Goal: Task Accomplishment & Management: Manage account settings

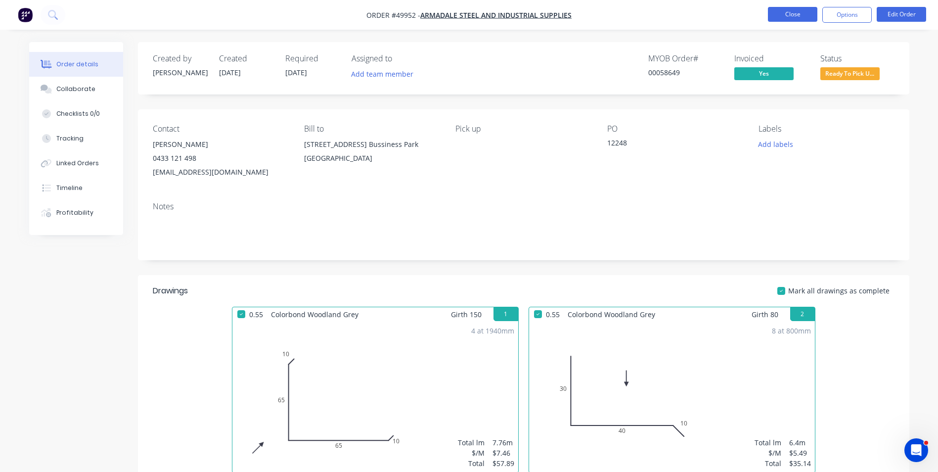
click at [776, 17] on button "Close" at bounding box center [792, 14] width 49 height 15
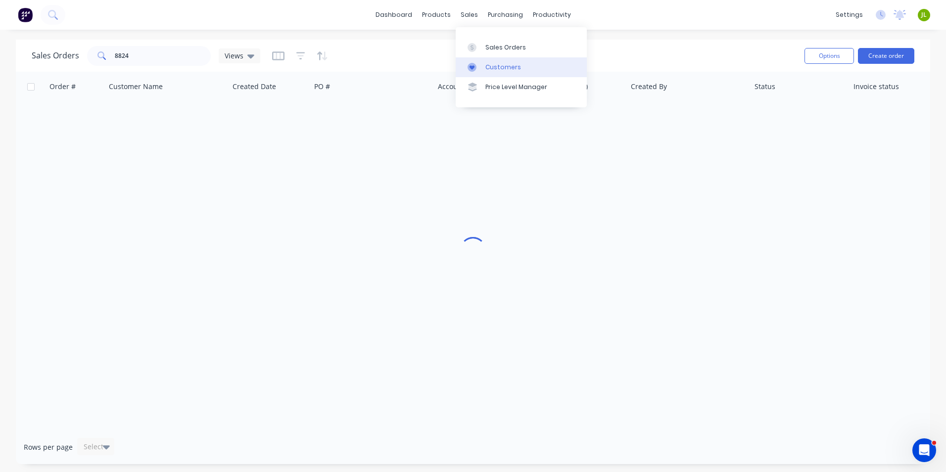
click at [485, 64] on div "Customers" at bounding box center [503, 67] width 36 height 9
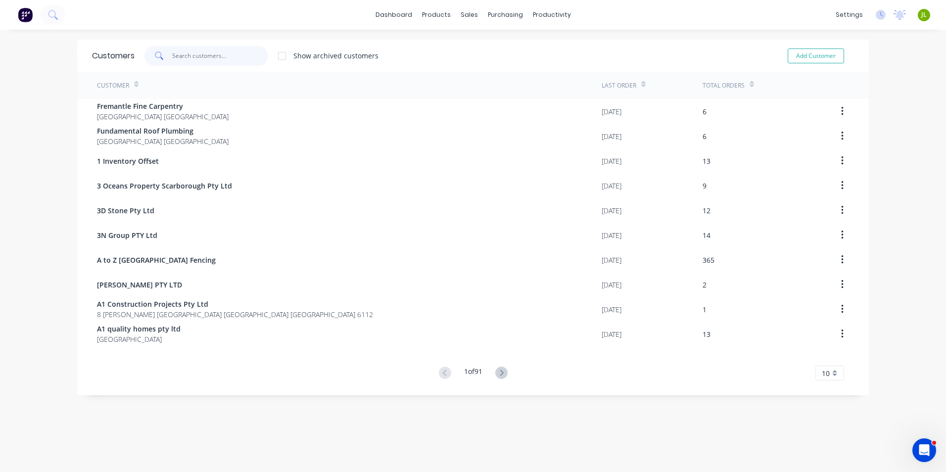
click at [230, 53] on input "text" at bounding box center [220, 56] width 96 height 20
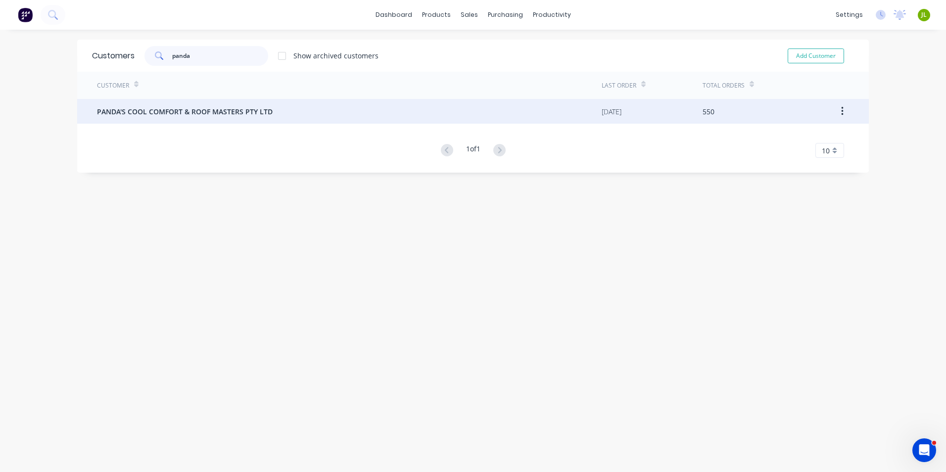
type input "panda"
click at [228, 117] on div "PANDA'S COOL COMFORT & ROOF MASTERS PTY LTD" at bounding box center [349, 111] width 504 height 25
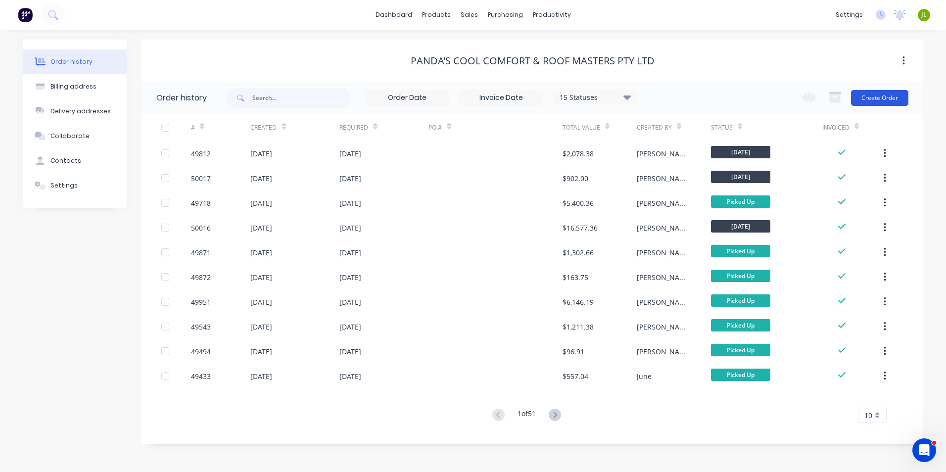
click at [873, 97] on button "Create Order" at bounding box center [879, 98] width 57 height 16
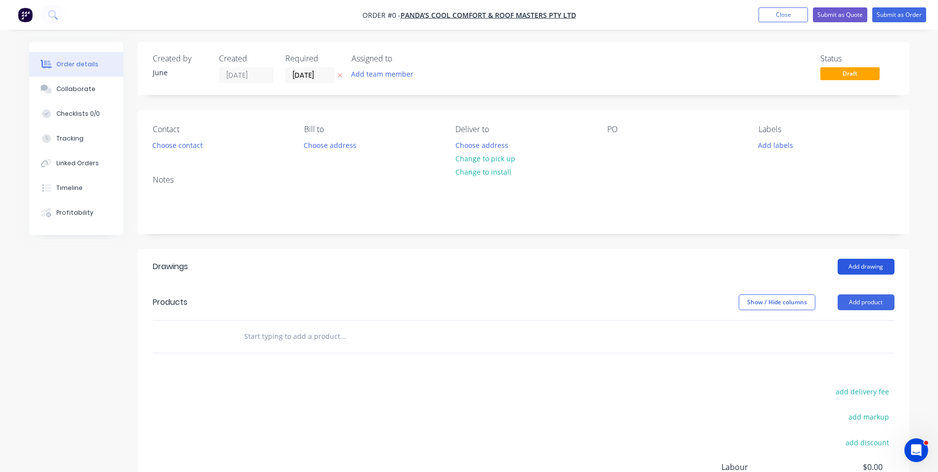
click at [881, 267] on button "Add drawing" at bounding box center [866, 267] width 57 height 16
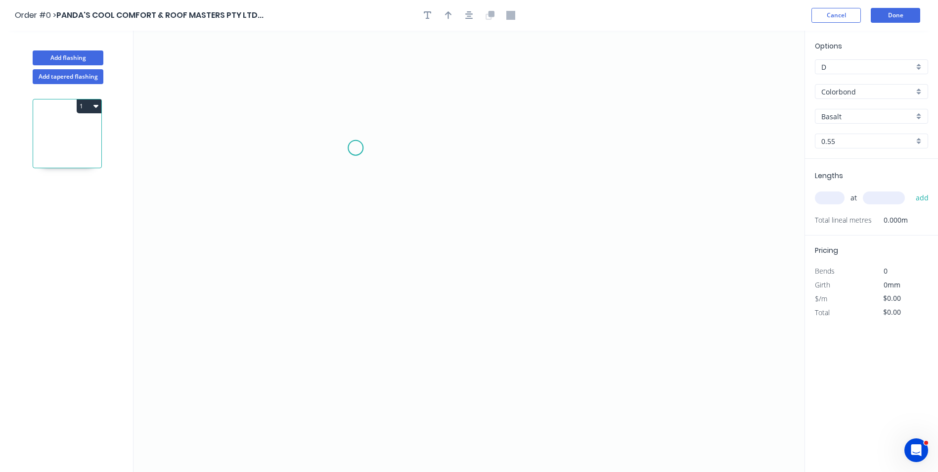
click at [355, 148] on icon "0" at bounding box center [469, 251] width 671 height 441
click at [324, 132] on icon "0" at bounding box center [469, 251] width 671 height 441
click at [322, 351] on icon "0 ?" at bounding box center [469, 251] width 671 height 441
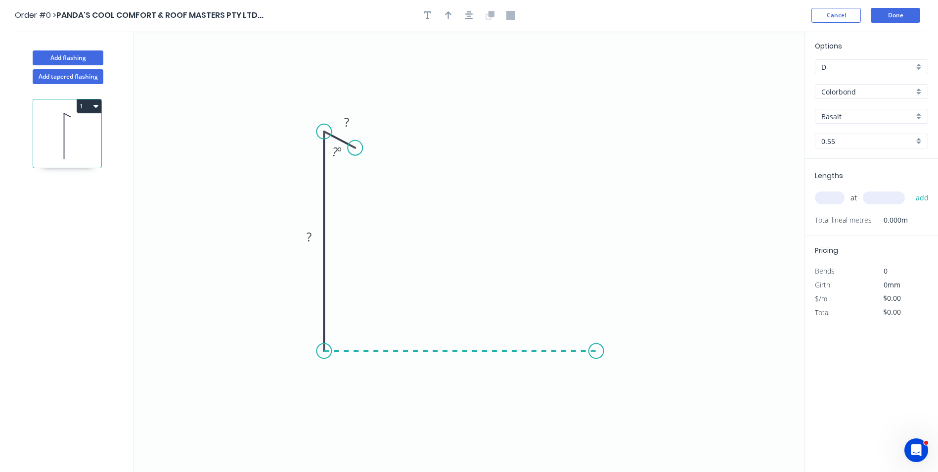
click at [596, 348] on icon "0 ? ? ? º" at bounding box center [469, 251] width 671 height 441
click at [595, 232] on icon "0 ? ? ? ? º" at bounding box center [469, 251] width 671 height 441
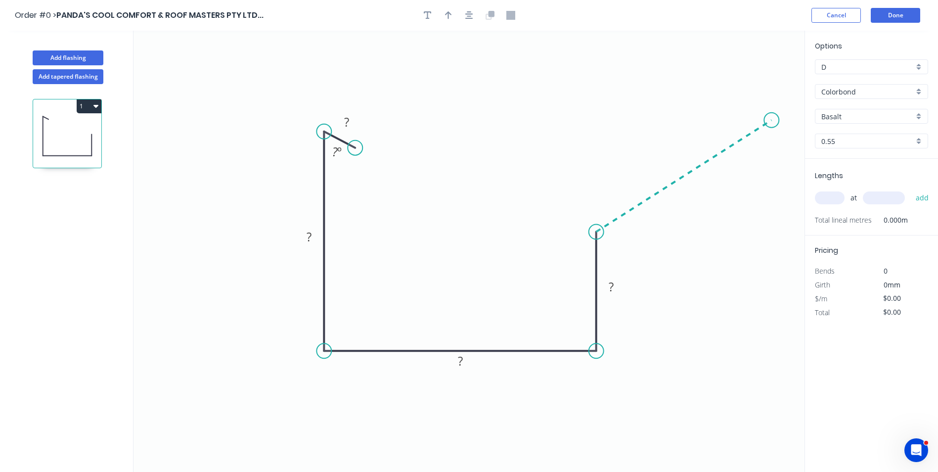
click at [772, 120] on icon "0 ? ? ? ? ? º" at bounding box center [469, 251] width 671 height 441
click at [772, 120] on circle at bounding box center [771, 120] width 15 height 15
click at [771, 122] on circle at bounding box center [771, 120] width 15 height 15
click at [352, 121] on rect at bounding box center [347, 123] width 20 height 14
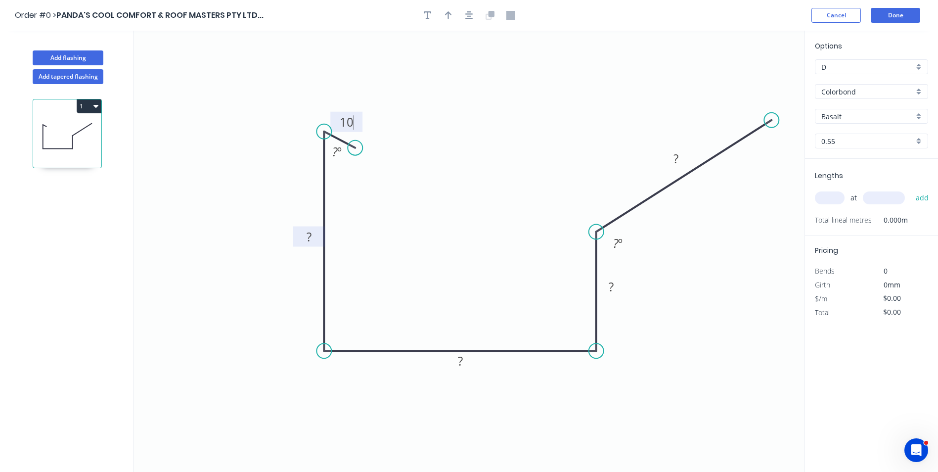
click at [311, 230] on tspan "?" at bounding box center [309, 236] width 5 height 16
click at [460, 362] on tspan "?" at bounding box center [460, 361] width 5 height 16
click at [516, 321] on icon "0 10 110 100 ? ? ? º ? º" at bounding box center [469, 251] width 671 height 441
click at [608, 282] on rect at bounding box center [611, 287] width 20 height 14
click at [615, 241] on tspan "?" at bounding box center [615, 243] width 5 height 16
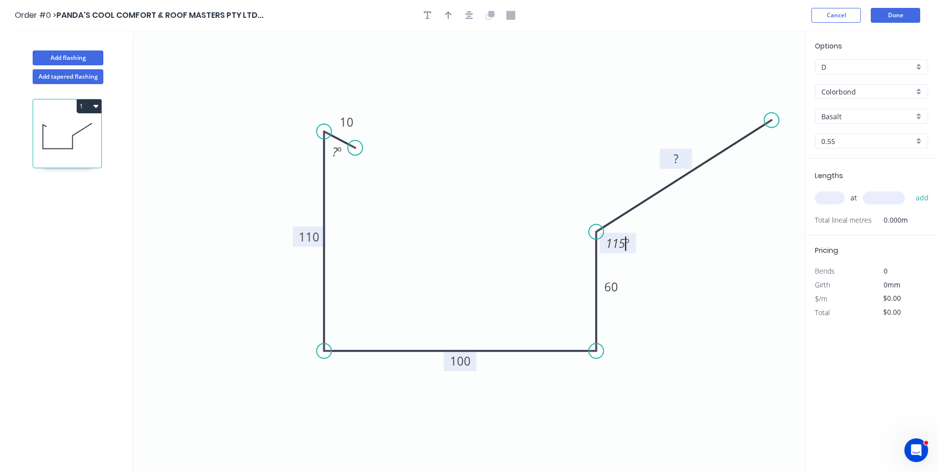
click at [673, 161] on rect at bounding box center [676, 159] width 20 height 14
click at [581, 145] on icon "0 10 110 100 60 150 ? º 115 º" at bounding box center [469, 251] width 671 height 441
type input "$18.42"
drag, startPoint x: 356, startPoint y: 147, endPoint x: 343, endPoint y: 154, distance: 14.2
click at [343, 154] on circle at bounding box center [343, 150] width 15 height 15
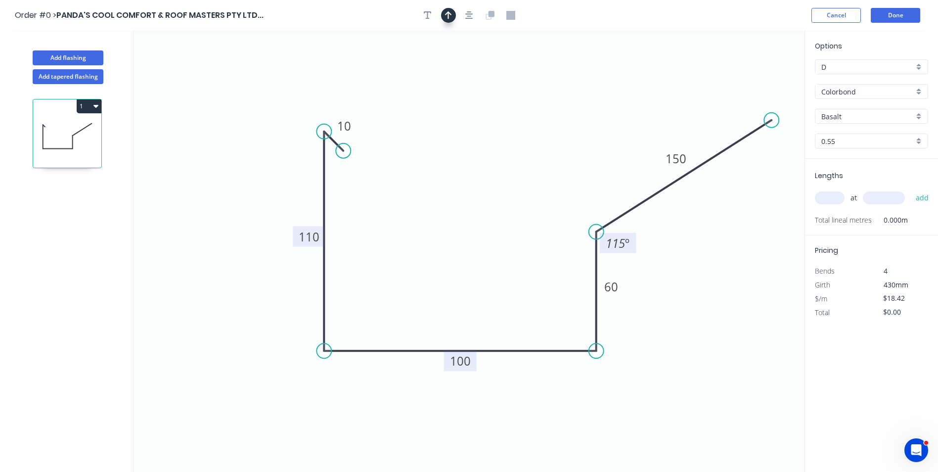
click at [445, 15] on icon "button" at bounding box center [448, 15] width 7 height 9
drag, startPoint x: 757, startPoint y: 77, endPoint x: 244, endPoint y: 345, distance: 578.5
click at [244, 345] on icon at bounding box center [244, 333] width 9 height 32
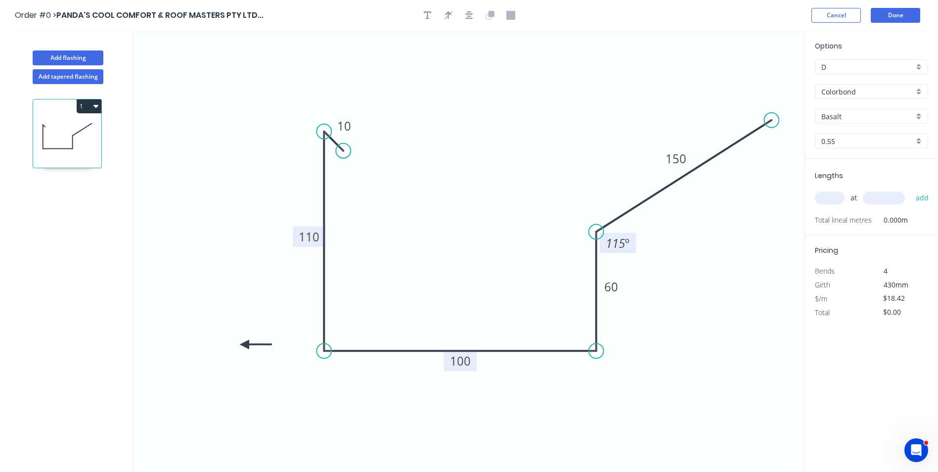
click at [244, 345] on icon at bounding box center [256, 344] width 32 height 9
click at [244, 345] on icon at bounding box center [244, 356] width 9 height 32
click at [244, 345] on icon at bounding box center [236, 352] width 29 height 29
click at [843, 114] on input "Basalt" at bounding box center [868, 116] width 92 height 10
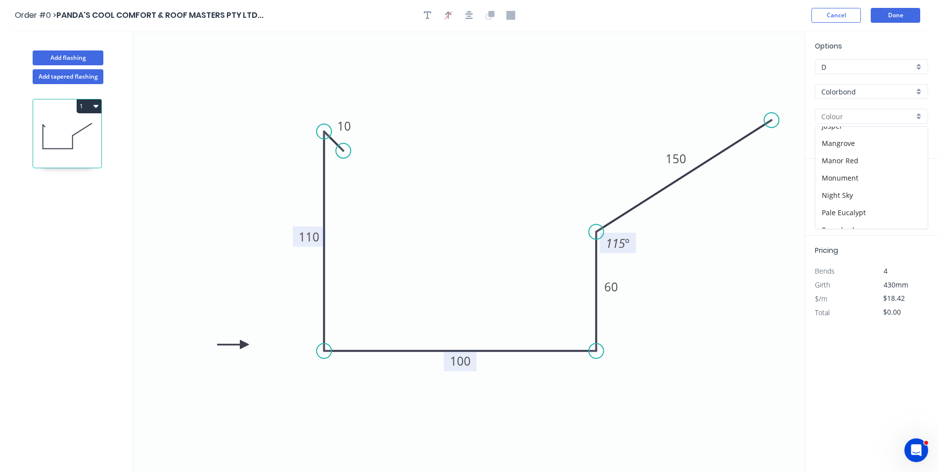
scroll to position [148, 0]
click at [849, 178] on div "Monument" at bounding box center [872, 177] width 112 height 17
type input "Monument"
click at [834, 202] on input "text" at bounding box center [830, 197] width 30 height 13
type input "3"
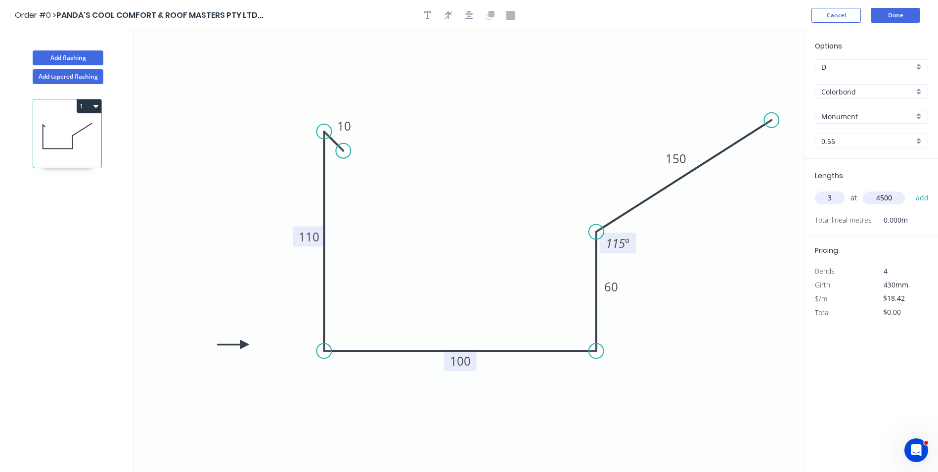
type input "4500"
click at [911, 189] on button "add" at bounding box center [922, 197] width 23 height 17
type input "$248.67"
type input "1"
type input "3500"
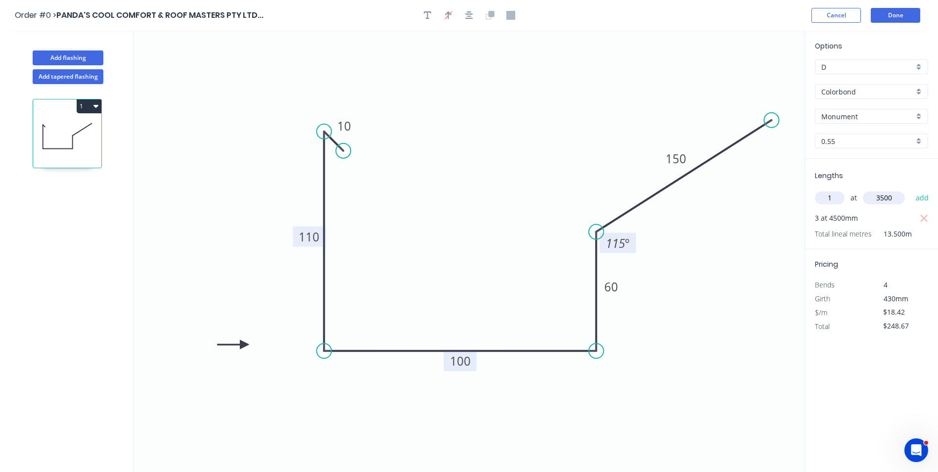
click at [911, 189] on button "add" at bounding box center [922, 197] width 23 height 17
type input "$313.14"
type input "2"
type input "5000"
click at [911, 189] on button "add" at bounding box center [922, 197] width 23 height 17
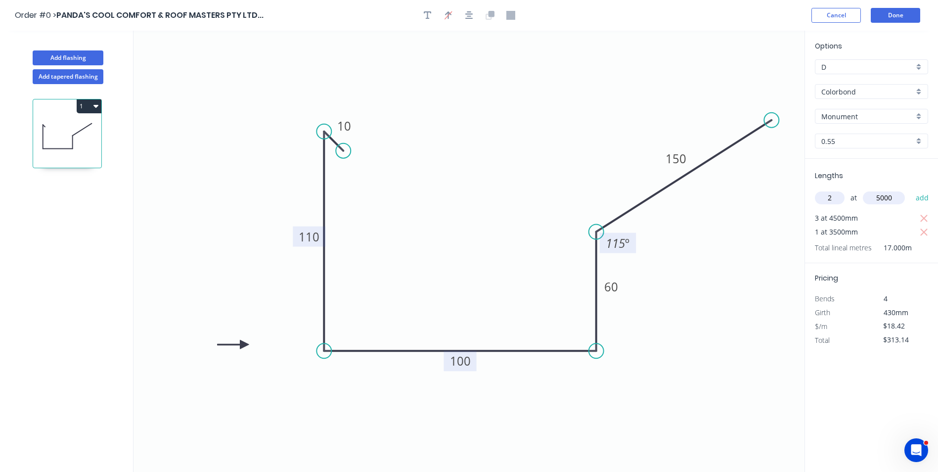
type input "$497.34"
click at [80, 61] on button "Add flashing" at bounding box center [68, 57] width 71 height 15
type input "$0.00"
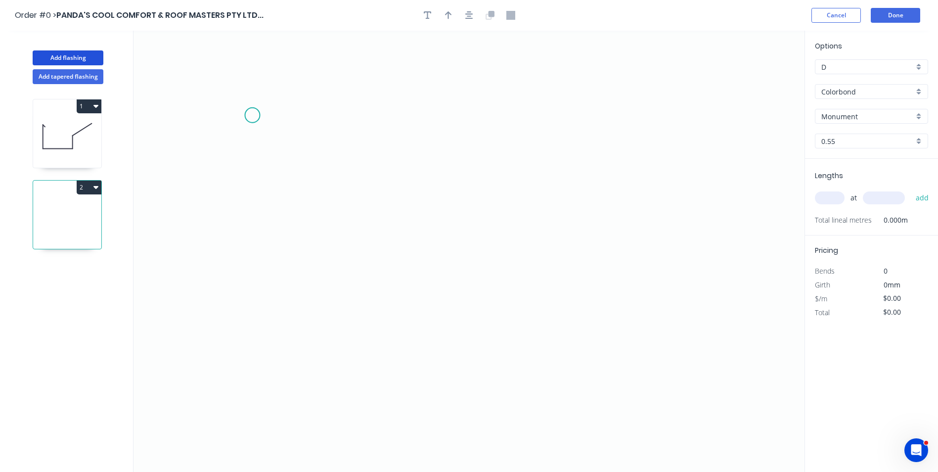
click at [252, 115] on icon "0" at bounding box center [469, 251] width 671 height 441
click at [254, 177] on icon "0" at bounding box center [469, 251] width 671 height 441
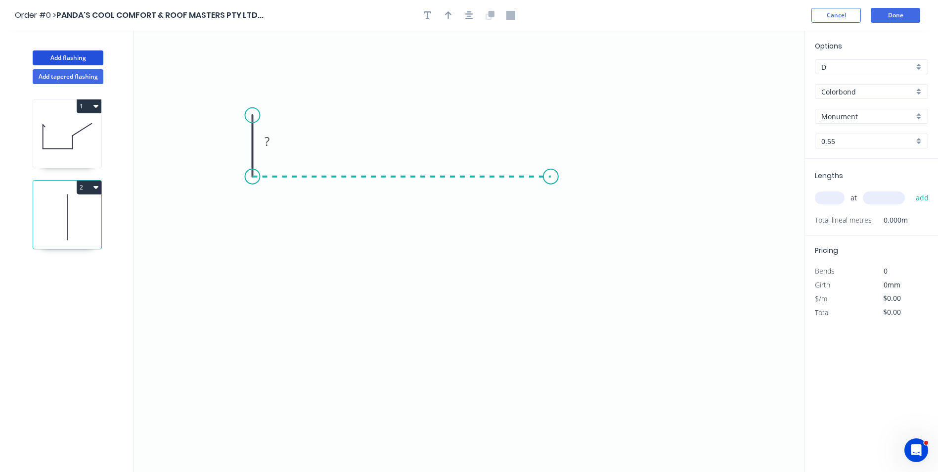
click at [551, 178] on icon "0 ?" at bounding box center [469, 251] width 671 height 441
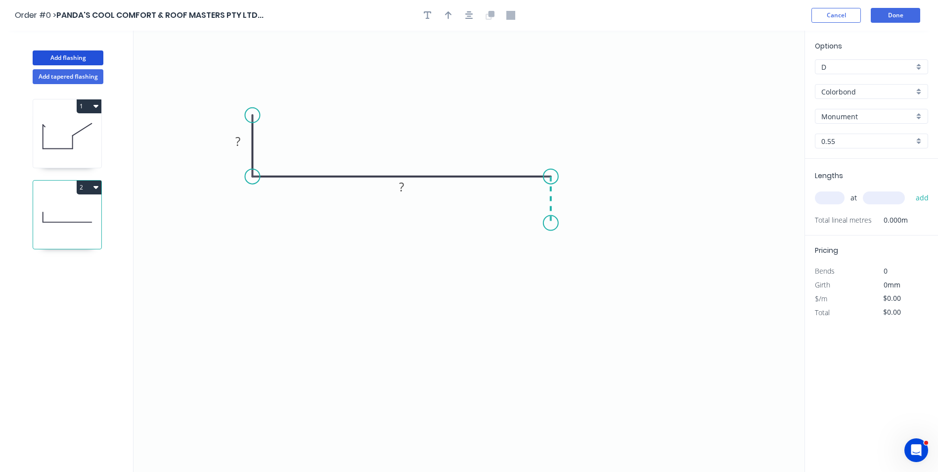
click at [553, 223] on icon "0 ? ?" at bounding box center [469, 251] width 671 height 441
click at [528, 242] on icon "0 ? ? ?" at bounding box center [469, 251] width 671 height 441
click at [528, 242] on circle at bounding box center [528, 241] width 15 height 15
drag, startPoint x: 528, startPoint y: 242, endPoint x: 535, endPoint y: 238, distance: 7.5
click at [535, 238] on circle at bounding box center [534, 239] width 15 height 15
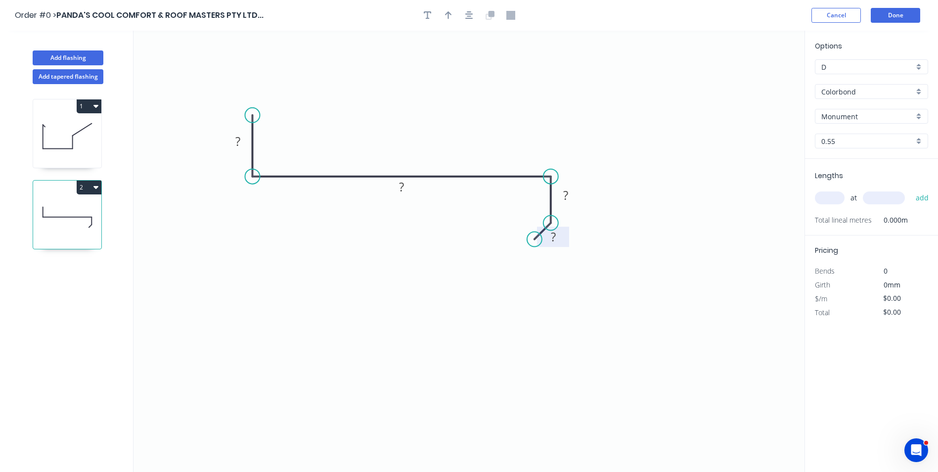
click at [552, 237] on tspan "?" at bounding box center [553, 236] width 5 height 16
click at [451, 18] on icon "button" at bounding box center [448, 15] width 7 height 9
type input "$9.11"
drag, startPoint x: 758, startPoint y: 76, endPoint x: 490, endPoint y: 145, distance: 276.7
click at [512, 144] on icon at bounding box center [516, 129] width 9 height 32
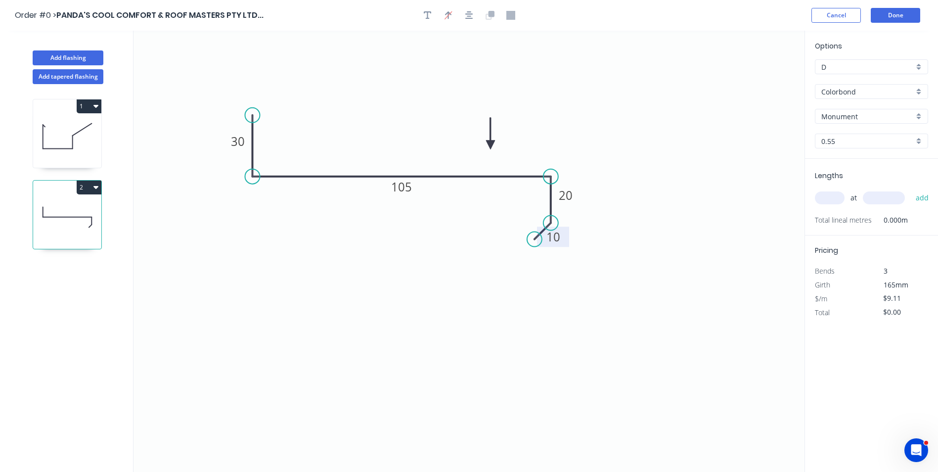
click at [829, 196] on input "text" at bounding box center [830, 197] width 30 height 13
type input "3"
type input "4500"
click at [911, 189] on button "add" at bounding box center [922, 197] width 23 height 17
type input "$122.99"
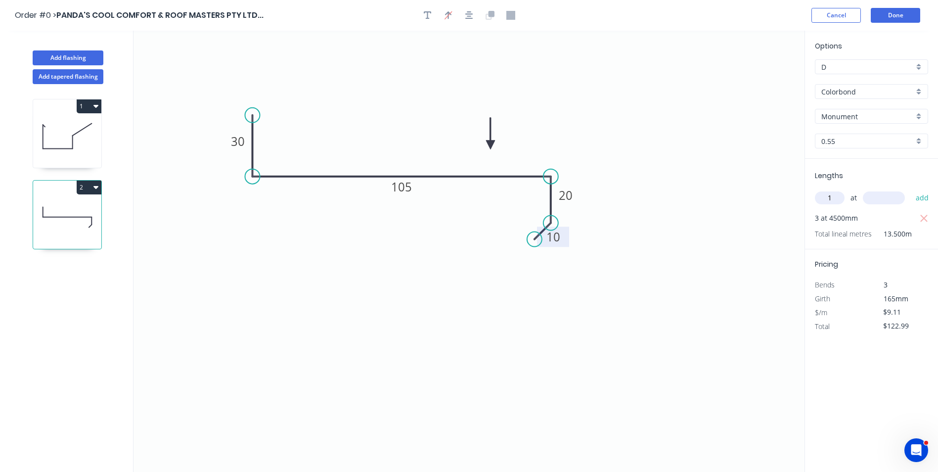
type input "1"
type input "3500"
click at [911, 189] on button "add" at bounding box center [922, 197] width 23 height 17
type input "$154.87"
type input "2"
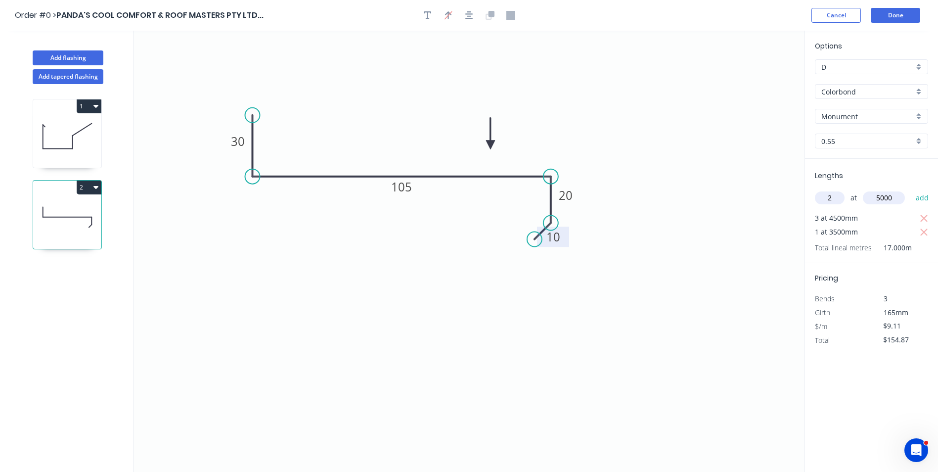
type input "5000"
click at [911, 189] on button "add" at bounding box center [922, 197] width 23 height 17
type input "$245.97"
click at [638, 231] on icon "0 30 105 20 10" at bounding box center [469, 251] width 671 height 441
click at [888, 22] on button "Done" at bounding box center [895, 15] width 49 height 15
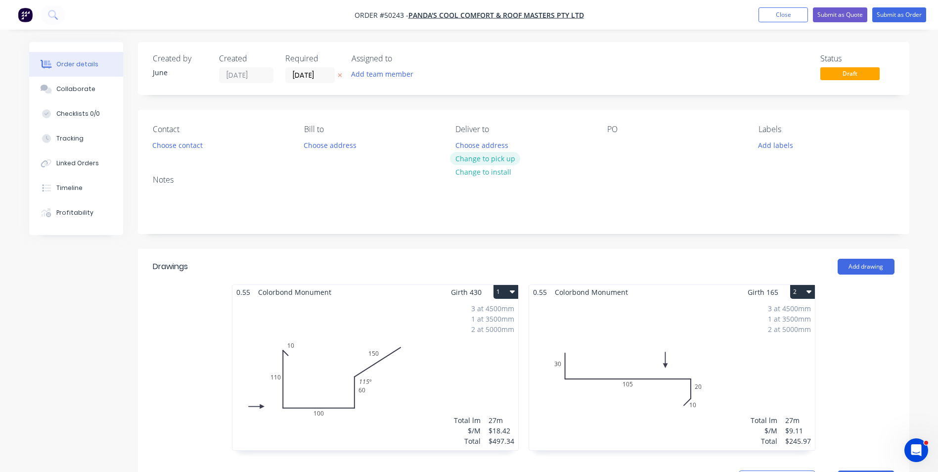
click at [499, 159] on button "Change to pick up" at bounding box center [485, 158] width 70 height 13
click at [208, 150] on div "Contact Choose contact" at bounding box center [221, 139] width 136 height 28
click at [192, 149] on button "Choose contact" at bounding box center [177, 144] width 61 height 13
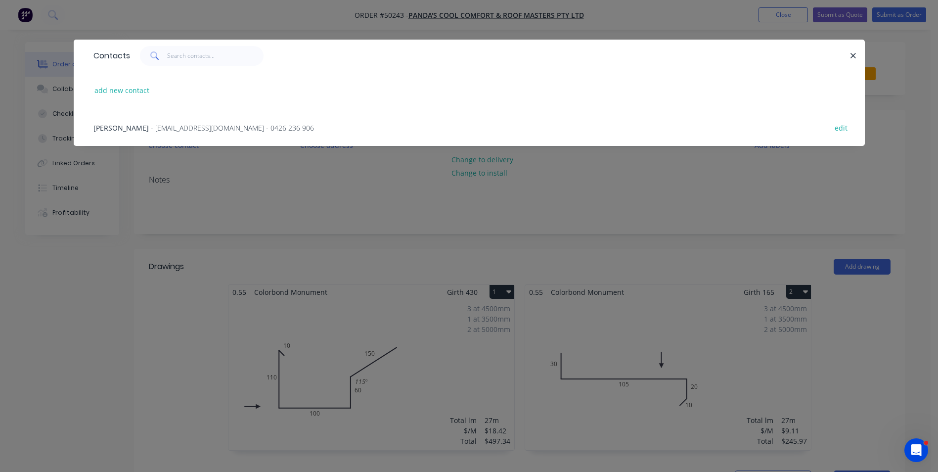
click at [179, 140] on div "Xiong - pandascoolroof@gmail.com - 0426 236 906 edit" at bounding box center [470, 127] width 762 height 37
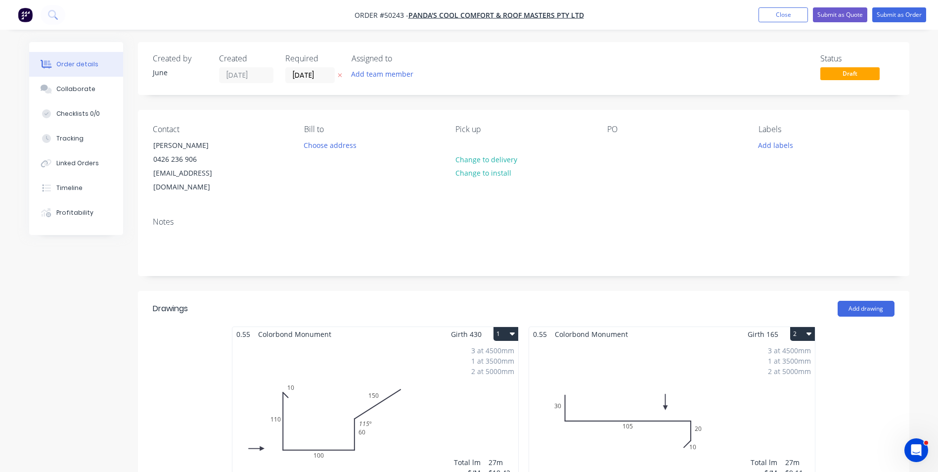
click at [233, 129] on div "Contact" at bounding box center [221, 129] width 136 height 9
click at [354, 217] on div "Notes" at bounding box center [524, 221] width 742 height 9
click at [309, 78] on input "[DATE]" at bounding box center [310, 75] width 48 height 15
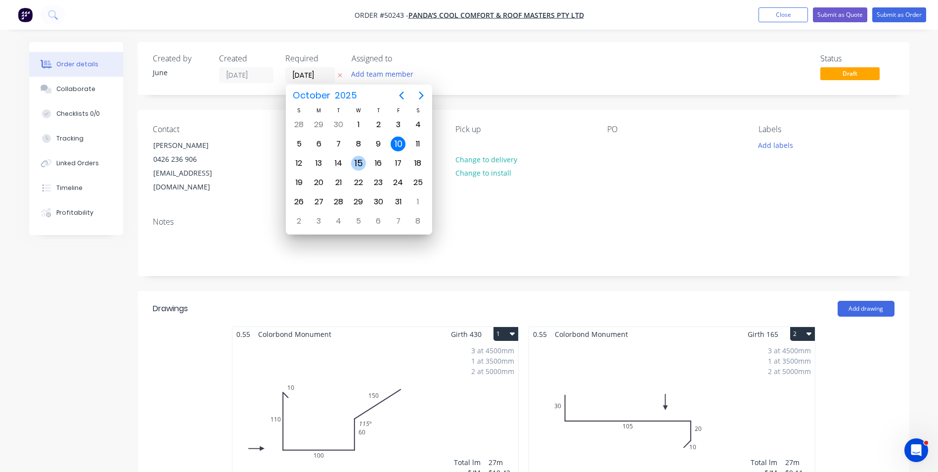
click at [359, 162] on div "15" at bounding box center [358, 163] width 15 height 15
type input "15/10/25"
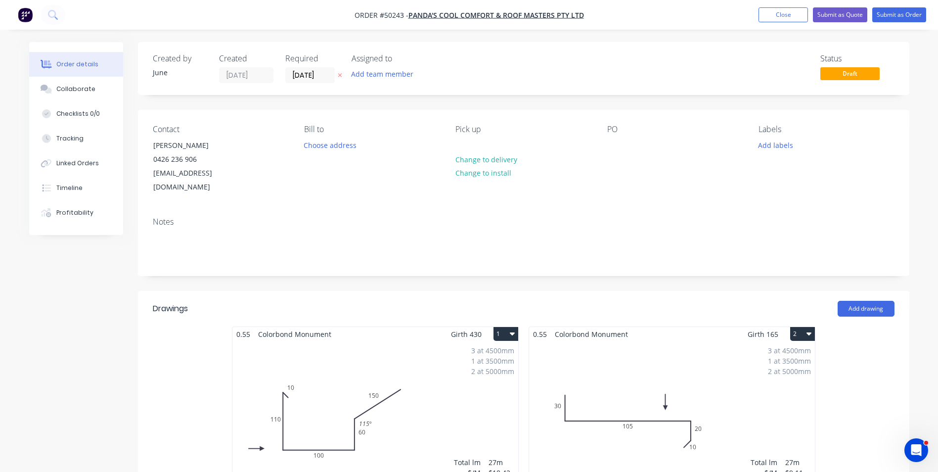
click at [842, 6] on nav "Order #50243 - PANDA'S COOL COMFORT & ROOF MASTERS PTY LTD Add product Close Su…" at bounding box center [469, 15] width 938 height 30
click at [840, 14] on button "Submit as Quote" at bounding box center [840, 14] width 54 height 15
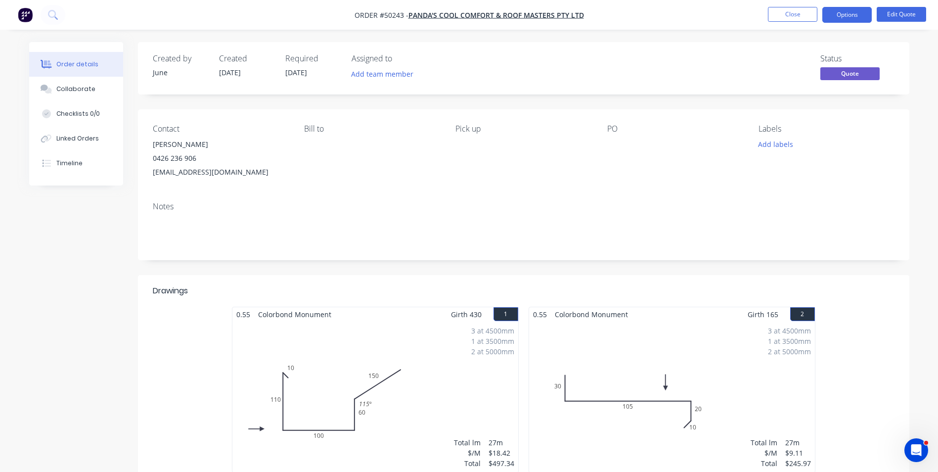
click at [851, 24] on nav "Order #50243 - PANDA'S COOL COMFORT & ROOF MASTERS PTY LTD Close Options Edit Q…" at bounding box center [469, 15] width 938 height 30
click at [851, 21] on button "Options" at bounding box center [847, 15] width 49 height 16
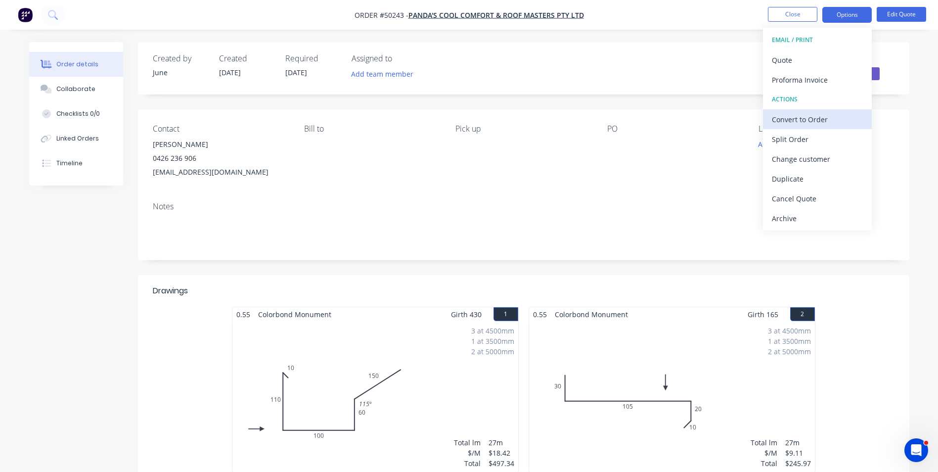
click at [827, 111] on button "Convert to Order" at bounding box center [817, 119] width 109 height 20
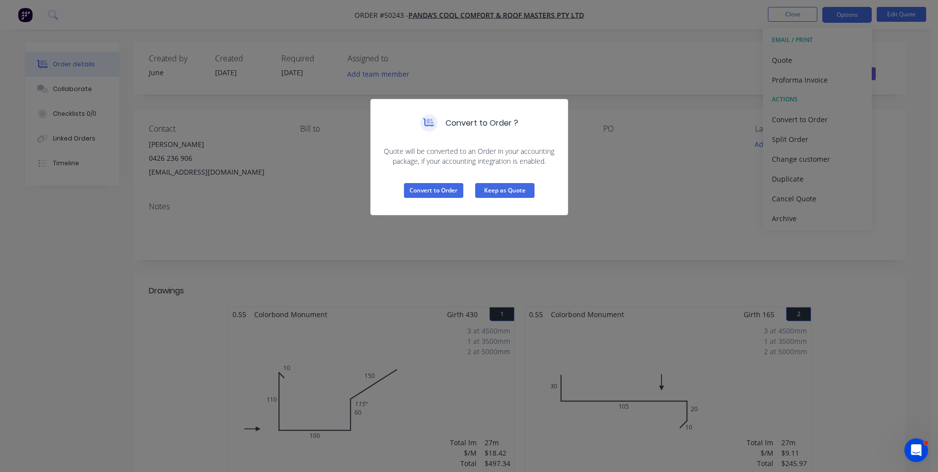
click at [497, 188] on button "Keep as Quote" at bounding box center [504, 190] width 59 height 15
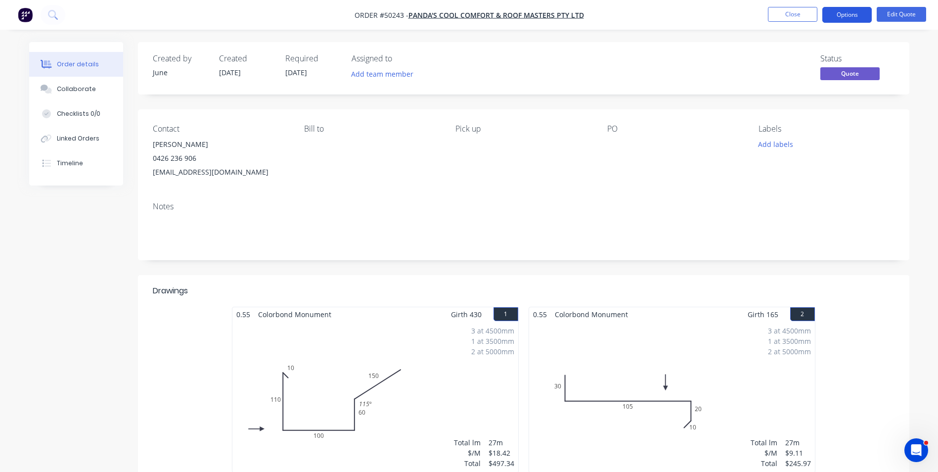
click at [844, 22] on button "Options" at bounding box center [847, 15] width 49 height 16
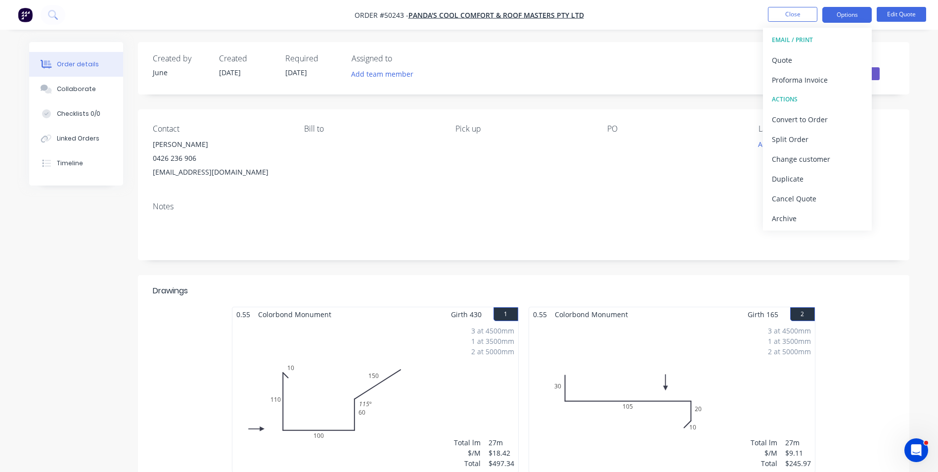
click at [830, 47] on button "EMAIL / PRINT" at bounding box center [817, 40] width 109 height 20
click at [823, 56] on div "Quote" at bounding box center [817, 60] width 91 height 14
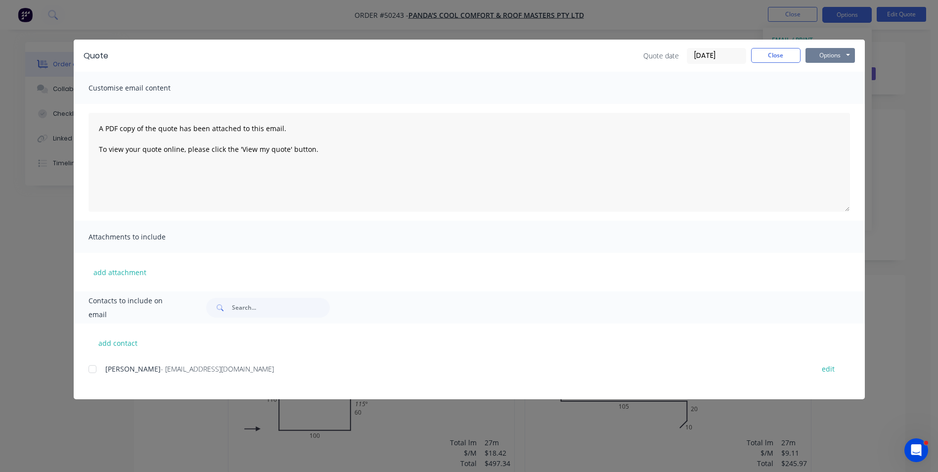
click at [827, 51] on button "Options" at bounding box center [830, 55] width 49 height 15
click at [839, 87] on button "Print" at bounding box center [837, 89] width 63 height 16
click at [783, 58] on button "Close" at bounding box center [775, 55] width 49 height 15
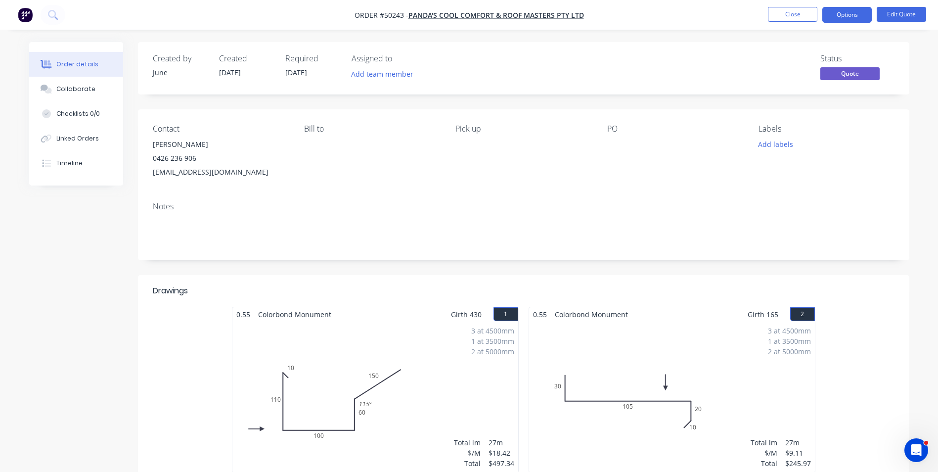
click at [385, 210] on div "Notes" at bounding box center [524, 206] width 742 height 9
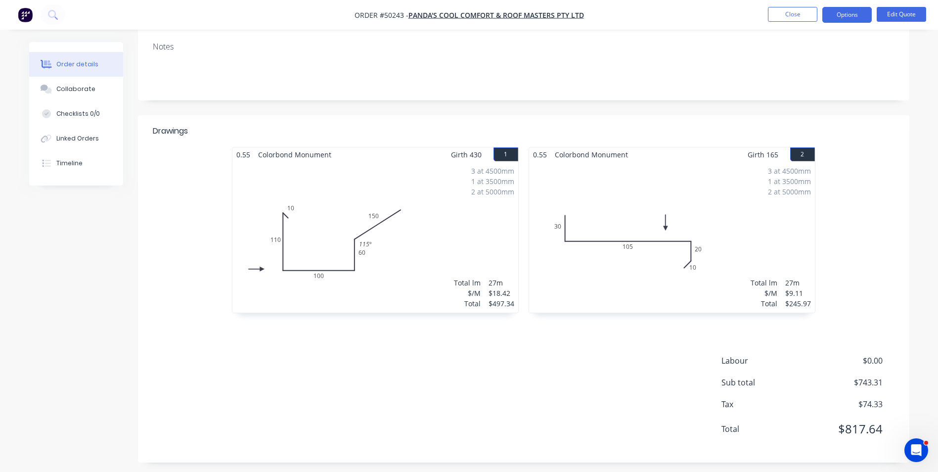
scroll to position [165, 0]
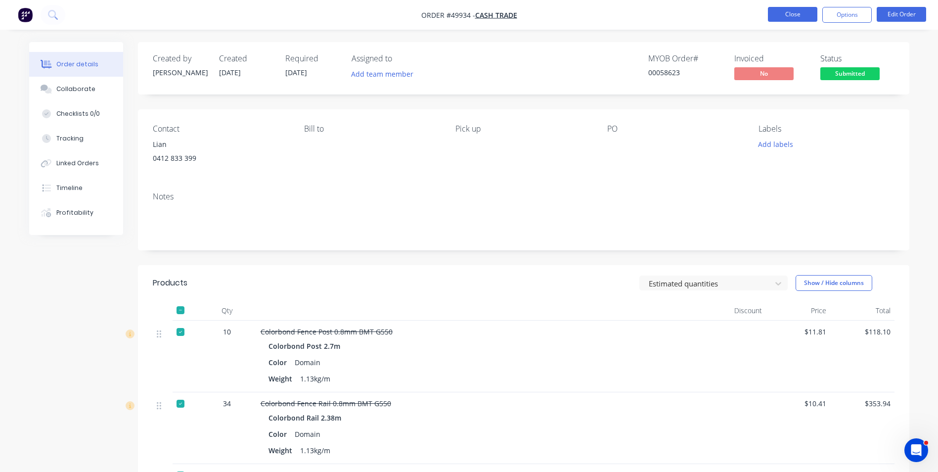
click at [794, 10] on button "Close" at bounding box center [792, 14] width 49 height 15
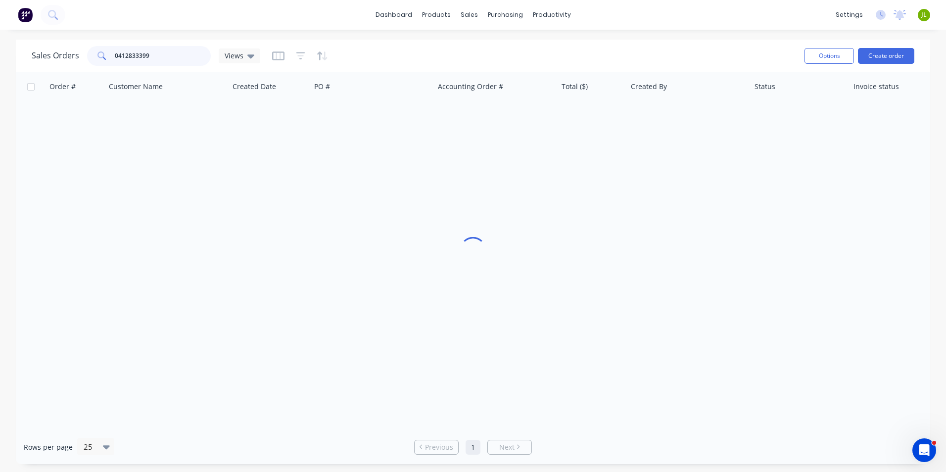
drag, startPoint x: 160, startPoint y: 48, endPoint x: 39, endPoint y: 65, distance: 122.3
click at [39, 65] on div "Sales Orders 0412833399 Views" at bounding box center [146, 56] width 228 height 20
type input "49257"
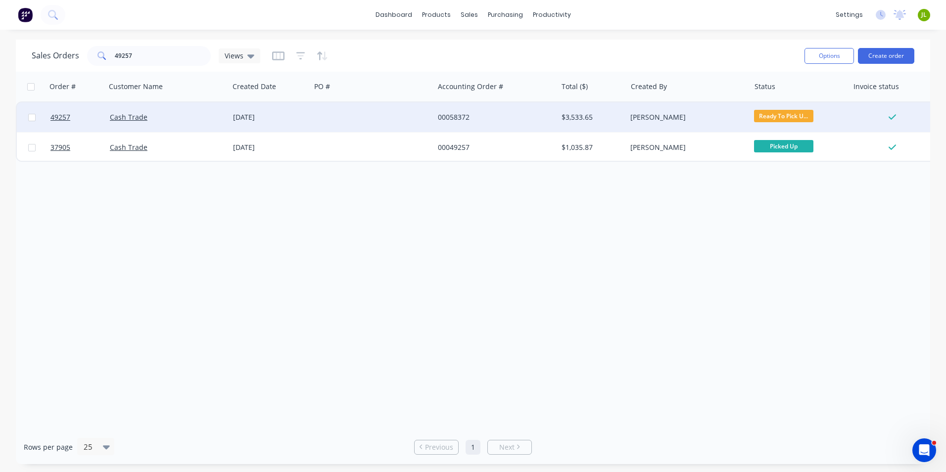
click at [355, 121] on div at bounding box center [372, 117] width 123 height 30
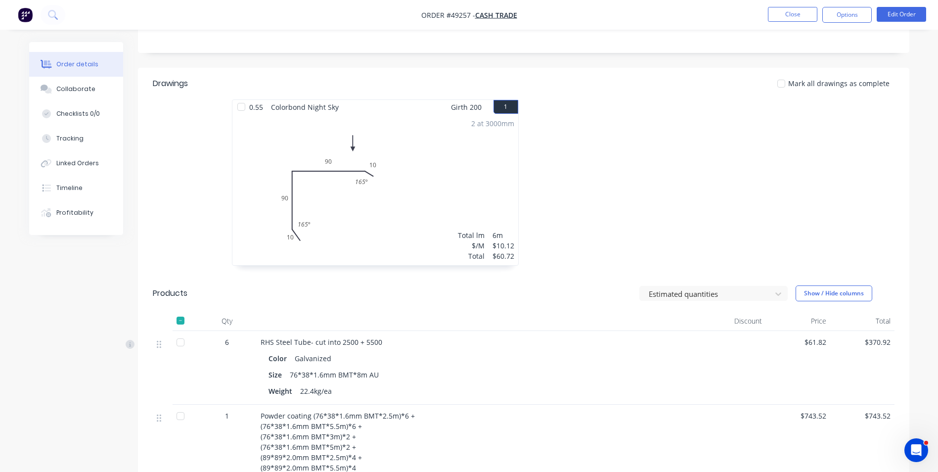
scroll to position [198, 0]
click at [533, 224] on div at bounding box center [672, 187] width 297 height 176
click at [352, 296] on div "Estimated quantities Show / Hide columns" at bounding box center [602, 293] width 584 height 16
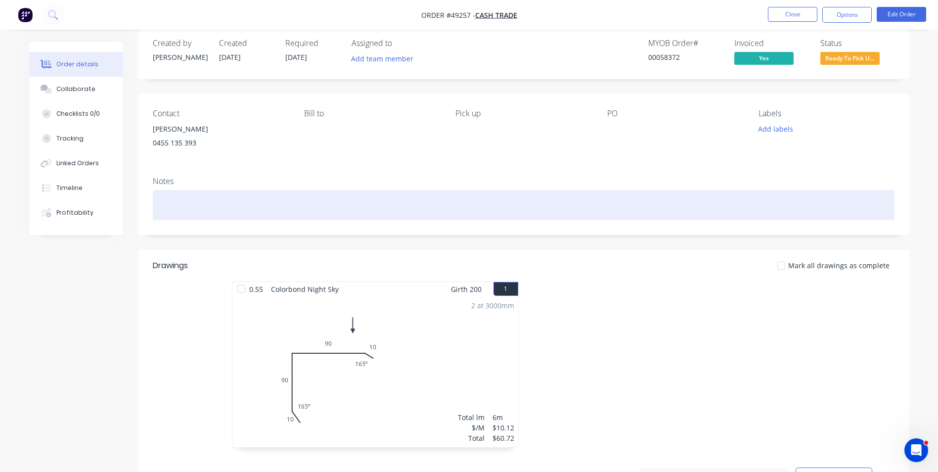
scroll to position [0, 0]
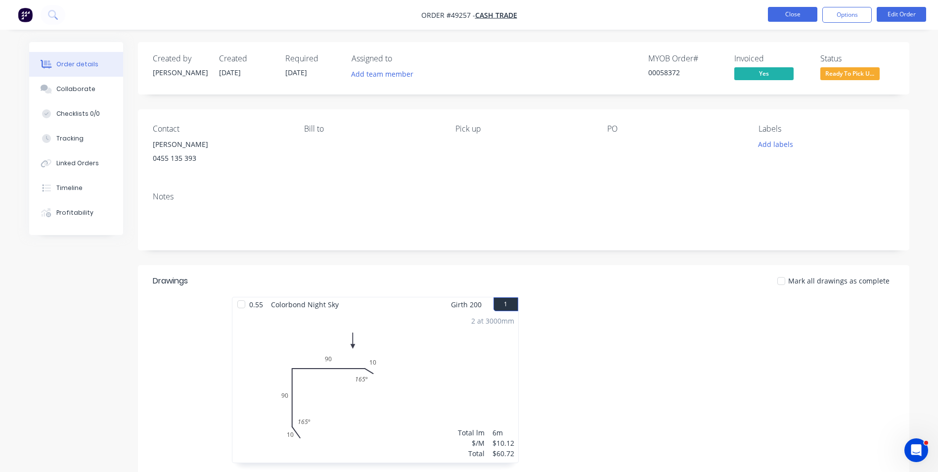
click at [784, 14] on button "Close" at bounding box center [792, 14] width 49 height 15
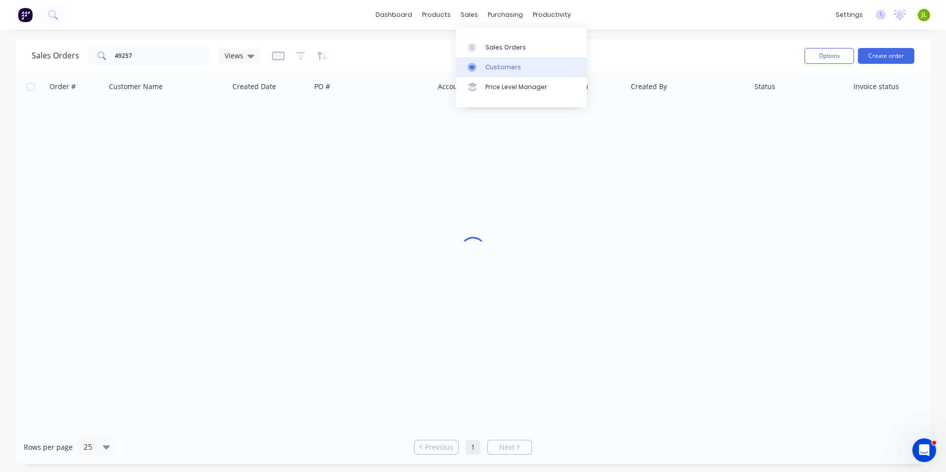
click at [475, 68] on icon at bounding box center [471, 67] width 9 height 9
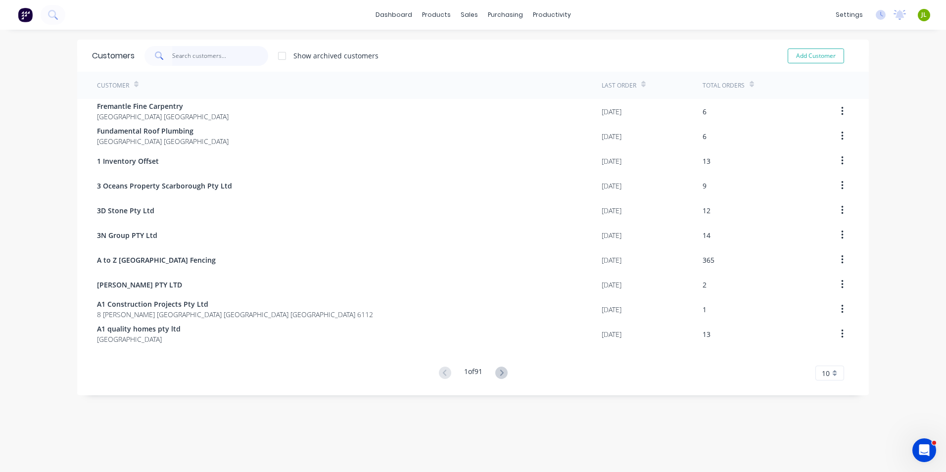
click at [185, 57] on input "text" at bounding box center [220, 56] width 96 height 20
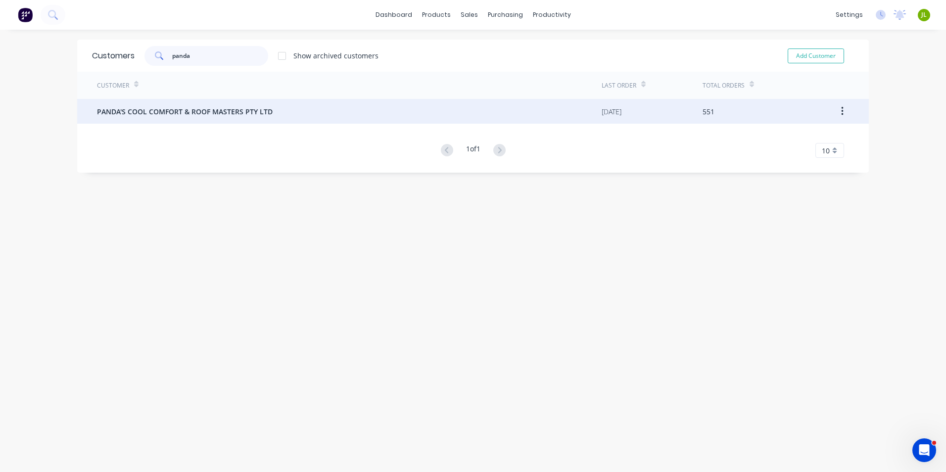
type input "panda"
click at [137, 116] on span "PANDA'S COOL COMFORT & ROOF MASTERS PTY LTD" at bounding box center [185, 111] width 176 height 10
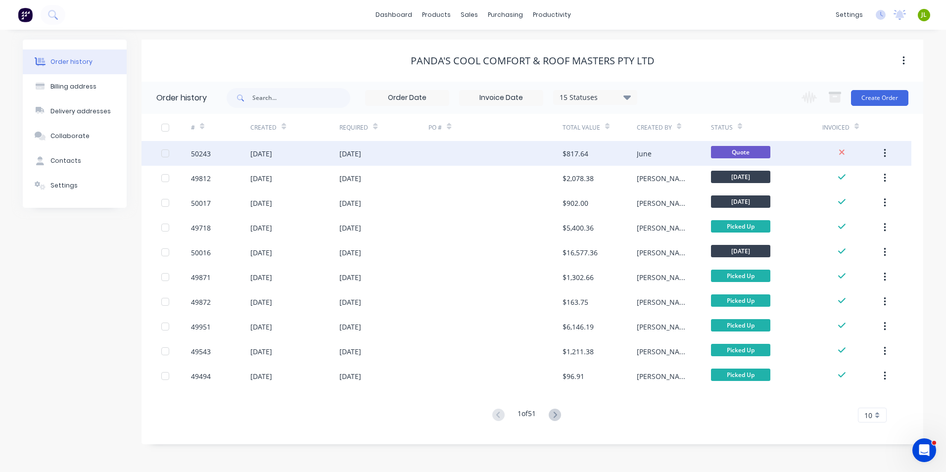
click at [408, 148] on div "15 Oct 2025" at bounding box center [383, 153] width 89 height 25
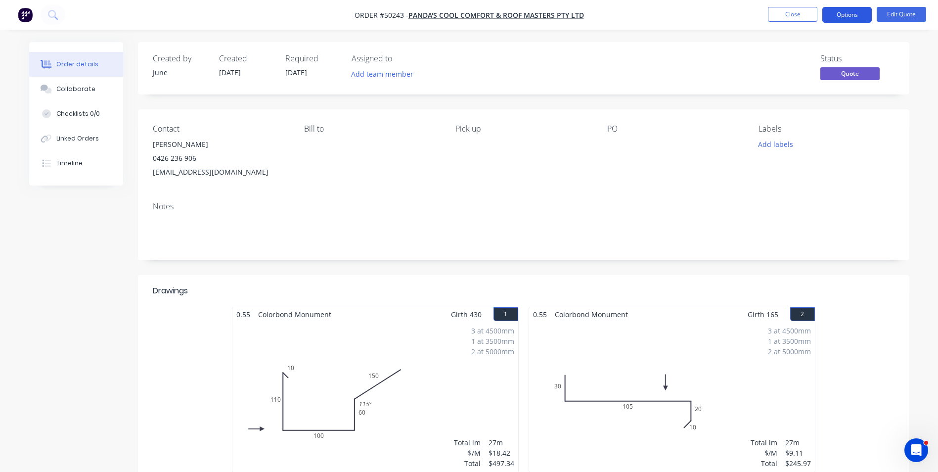
click at [845, 14] on button "Options" at bounding box center [847, 15] width 49 height 16
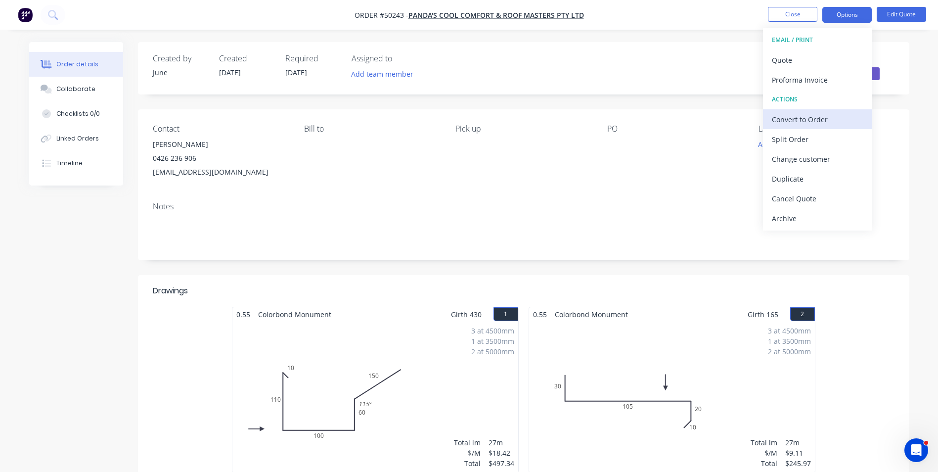
click at [818, 119] on div "Convert to Order" at bounding box center [817, 119] width 91 height 14
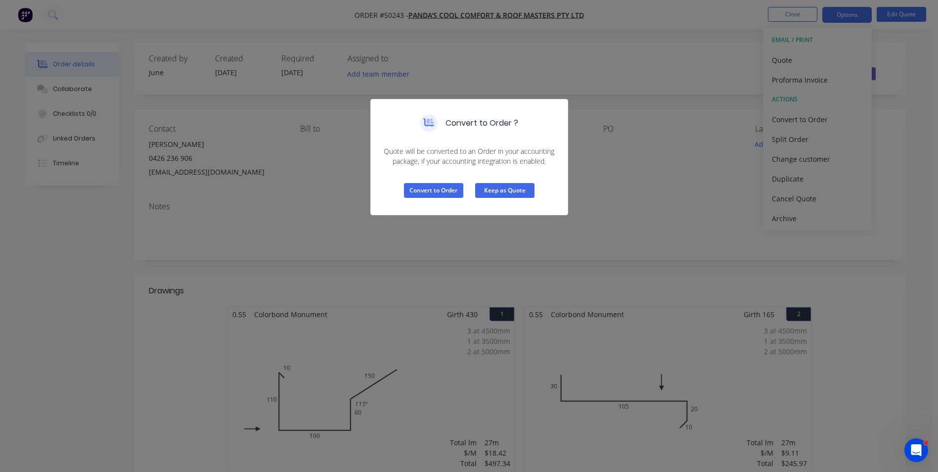
click at [529, 194] on button "Keep as Quote" at bounding box center [504, 190] width 59 height 15
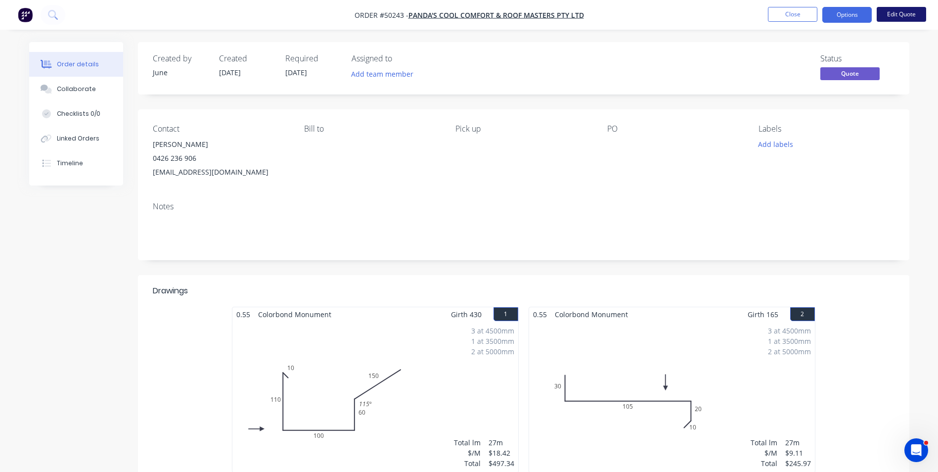
click at [902, 11] on button "Edit Quote" at bounding box center [901, 14] width 49 height 15
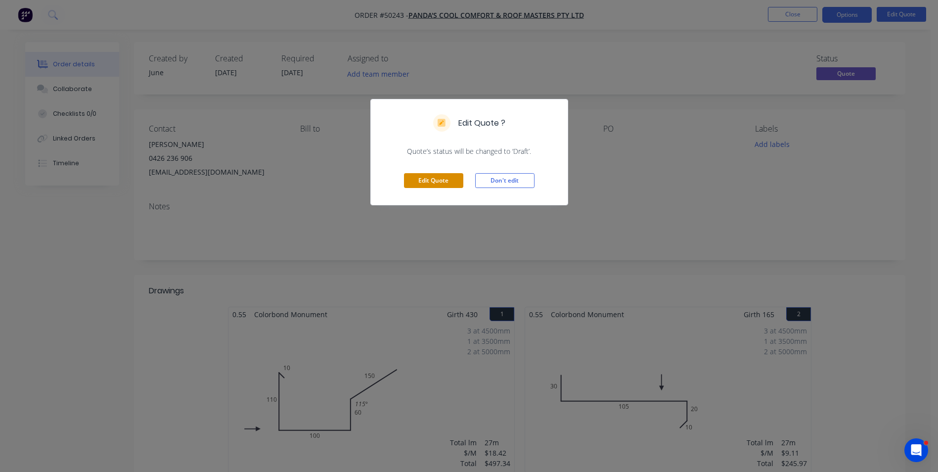
click at [433, 175] on button "Edit Quote" at bounding box center [433, 180] width 59 height 15
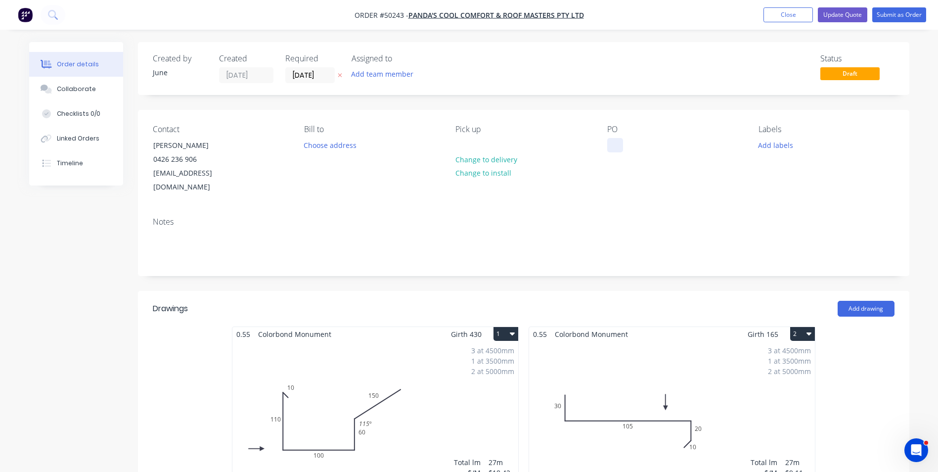
click at [621, 145] on div at bounding box center [615, 145] width 16 height 14
click at [777, 149] on button "Add labels" at bounding box center [776, 144] width 46 height 13
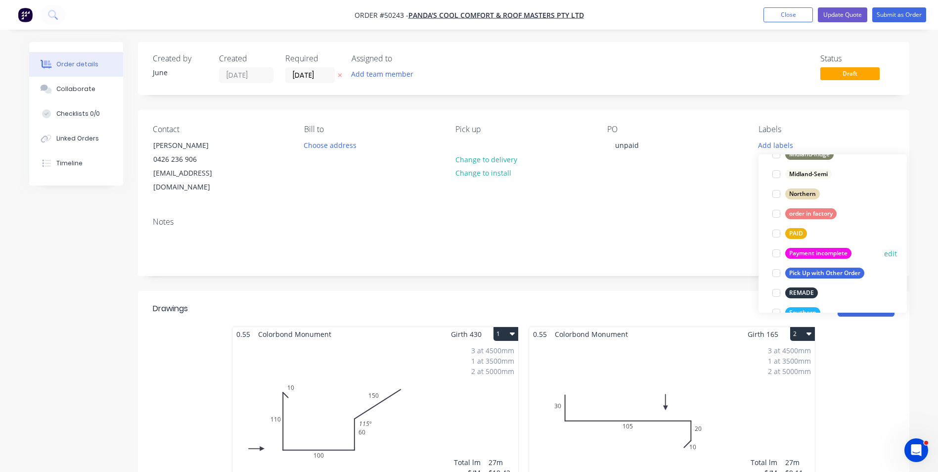
scroll to position [277, 0]
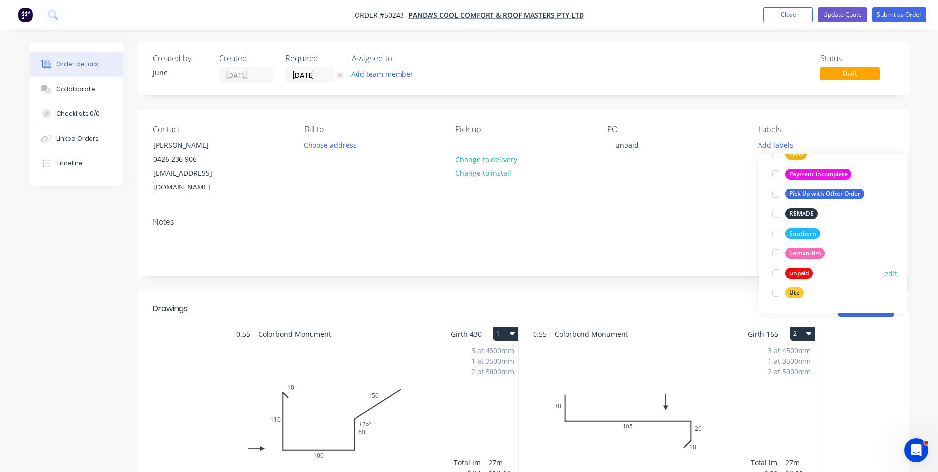
click at [775, 274] on div at bounding box center [777, 273] width 20 height 20
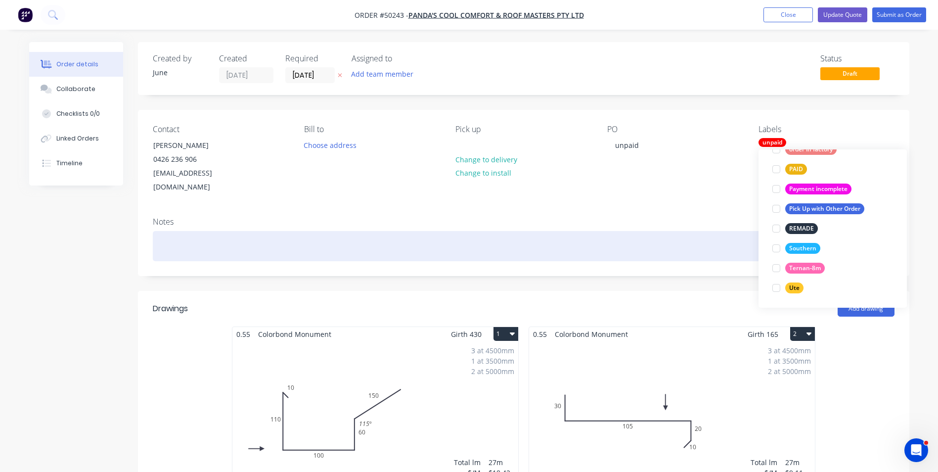
scroll to position [0, 0]
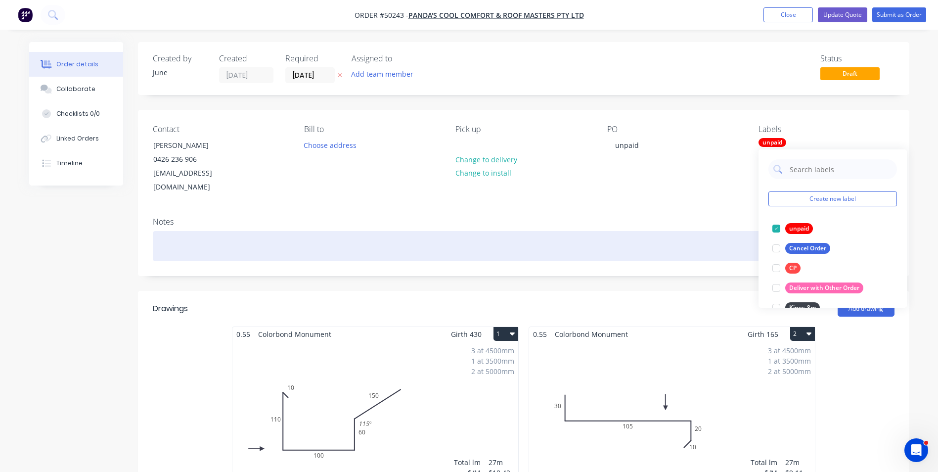
click at [717, 232] on div at bounding box center [524, 246] width 742 height 30
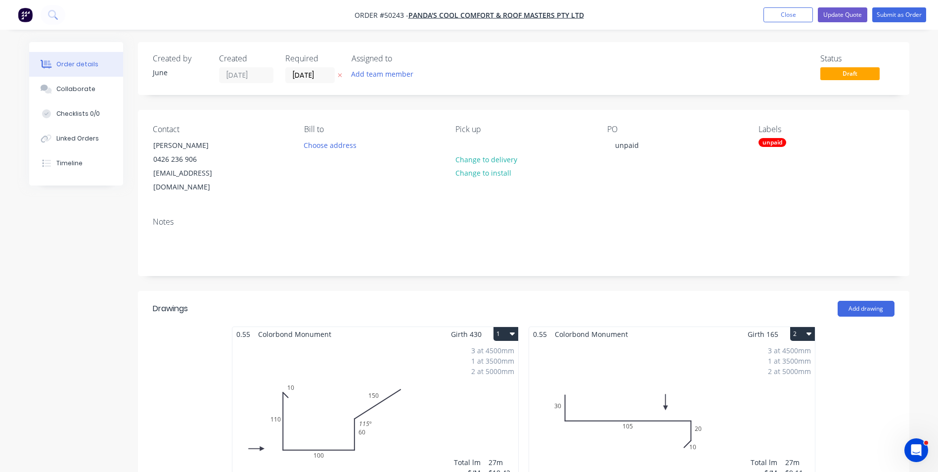
click at [711, 180] on div "PO unpaid" at bounding box center [675, 160] width 136 height 70
click at [914, 13] on button "Submit as Order" at bounding box center [899, 14] width 54 height 15
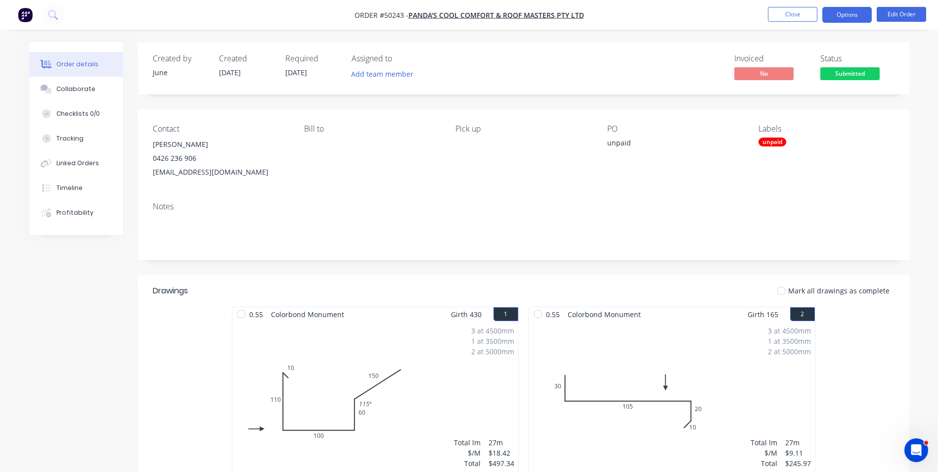
click at [843, 17] on button "Options" at bounding box center [847, 15] width 49 height 16
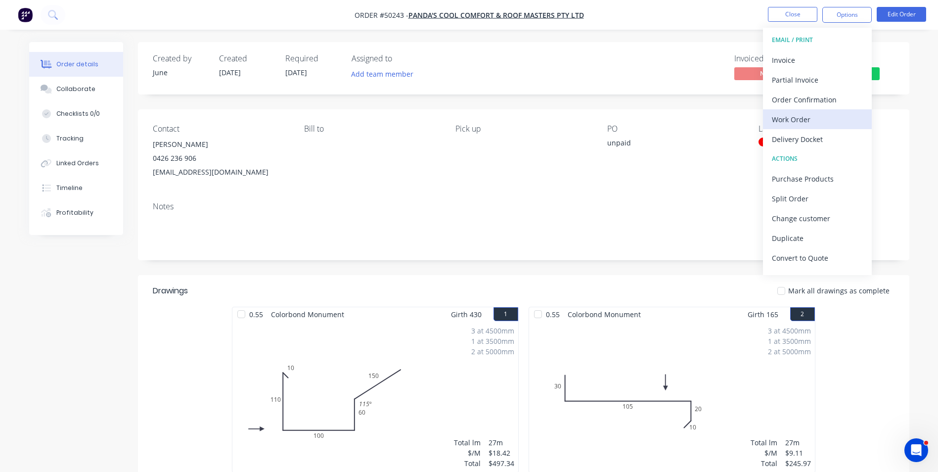
click at [794, 123] on div "Work Order" at bounding box center [817, 119] width 91 height 14
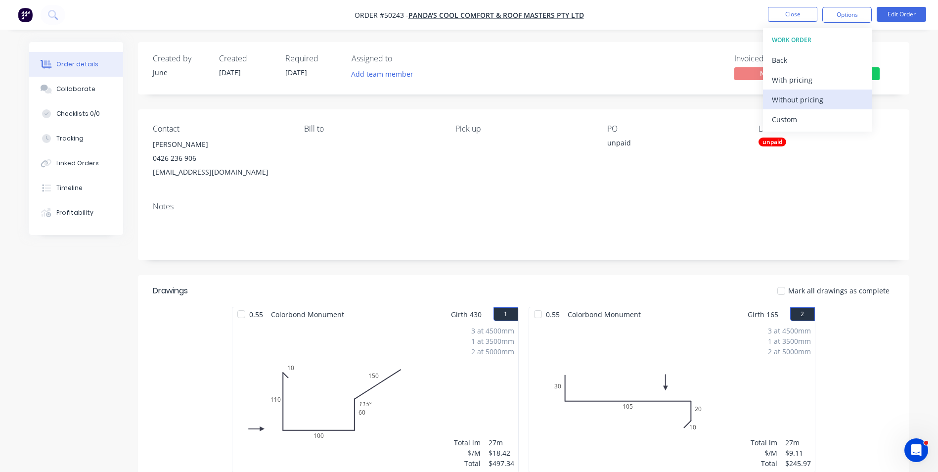
click at [793, 104] on div "Without pricing" at bounding box center [817, 99] width 91 height 14
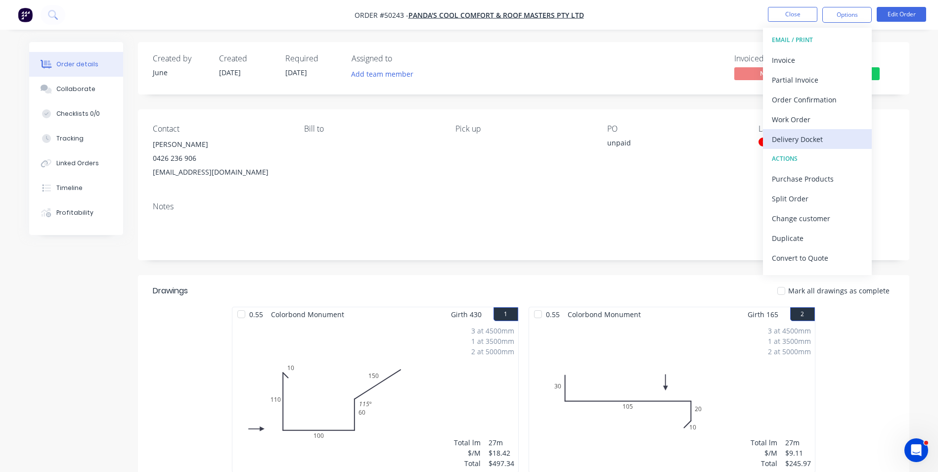
click at [787, 134] on div "Delivery Docket" at bounding box center [817, 139] width 91 height 14
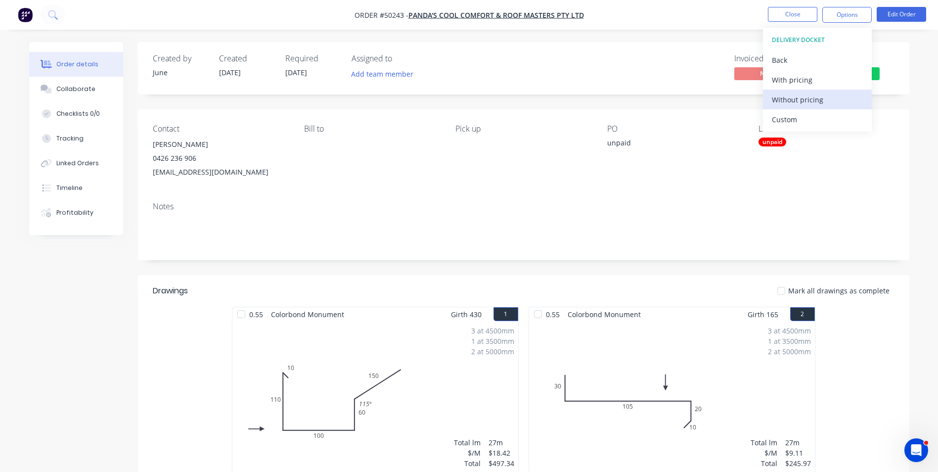
click at [794, 103] on div "Without pricing" at bounding box center [817, 99] width 91 height 14
click at [332, 143] on div "Bill to" at bounding box center [372, 151] width 136 height 55
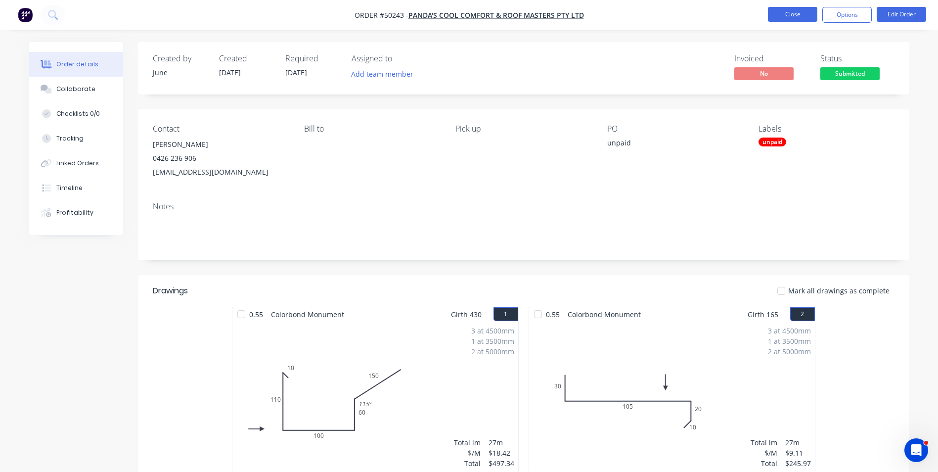
click at [774, 10] on button "Close" at bounding box center [792, 14] width 49 height 15
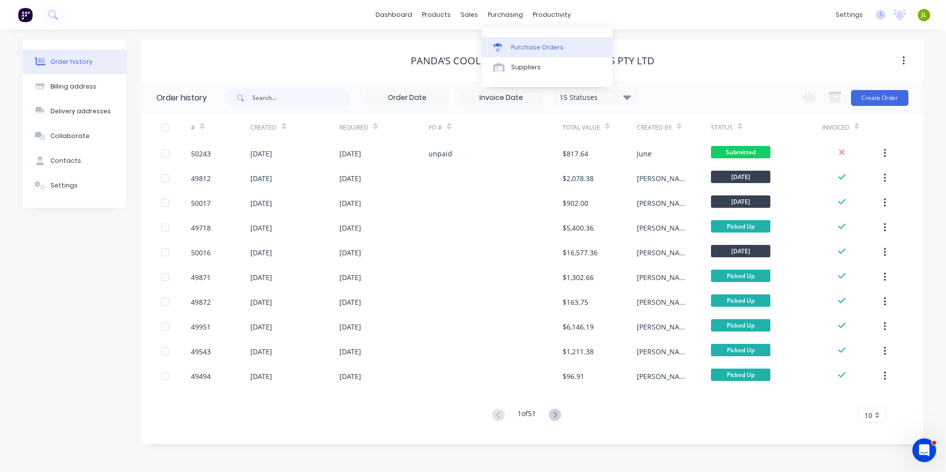
click at [509, 46] on link "Purchase Orders" at bounding box center [546, 47] width 131 height 20
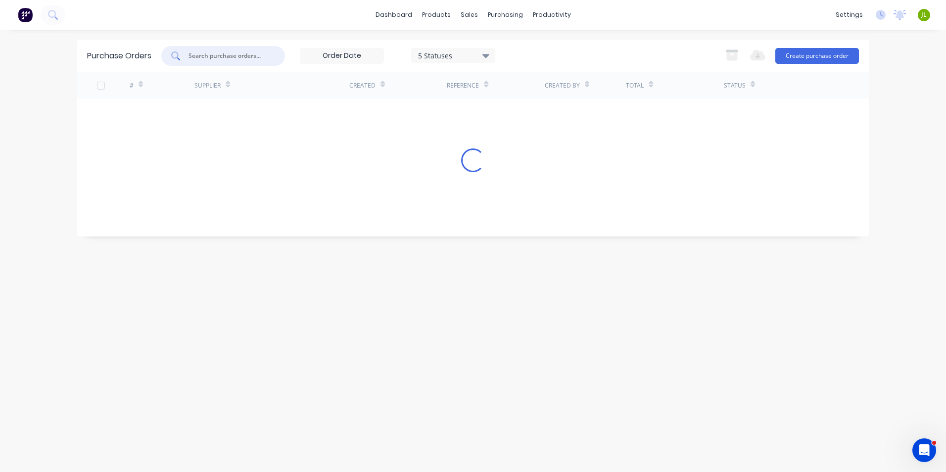
click at [264, 58] on input "text" at bounding box center [228, 56] width 82 height 10
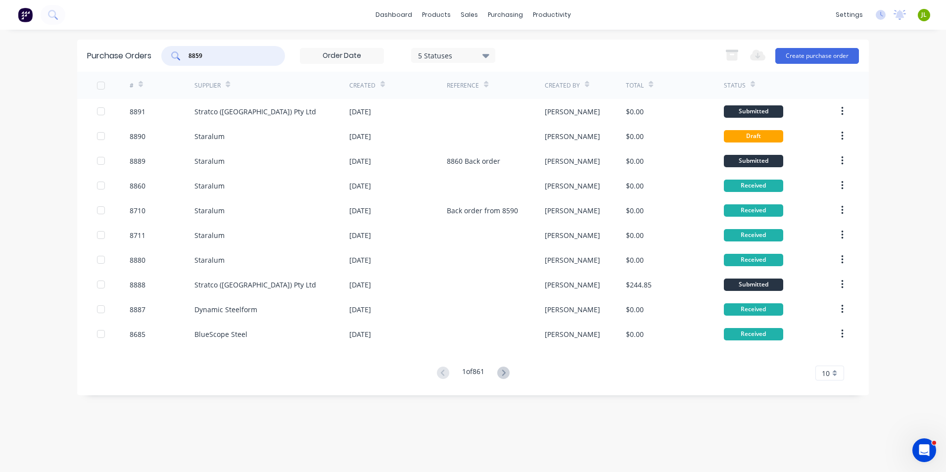
type input "8859"
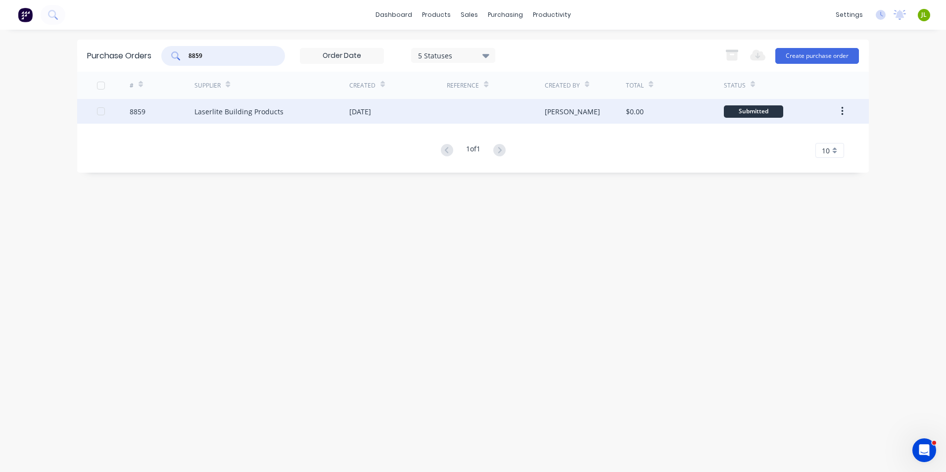
click at [320, 110] on div "Laserlite Building Products" at bounding box center [271, 111] width 155 height 25
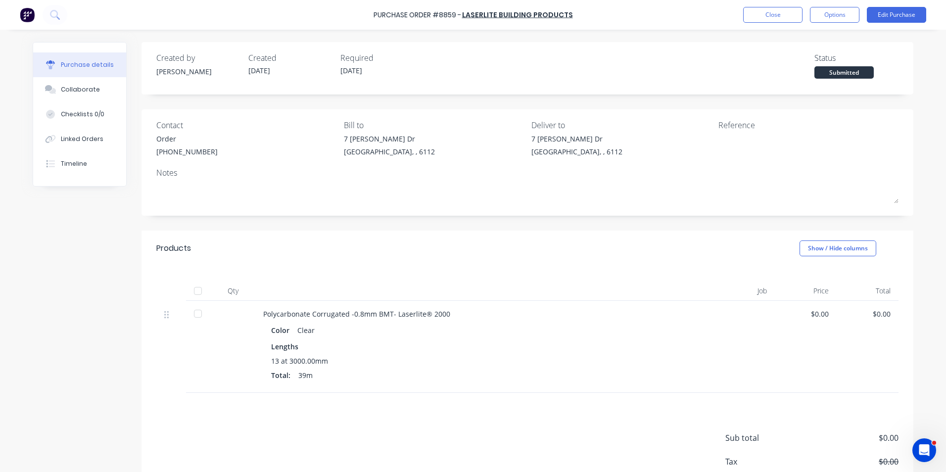
click at [188, 290] on div at bounding box center [198, 291] width 20 height 20
click at [61, 135] on div "Linked Orders" at bounding box center [82, 139] width 43 height 9
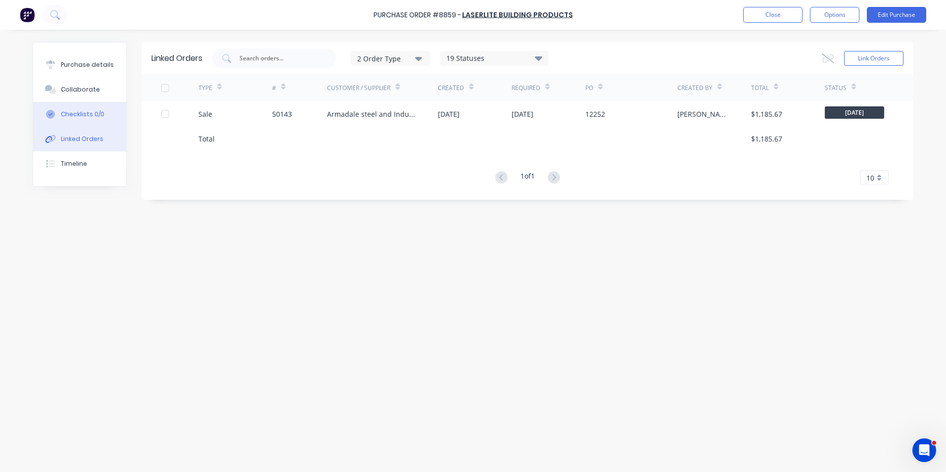
click at [313, 111] on div "50143" at bounding box center [299, 113] width 55 height 25
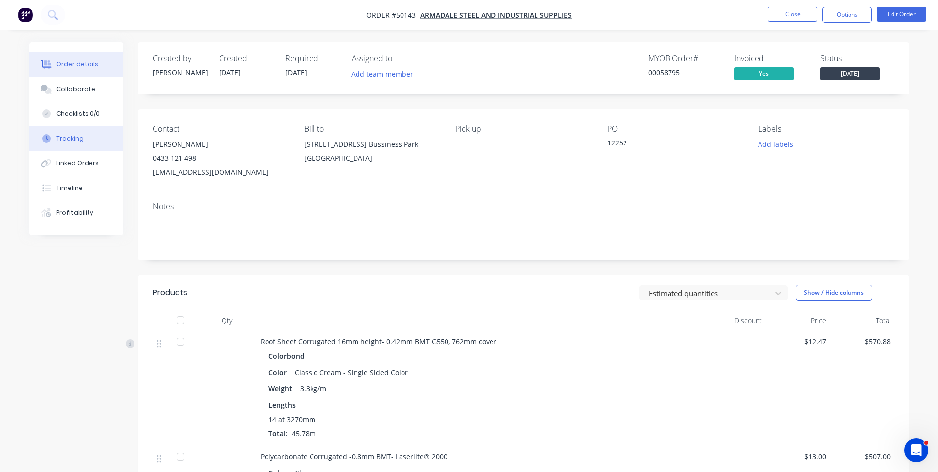
click at [71, 142] on div "Tracking" at bounding box center [69, 138] width 27 height 9
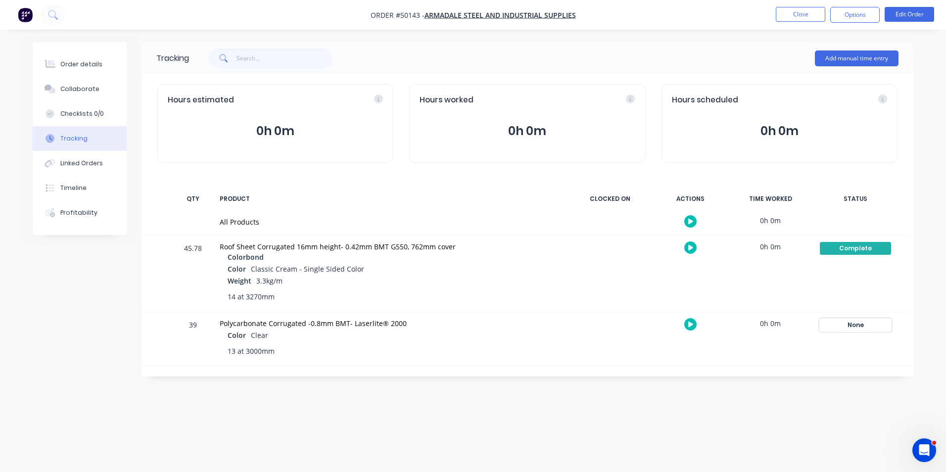
click at [830, 319] on div "None" at bounding box center [855, 325] width 71 height 13
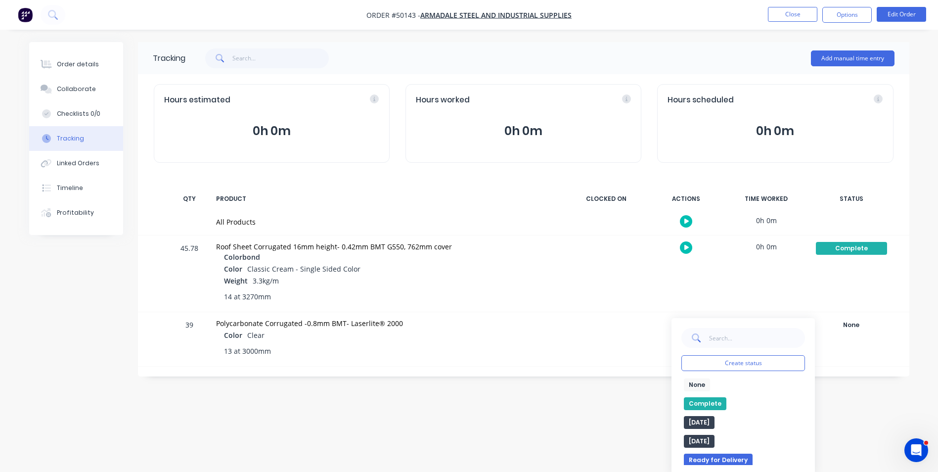
click at [703, 400] on button "Complete" at bounding box center [705, 403] width 43 height 13
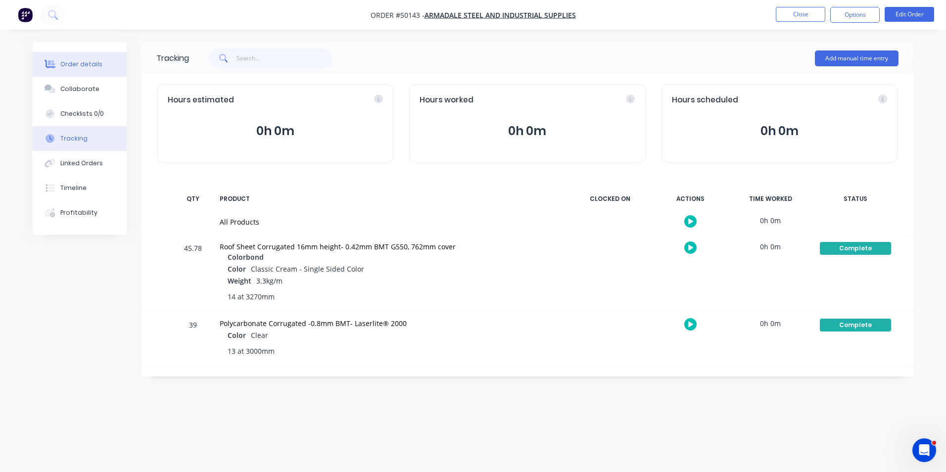
click at [90, 62] on div "Order details" at bounding box center [81, 64] width 42 height 9
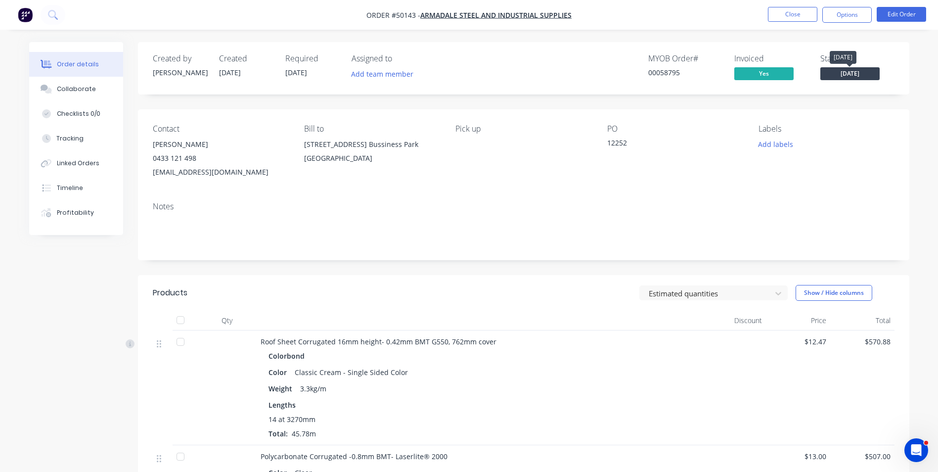
click at [836, 72] on span "[DATE]" at bounding box center [850, 73] width 59 height 12
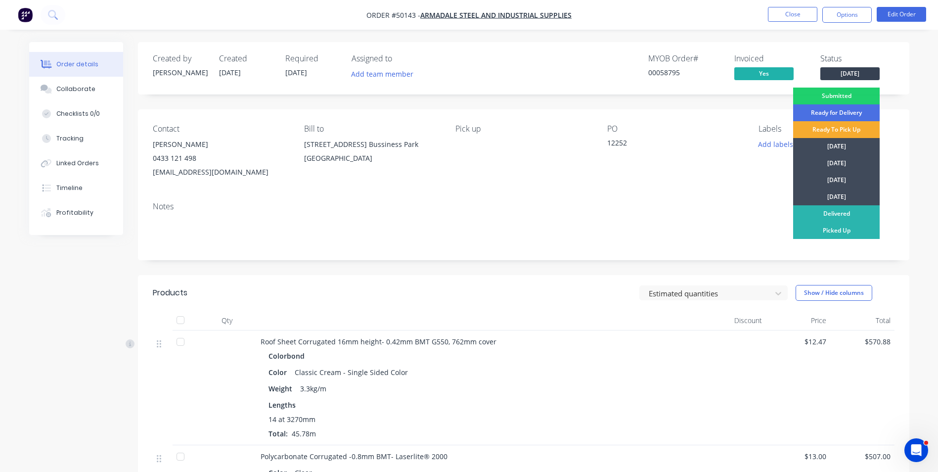
click at [831, 132] on div "Ready To Pick Up" at bounding box center [836, 129] width 87 height 17
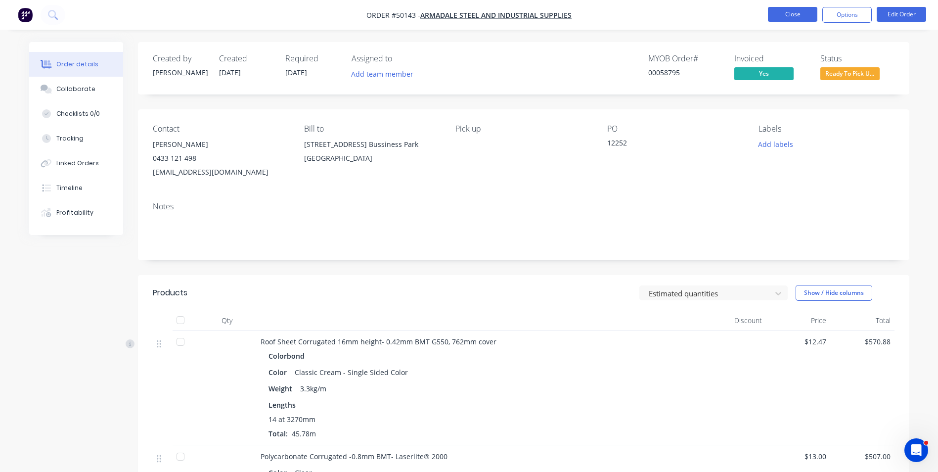
click at [789, 7] on button "Close" at bounding box center [792, 14] width 49 height 15
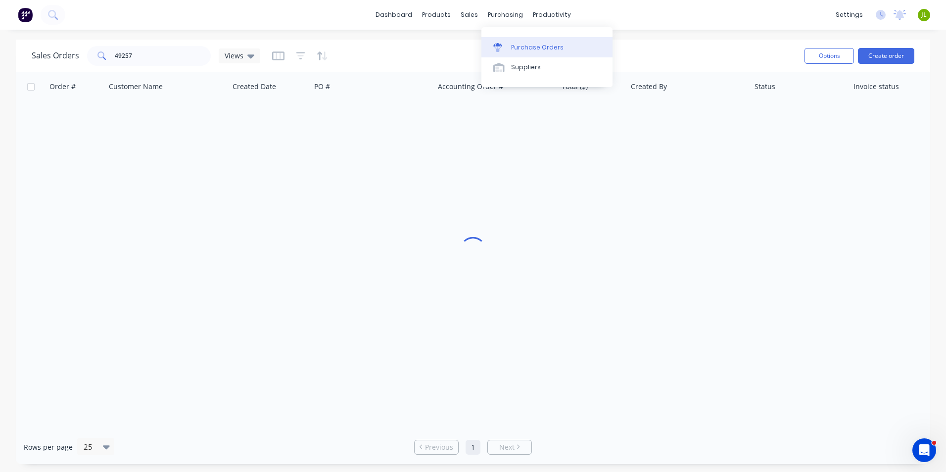
drag, startPoint x: 495, startPoint y: 33, endPoint x: 496, endPoint y: 39, distance: 6.1
click at [495, 33] on div "Purchase Orders Suppliers" at bounding box center [546, 57] width 131 height 60
click at [497, 40] on link "Purchase Orders" at bounding box center [546, 47] width 131 height 20
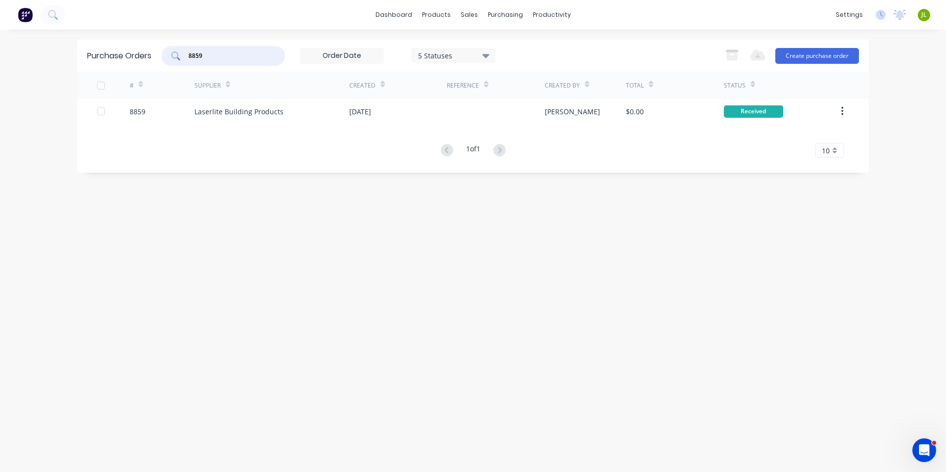
drag, startPoint x: 212, startPoint y: 59, endPoint x: 151, endPoint y: 44, distance: 62.9
click at [153, 64] on div "Purchase Orders 8859 5 Statuses 5 Statuses Export to Excel (XLSX) Create purcha…" at bounding box center [472, 56] width 791 height 32
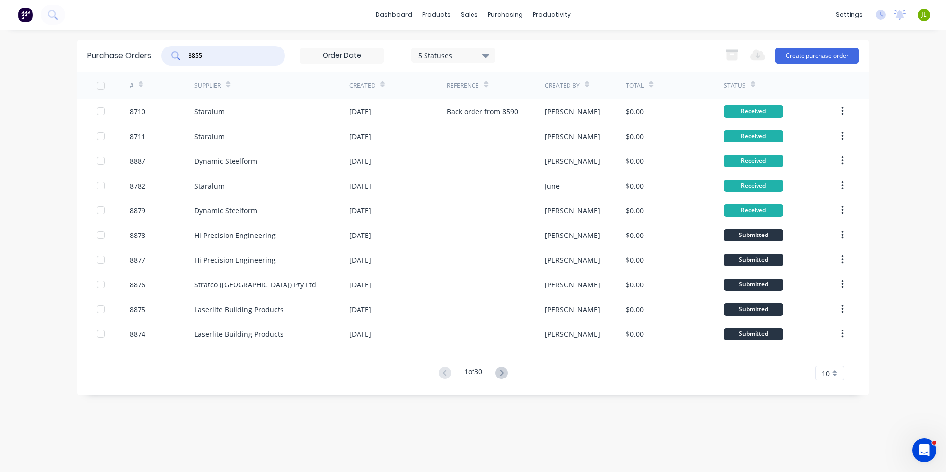
type input "8855"
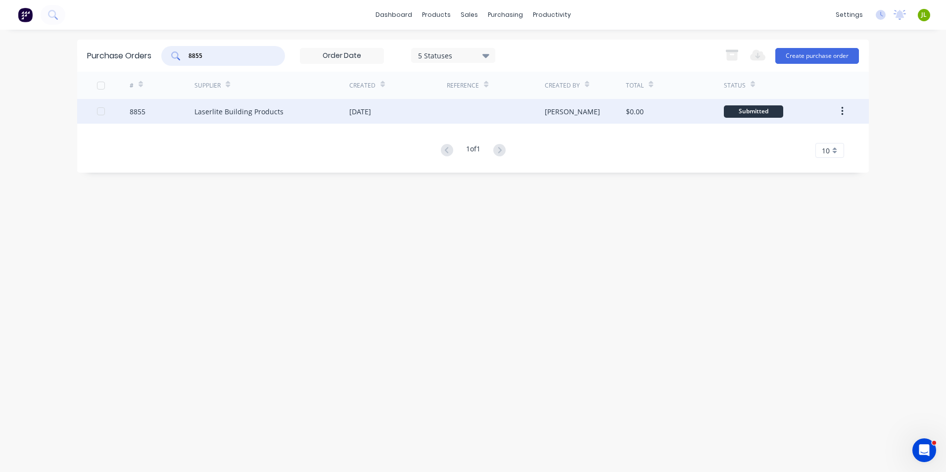
click at [237, 119] on div "Laserlite Building Products" at bounding box center [271, 111] width 155 height 25
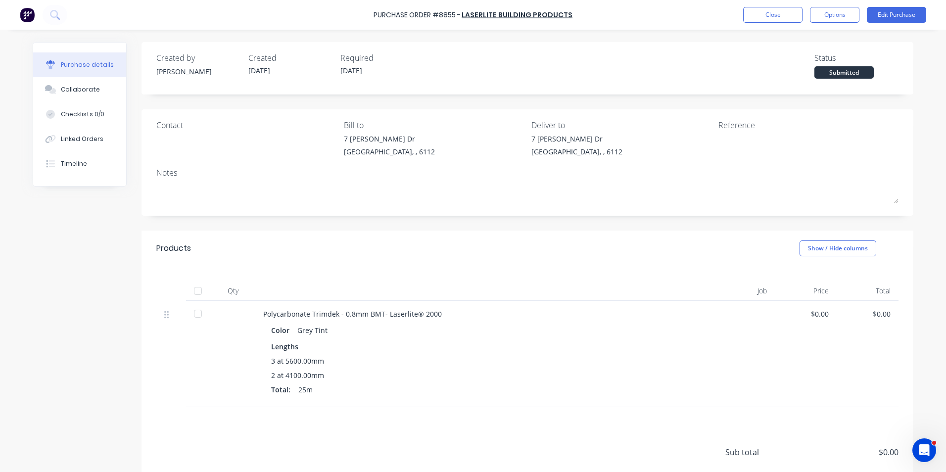
click at [188, 286] on div at bounding box center [198, 291] width 20 height 20
click at [84, 134] on button "Linked Orders" at bounding box center [79, 139] width 93 height 25
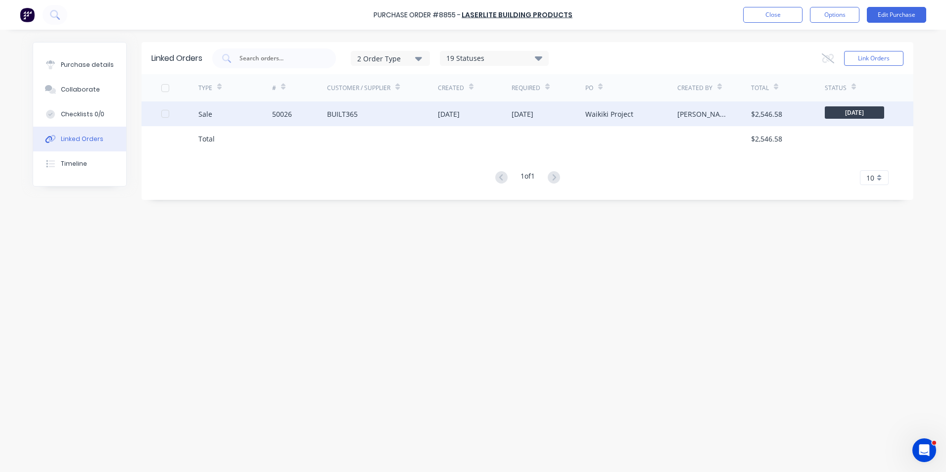
click at [277, 117] on div "50026" at bounding box center [282, 114] width 20 height 10
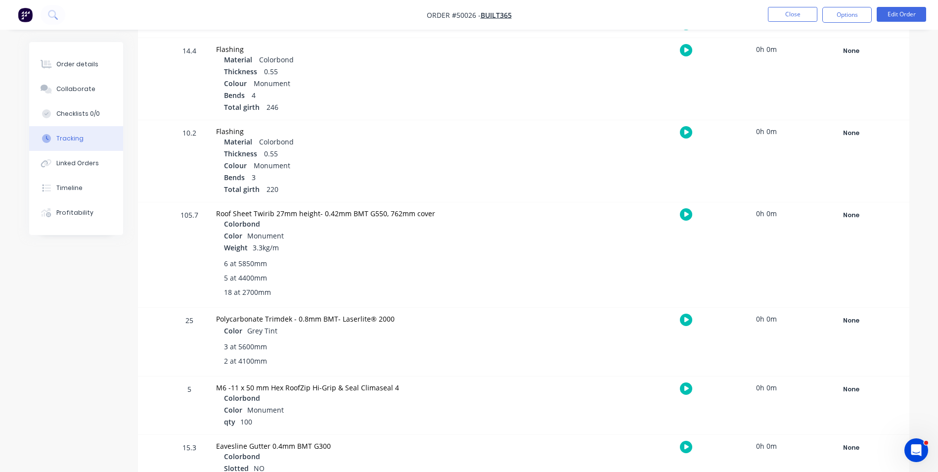
scroll to position [198, 0]
click at [828, 321] on div "None" at bounding box center [851, 320] width 71 height 13
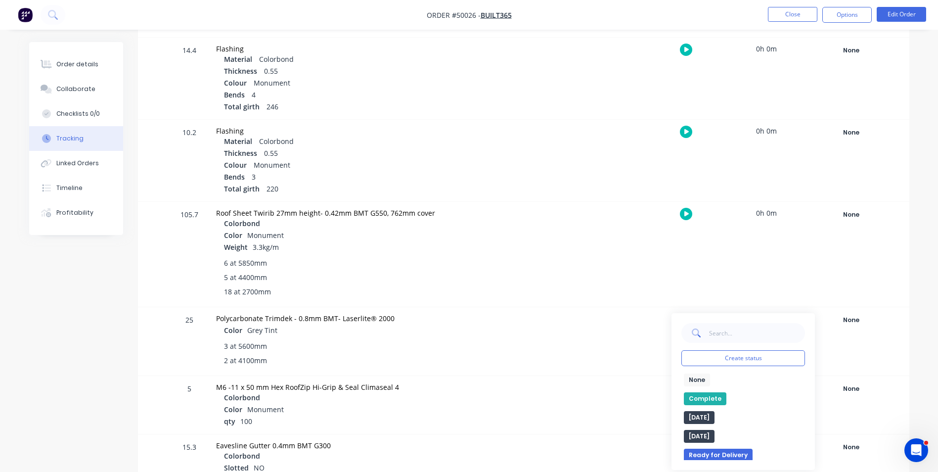
click at [697, 396] on button "Complete" at bounding box center [705, 398] width 43 height 13
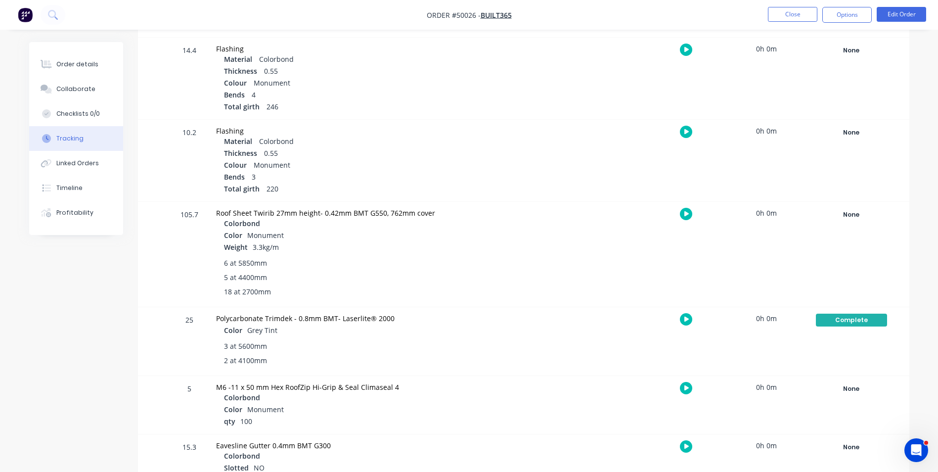
click at [698, 396] on div at bounding box center [686, 388] width 74 height 24
click at [697, 395] on div at bounding box center [686, 388] width 74 height 24
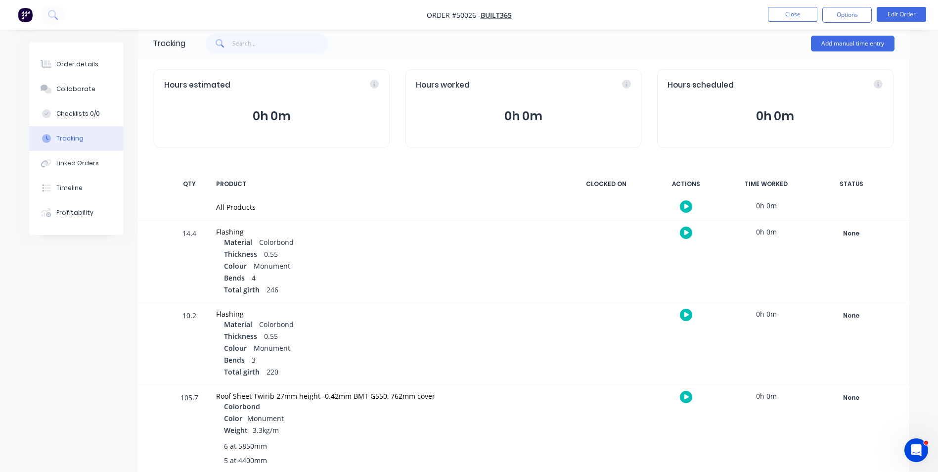
scroll to position [0, 0]
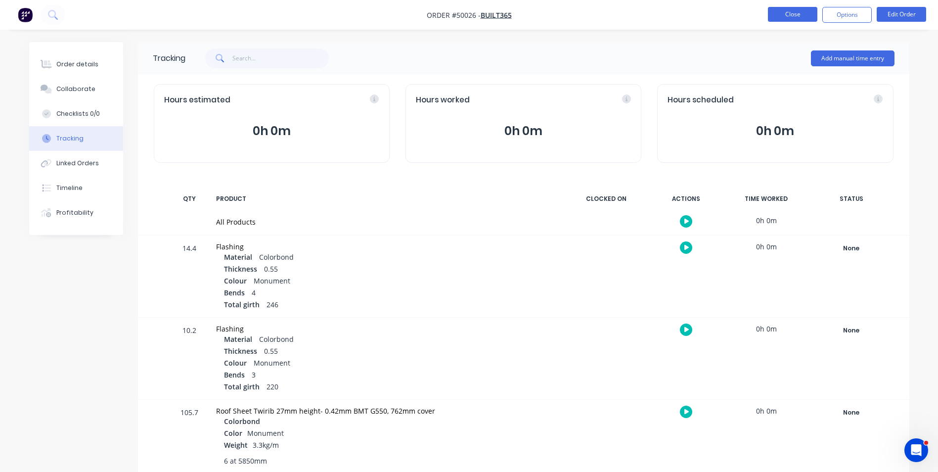
click at [782, 20] on button "Close" at bounding box center [792, 14] width 49 height 15
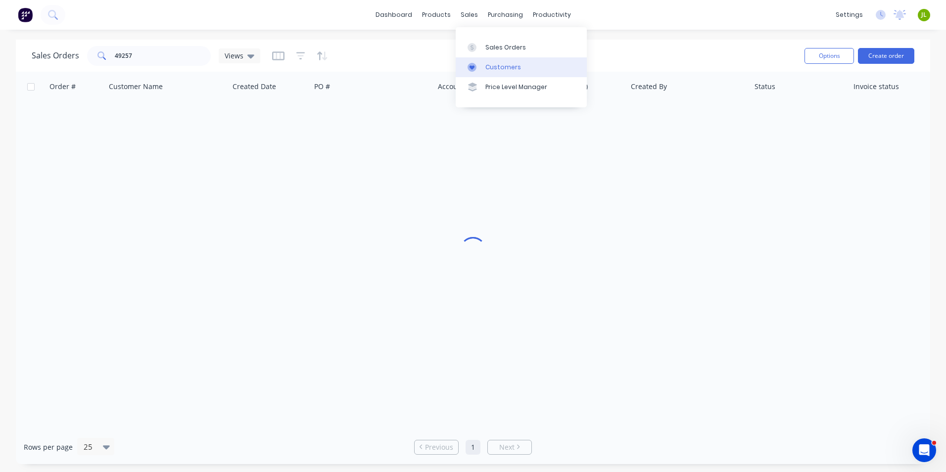
click at [476, 66] on icon at bounding box center [471, 67] width 9 height 9
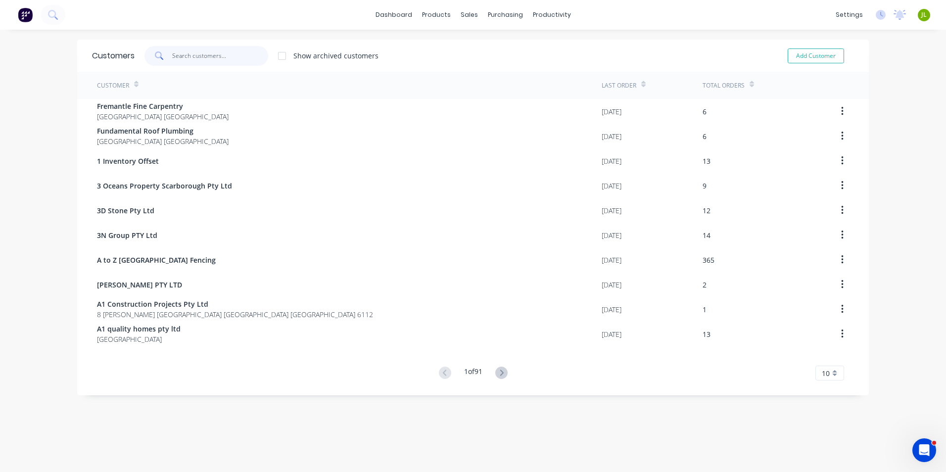
click at [226, 48] on input "text" at bounding box center [220, 56] width 96 height 20
click at [226, 52] on input "text" at bounding box center [220, 56] width 96 height 20
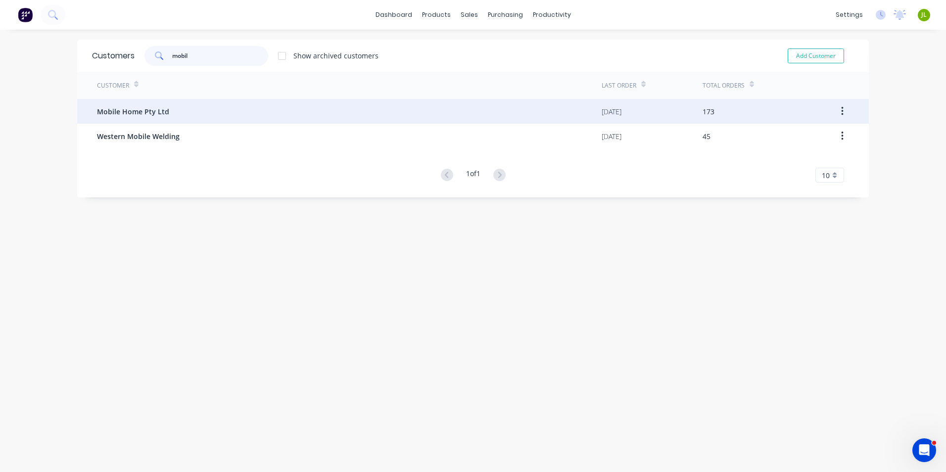
type input "mobil"
click at [218, 113] on div "Mobile Home Pty Ltd" at bounding box center [349, 111] width 504 height 25
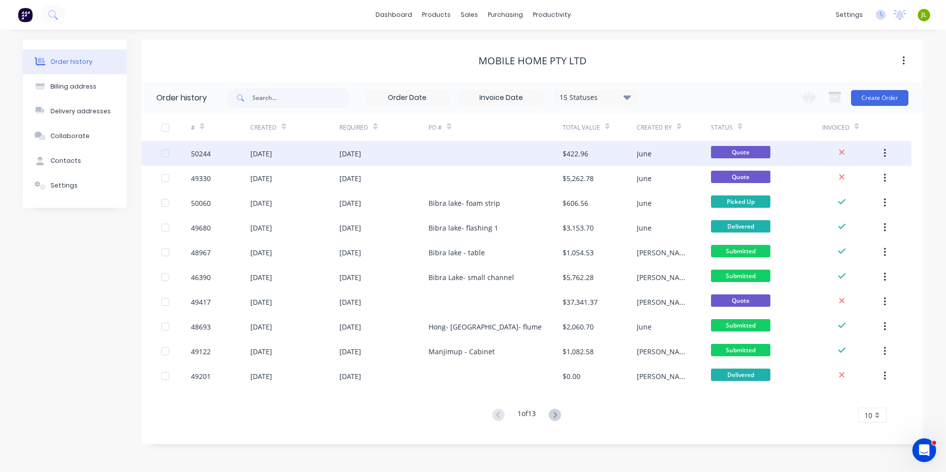
click at [457, 158] on div at bounding box center [495, 153] width 134 height 25
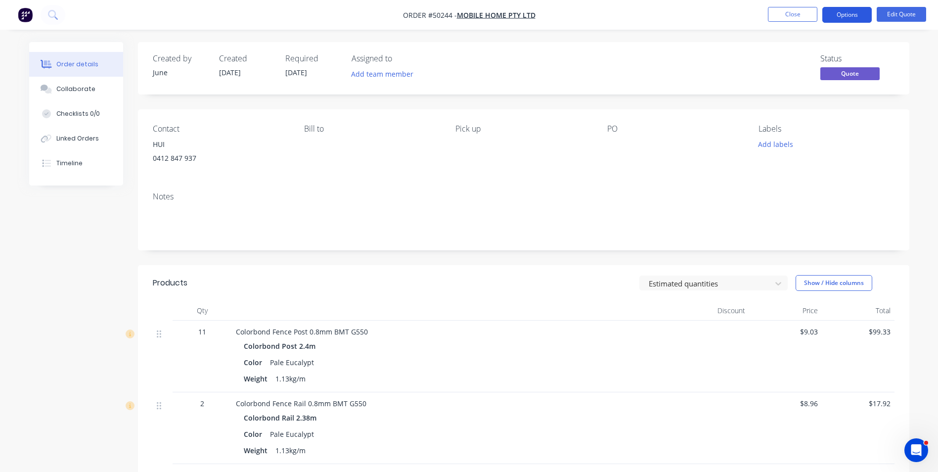
click at [851, 11] on button "Options" at bounding box center [847, 15] width 49 height 16
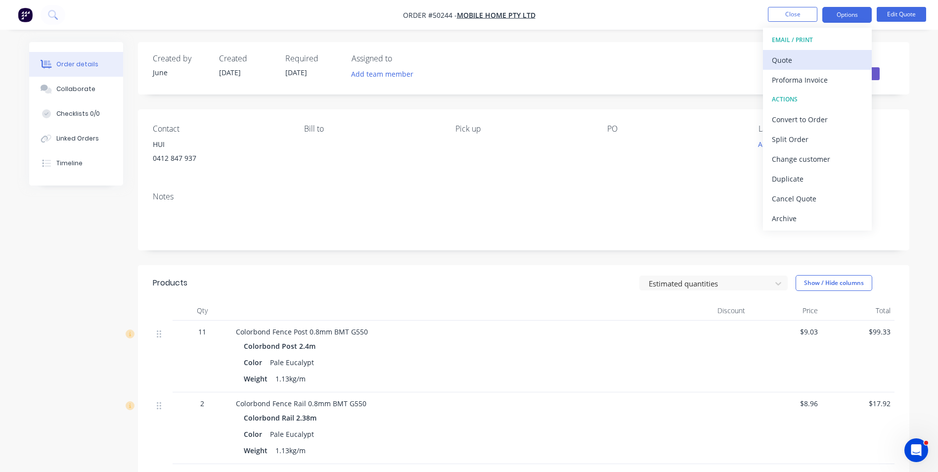
click at [826, 57] on div "Quote" at bounding box center [817, 60] width 91 height 14
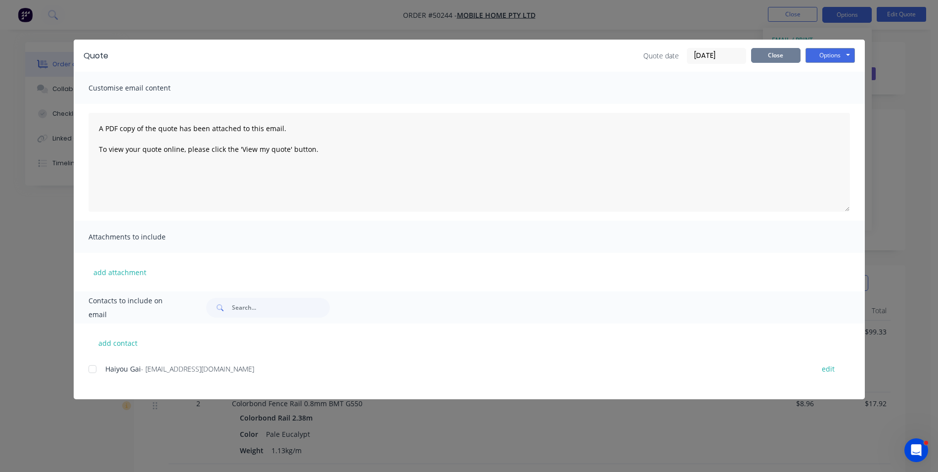
click at [757, 48] on button "Close" at bounding box center [775, 55] width 49 height 15
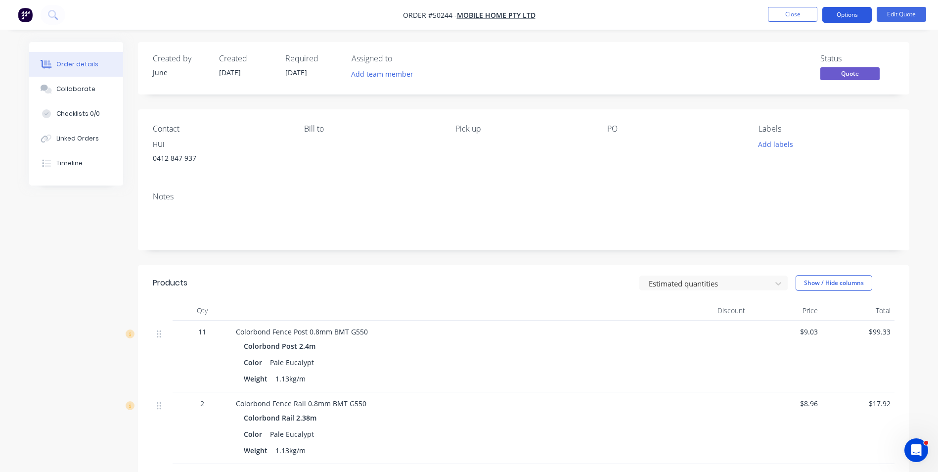
click at [848, 18] on button "Options" at bounding box center [847, 15] width 49 height 16
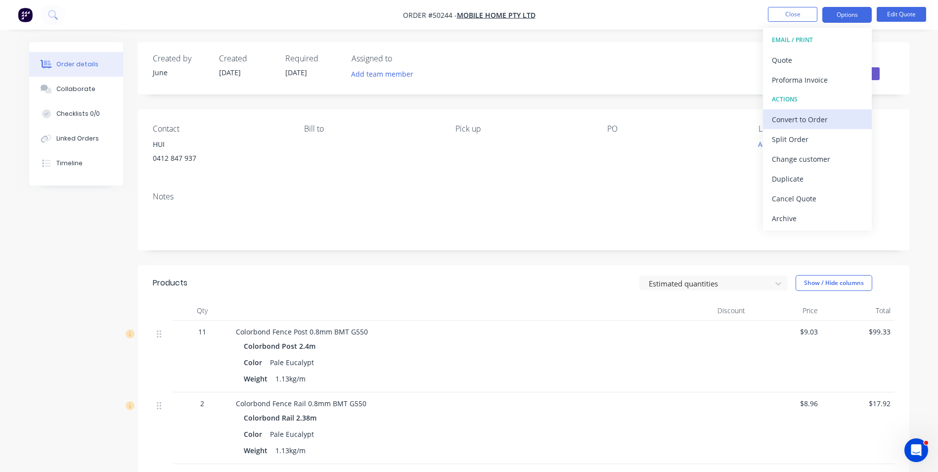
click at [837, 114] on div "Convert to Order" at bounding box center [817, 119] width 91 height 14
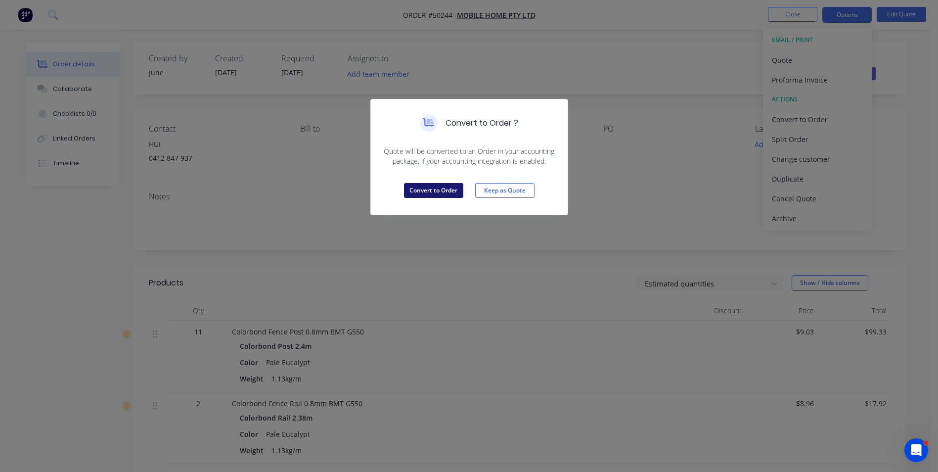
click at [456, 192] on button "Convert to Order" at bounding box center [433, 190] width 59 height 15
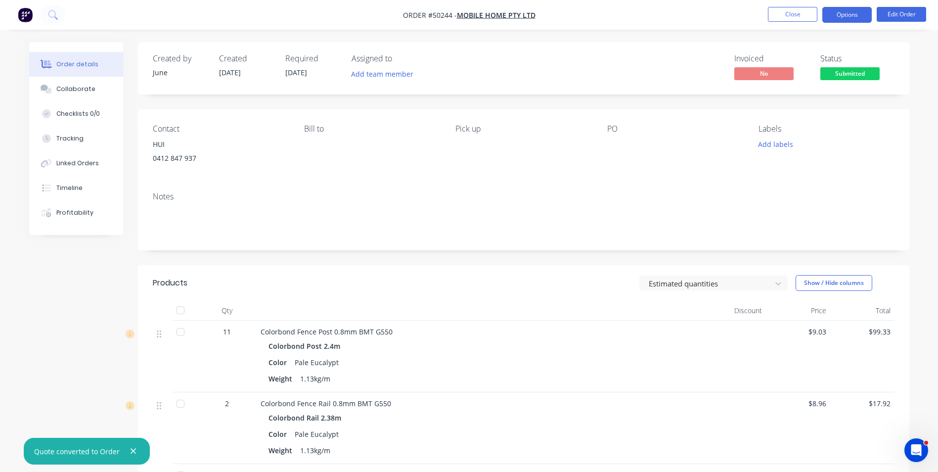
click at [853, 20] on button "Options" at bounding box center [847, 15] width 49 height 16
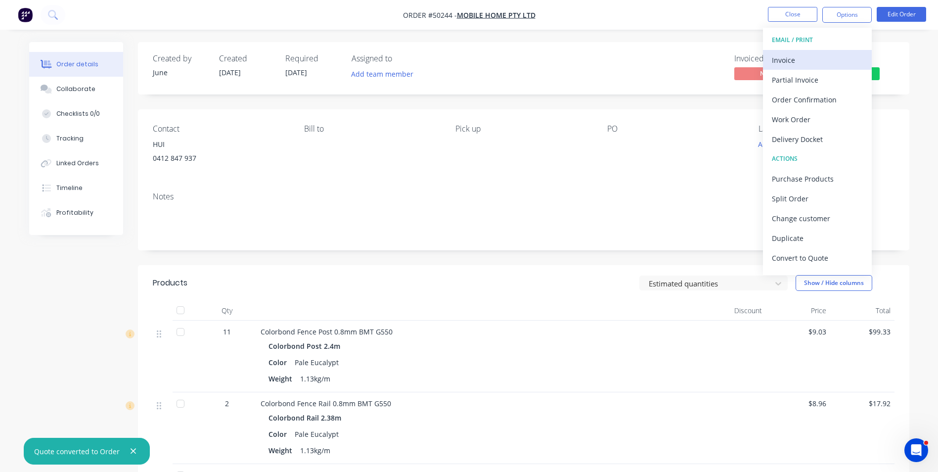
click at [810, 56] on div "Invoice" at bounding box center [817, 60] width 91 height 14
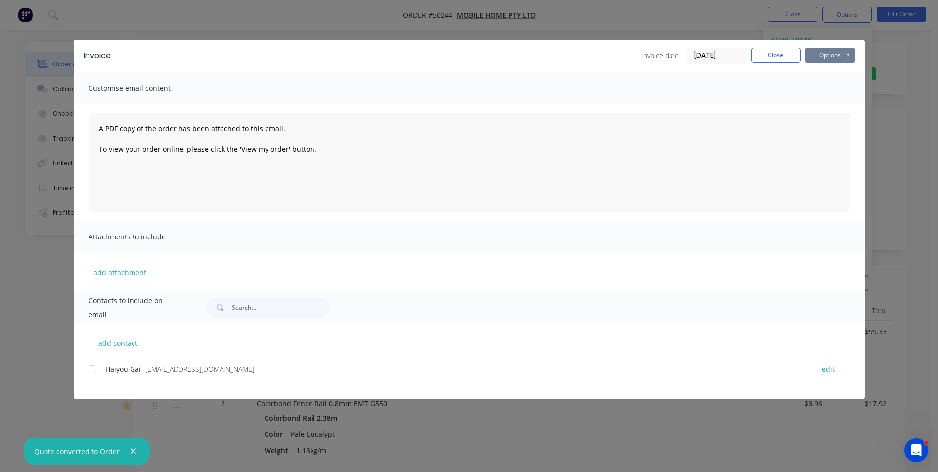
click at [829, 58] on button "Options" at bounding box center [830, 55] width 49 height 15
click at [825, 89] on button "Print" at bounding box center [837, 89] width 63 height 16
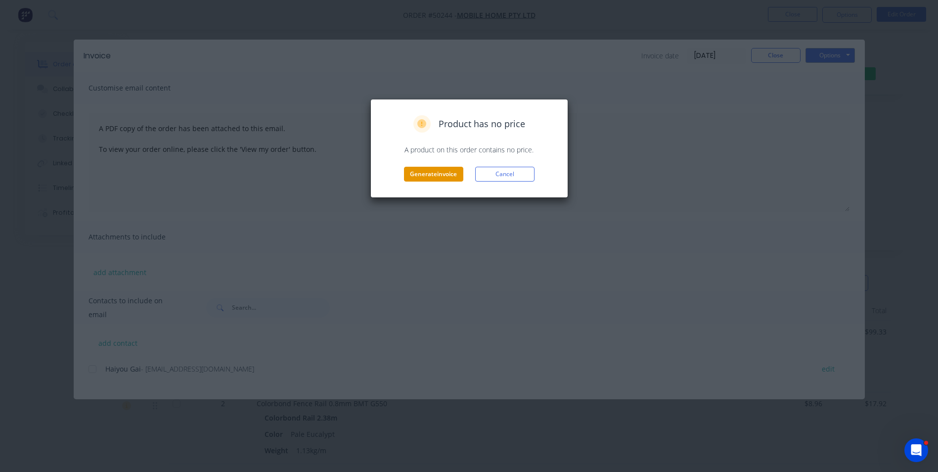
click at [453, 173] on button "Generate invoice" at bounding box center [433, 174] width 59 height 15
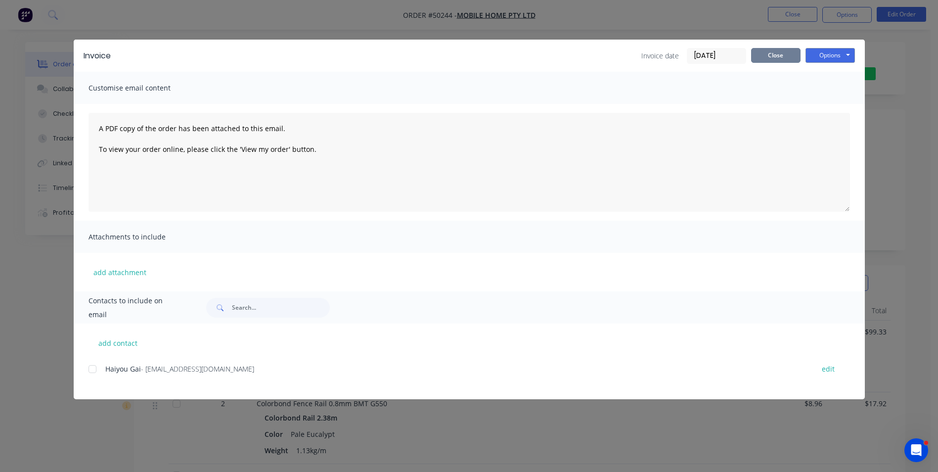
click at [773, 58] on button "Close" at bounding box center [775, 55] width 49 height 15
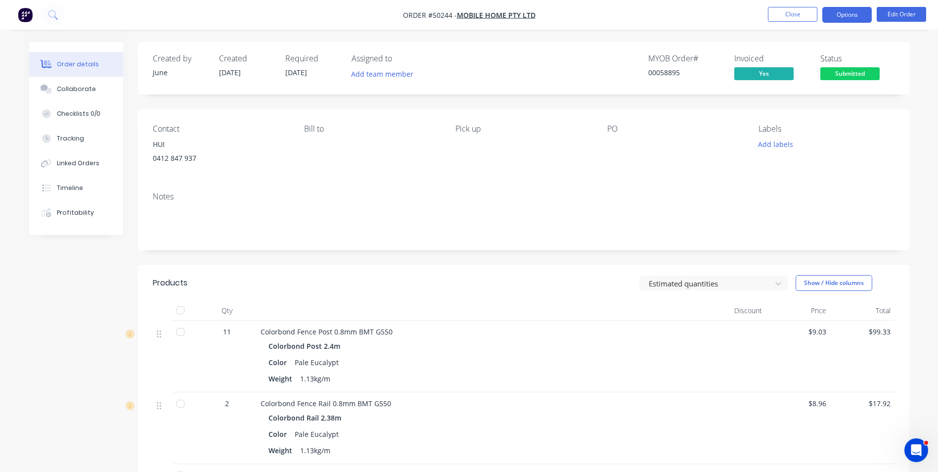
click at [835, 15] on button "Options" at bounding box center [847, 15] width 49 height 16
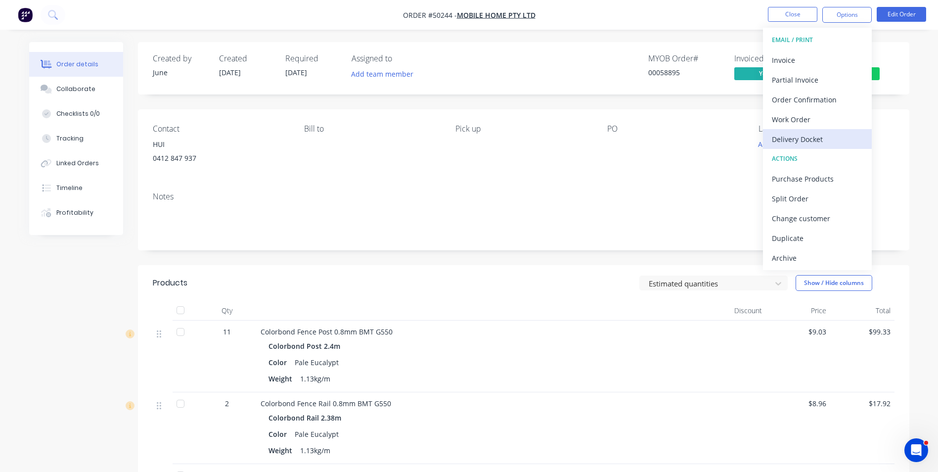
click at [805, 140] on div "Delivery Docket" at bounding box center [817, 139] width 91 height 14
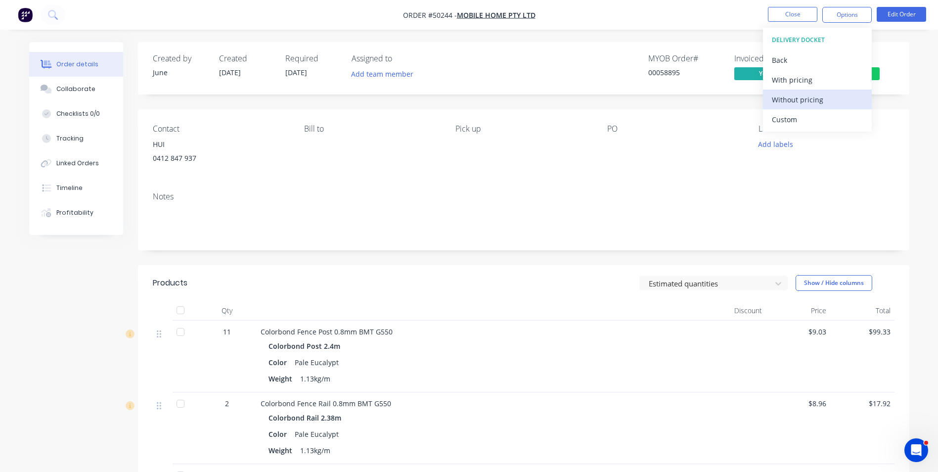
click at [810, 97] on div "Without pricing" at bounding box center [817, 99] width 91 height 14
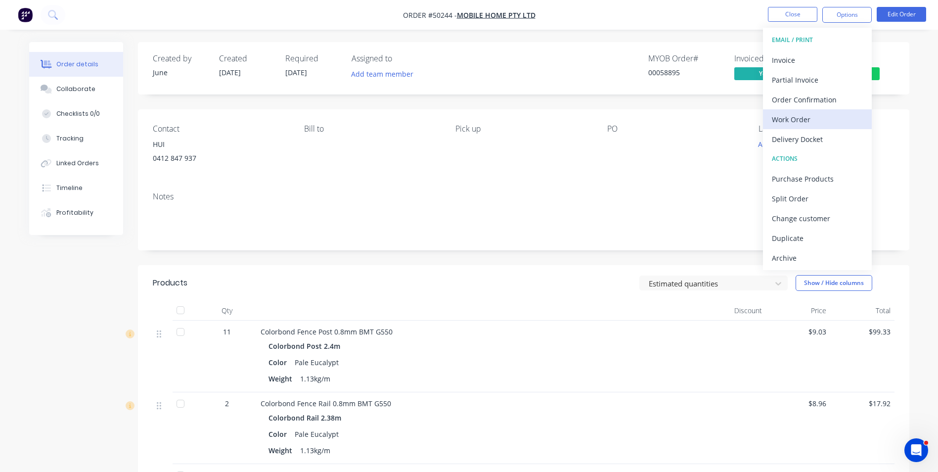
click at [780, 127] on button "Work Order" at bounding box center [817, 119] width 109 height 20
click at [780, 127] on button "Custom" at bounding box center [817, 119] width 109 height 20
click at [784, 110] on div "CUSTOM WORK ORDER Back With pricing Without pricing" at bounding box center [817, 70] width 109 height 84
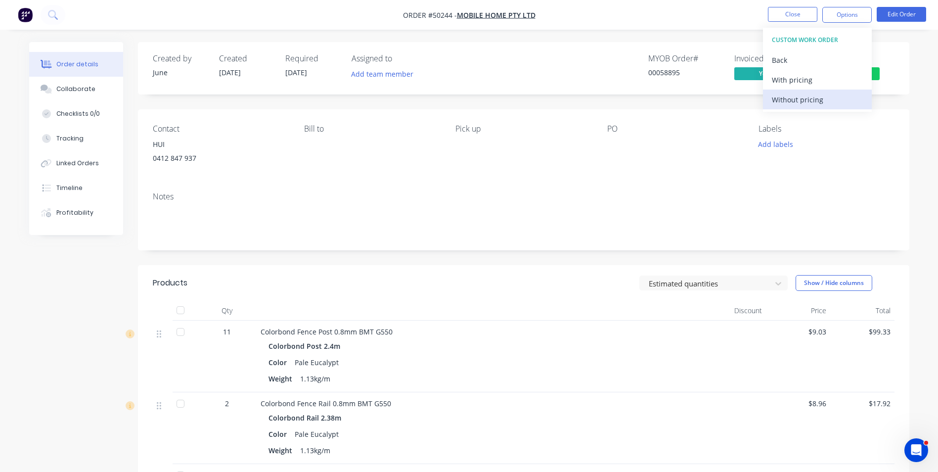
click at [786, 104] on div "Without pricing" at bounding box center [817, 99] width 91 height 14
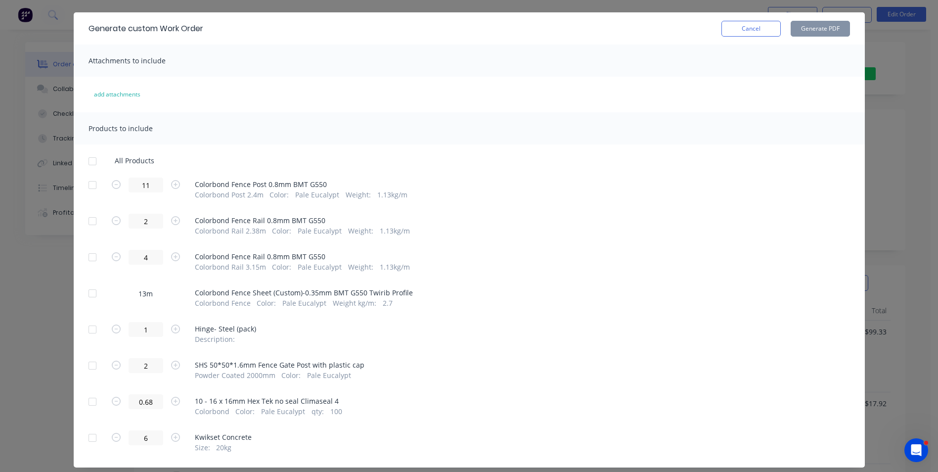
scroll to position [49, 0]
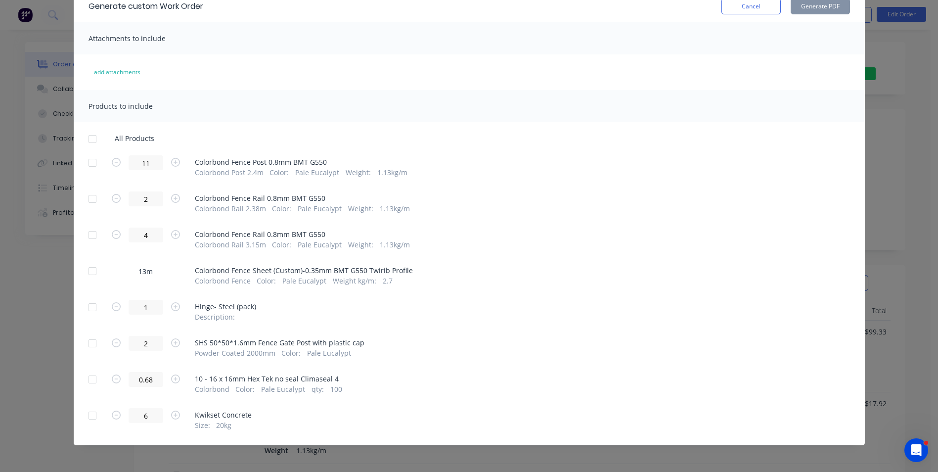
click at [84, 273] on div at bounding box center [93, 271] width 20 height 20
click at [805, 8] on button "Generate PDF" at bounding box center [820, 7] width 59 height 16
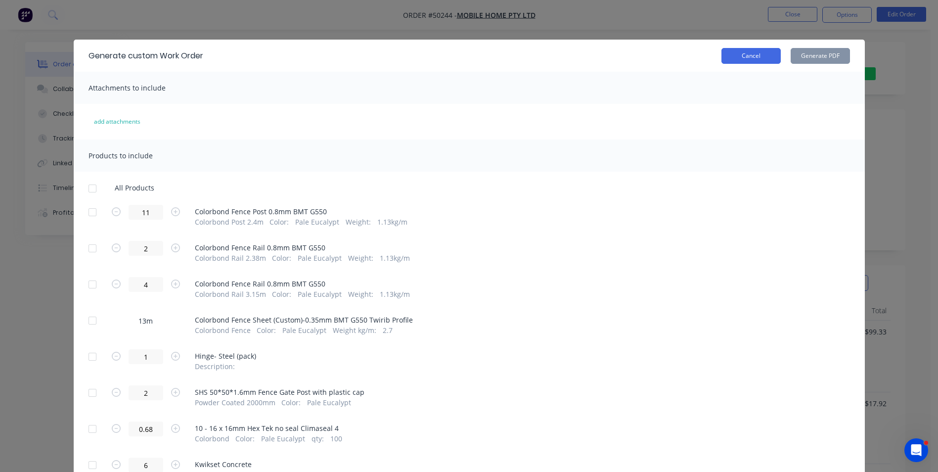
click at [734, 51] on button "Cancel" at bounding box center [751, 56] width 59 height 16
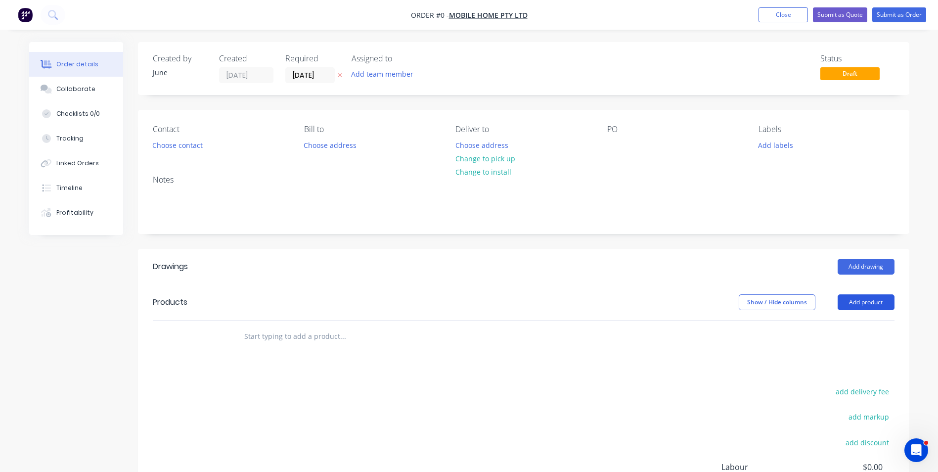
click at [852, 299] on button "Add product" at bounding box center [866, 302] width 57 height 16
click at [842, 326] on div "Product catalogue" at bounding box center [848, 327] width 76 height 14
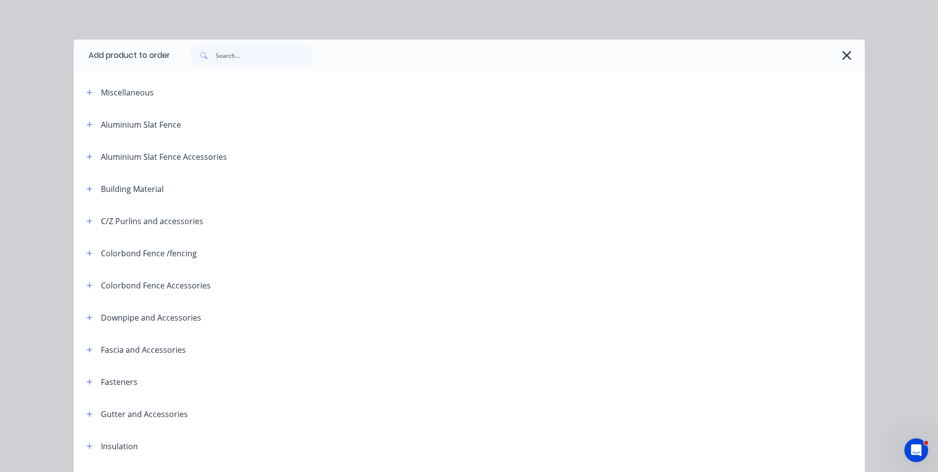
drag, startPoint x: 230, startPoint y: 43, endPoint x: 229, endPoint y: 55, distance: 11.9
click at [229, 55] on div at bounding box center [517, 56] width 695 height 32
click at [229, 55] on input "text" at bounding box center [265, 56] width 98 height 20
type input "post"
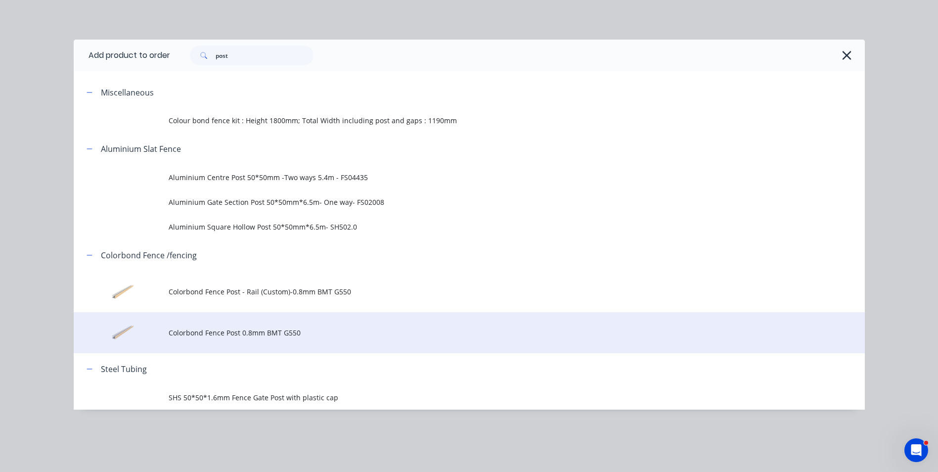
click at [236, 333] on span "Colorbond Fence Post 0.8mm BMT G550" at bounding box center [447, 332] width 557 height 10
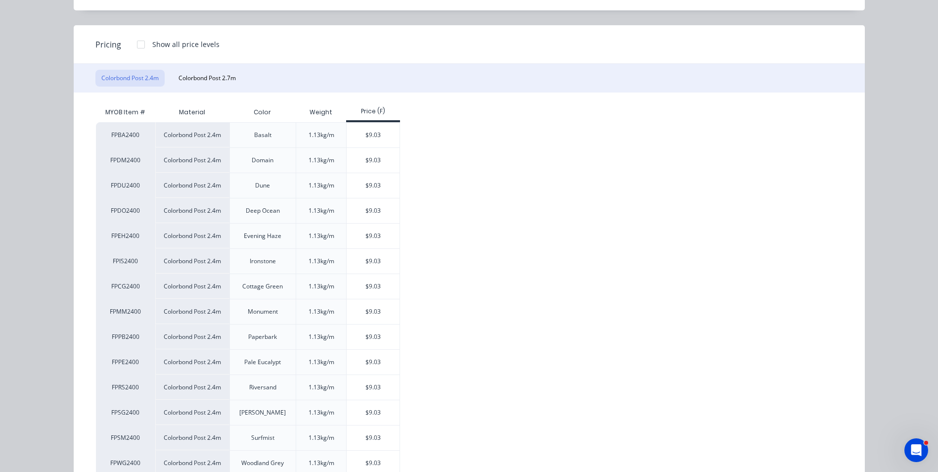
scroll to position [99, 0]
click at [357, 360] on div "$9.03" at bounding box center [373, 361] width 53 height 25
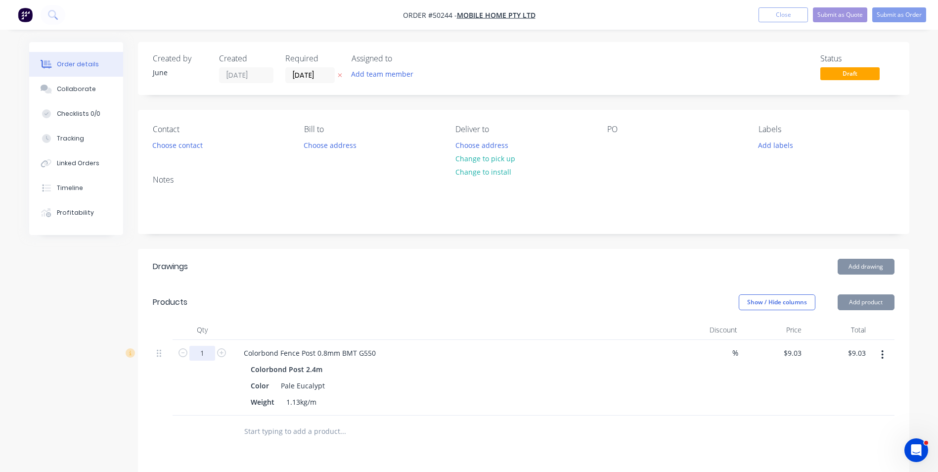
click at [203, 355] on input "1" at bounding box center [202, 353] width 26 height 15
type input "11"
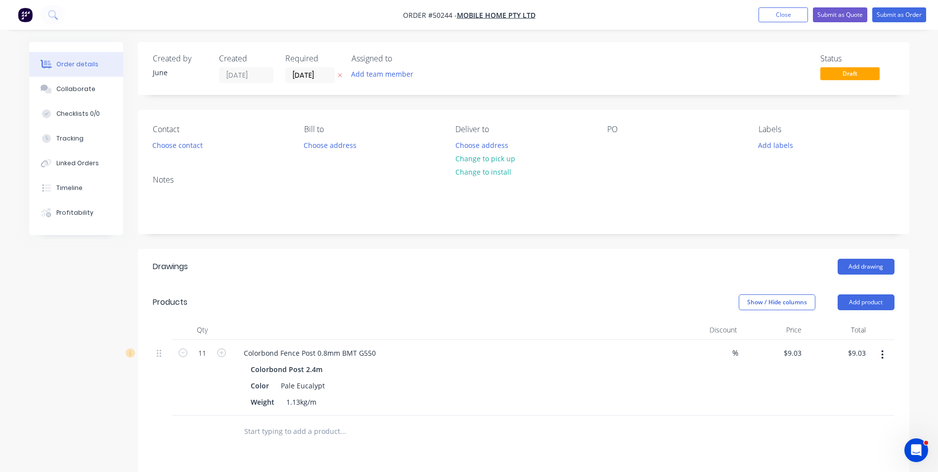
type input "$99.33"
click at [524, 438] on div at bounding box center [384, 431] width 297 height 20
click at [864, 305] on button "Add product" at bounding box center [866, 302] width 57 height 16
click at [858, 323] on div "Product catalogue" at bounding box center [848, 327] width 76 height 14
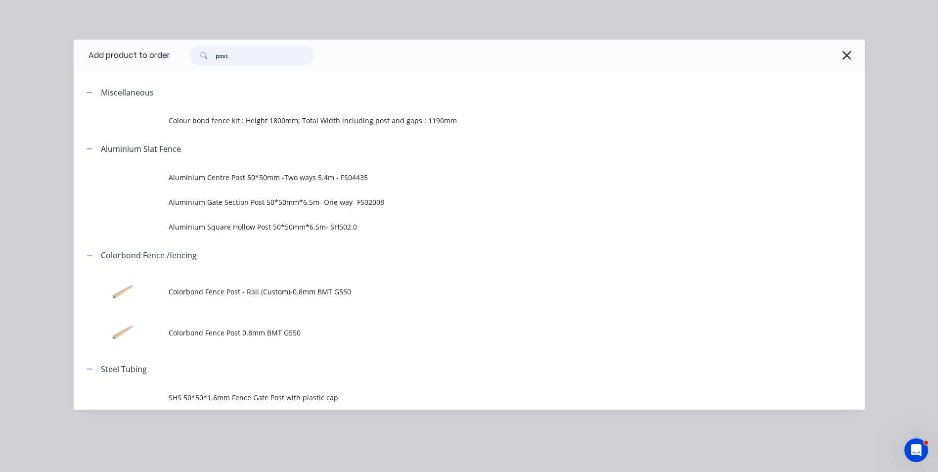
drag, startPoint x: 239, startPoint y: 55, endPoint x: 196, endPoint y: 55, distance: 43.0
click at [196, 55] on div "post" at bounding box center [252, 56] width 124 height 20
type input "rail"
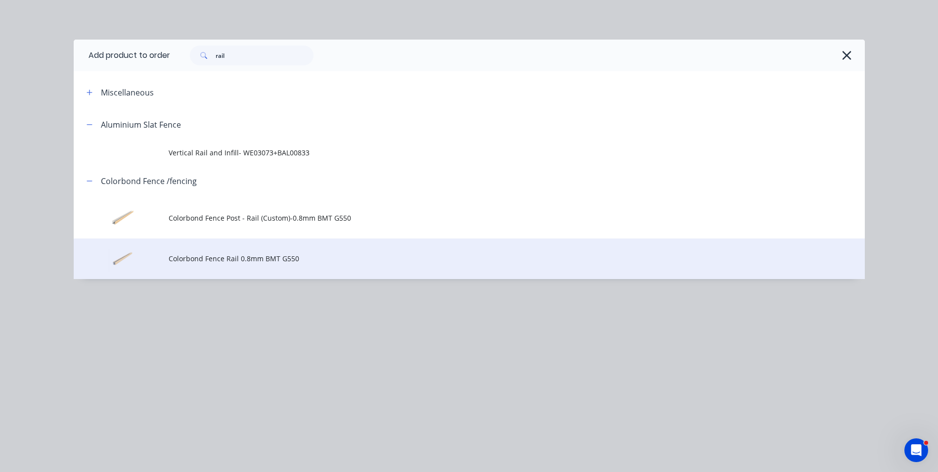
click at [258, 257] on span "Colorbond Fence Rail 0.8mm BMT G550" at bounding box center [447, 258] width 557 height 10
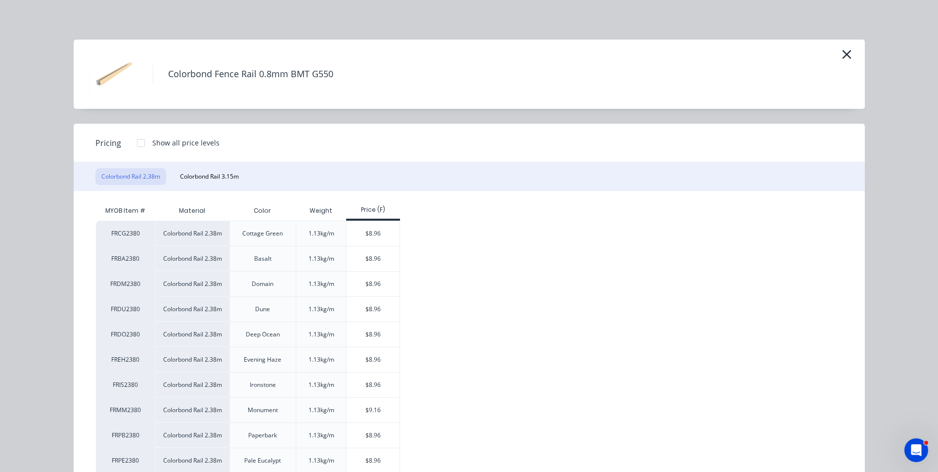
scroll to position [99, 0]
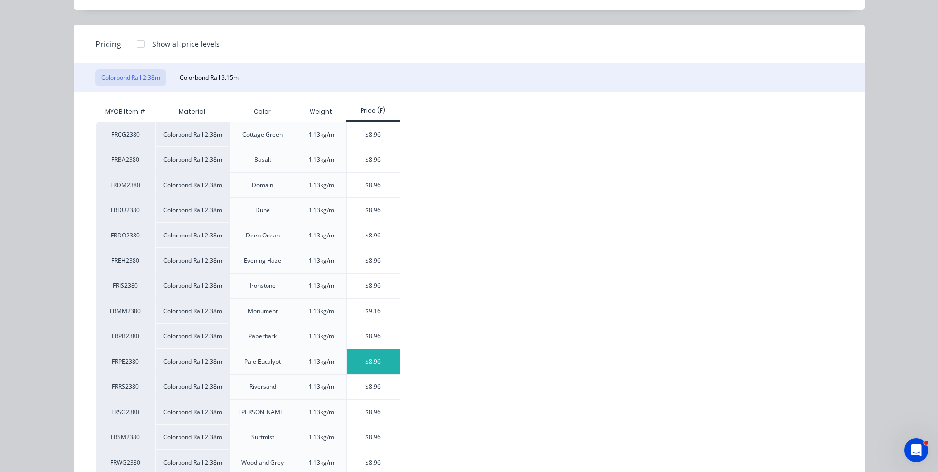
click at [354, 355] on div "$8.96" at bounding box center [373, 361] width 53 height 25
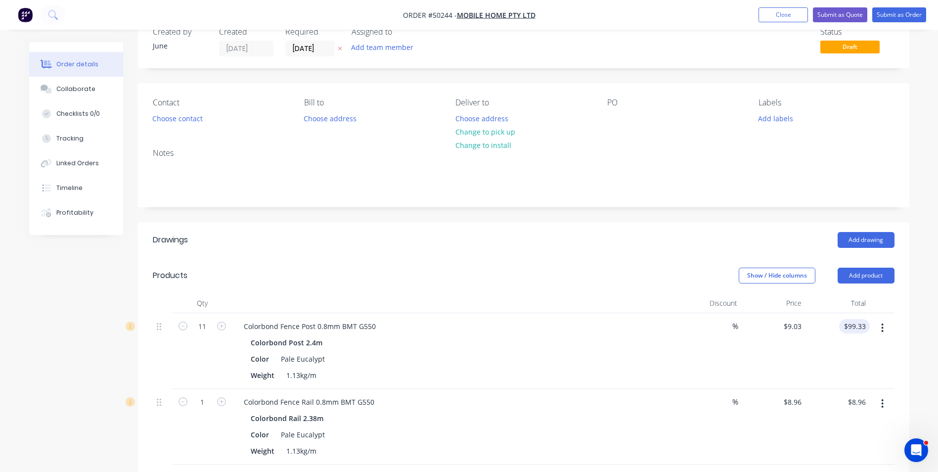
scroll to position [49, 0]
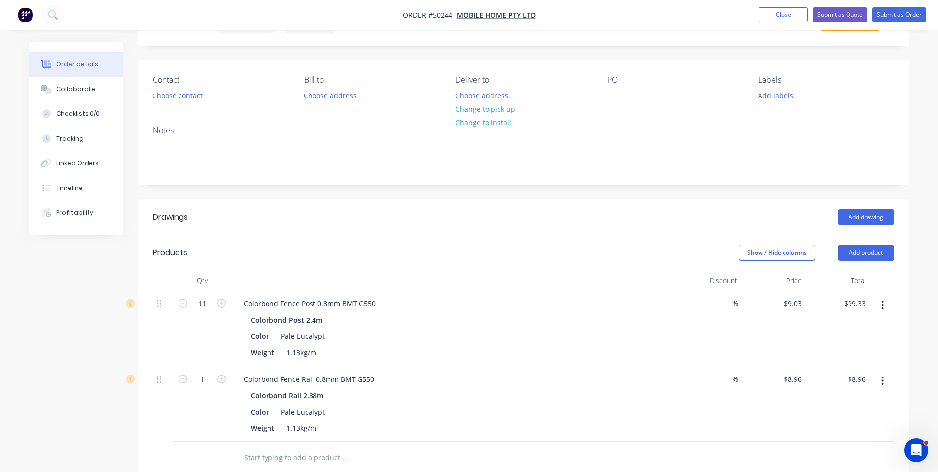
click at [878, 383] on button "button" at bounding box center [882, 381] width 23 height 18
click at [875, 430] on div "Duplicate" at bounding box center [848, 426] width 76 height 14
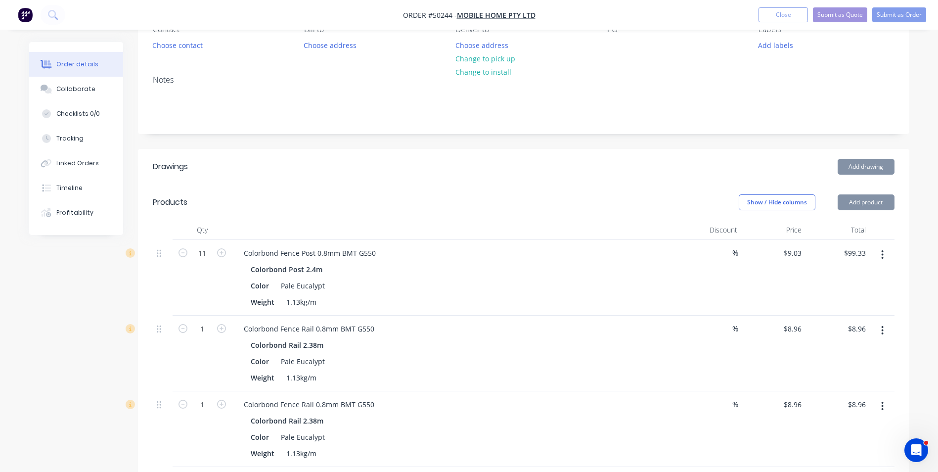
scroll to position [148, 0]
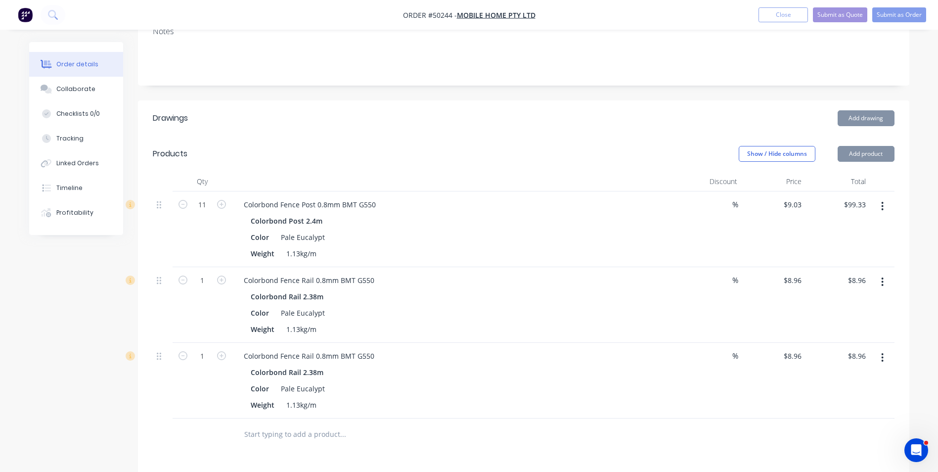
click at [885, 345] on div at bounding box center [882, 381] width 25 height 76
click at [878, 364] on button "button" at bounding box center [882, 358] width 23 height 18
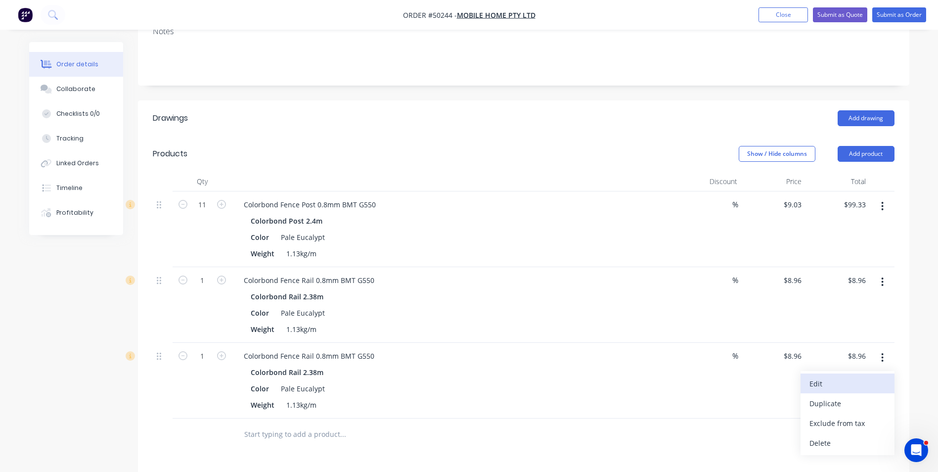
click at [871, 382] on div "Edit" at bounding box center [848, 383] width 76 height 14
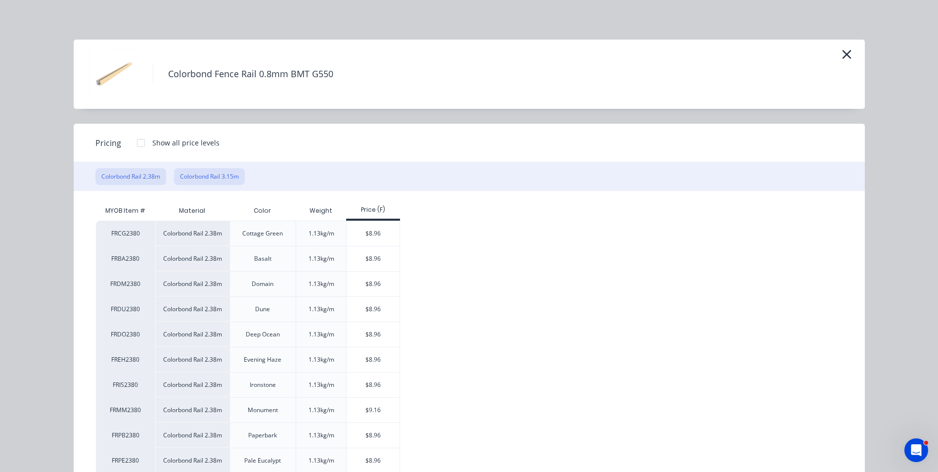
click at [214, 174] on button "Colorbond Rail 3.15m" at bounding box center [209, 176] width 71 height 17
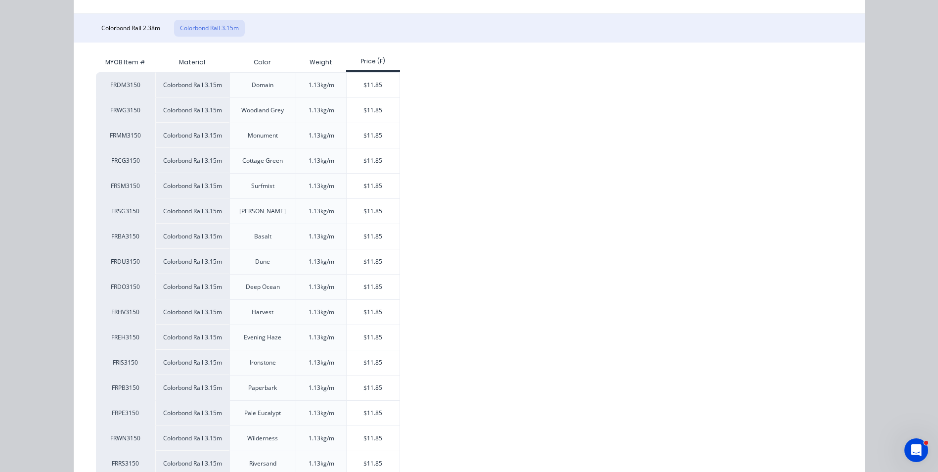
scroll to position [198, 0]
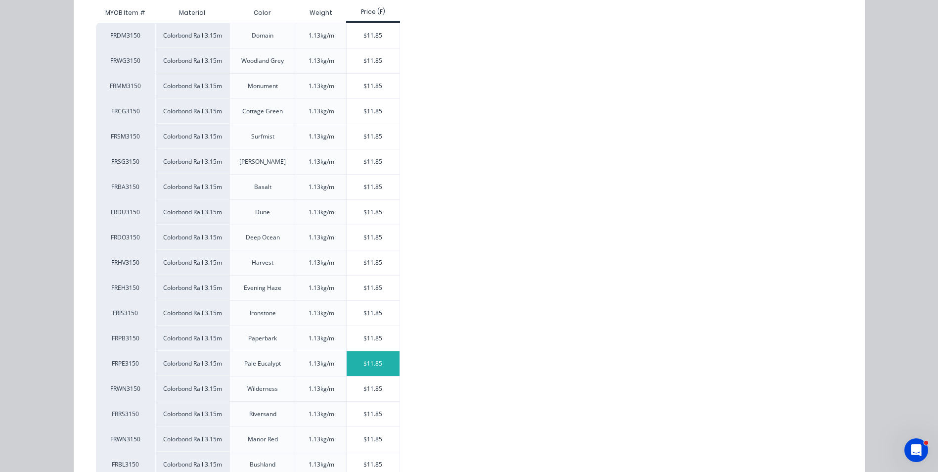
click at [357, 362] on div "$11.85" at bounding box center [373, 363] width 53 height 25
type input "$11.85"
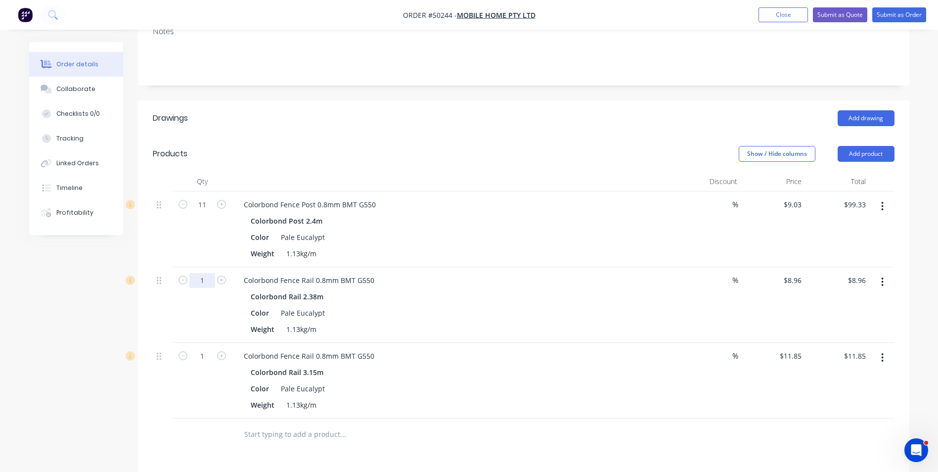
click at [213, 279] on input "1" at bounding box center [202, 280] width 26 height 15
type input "2"
type input "$17.92"
click at [175, 311] on div "2" at bounding box center [202, 305] width 59 height 76
click at [208, 350] on input "1" at bounding box center [202, 356] width 26 height 15
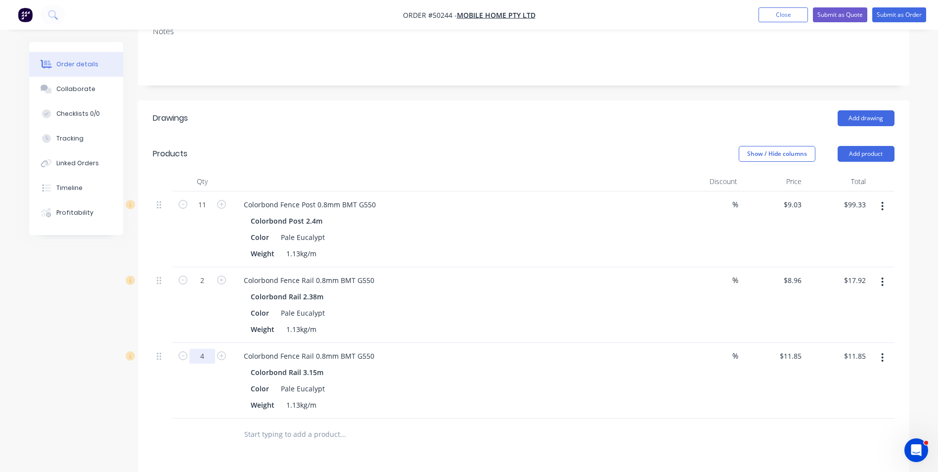
type input "4"
type input "$47.40"
click at [538, 352] on div "Colorbond Fence Rail 0.8mm BMT G550" at bounding box center [454, 356] width 437 height 14
click at [837, 150] on div "Show / Hide columns" at bounding box center [788, 154] width 99 height 16
click at [879, 152] on button "Add product" at bounding box center [866, 154] width 57 height 16
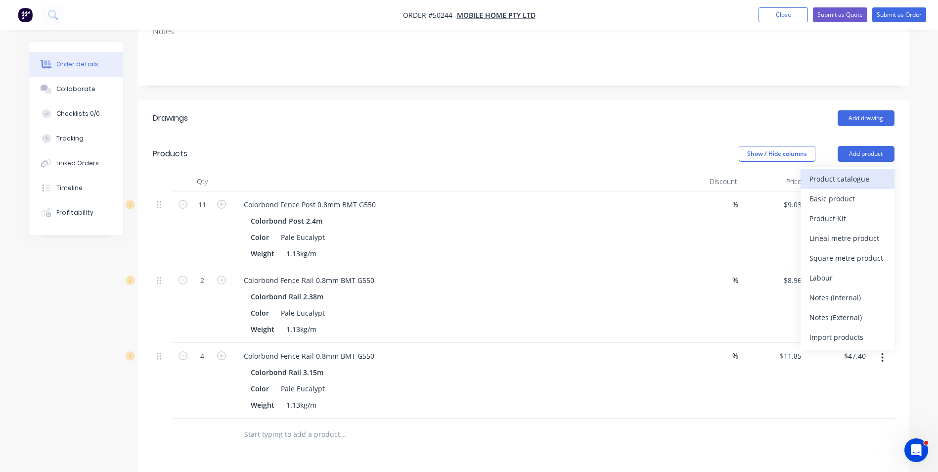
click at [836, 173] on div "Product catalogue" at bounding box center [848, 179] width 76 height 14
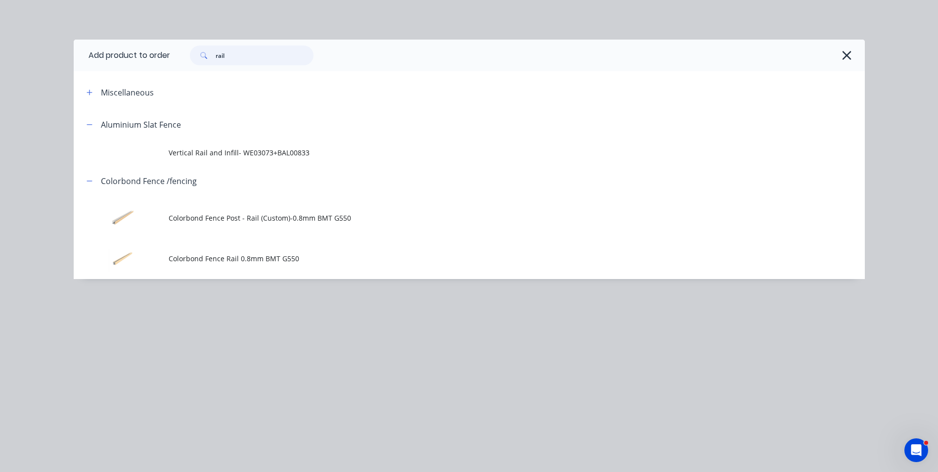
drag, startPoint x: 269, startPoint y: 50, endPoint x: 129, endPoint y: 49, distance: 139.5
click at [129, 49] on header "Add product to order rail" at bounding box center [469, 56] width 791 height 32
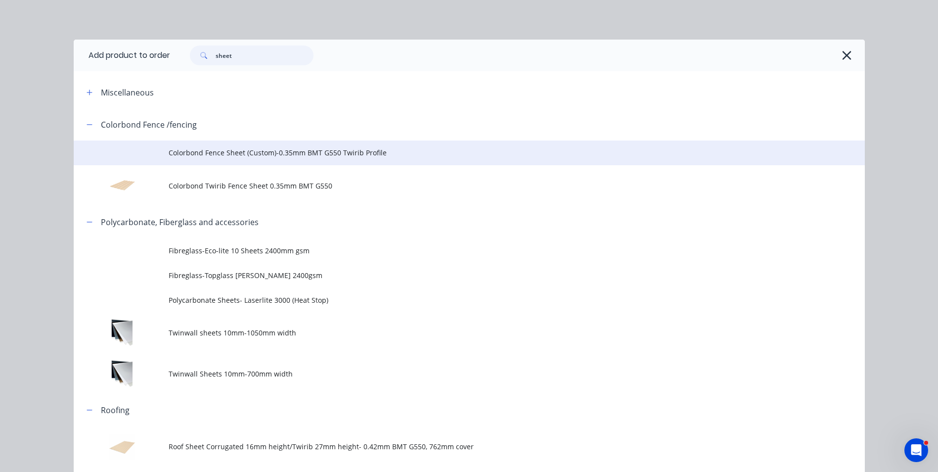
type input "sheet"
click at [295, 144] on td "Colorbond Fence Sheet (Custom)-0.35mm BMT G550 Twirib Profile" at bounding box center [517, 152] width 696 height 25
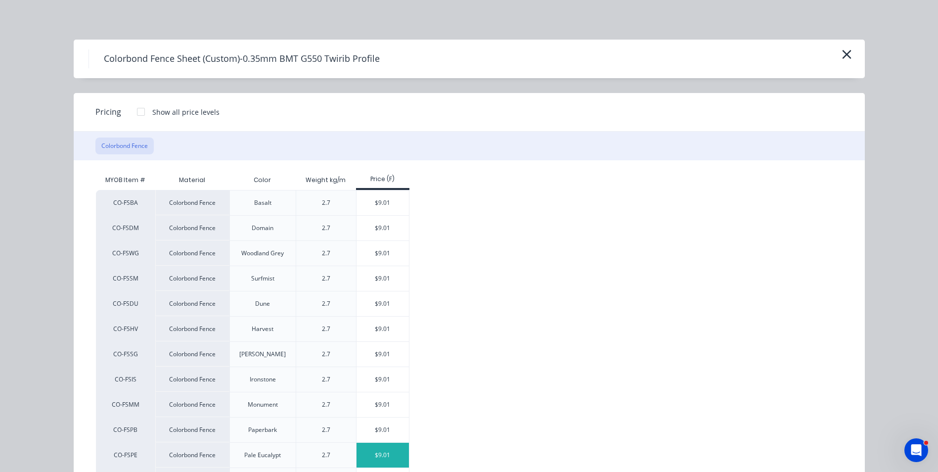
click at [378, 456] on div "$9.01" at bounding box center [383, 455] width 53 height 25
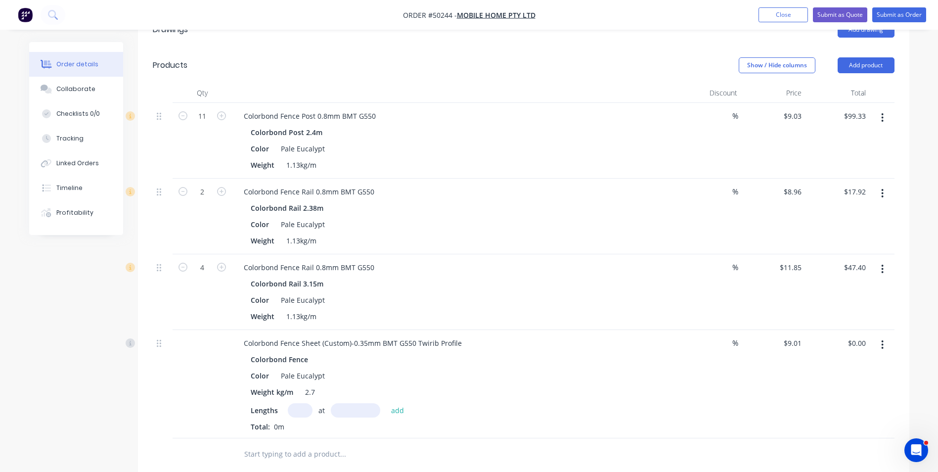
scroll to position [247, 0]
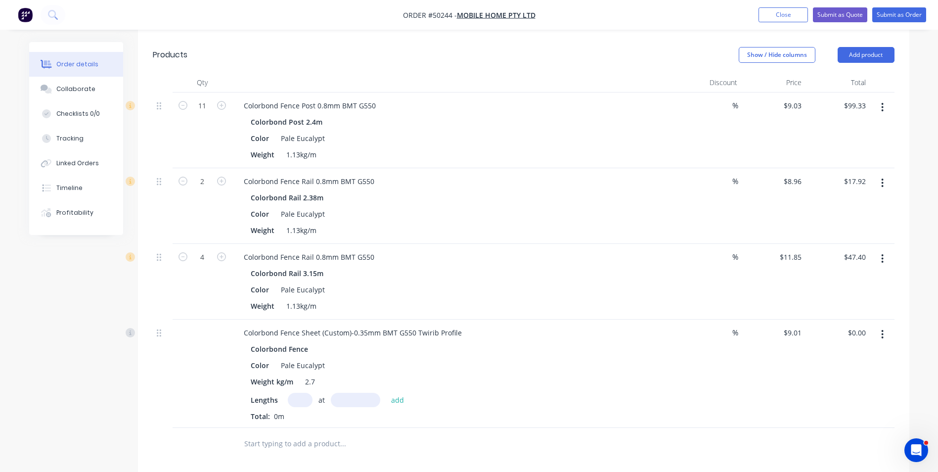
click at [301, 393] on input "text" at bounding box center [300, 400] width 25 height 14
type input "6"
type input "1500"
click at [386, 393] on button "add" at bounding box center [397, 399] width 23 height 13
type input "$81.09"
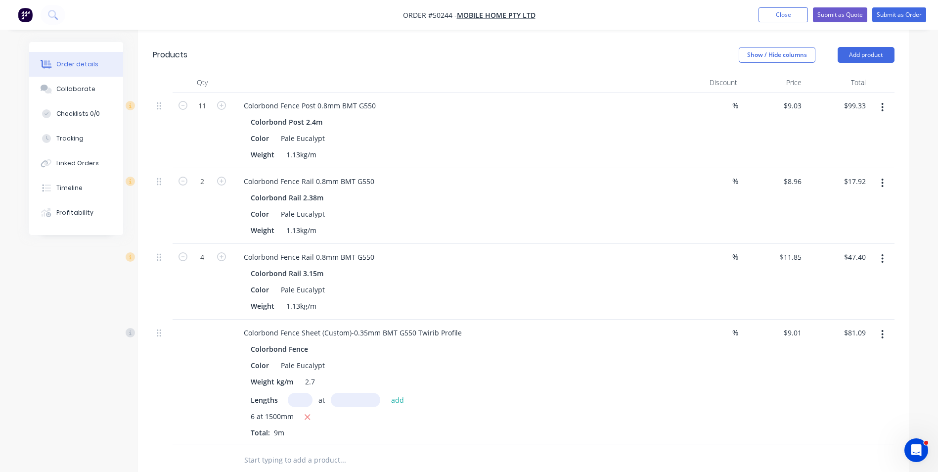
type input "1"
type input "4"
type input "1000"
click at [386, 393] on button "add" at bounding box center [397, 399] width 23 height 13
type input "$117.13"
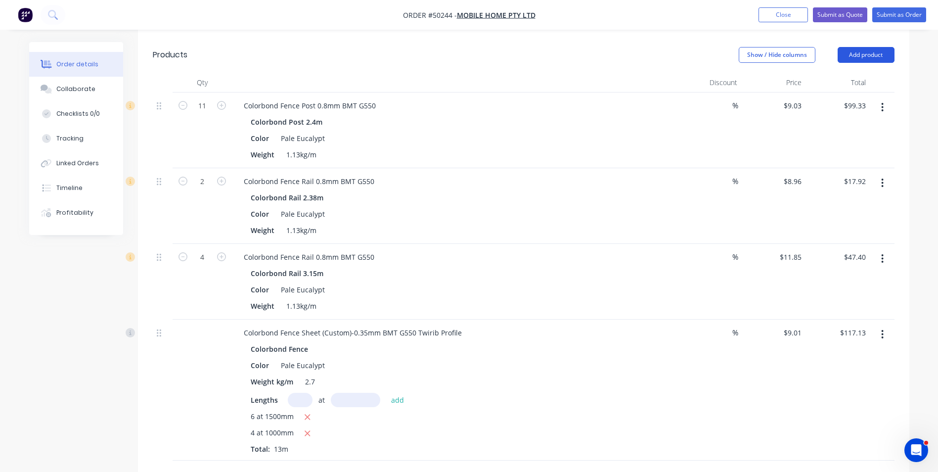
click at [882, 54] on button "Add product" at bounding box center [866, 55] width 57 height 16
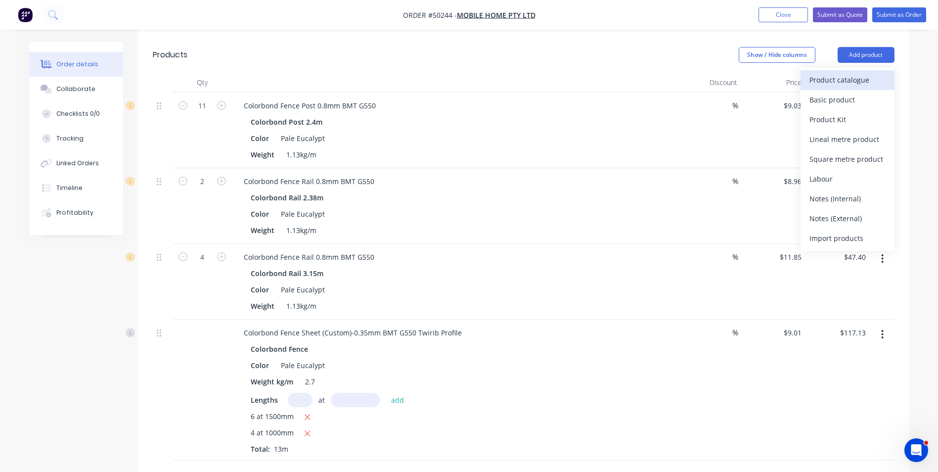
click at [844, 87] on div "Product catalogue" at bounding box center [848, 80] width 76 height 14
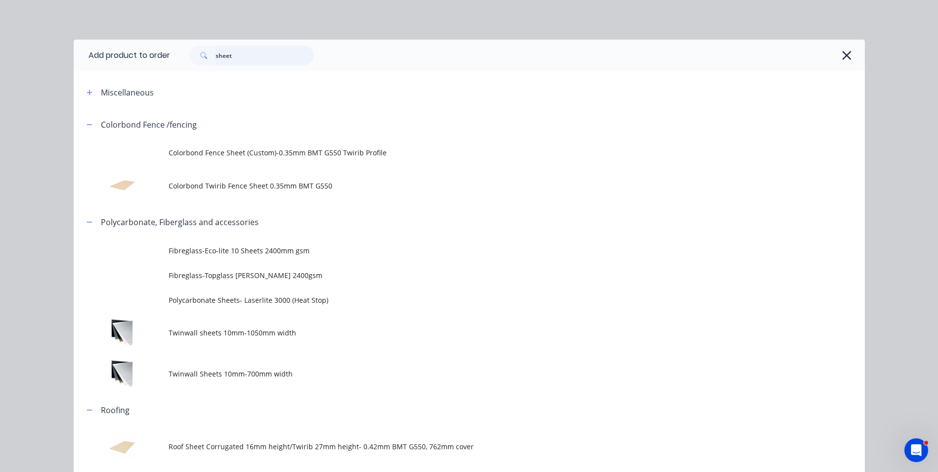
drag, startPoint x: 255, startPoint y: 56, endPoint x: 95, endPoint y: 55, distance: 159.3
click at [95, 55] on header "Add product to order sheet" at bounding box center [469, 56] width 791 height 32
type input "hinge"
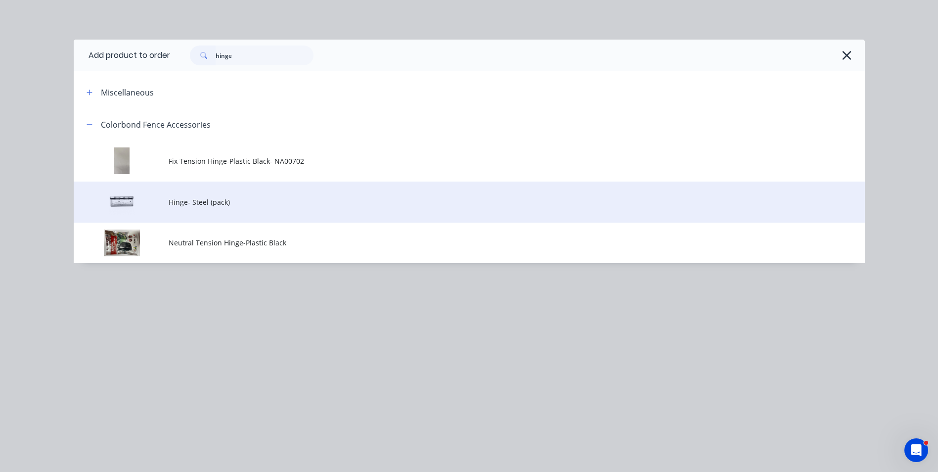
click at [251, 203] on span "Hinge- Steel (pack)" at bounding box center [447, 202] width 557 height 10
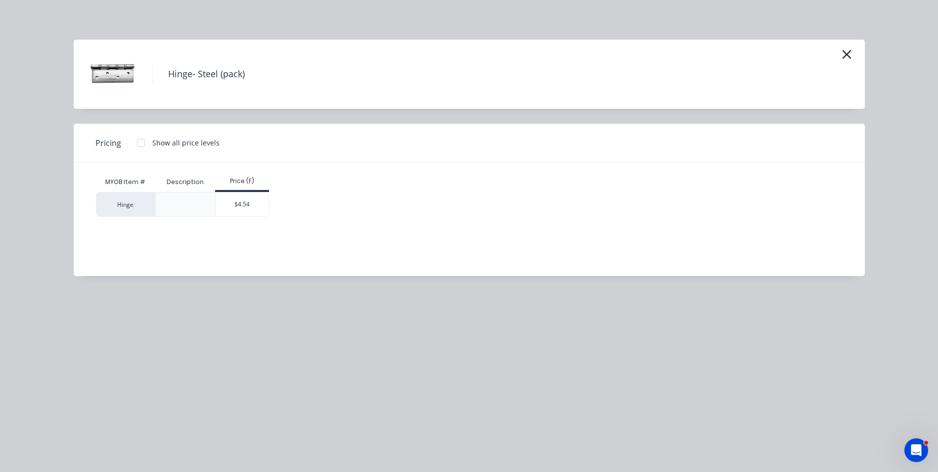
click at [247, 199] on div "$4.54" at bounding box center [242, 204] width 53 height 24
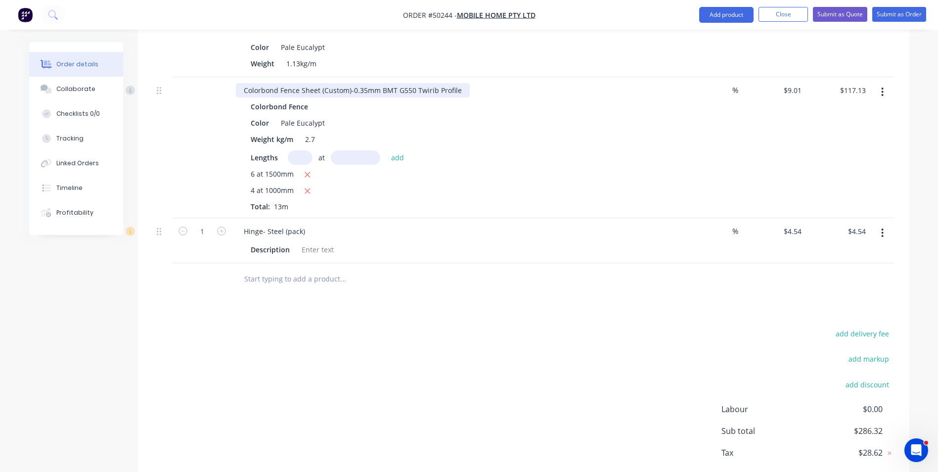
scroll to position [544, 0]
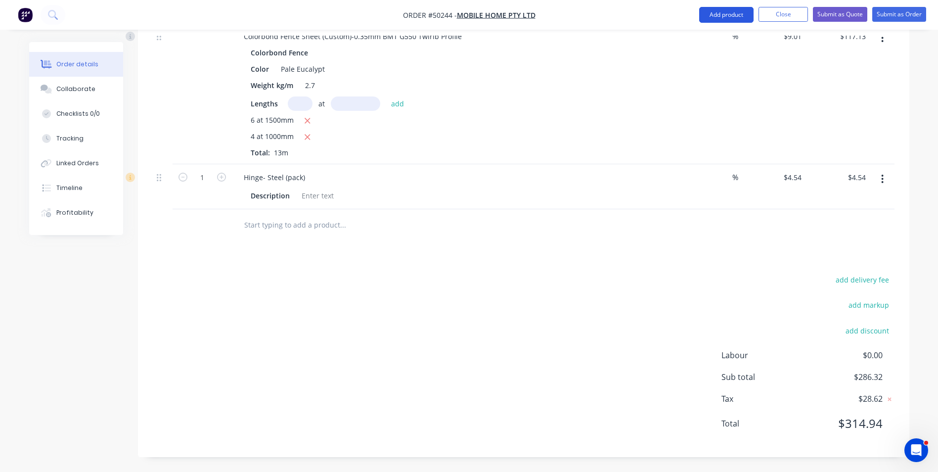
click at [723, 18] on button "Add product" at bounding box center [726, 15] width 54 height 16
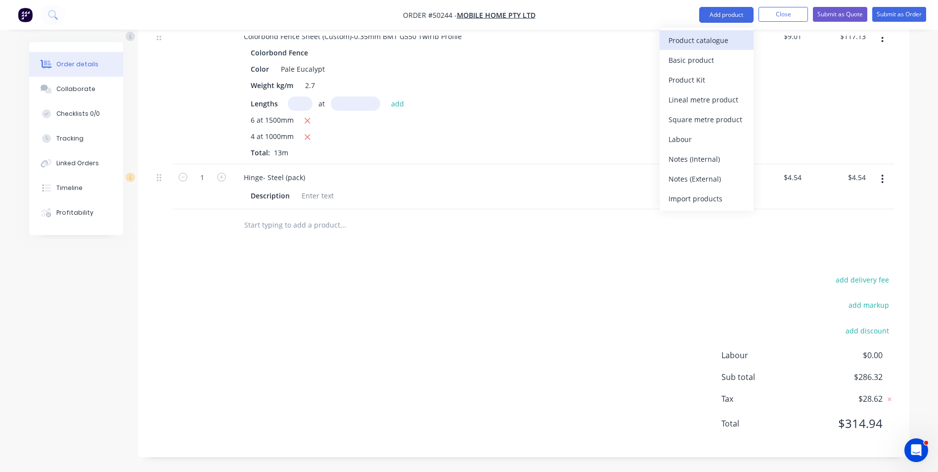
click at [697, 40] on div "Product catalogue" at bounding box center [707, 40] width 76 height 14
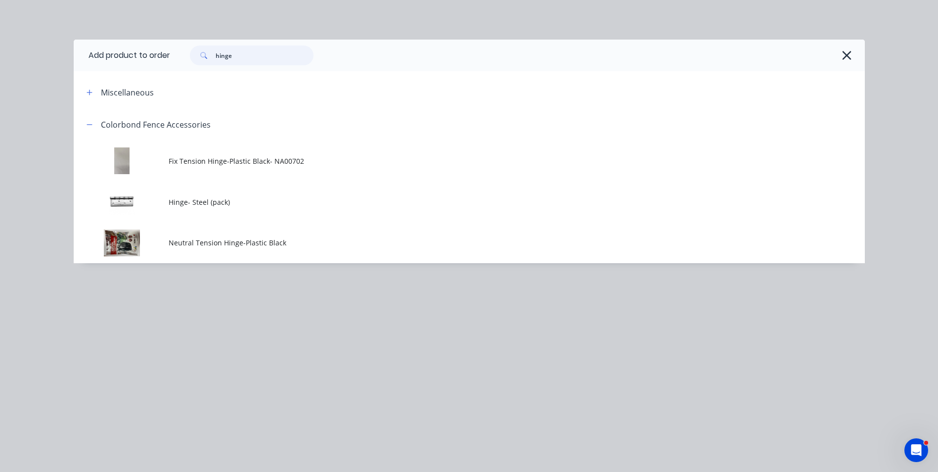
drag, startPoint x: 255, startPoint y: 56, endPoint x: 151, endPoint y: 55, distance: 104.4
click at [151, 55] on header "Add product to order hinge" at bounding box center [469, 56] width 791 height 32
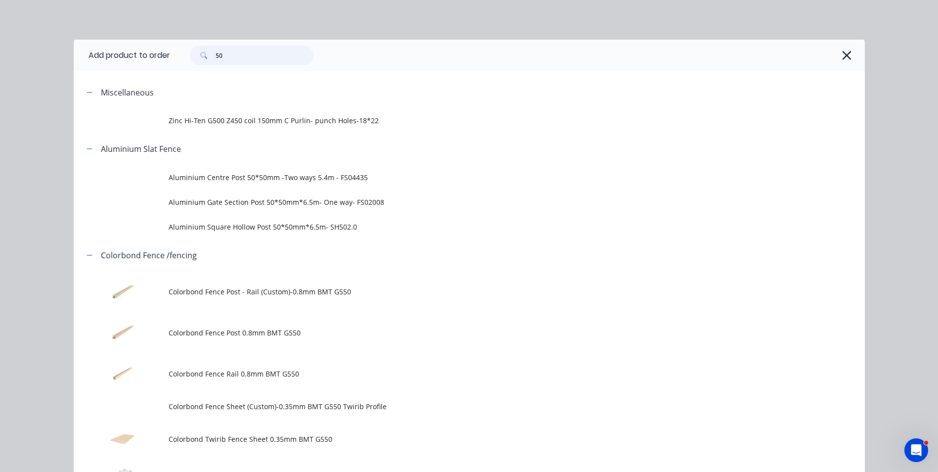
type input "5"
type input "shs"
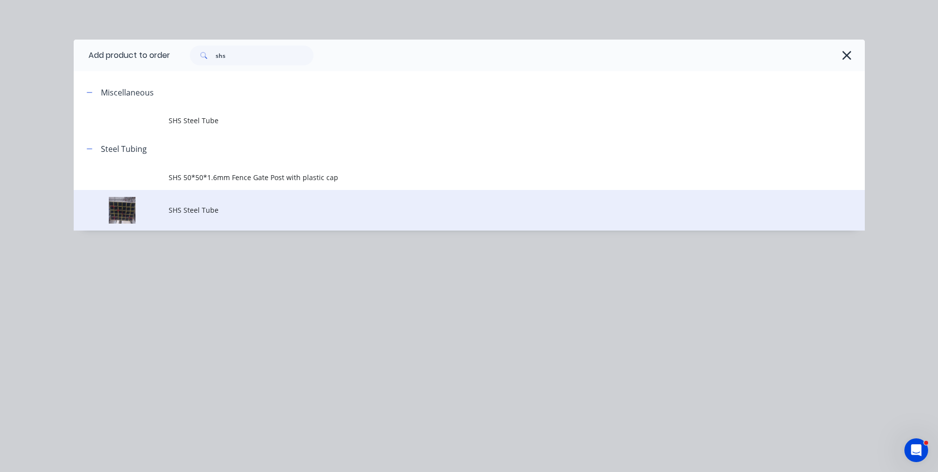
click at [233, 190] on td "SHS Steel Tube" at bounding box center [517, 210] width 696 height 41
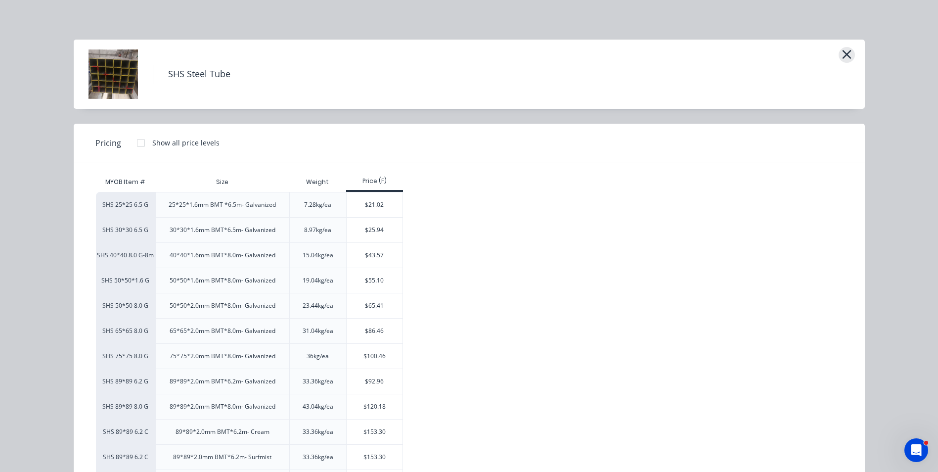
click at [843, 54] on icon "button" at bounding box center [846, 54] width 9 height 9
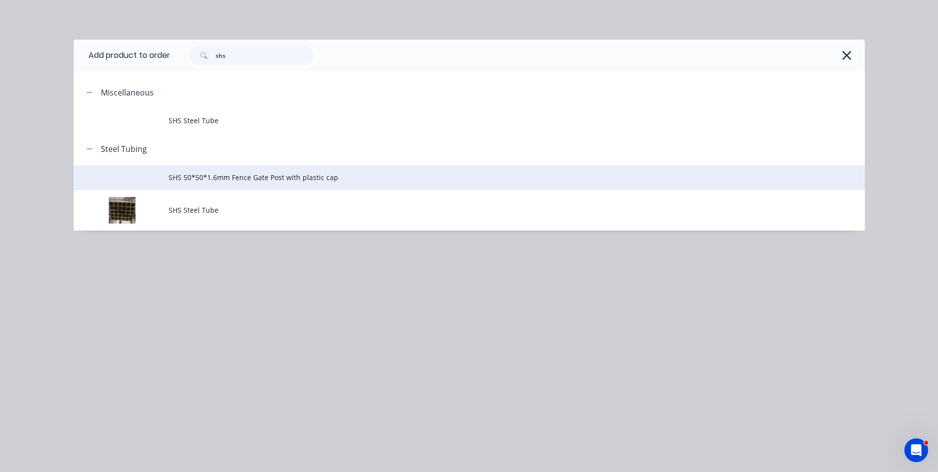
click at [228, 177] on span "SHS 50*50*1.6mm Fence Gate Post with plastic cap" at bounding box center [447, 177] width 557 height 10
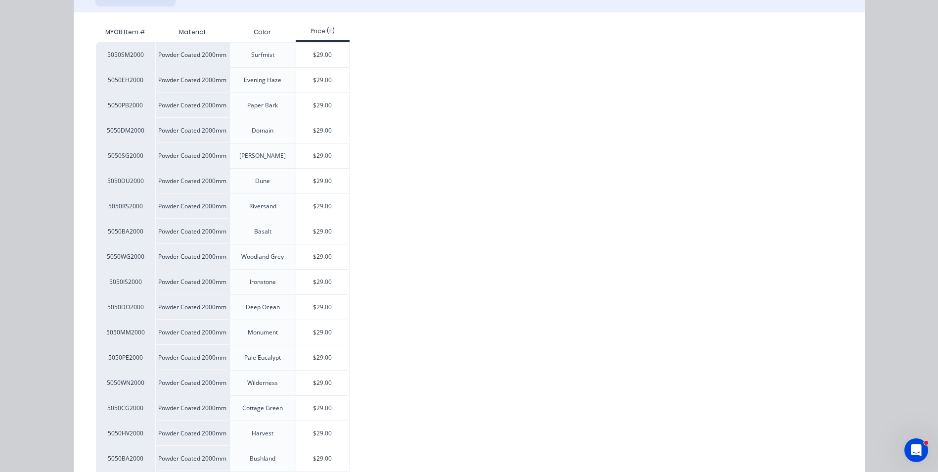
scroll to position [148, 0]
click at [321, 357] on div "$29.00" at bounding box center [322, 357] width 53 height 25
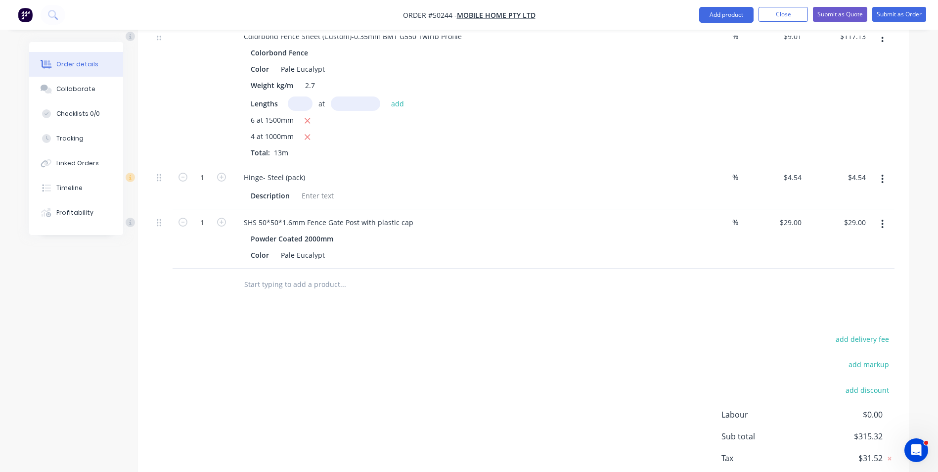
click at [226, 223] on button "button" at bounding box center [221, 221] width 13 height 10
type input "2"
type input "$58.00"
click at [223, 270] on div at bounding box center [202, 285] width 59 height 32
click at [612, 274] on div at bounding box center [524, 285] width 742 height 32
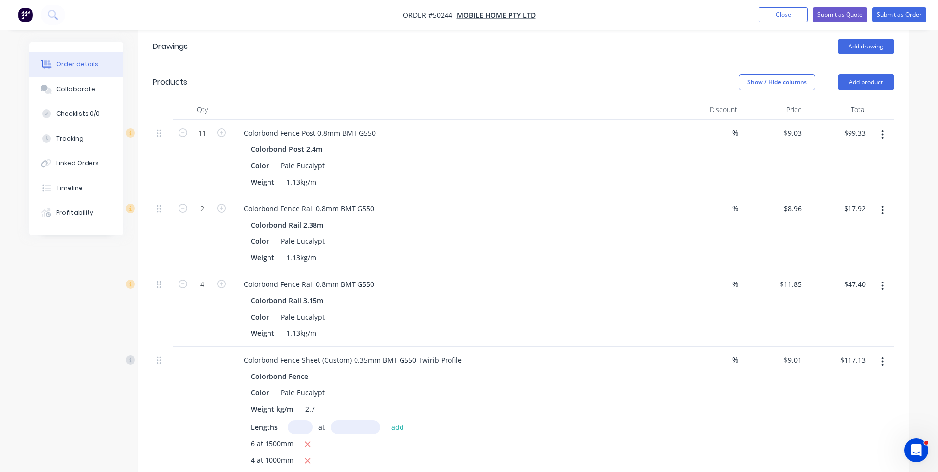
scroll to position [197, 0]
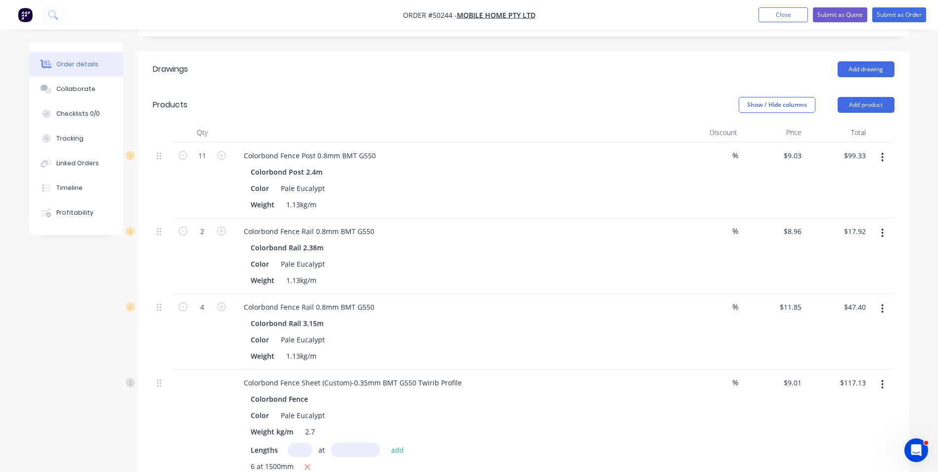
click at [864, 113] on header "Products Show / Hide columns Add product" at bounding box center [524, 105] width 772 height 36
click at [858, 106] on button "Add product" at bounding box center [866, 105] width 57 height 16
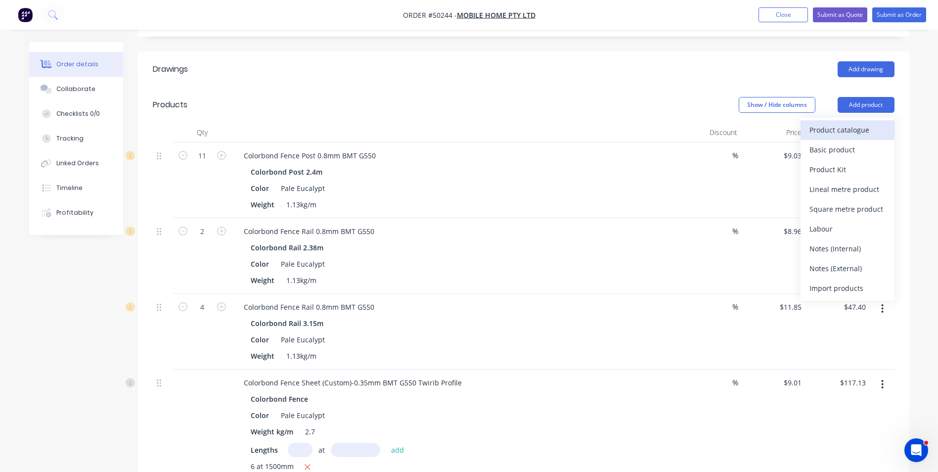
click at [817, 130] on div "Product catalogue" at bounding box center [848, 130] width 76 height 14
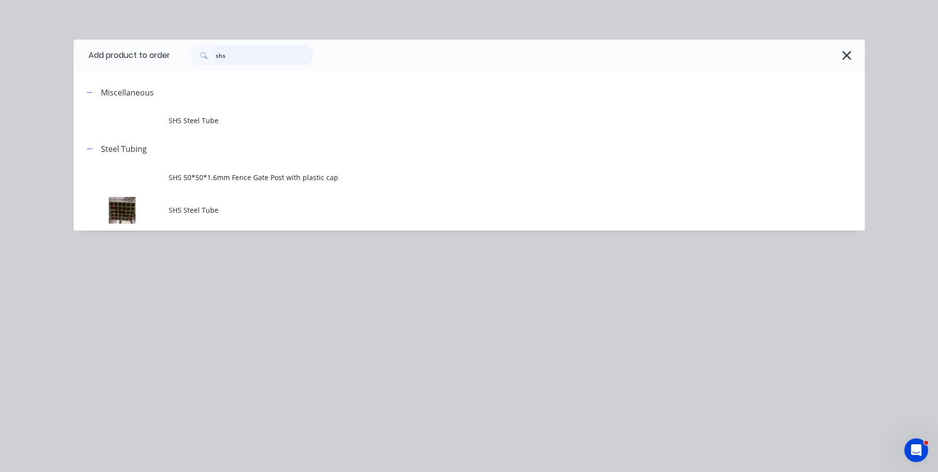
drag, startPoint x: 172, startPoint y: 63, endPoint x: 133, endPoint y: 63, distance: 38.6
click at [135, 63] on header "Add product to order shs" at bounding box center [469, 56] width 791 height 32
type input "16"
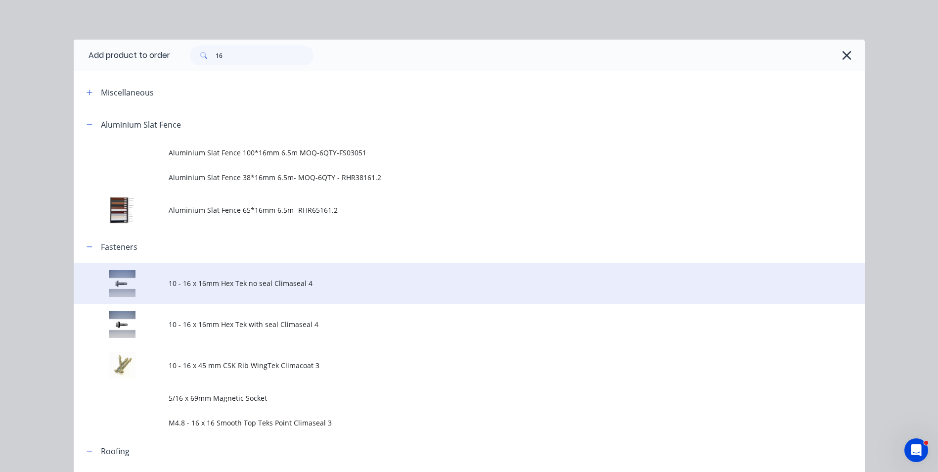
click at [292, 287] on span "10 - 16 x 16mm Hex Tek no seal Climaseal 4" at bounding box center [447, 283] width 557 height 10
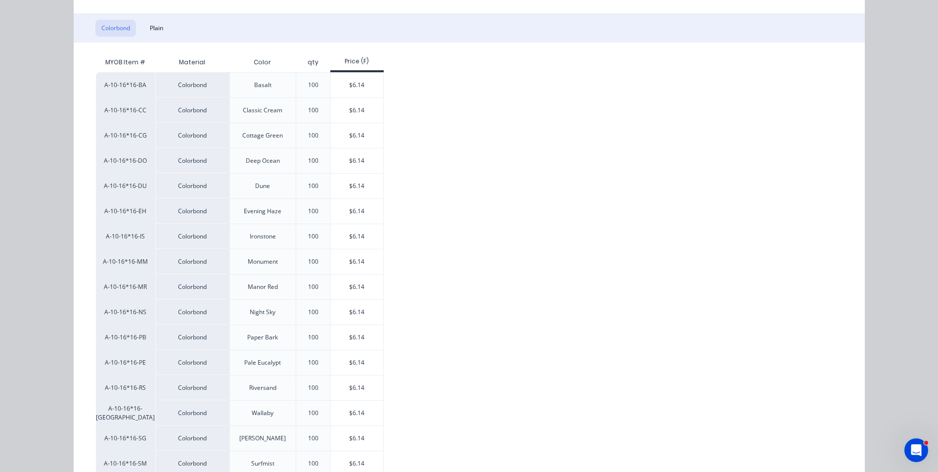
scroll to position [198, 0]
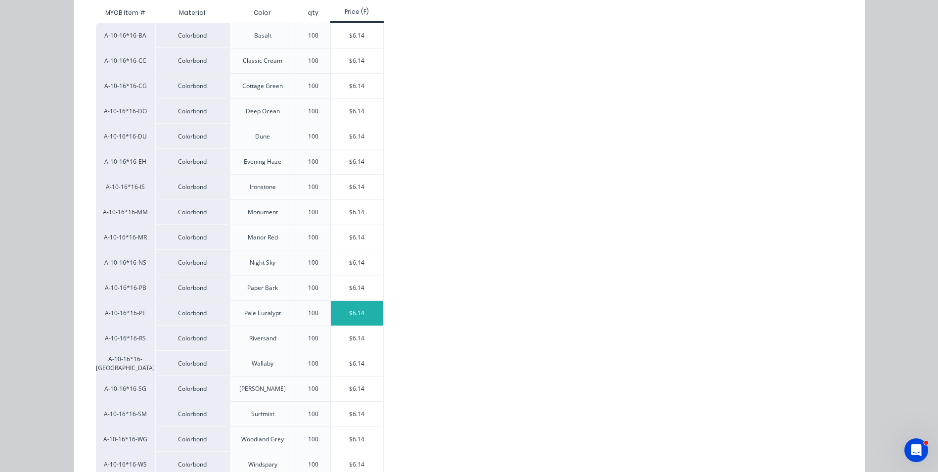
click at [348, 310] on div "$6.14" at bounding box center [357, 313] width 53 height 25
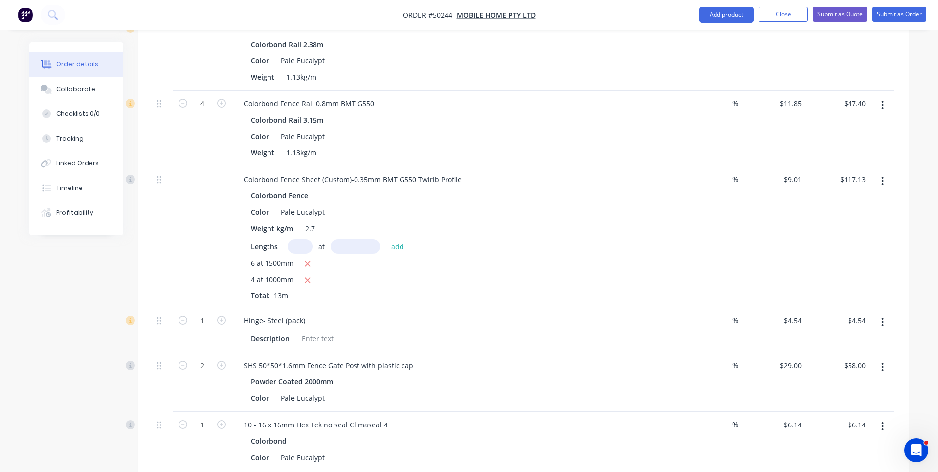
scroll to position [494, 0]
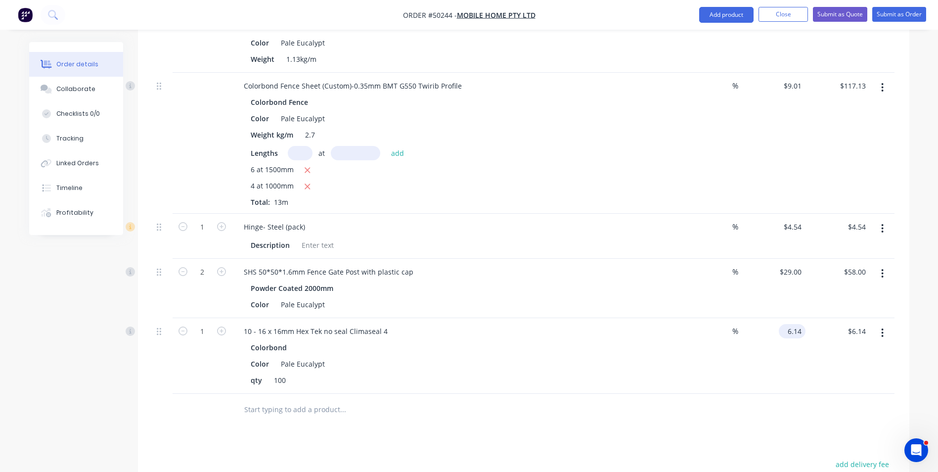
click at [796, 328] on input "6.14" at bounding box center [794, 331] width 23 height 14
type input "$0.00"
click at [680, 362] on div "%" at bounding box center [709, 356] width 64 height 76
click at [196, 337] on input "1" at bounding box center [202, 331] width 26 height 15
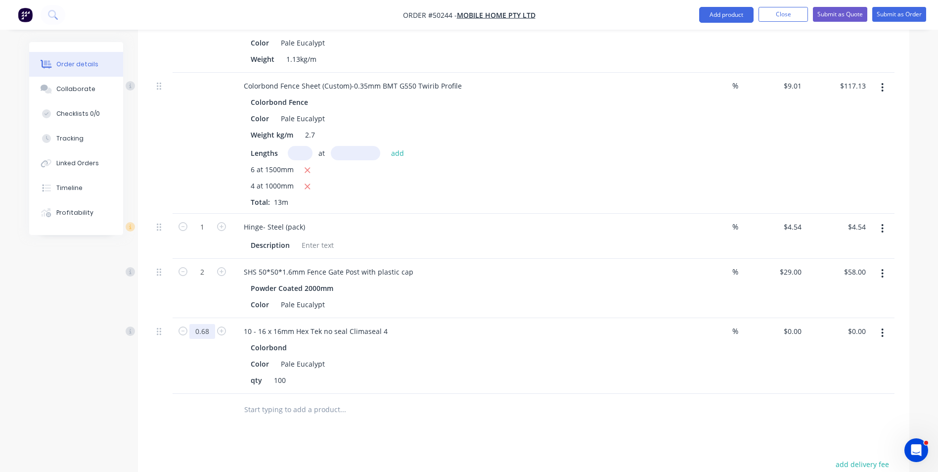
type input "0.68"
click at [496, 406] on div at bounding box center [384, 410] width 297 height 20
click at [721, 13] on button "Add product" at bounding box center [726, 15] width 54 height 16
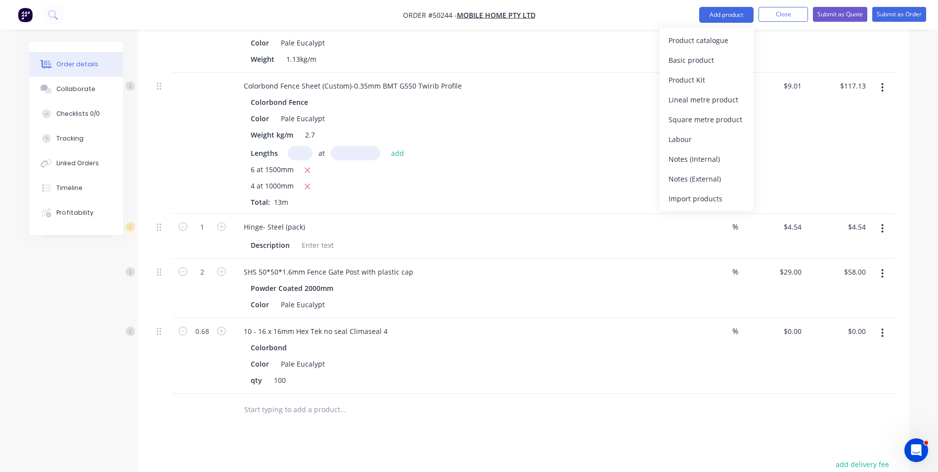
click at [708, 40] on div "Product catalogue" at bounding box center [707, 40] width 76 height 14
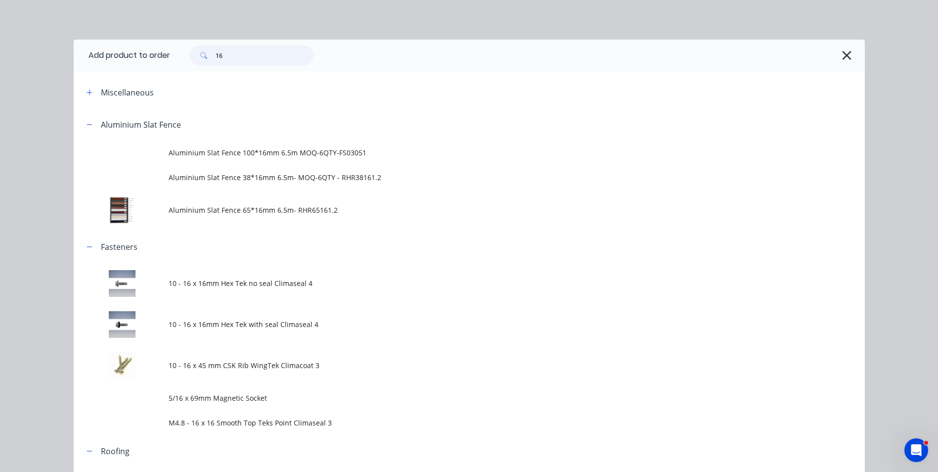
drag, startPoint x: 244, startPoint y: 51, endPoint x: 181, endPoint y: 61, distance: 64.6
click at [181, 61] on div "16" at bounding box center [247, 56] width 134 height 20
type input "kwi"
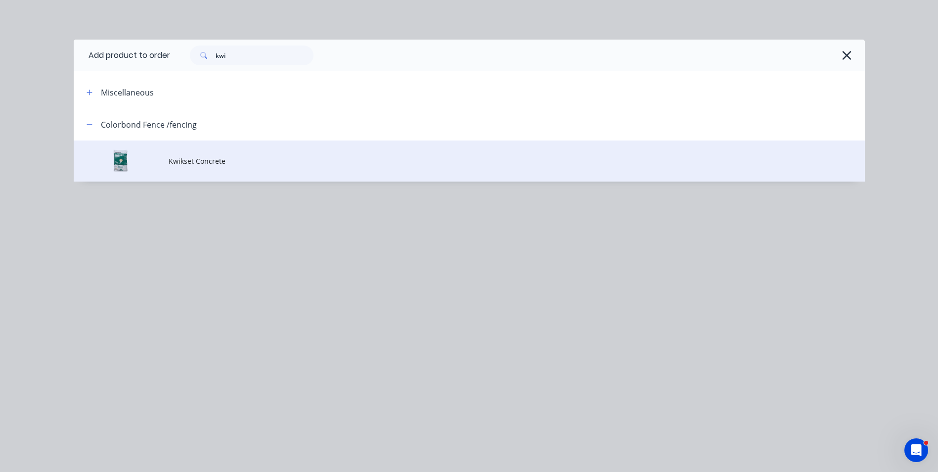
click at [225, 164] on span "Kwikset Concrete" at bounding box center [447, 161] width 557 height 10
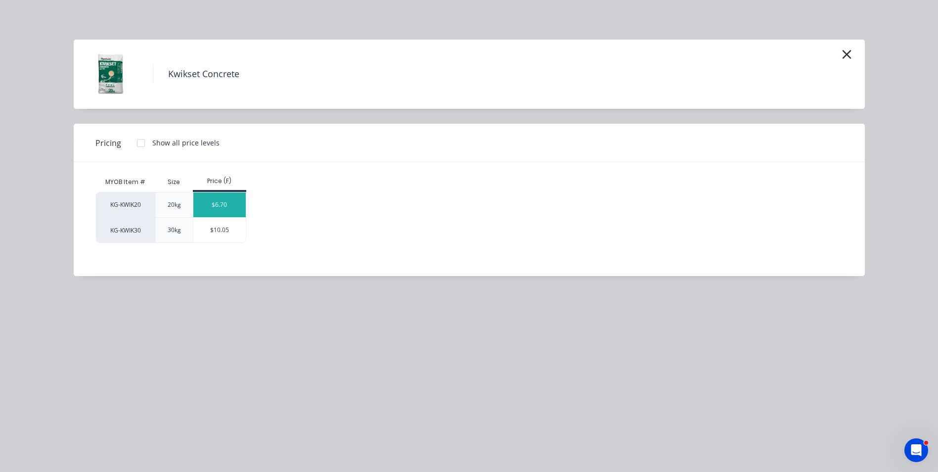
click at [236, 202] on div "$6.70" at bounding box center [219, 204] width 53 height 25
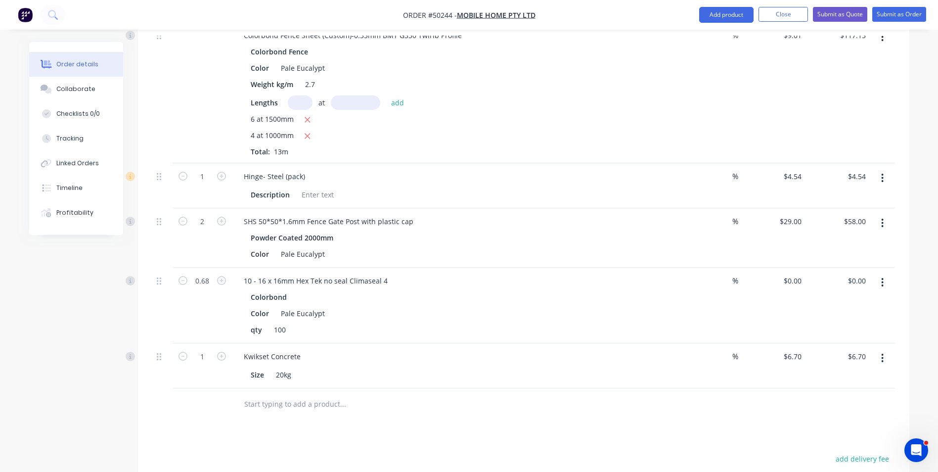
scroll to position [593, 0]
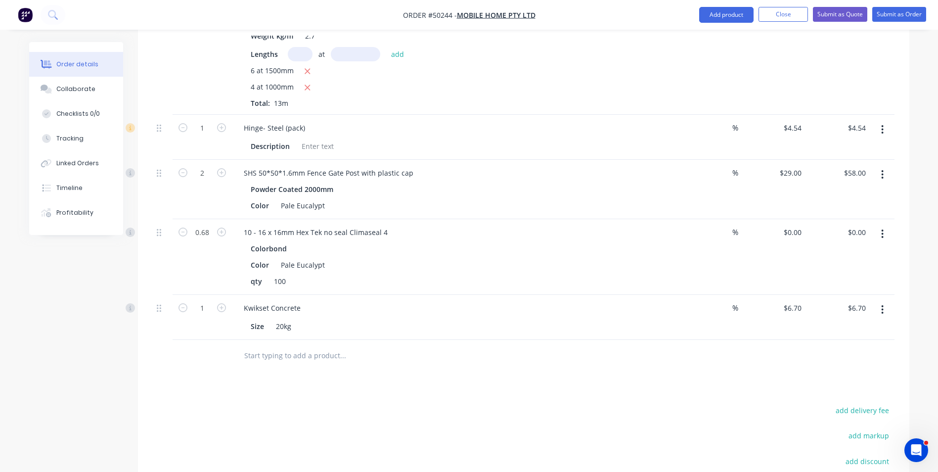
click at [210, 316] on div "1" at bounding box center [202, 317] width 59 height 45
click at [207, 307] on input "1" at bounding box center [202, 308] width 26 height 15
type input "6"
type input "$40.20"
click at [542, 337] on div "Kwikset Concrete Size 20kg" at bounding box center [454, 317] width 445 height 45
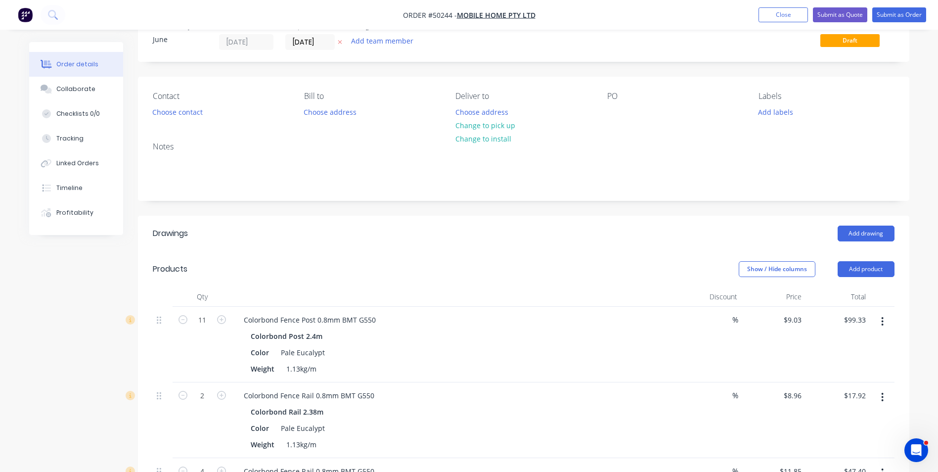
scroll to position [0, 0]
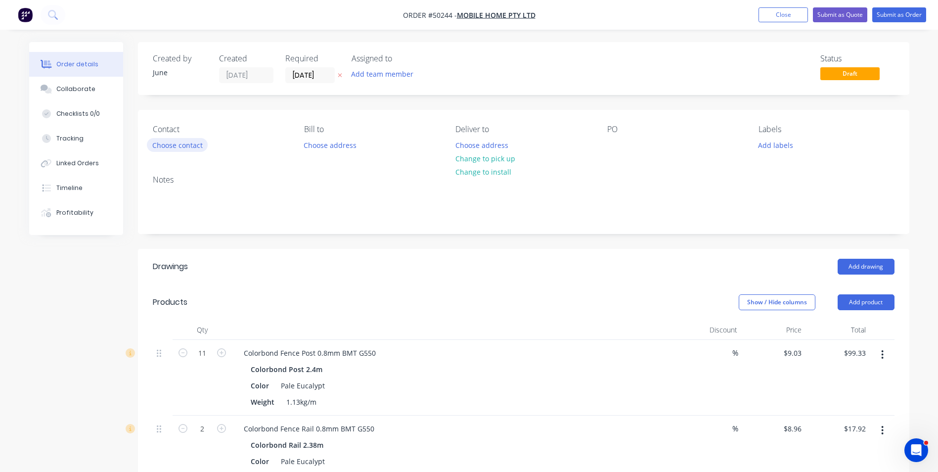
click at [175, 143] on button "Choose contact" at bounding box center [177, 144] width 61 height 13
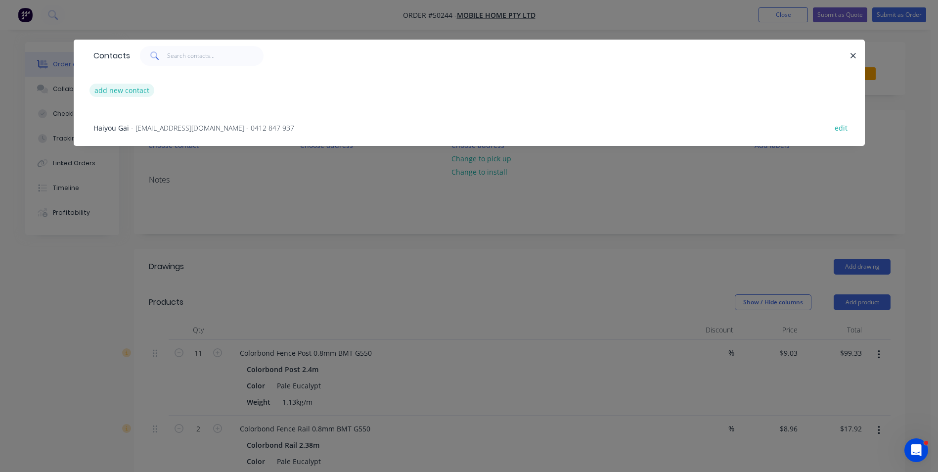
click at [118, 86] on button "add new contact" at bounding box center [122, 90] width 65 height 13
select select "AU"
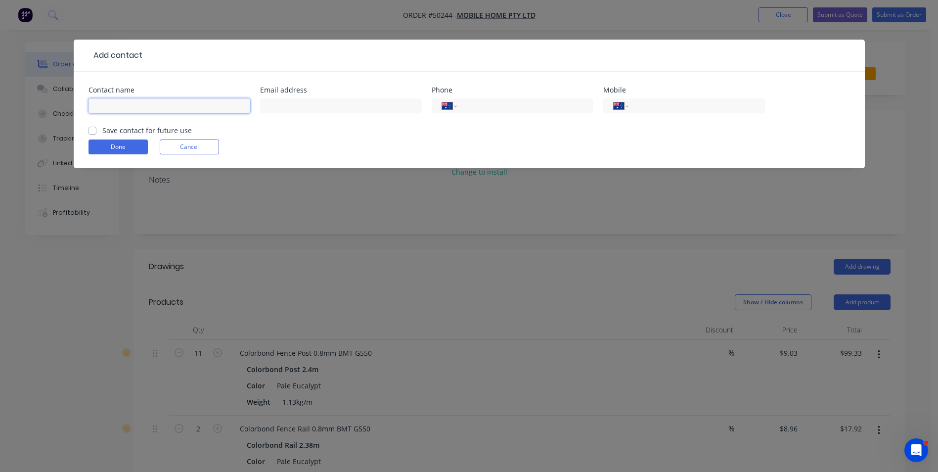
click at [127, 106] on input "text" at bounding box center [170, 105] width 162 height 15
type input "HUI"
click at [646, 102] on input "tel" at bounding box center [695, 105] width 119 height 11
click at [572, 216] on div "Add contact Contact name HUI Email address Phone International Afghanistan Ålan…" at bounding box center [469, 236] width 938 height 472
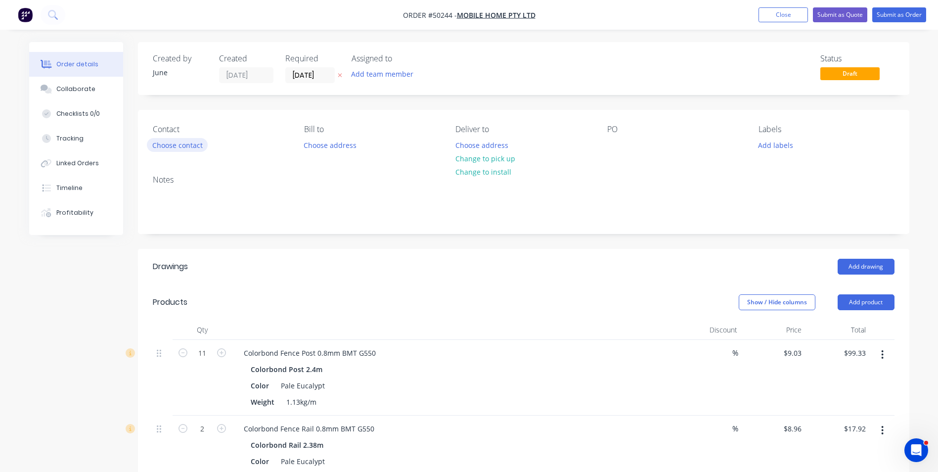
click at [172, 144] on button "Choose contact" at bounding box center [177, 144] width 61 height 13
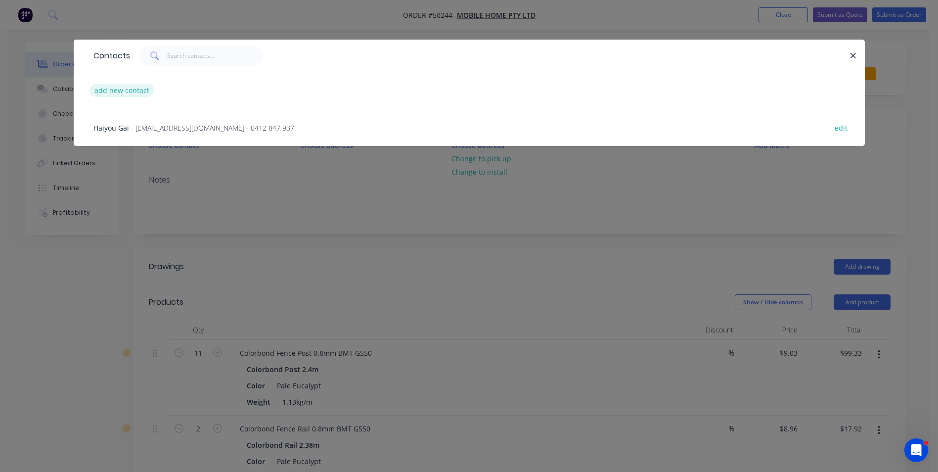
click at [119, 96] on button "add new contact" at bounding box center [122, 90] width 65 height 13
select select "AU"
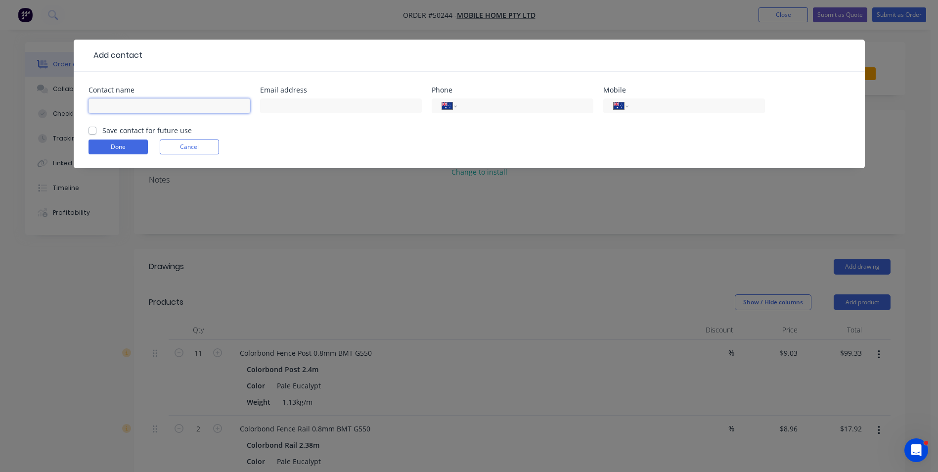
click at [121, 104] on input "text" at bounding box center [170, 105] width 162 height 15
click at [642, 101] on input "tel" at bounding box center [695, 105] width 119 height 11
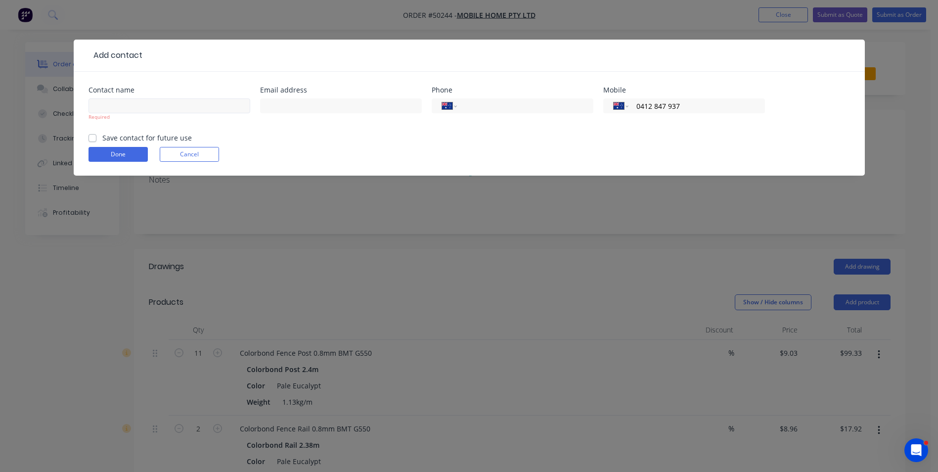
type input "0412 847 937"
click at [211, 105] on input "text" at bounding box center [170, 105] width 162 height 15
type input "h"
type input "HUI"
click at [124, 153] on button "Done" at bounding box center [118, 154] width 59 height 15
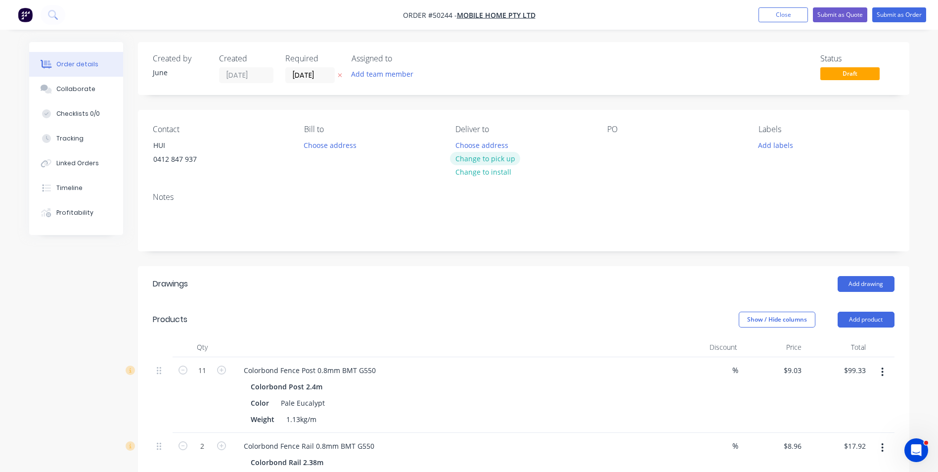
click at [509, 158] on button "Change to pick up" at bounding box center [485, 158] width 70 height 13
click at [890, 19] on button "Submit as Order" at bounding box center [899, 14] width 54 height 15
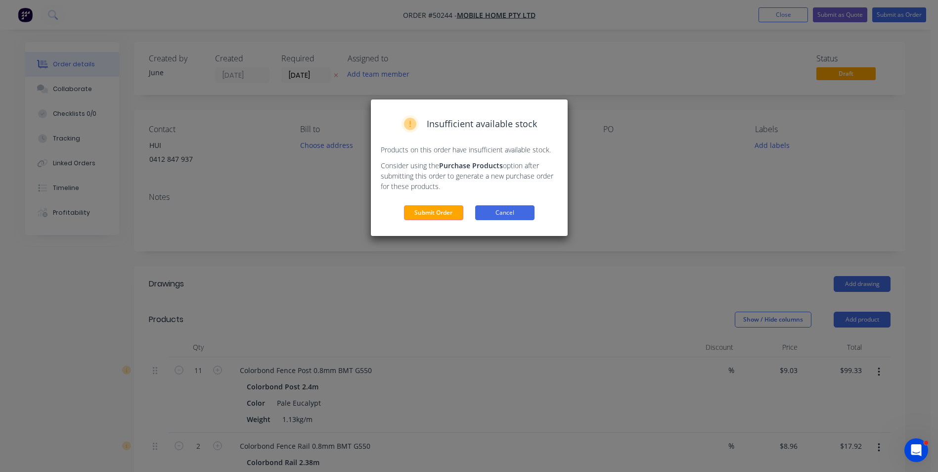
click at [513, 214] on button "Cancel" at bounding box center [504, 212] width 59 height 15
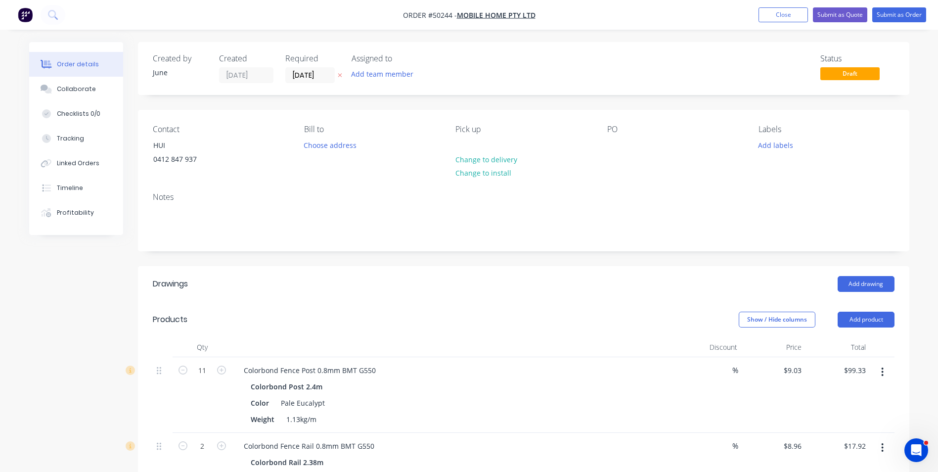
click at [860, 25] on nav "Order #50244 - Mobile Home Pty Ltd Add product Close Submit as Quote Submit as …" at bounding box center [469, 15] width 938 height 30
click at [833, 7] on nav "Order #50244 - Mobile Home Pty Ltd Add product Close Submit as Quote Submit as …" at bounding box center [469, 15] width 938 height 30
click at [831, 12] on button "Submit as Quote" at bounding box center [840, 14] width 54 height 15
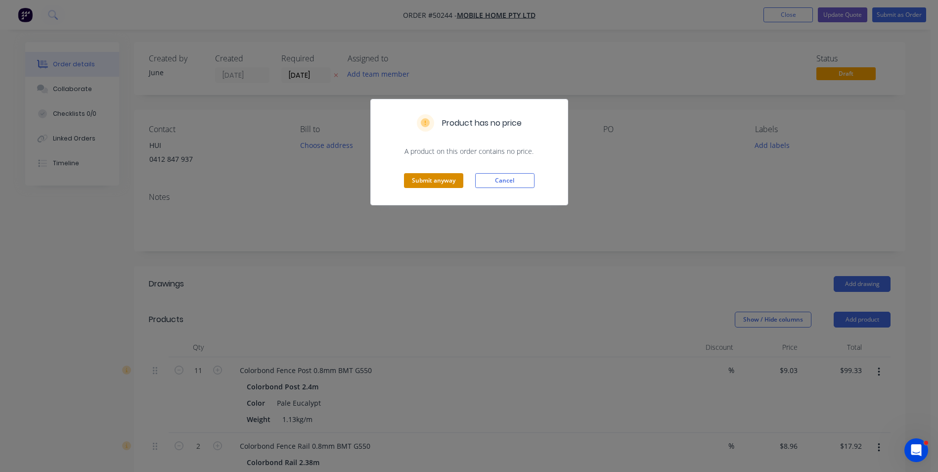
click at [429, 173] on button "Submit anyway" at bounding box center [433, 180] width 59 height 15
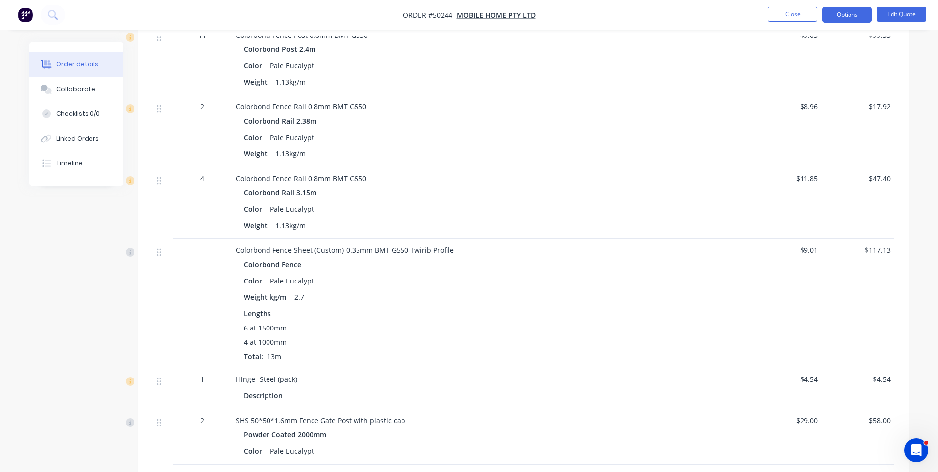
scroll to position [556, 0]
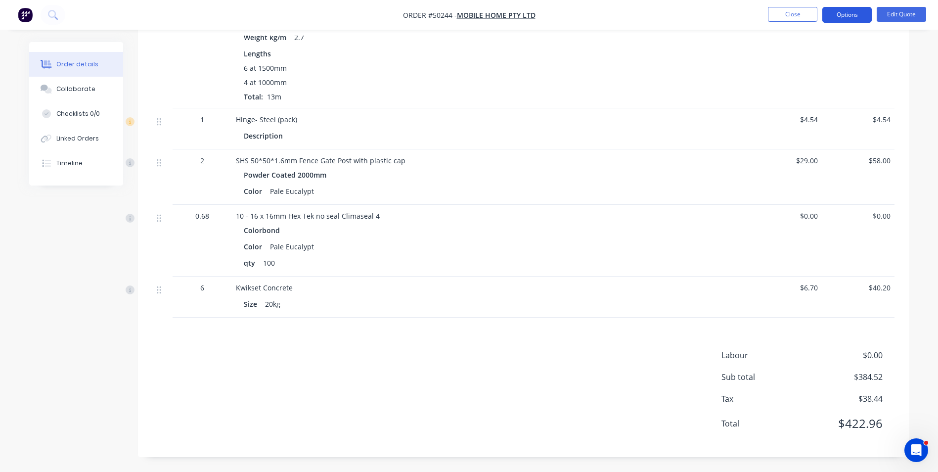
click at [866, 15] on button "Options" at bounding box center [847, 15] width 49 height 16
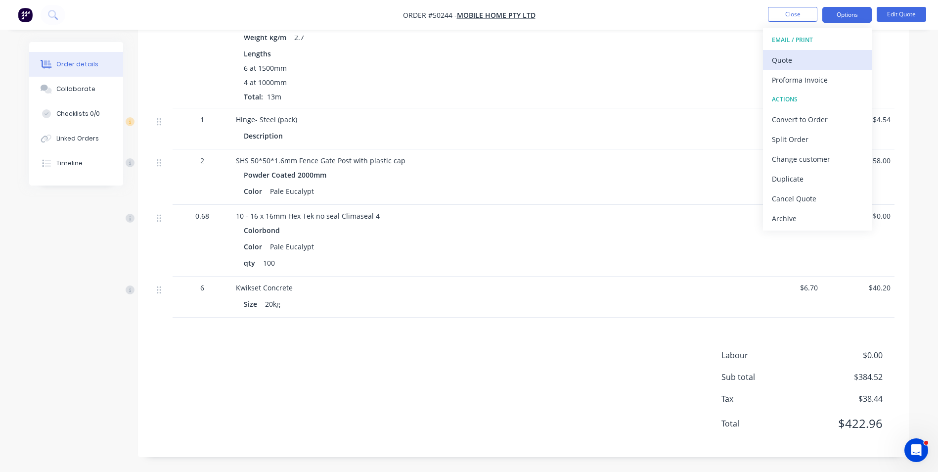
click at [822, 55] on div "Quote" at bounding box center [817, 60] width 91 height 14
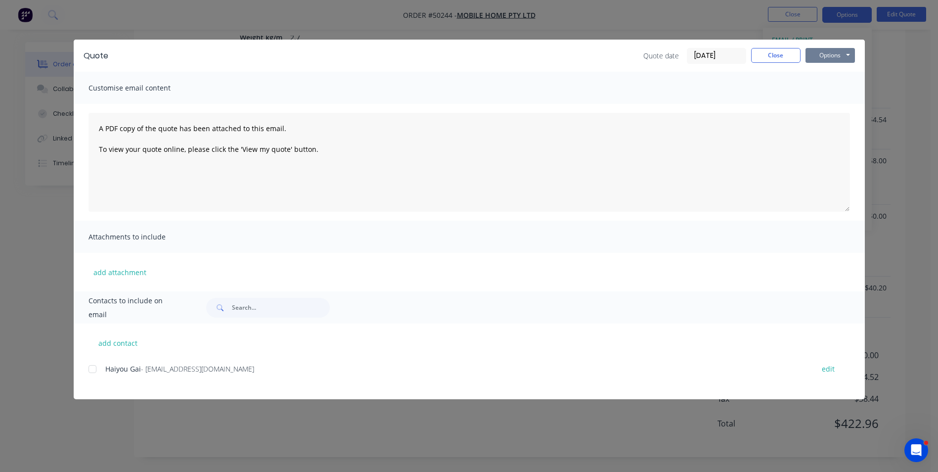
click at [833, 58] on button "Options" at bounding box center [830, 55] width 49 height 15
click at [816, 89] on button "Print" at bounding box center [837, 89] width 63 height 16
click at [781, 55] on button "Close" at bounding box center [775, 55] width 49 height 15
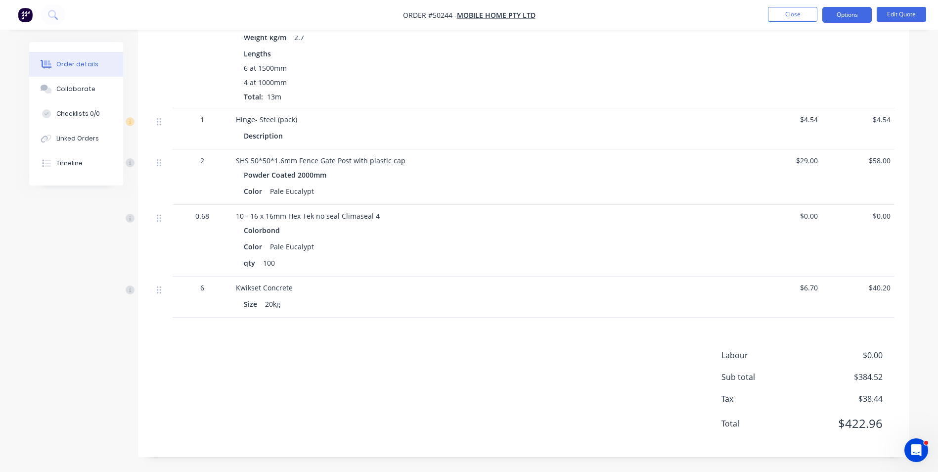
click at [659, 366] on div "Labour $0.00 Sub total $384.52 Tax $38.44 Total $422.96" at bounding box center [524, 395] width 742 height 93
click at [567, 401] on div "Labour $0.00 Sub total $384.52 Tax $38.44 Total $422.96" at bounding box center [524, 395] width 742 height 93
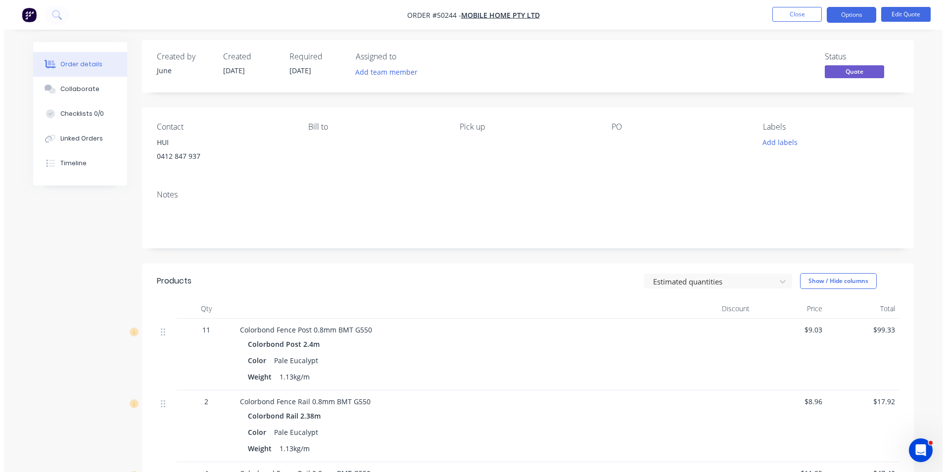
scroll to position [0, 0]
click at [801, 13] on button "Close" at bounding box center [792, 14] width 49 height 15
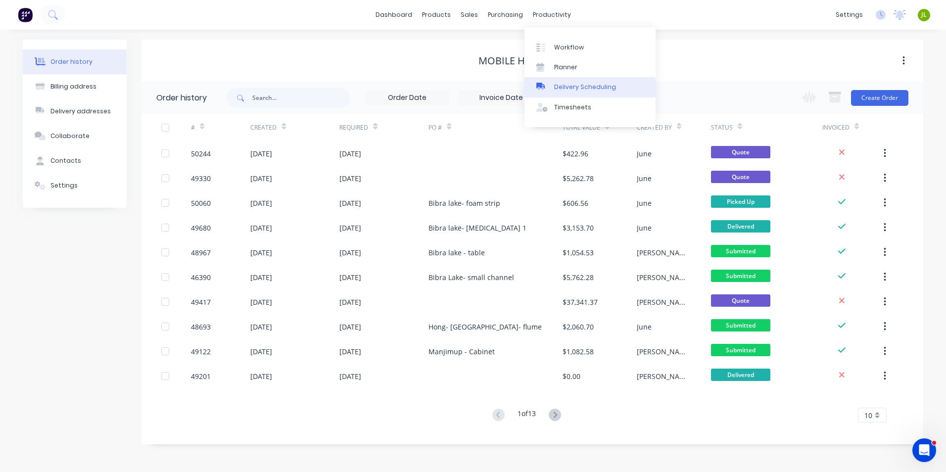
click at [569, 82] on link "Delivery Scheduling" at bounding box center [589, 87] width 131 height 20
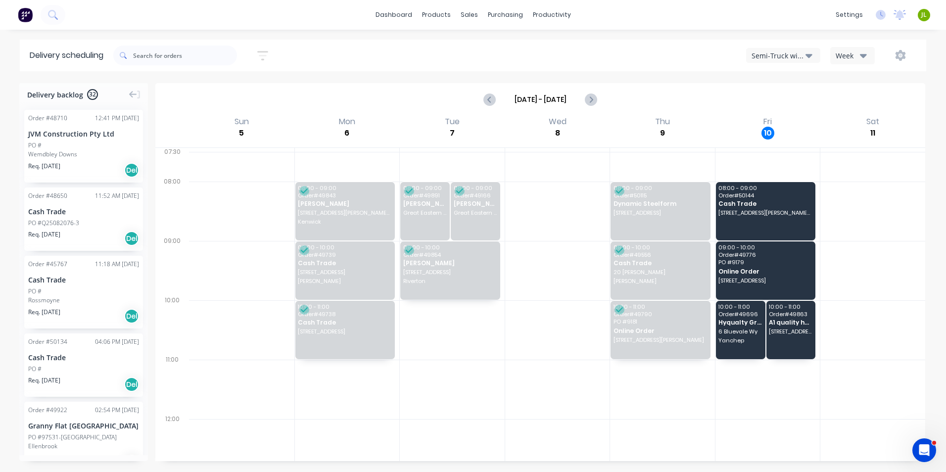
click at [793, 55] on div "Semi-Truck with Hiab" at bounding box center [778, 55] width 54 height 10
click at [794, 122] on div "Utes Delivery" at bounding box center [795, 120] width 98 height 20
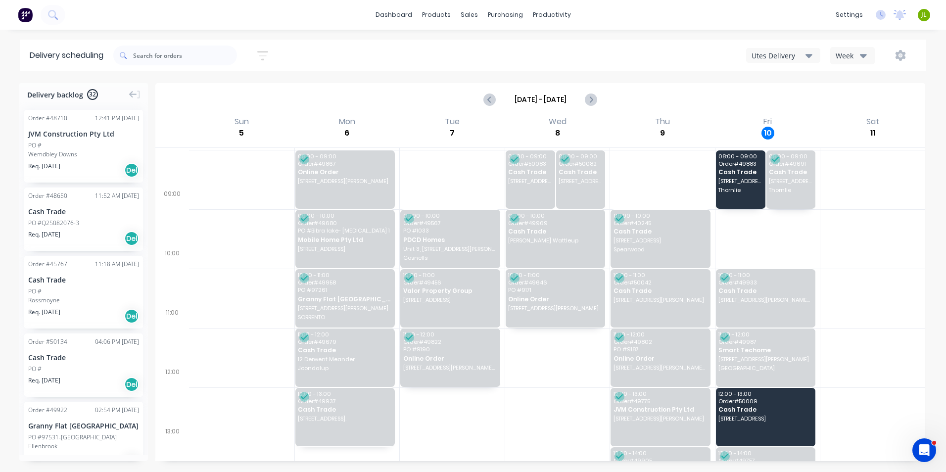
scroll to position [49, 0]
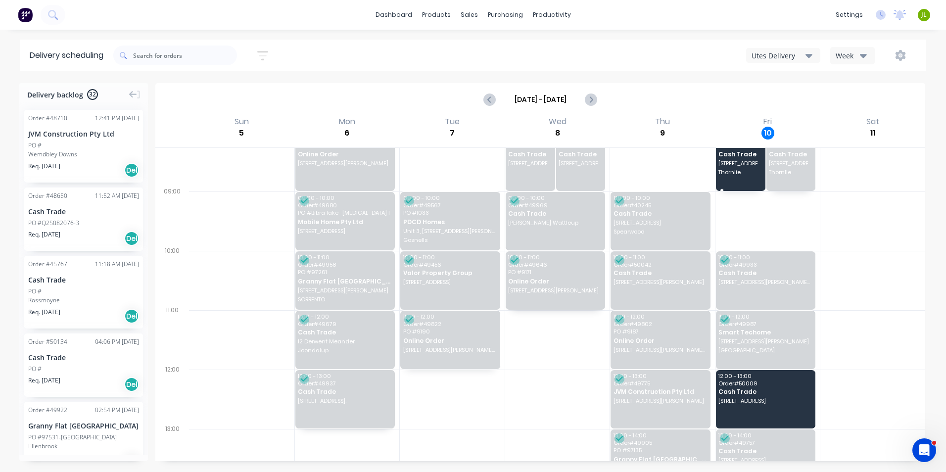
click at [716, 171] on div "08:00 - 09:00 Order # 49883 Cash Trade 25 Glyndebourne Ave Thornlie" at bounding box center [740, 162] width 49 height 58
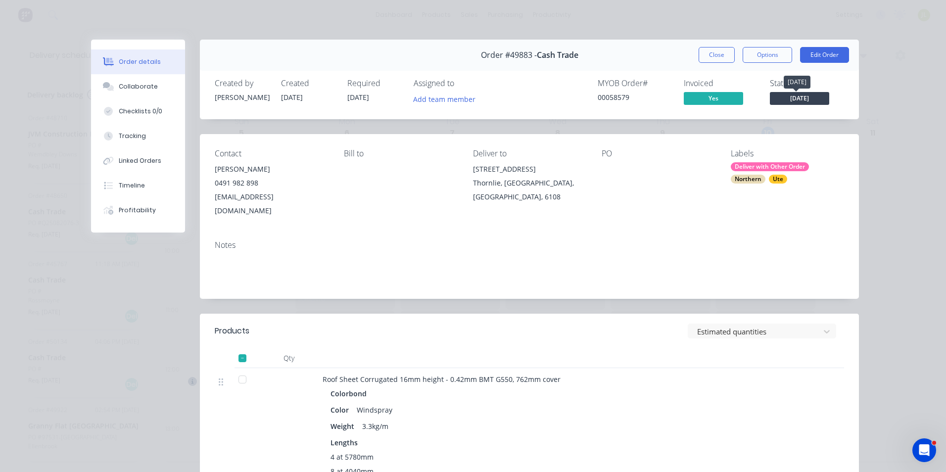
click at [817, 93] on span "[DATE]" at bounding box center [799, 98] width 59 height 12
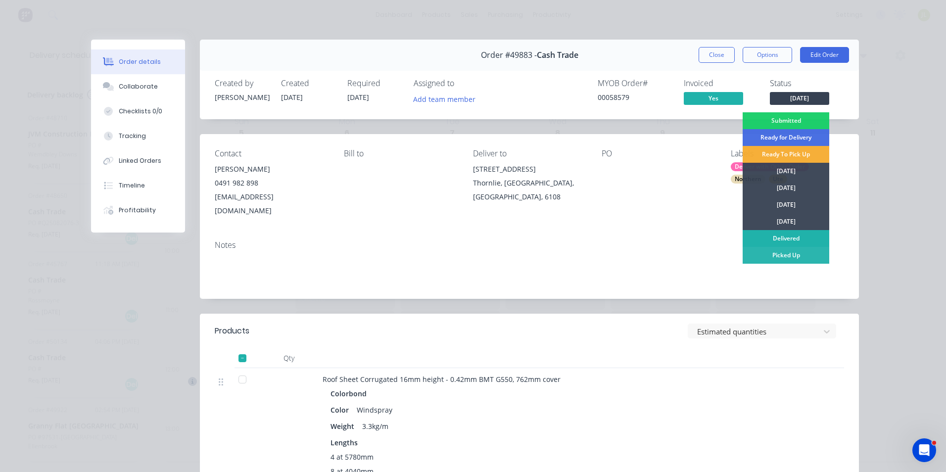
click at [788, 240] on div "Delivered" at bounding box center [785, 238] width 87 height 17
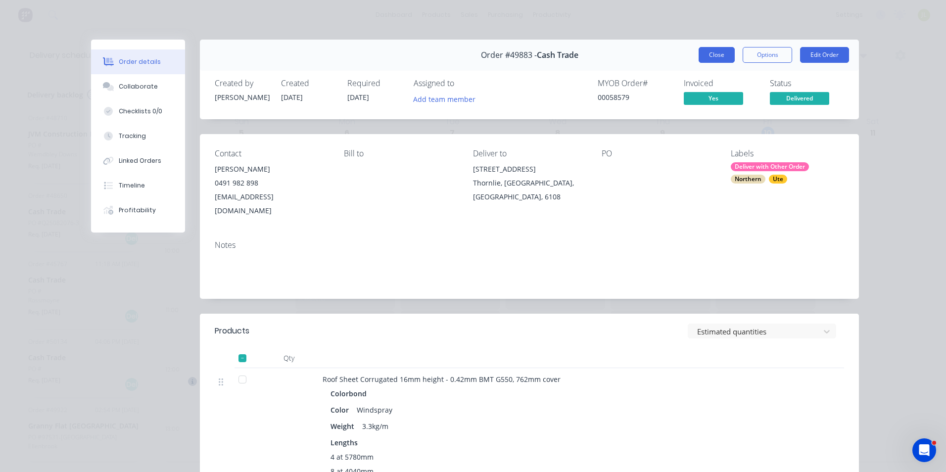
click at [705, 56] on button "Close" at bounding box center [716, 55] width 36 height 16
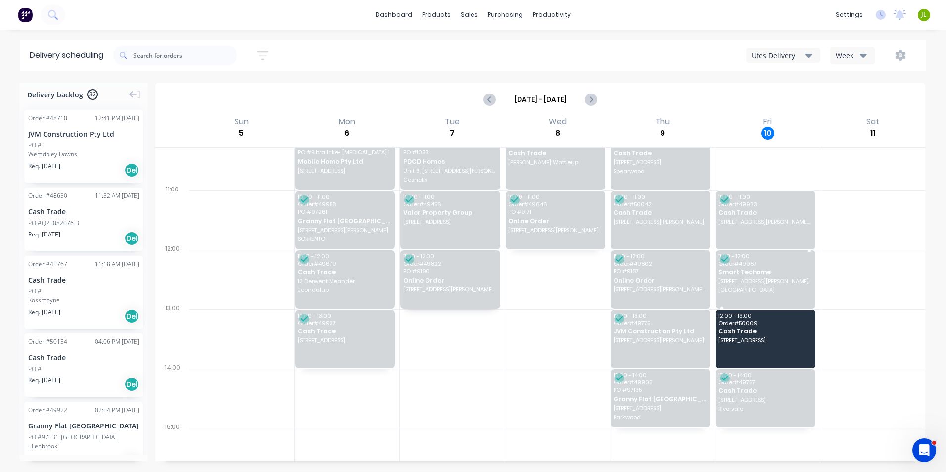
scroll to position [183, 0]
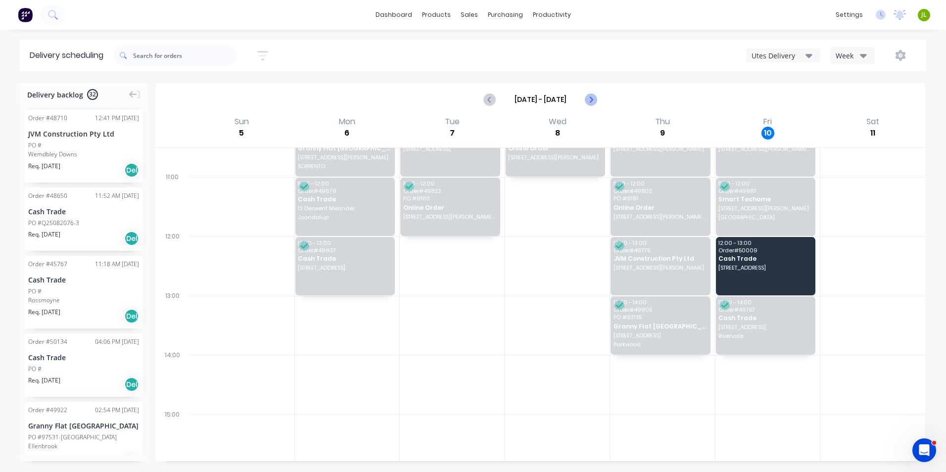
click at [594, 101] on icon "Next page" at bounding box center [591, 99] width 12 height 12
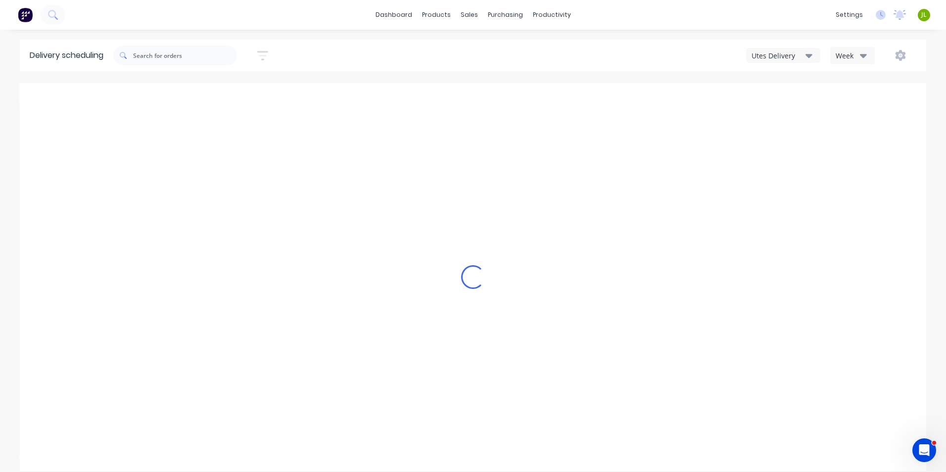
type input "Oct 12 - Oct 18"
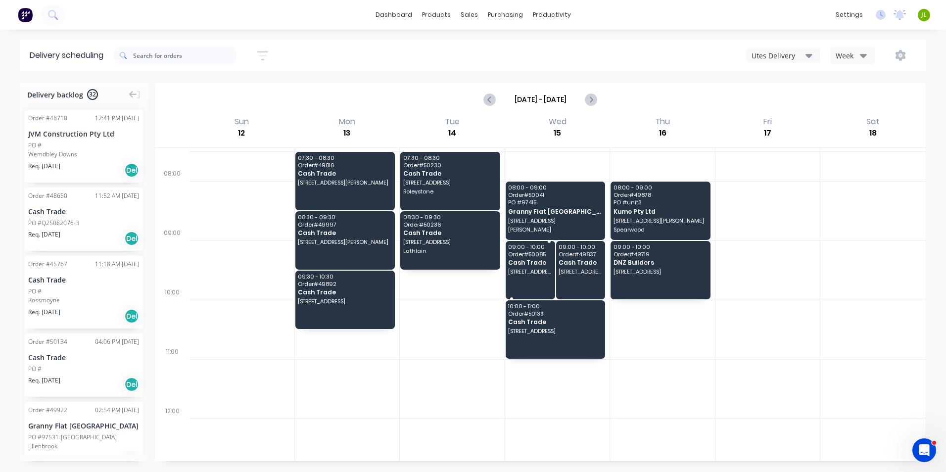
scroll to position [0, 0]
click at [904, 62] on button "button" at bounding box center [900, 55] width 32 height 18
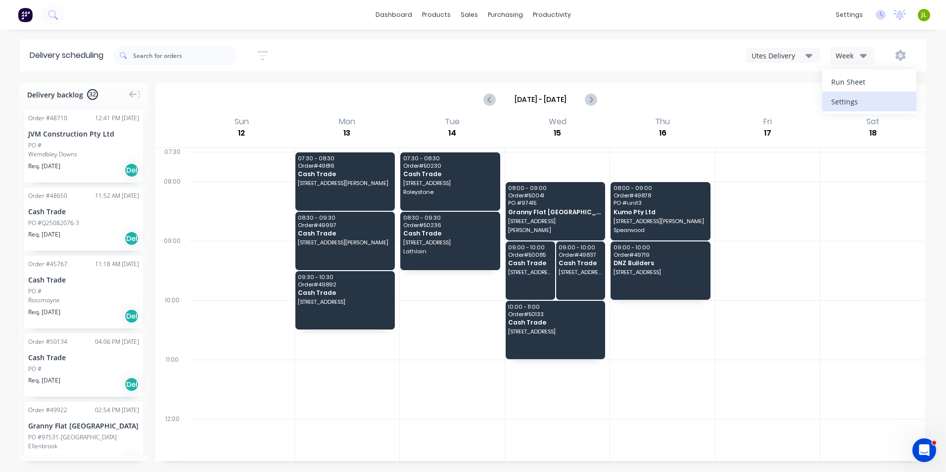
click at [882, 109] on button "Settings" at bounding box center [869, 101] width 94 height 20
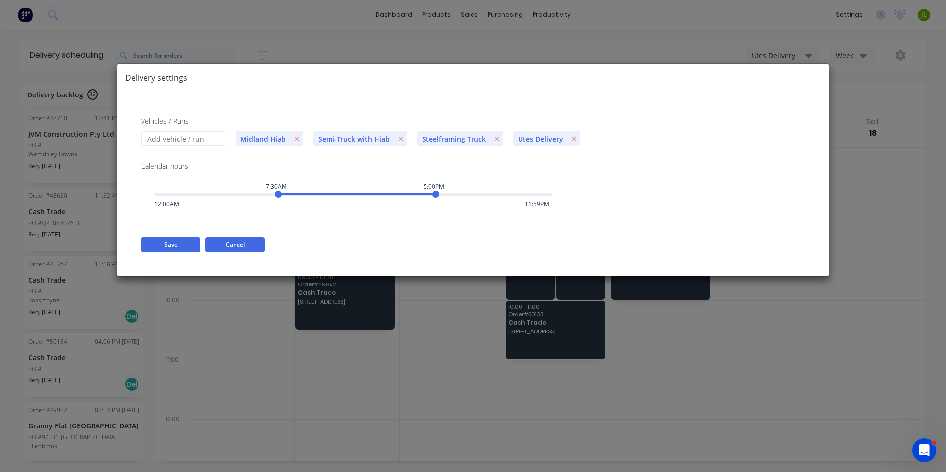
click at [241, 249] on button "Cancel" at bounding box center [234, 244] width 59 height 15
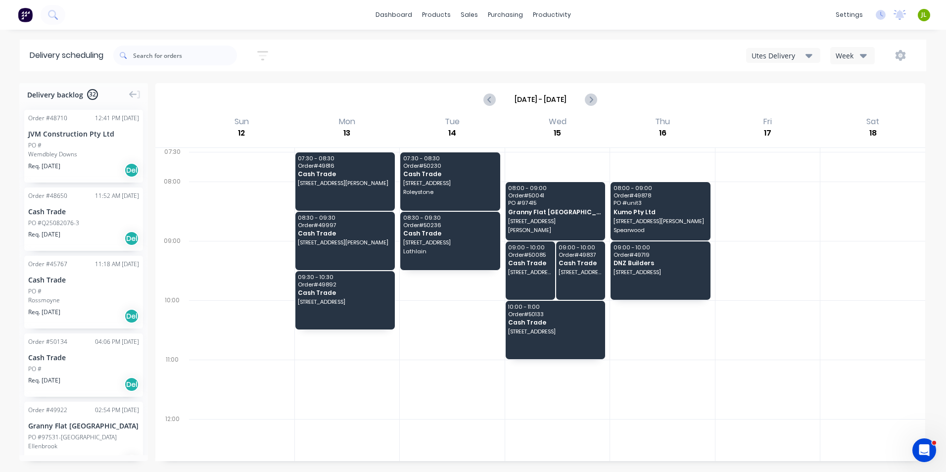
click at [899, 49] on button "button" at bounding box center [900, 55] width 32 height 18
click at [894, 89] on button "Run Sheet" at bounding box center [869, 82] width 94 height 20
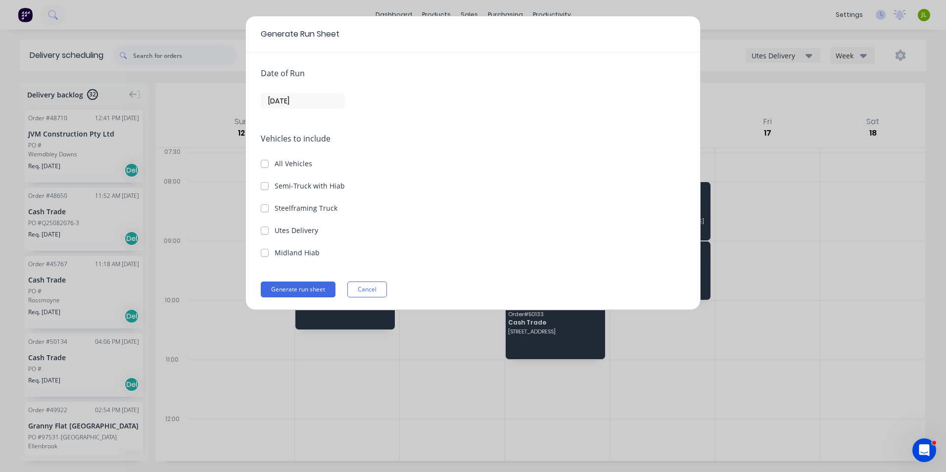
click at [317, 229] on label "Utes Delivery" at bounding box center [296, 230] width 44 height 10
click at [269, 229] on Delivery "Utes Delivery" at bounding box center [265, 229] width 8 height 9
checkbox Delivery "true"
click at [315, 104] on input "[DATE]" at bounding box center [302, 100] width 83 height 15
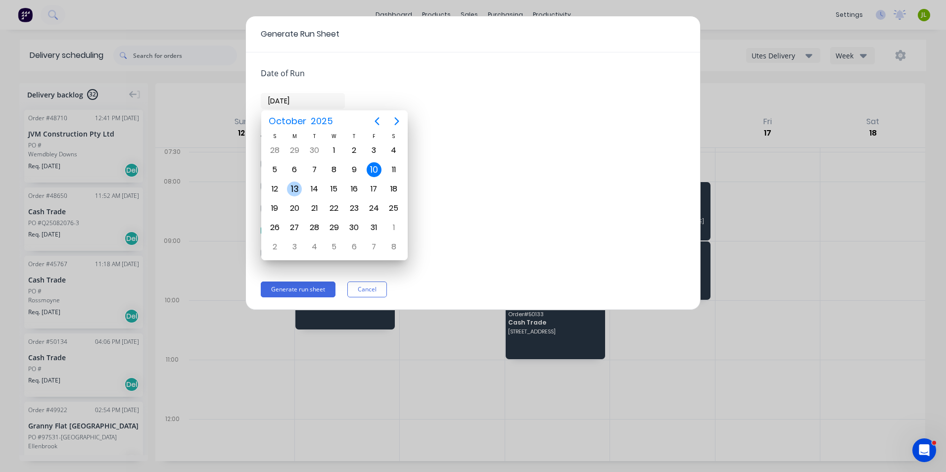
click at [291, 190] on div "13" at bounding box center [294, 189] width 15 height 15
type input "13/10/25"
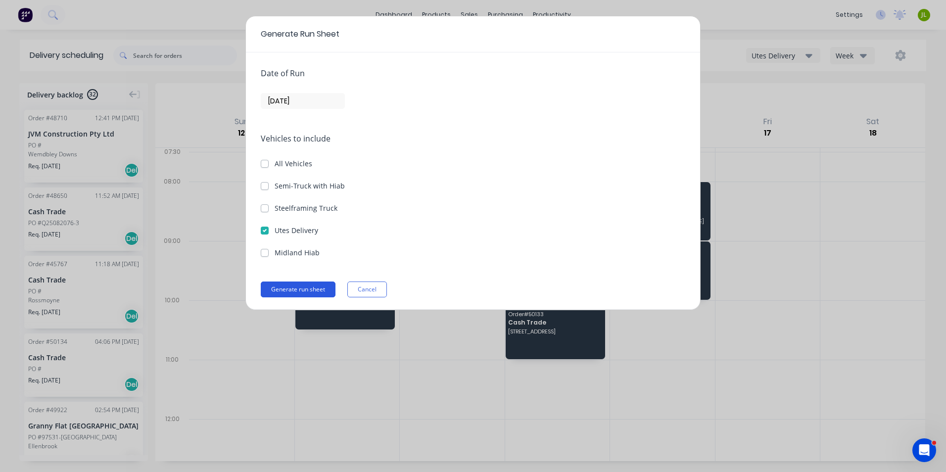
click at [299, 292] on button "Generate run sheet" at bounding box center [298, 289] width 75 height 16
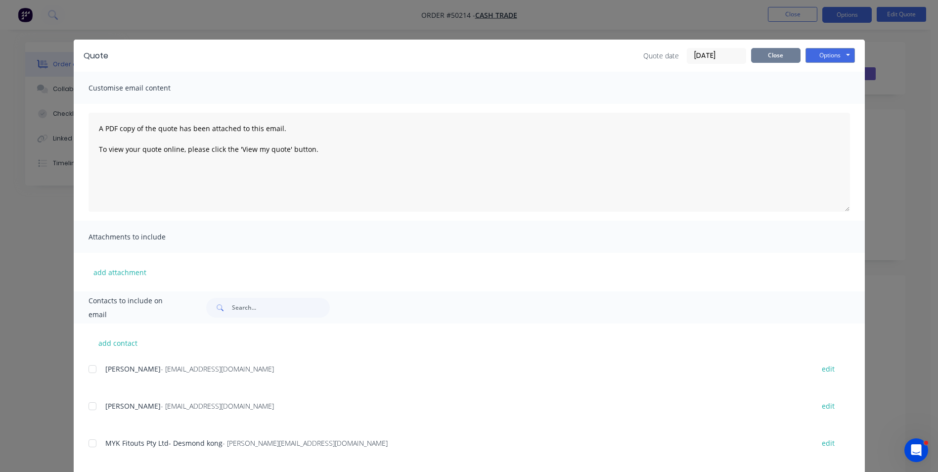
click at [780, 55] on button "Close" at bounding box center [775, 55] width 49 height 15
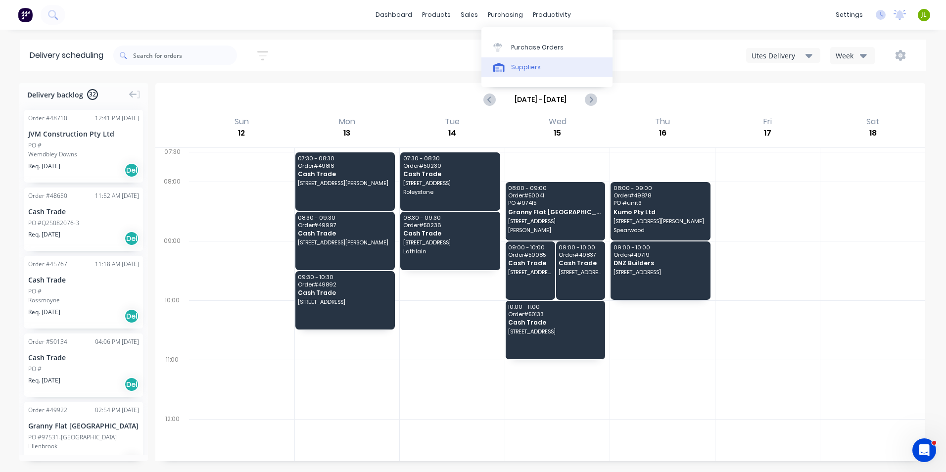
click at [500, 73] on link "Suppliers" at bounding box center [546, 67] width 131 height 20
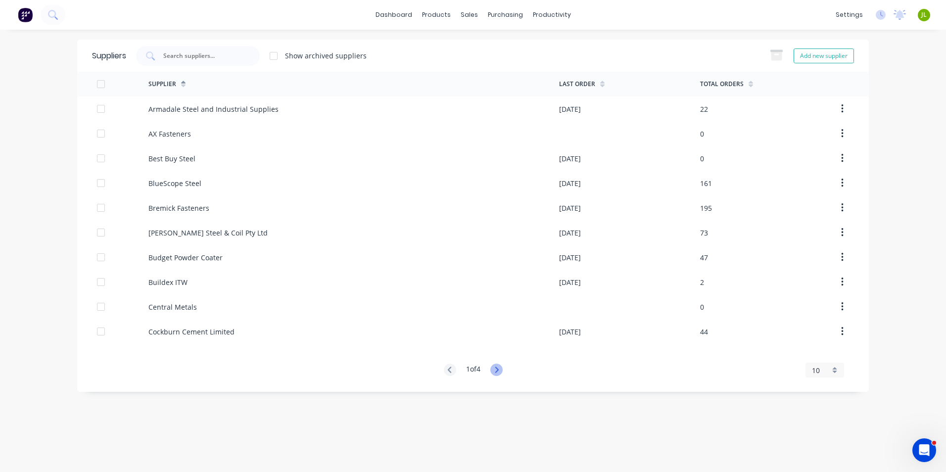
click at [498, 371] on icon at bounding box center [496, 369] width 3 height 6
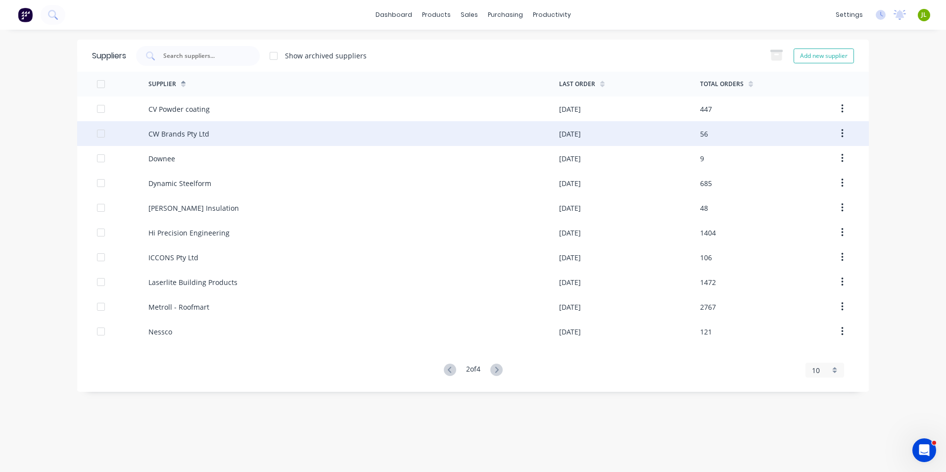
click at [233, 134] on div "CW Brands Pty Ltd" at bounding box center [353, 133] width 411 height 25
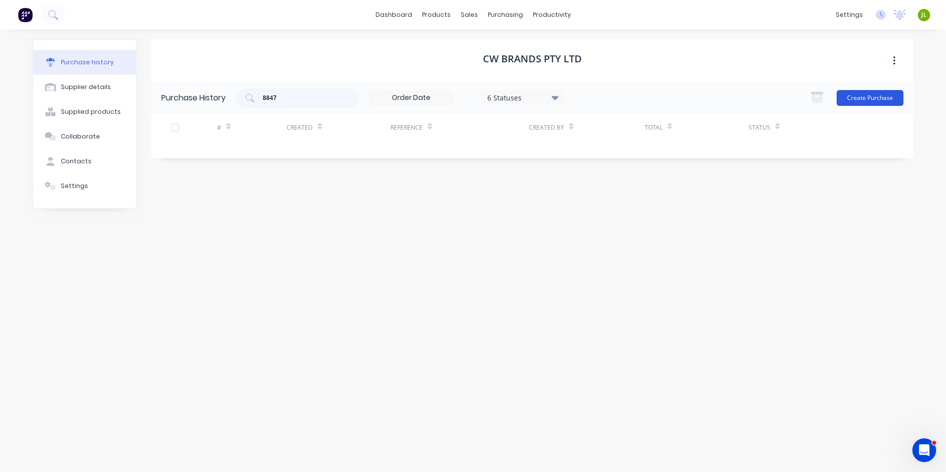
click at [855, 99] on button "Create Purchase" at bounding box center [869, 98] width 67 height 16
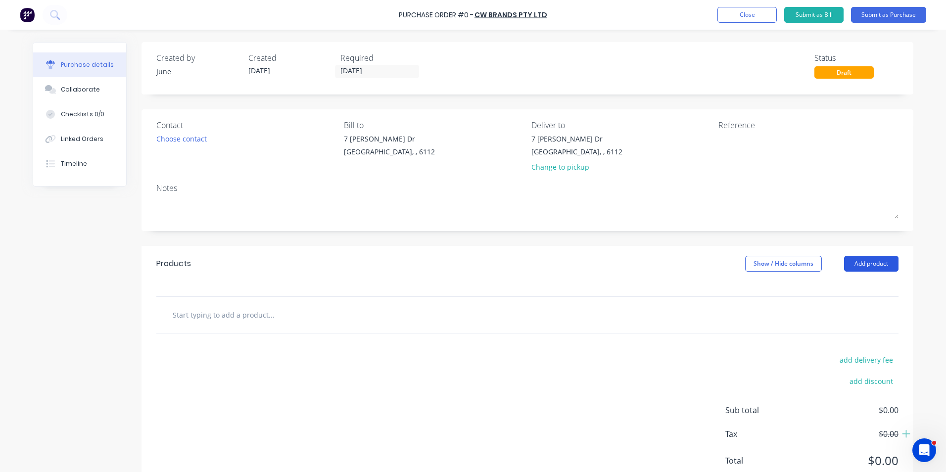
click at [859, 264] on button "Add product" at bounding box center [871, 264] width 54 height 16
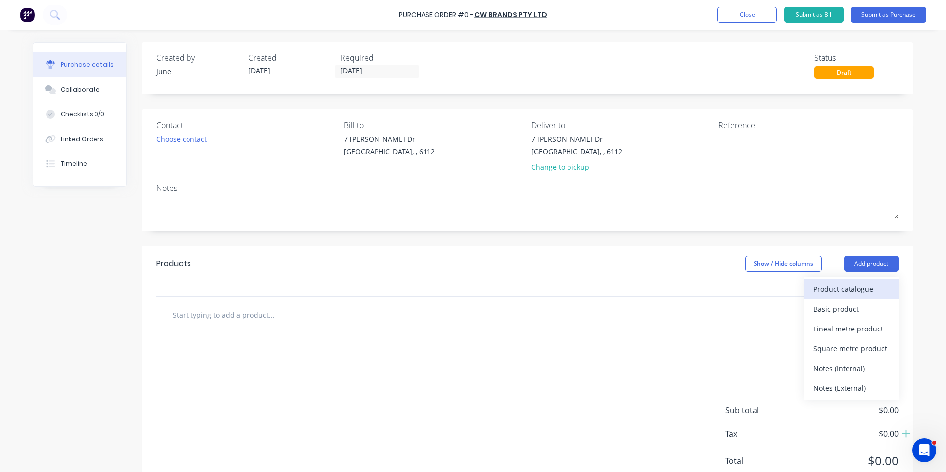
click at [826, 284] on div "Product catalogue" at bounding box center [851, 289] width 76 height 14
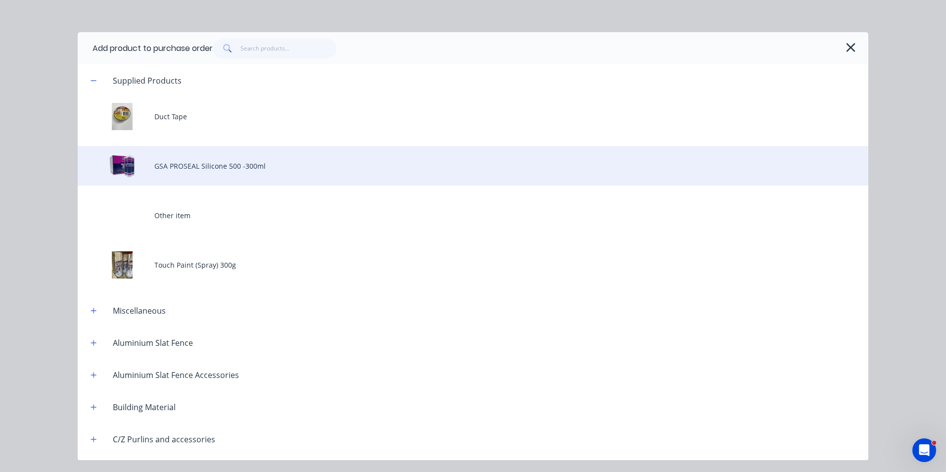
click at [228, 168] on div "GSA PROSEAL Silicone 500 -300ml" at bounding box center [473, 166] width 790 height 40
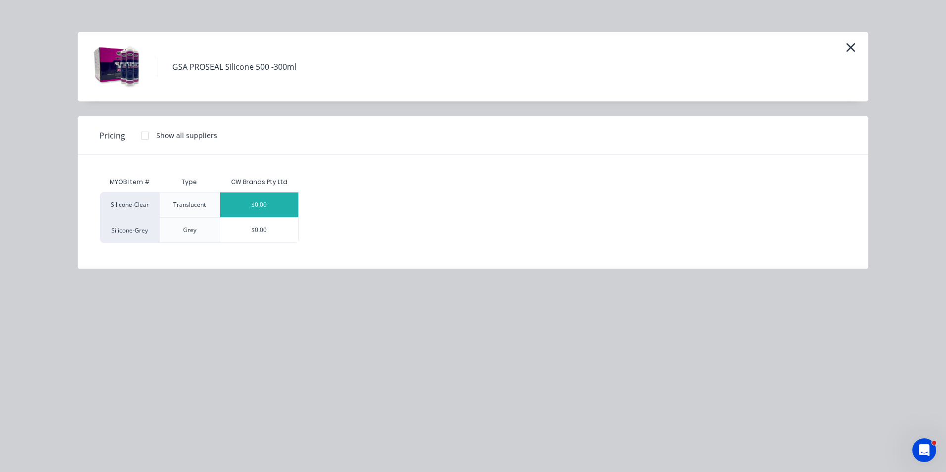
click at [274, 209] on div "$0.00" at bounding box center [259, 204] width 79 height 25
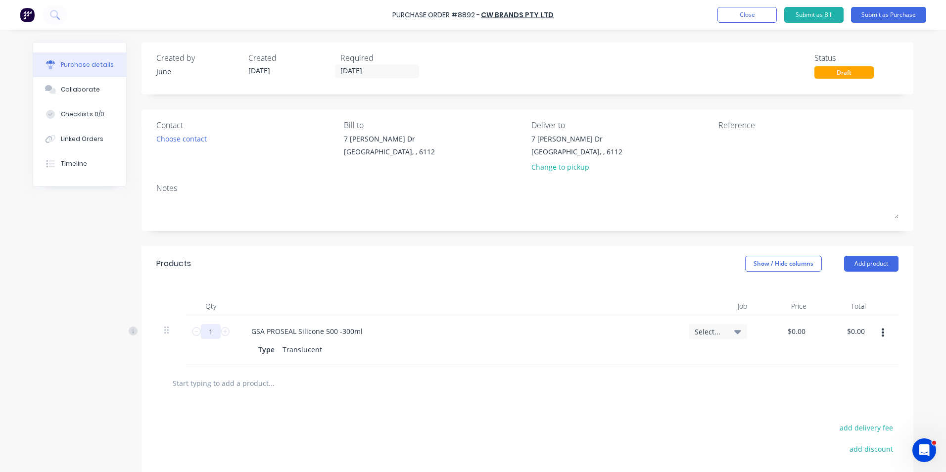
click at [207, 332] on input "1" at bounding box center [211, 331] width 20 height 15
type input "72"
click at [486, 352] on div "Type Translucent" at bounding box center [456, 349] width 404 height 14
click at [886, 331] on button "button" at bounding box center [882, 333] width 23 height 18
click at [855, 379] on button "Duplicate" at bounding box center [852, 379] width 84 height 20
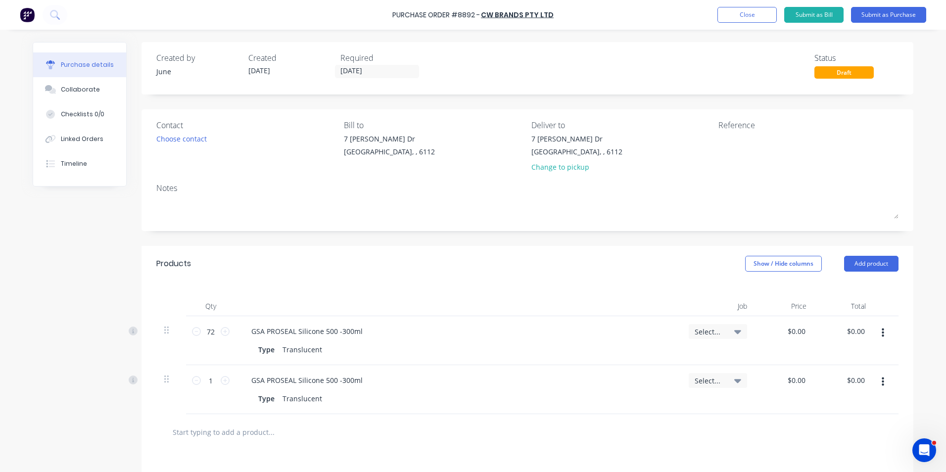
click at [884, 388] on button "button" at bounding box center [882, 382] width 23 height 18
click at [873, 402] on button "Edit" at bounding box center [852, 408] width 84 height 20
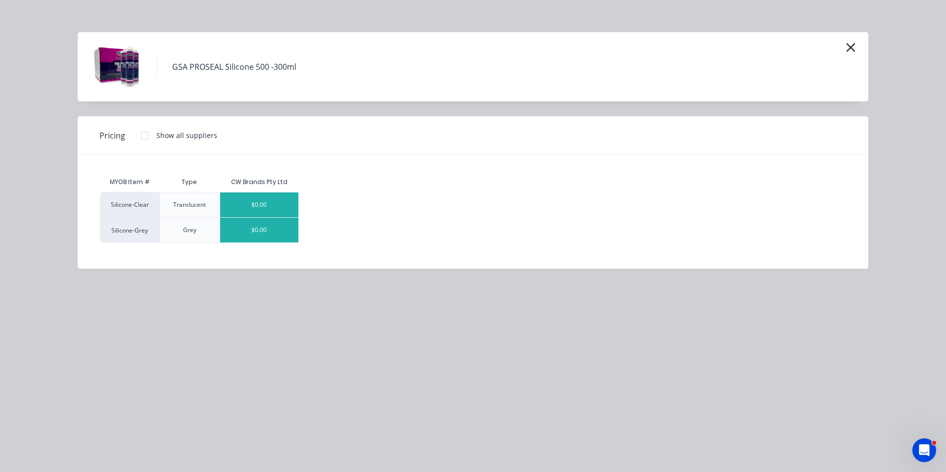
click at [281, 228] on div "$0.00" at bounding box center [259, 230] width 79 height 25
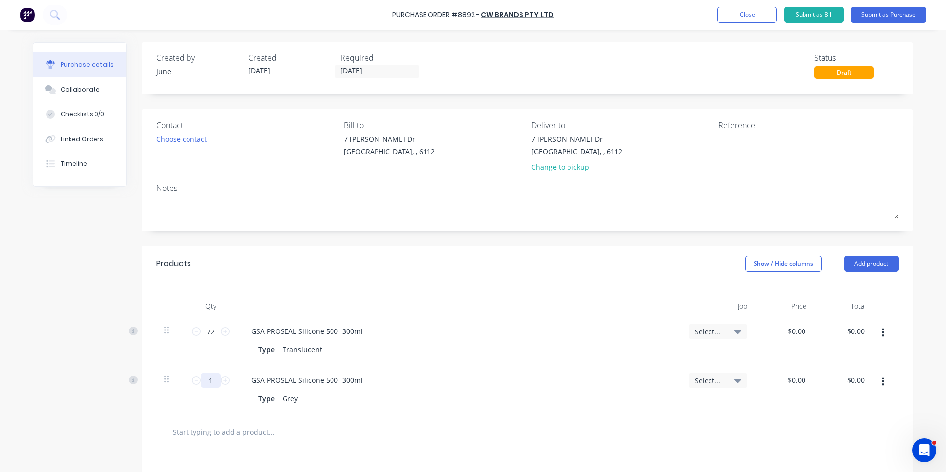
click at [201, 386] on input "1" at bounding box center [211, 380] width 20 height 15
type input "9"
type input "6"
type input "96"
click at [457, 343] on div "Type Translucent" at bounding box center [456, 349] width 404 height 14
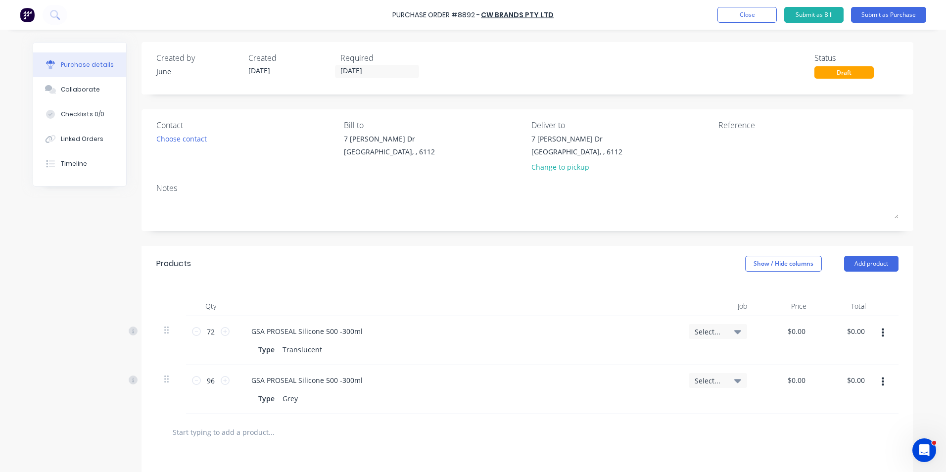
click at [468, 370] on div "GSA PROSEAL Silicone 500 -300ml Type Grey" at bounding box center [457, 389] width 445 height 49
click at [869, 261] on button "Add product" at bounding box center [871, 264] width 54 height 16
click at [855, 284] on div "Product catalogue" at bounding box center [851, 289] width 76 height 14
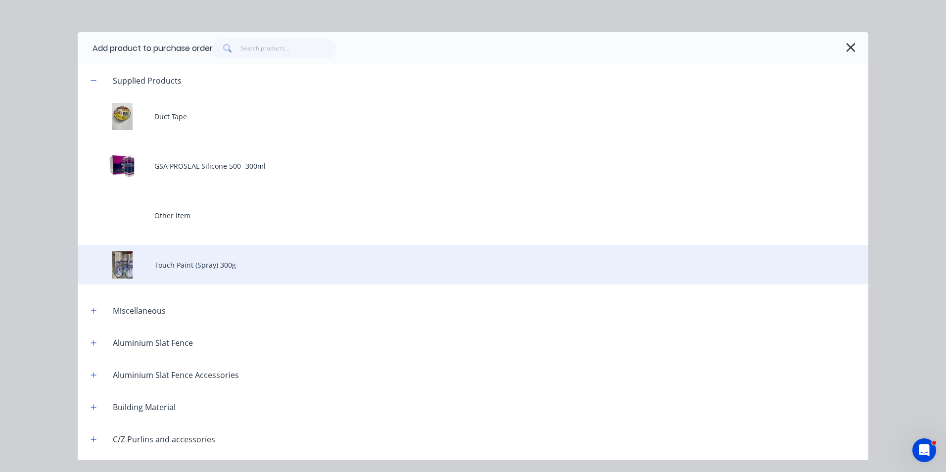
click at [206, 264] on div "Touch Paint (Spray) 300g" at bounding box center [473, 265] width 790 height 40
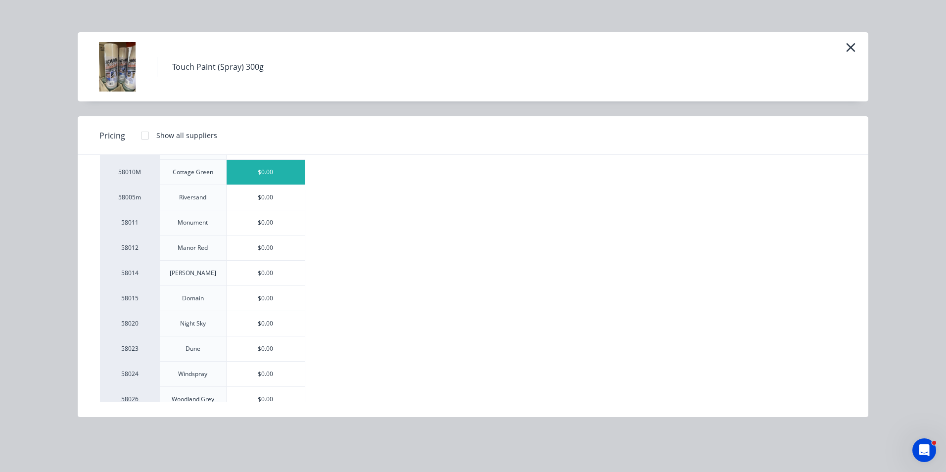
scroll to position [247, 0]
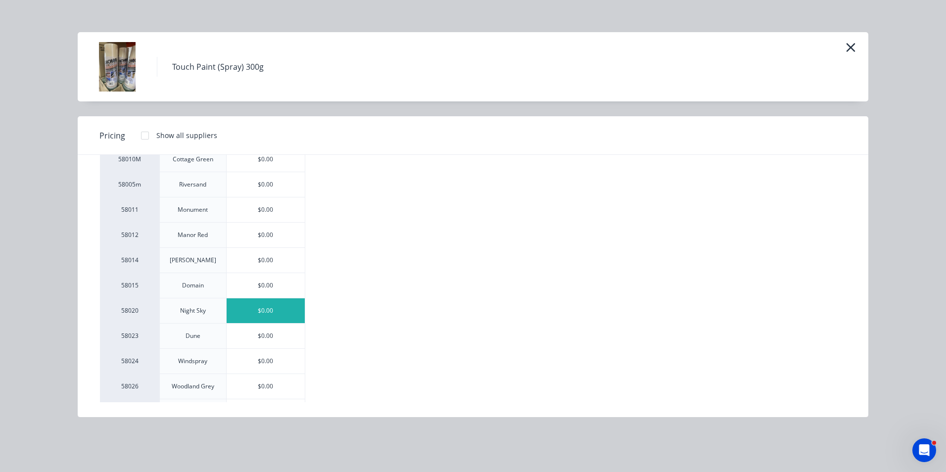
click at [258, 309] on div "$0.00" at bounding box center [266, 310] width 79 height 25
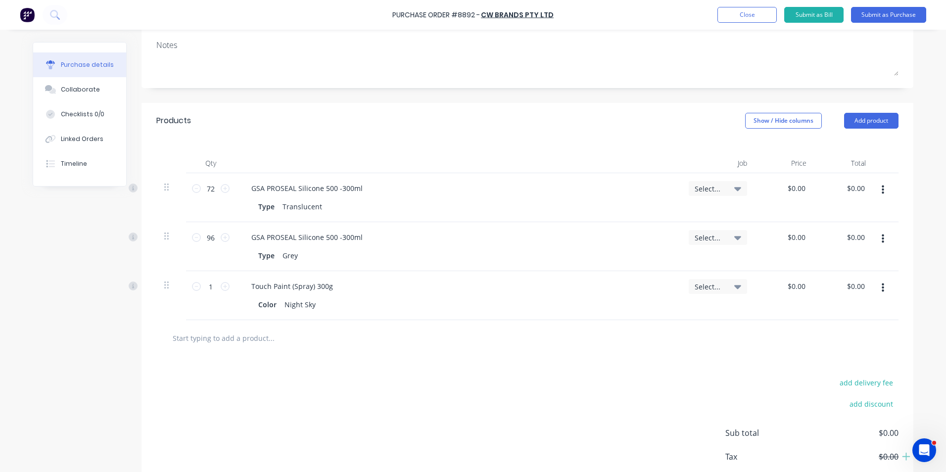
scroll to position [148, 0]
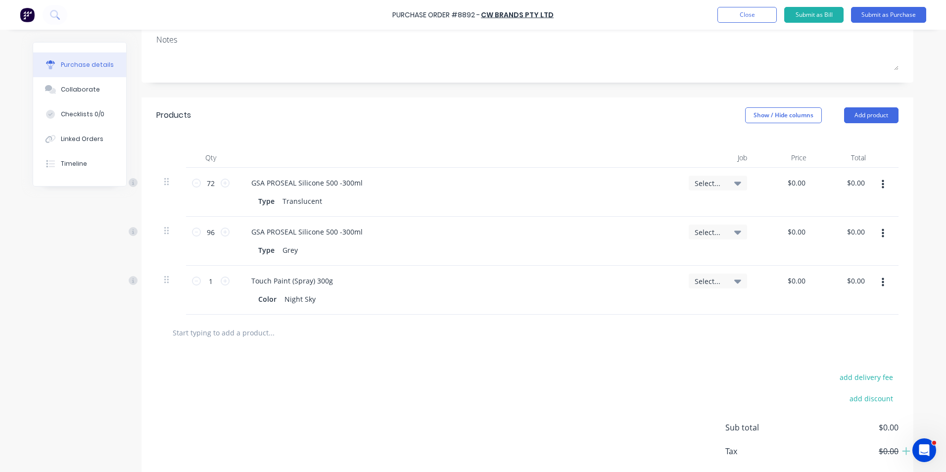
click at [208, 289] on div "1 1" at bounding box center [210, 290] width 49 height 49
click at [209, 287] on input "1" at bounding box center [211, 281] width 20 height 15
type input "24"
click at [440, 333] on div at bounding box center [312, 332] width 297 height 20
click at [881, 288] on button "button" at bounding box center [882, 283] width 23 height 18
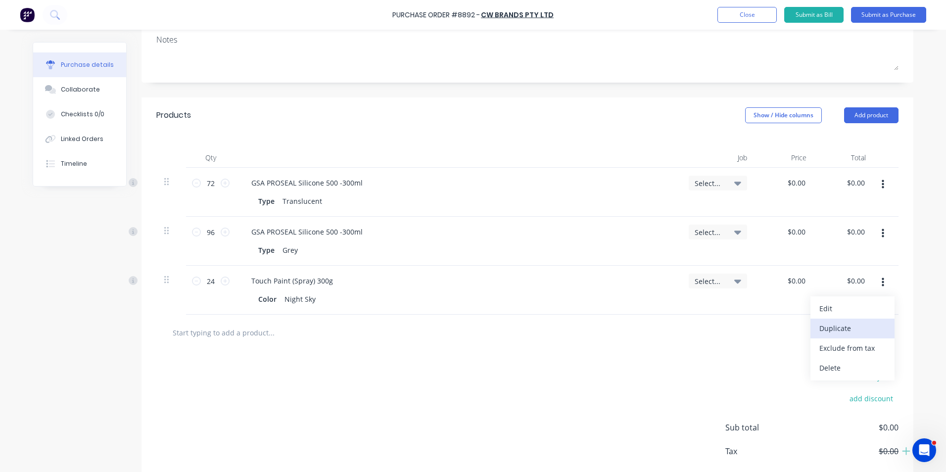
click at [866, 322] on button "Duplicate" at bounding box center [852, 329] width 84 height 20
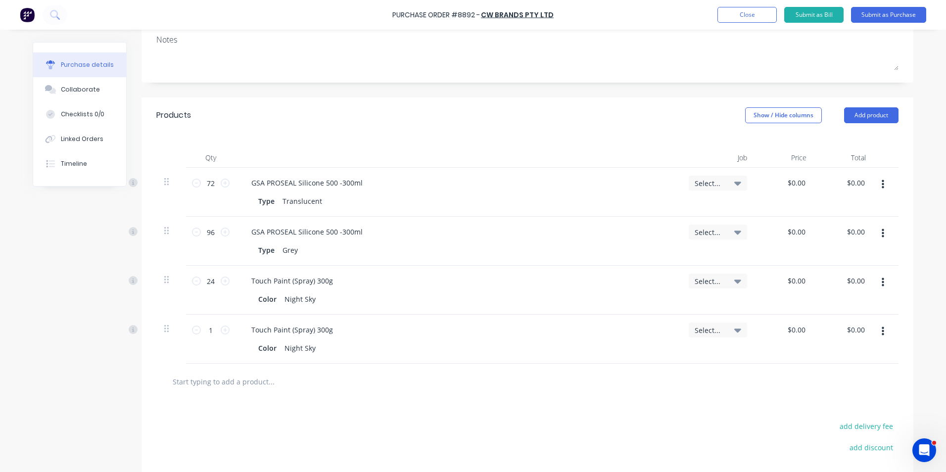
scroll to position [198, 0]
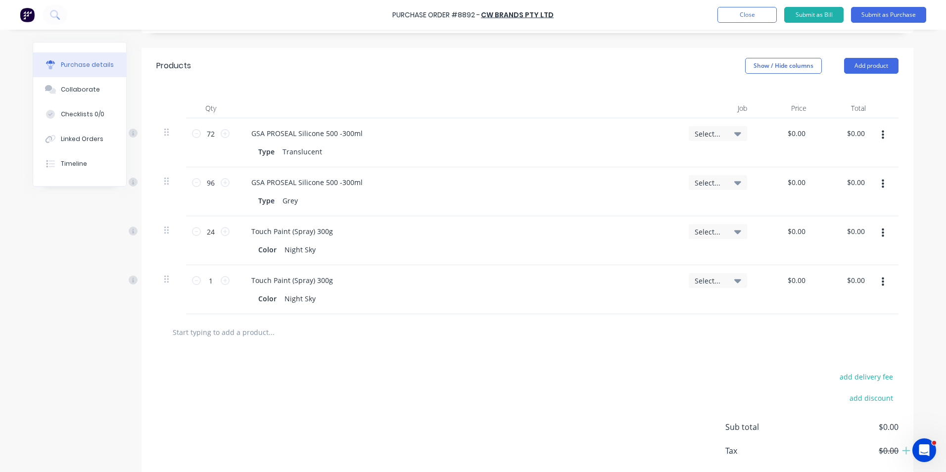
click at [881, 277] on icon "button" at bounding box center [882, 281] width 2 height 11
click at [873, 304] on button "Edit" at bounding box center [852, 308] width 84 height 20
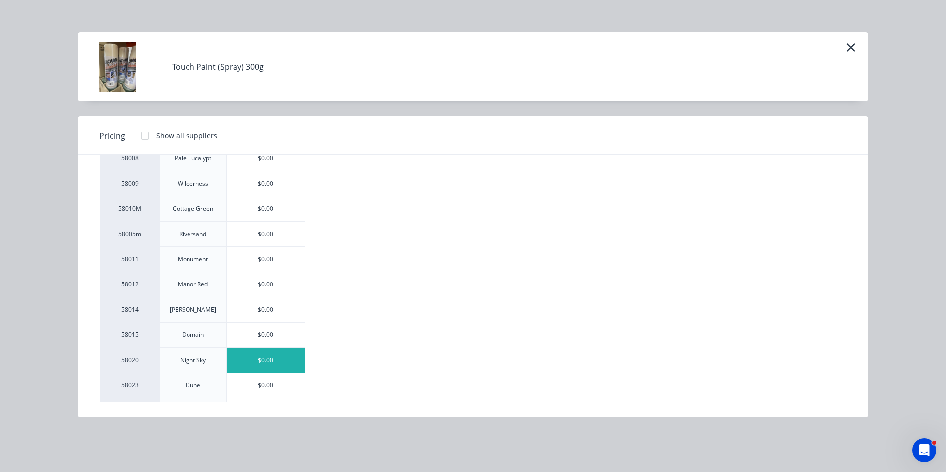
scroll to position [297, 0]
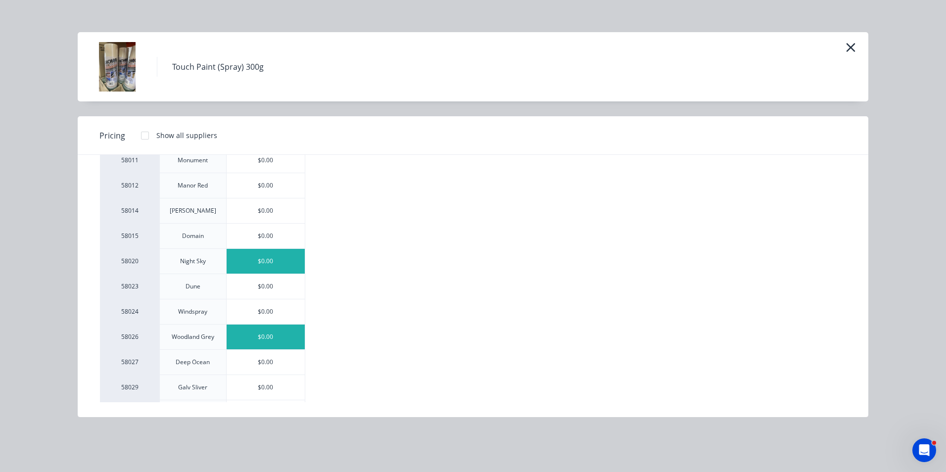
click at [274, 332] on div "$0.00" at bounding box center [266, 336] width 79 height 25
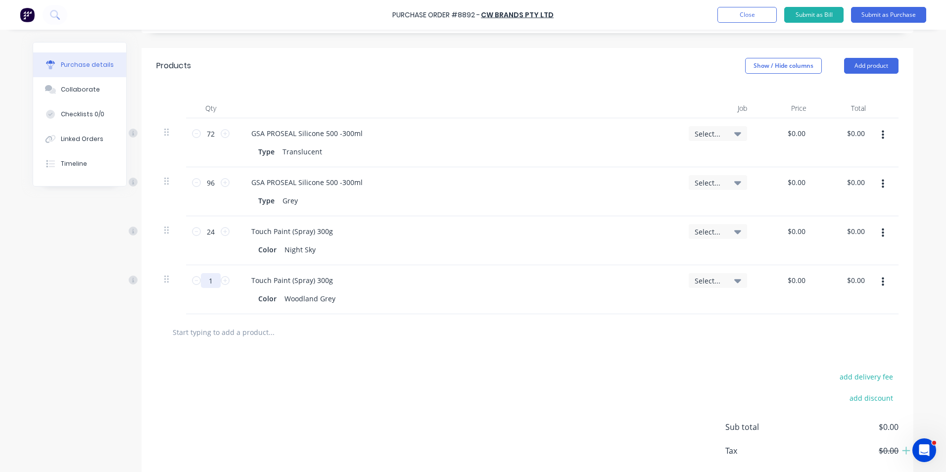
click at [210, 279] on input "1" at bounding box center [211, 280] width 20 height 15
type input "12"
click at [358, 341] on input "text" at bounding box center [271, 332] width 198 height 20
click at [881, 275] on button "button" at bounding box center [882, 282] width 23 height 18
click at [871, 313] on button "Edit" at bounding box center [852, 308] width 84 height 20
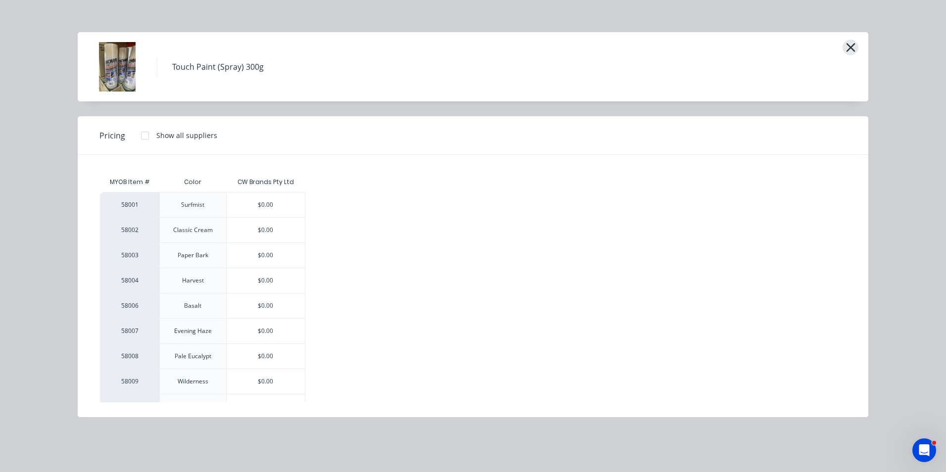
click at [847, 51] on icon "button" at bounding box center [850, 48] width 10 height 14
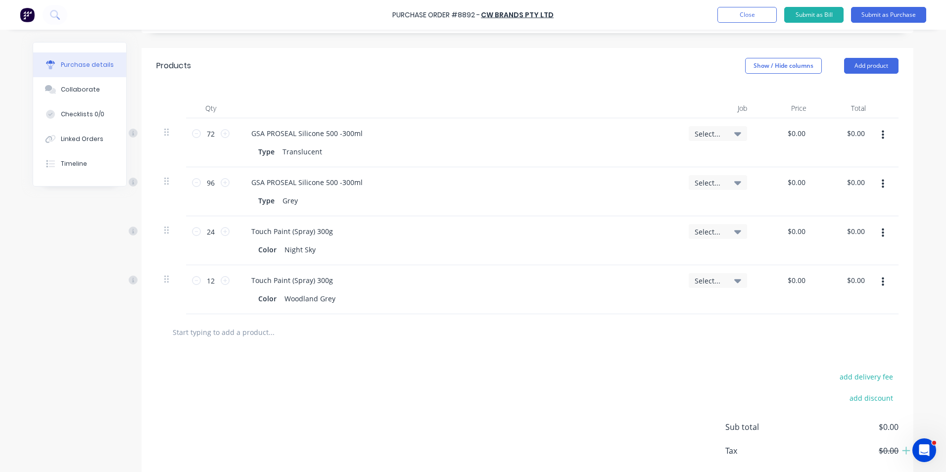
click at [882, 281] on button "button" at bounding box center [882, 282] width 23 height 18
click at [881, 326] on button "Duplicate" at bounding box center [852, 328] width 84 height 20
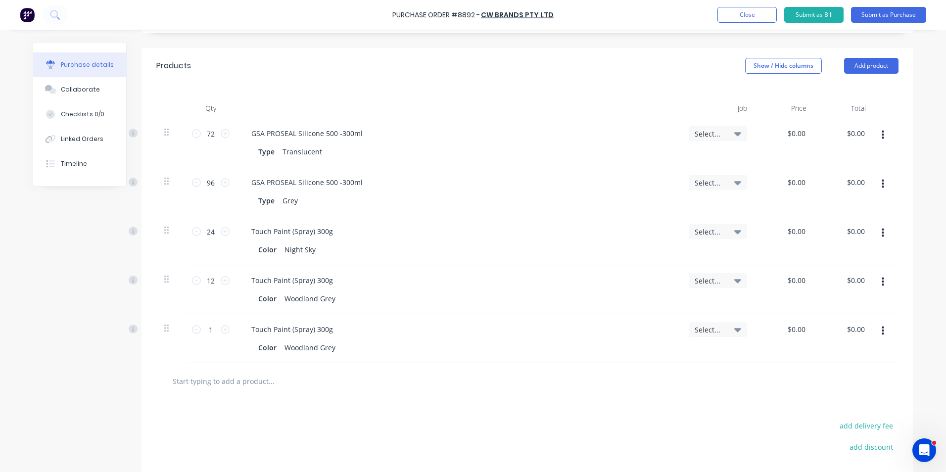
click at [881, 328] on button "button" at bounding box center [882, 331] width 23 height 18
click at [858, 363] on button "Edit" at bounding box center [852, 357] width 84 height 20
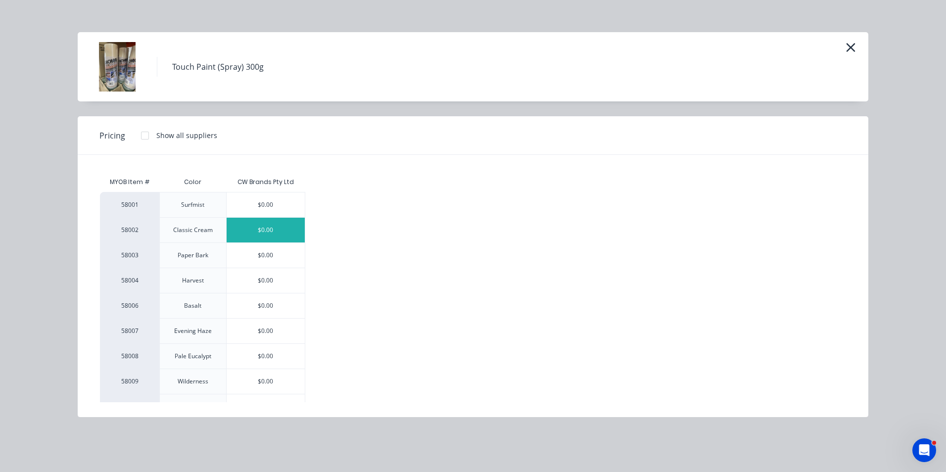
click at [279, 228] on div "$0.00" at bounding box center [266, 230] width 79 height 25
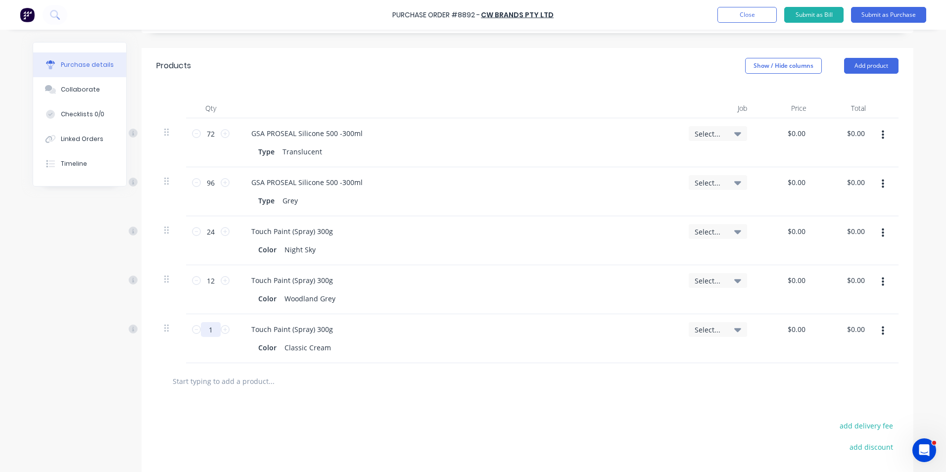
click at [215, 336] on input "1" at bounding box center [211, 329] width 20 height 15
type input "12"
click at [389, 354] on div "Color Classic Cream" at bounding box center [456, 347] width 404 height 14
drag, startPoint x: 880, startPoint y: 328, endPoint x: 880, endPoint y: 333, distance: 5.4
click at [881, 330] on icon "button" at bounding box center [882, 330] width 2 height 11
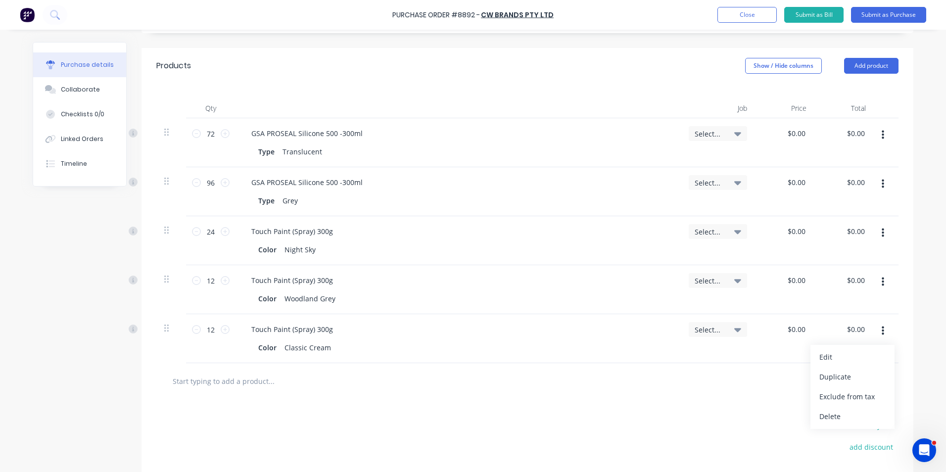
click at [870, 375] on button "Duplicate" at bounding box center [852, 377] width 84 height 20
click at [881, 382] on icon "button" at bounding box center [882, 379] width 2 height 11
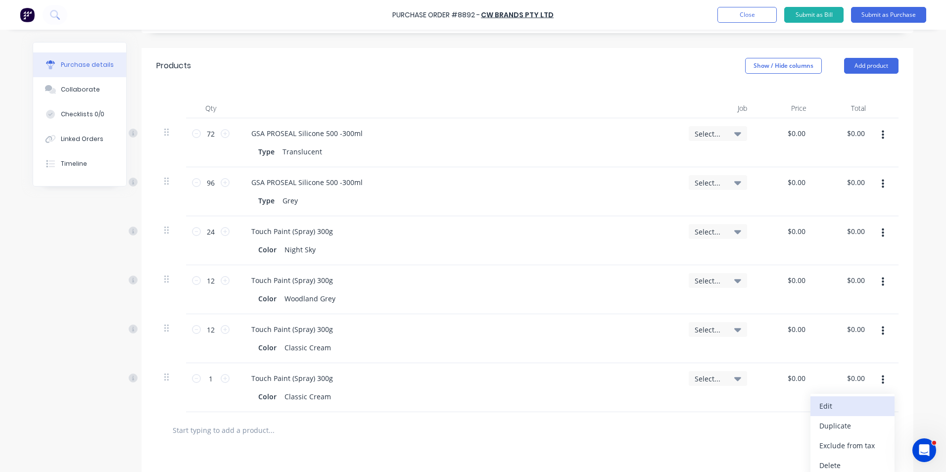
click at [870, 398] on button "Edit" at bounding box center [852, 406] width 84 height 20
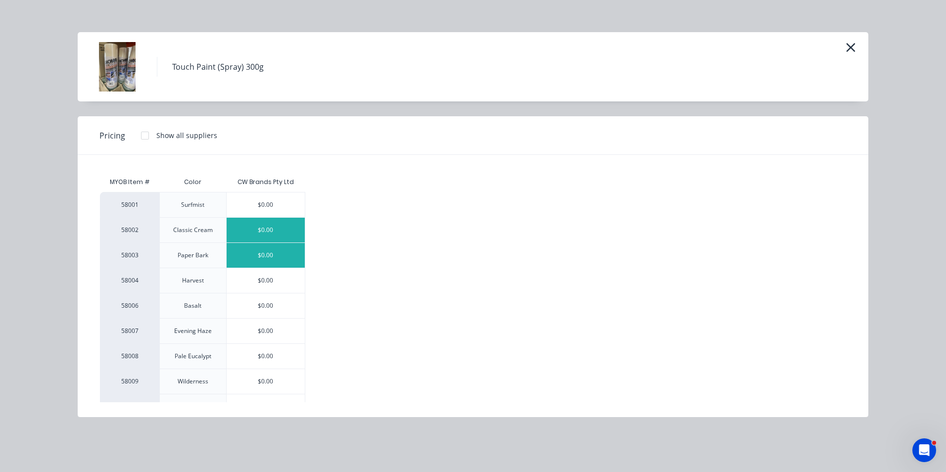
click at [268, 264] on div "$0.00" at bounding box center [266, 255] width 79 height 25
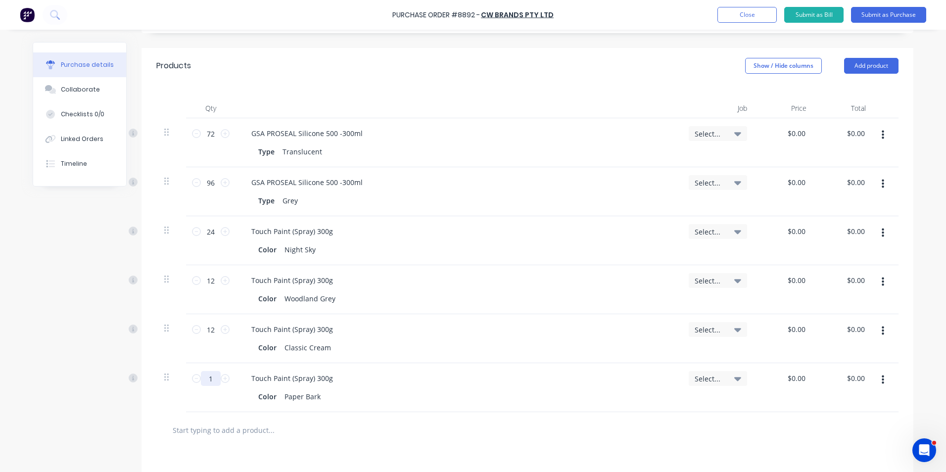
click at [206, 376] on input "1" at bounding box center [211, 378] width 20 height 15
type input "12"
click at [529, 383] on div "Touch Paint (Spray) 300g" at bounding box center [457, 378] width 429 height 14
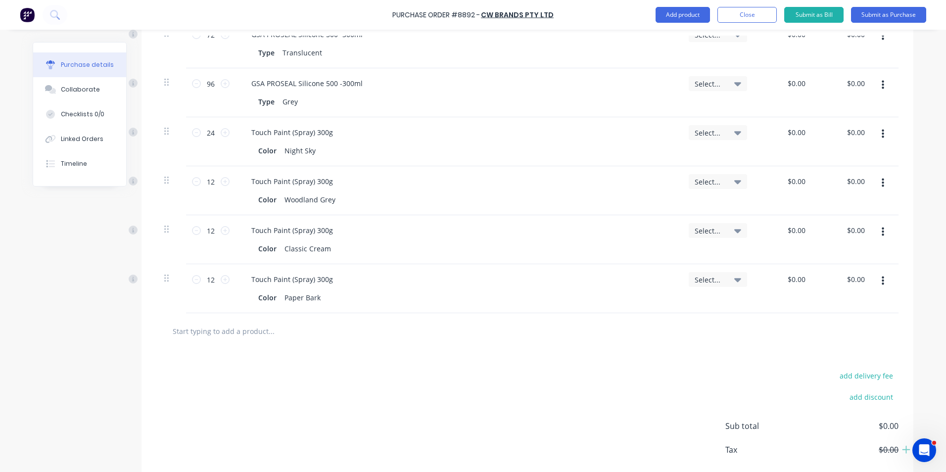
click at [884, 283] on button "button" at bounding box center [882, 281] width 23 height 18
click at [873, 323] on button "Duplicate" at bounding box center [852, 327] width 84 height 20
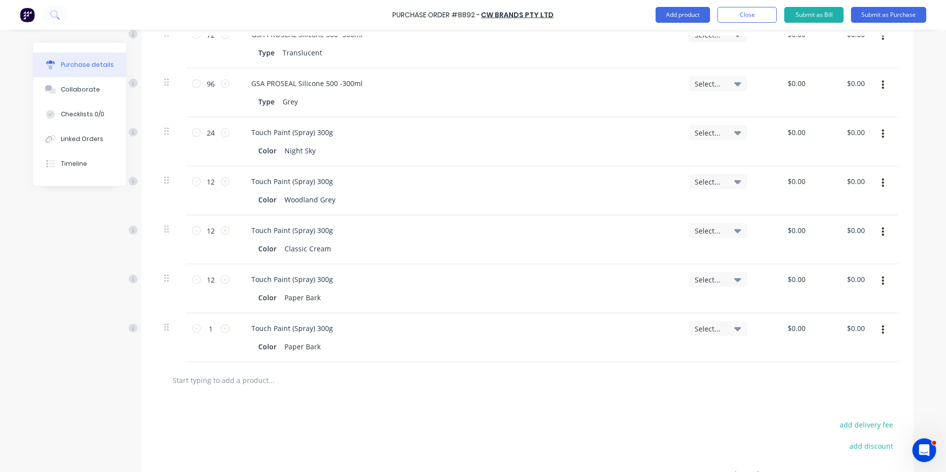
click at [878, 336] on button "button" at bounding box center [882, 330] width 23 height 18
click at [877, 351] on button "Edit" at bounding box center [852, 356] width 84 height 20
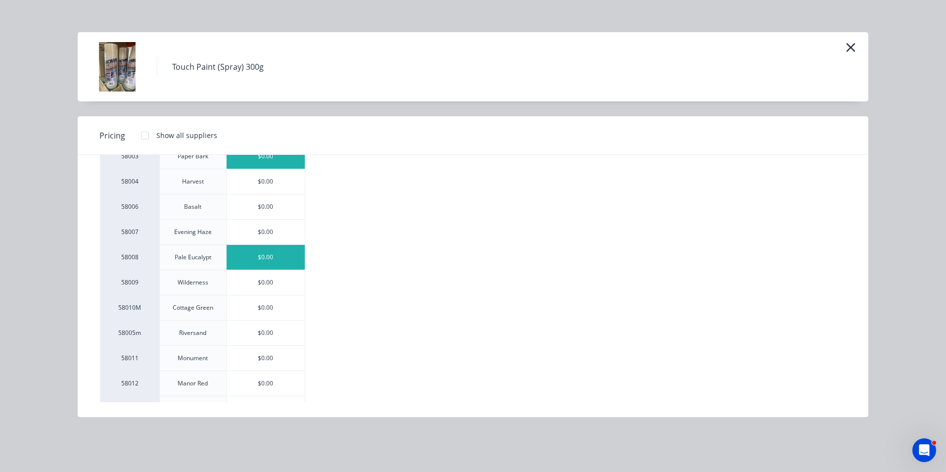
scroll to position [148, 0]
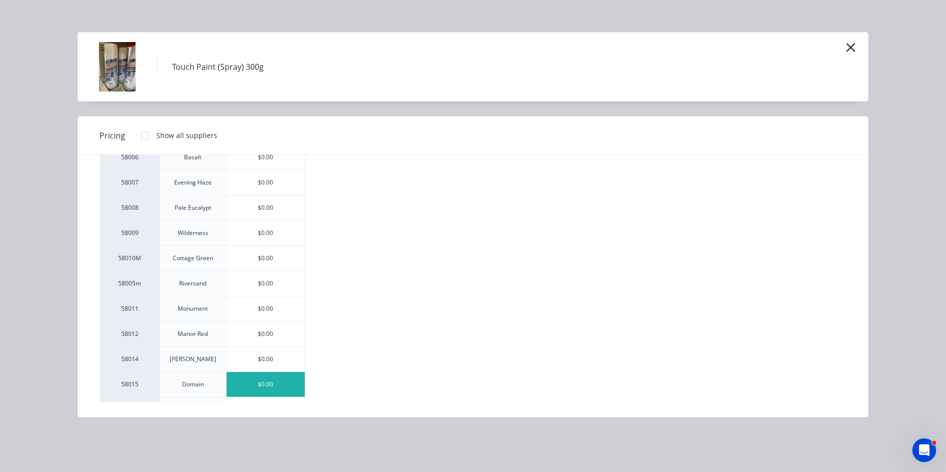
click at [259, 380] on div "$0.00" at bounding box center [266, 384] width 79 height 25
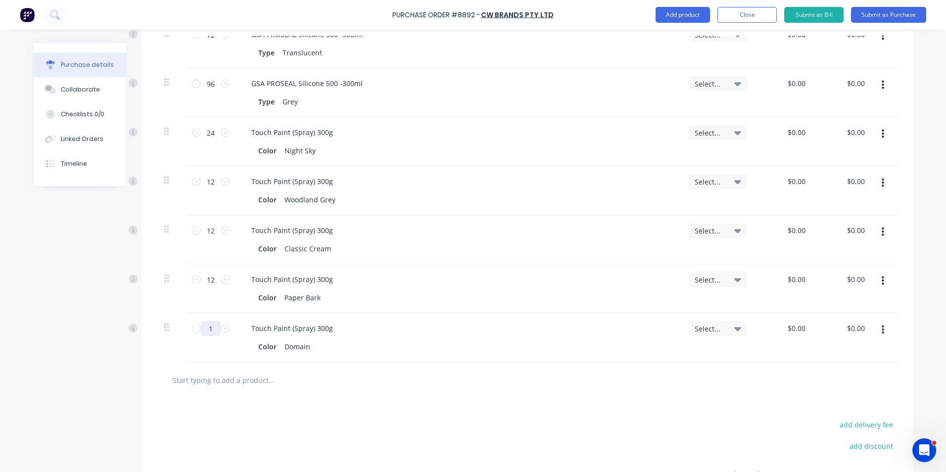
click at [205, 324] on input "1" at bounding box center [211, 328] width 20 height 15
type input "12"
click at [436, 407] on div "add delivery fee add discount Sub total $0.00 Tax $0.00 Total $0.00" at bounding box center [527, 479] width 772 height 163
click at [883, 331] on button "button" at bounding box center [882, 330] width 23 height 18
click at [878, 373] on button "Duplicate" at bounding box center [852, 376] width 84 height 20
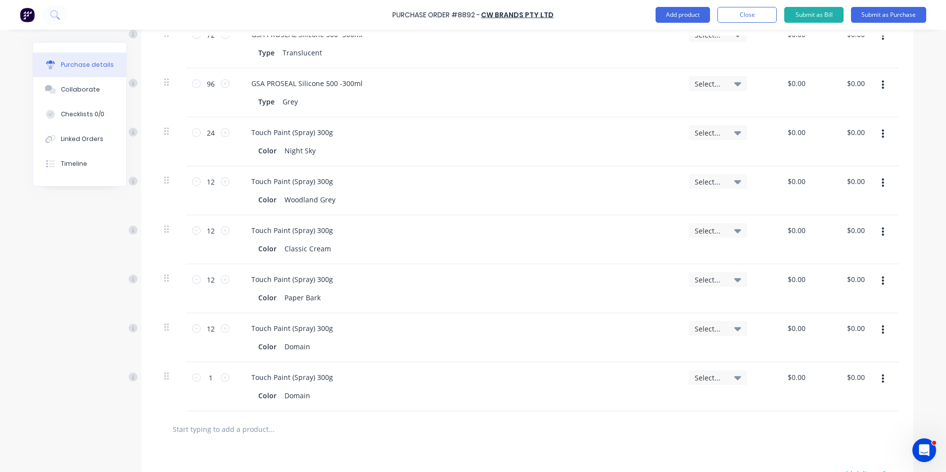
click at [877, 380] on button "button" at bounding box center [882, 379] width 23 height 18
click at [871, 398] on button "Edit" at bounding box center [852, 405] width 84 height 20
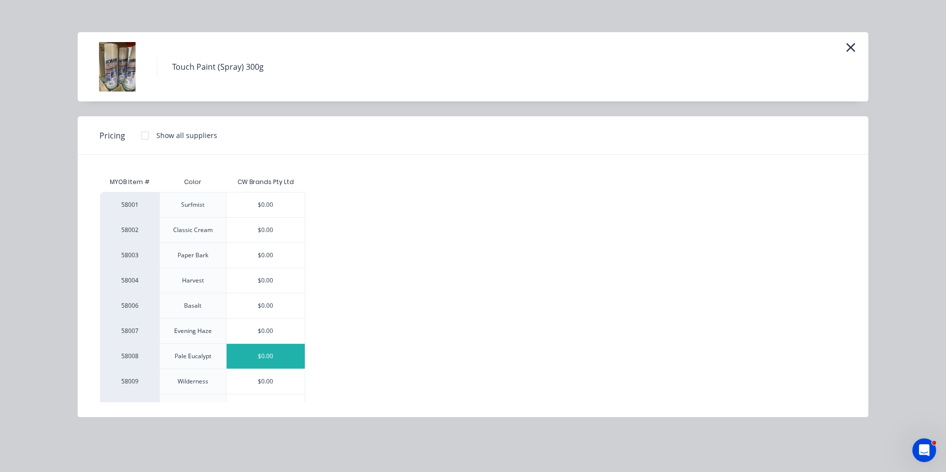
click at [269, 356] on div "$0.00" at bounding box center [266, 356] width 79 height 25
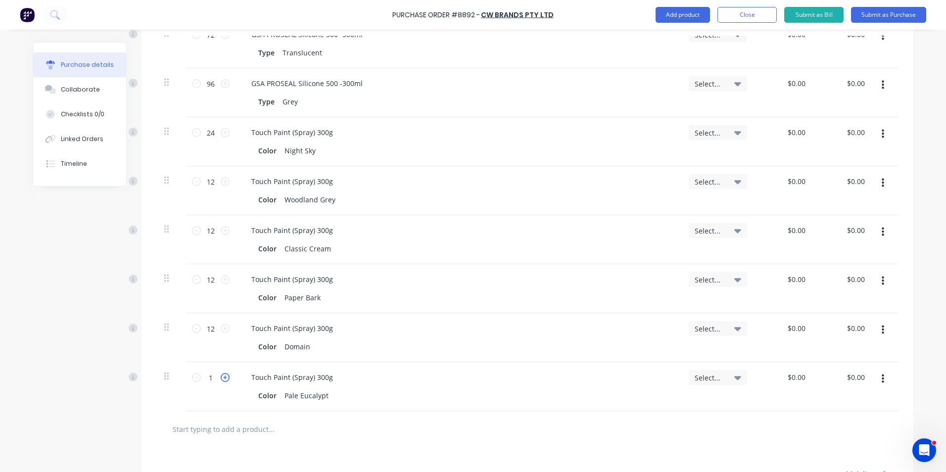
click at [221, 381] on icon at bounding box center [225, 377] width 9 height 9
click at [201, 378] on input "2" at bounding box center [211, 377] width 20 height 15
type input "12"
click at [211, 403] on div "12 12" at bounding box center [210, 386] width 49 height 49
click at [881, 378] on button "button" at bounding box center [882, 379] width 23 height 18
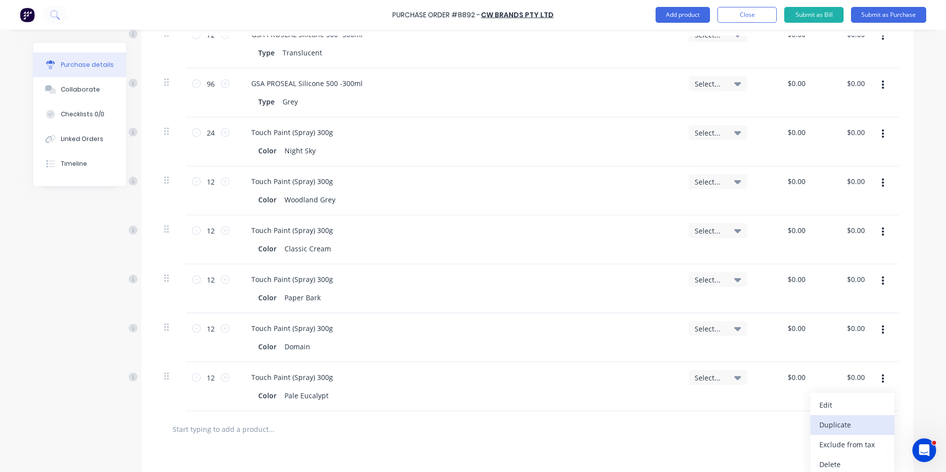
click at [864, 422] on button "Duplicate" at bounding box center [852, 425] width 84 height 20
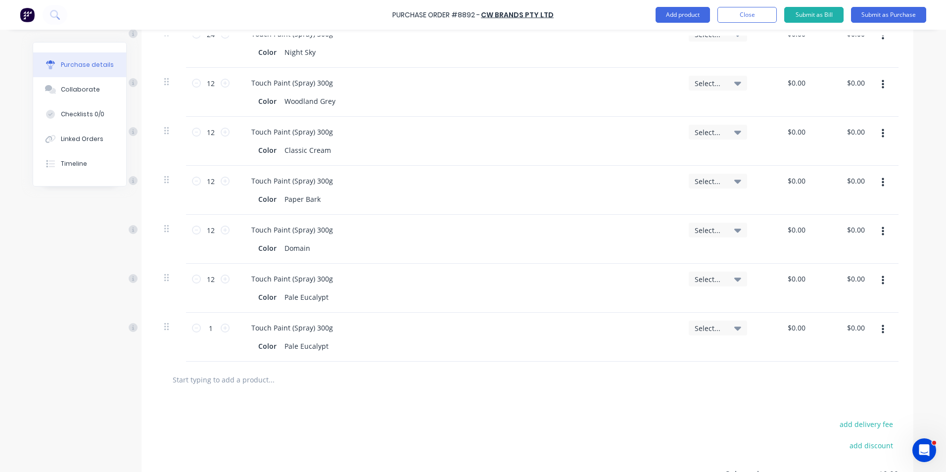
scroll to position [396, 0]
click at [881, 323] on icon "button" at bounding box center [882, 328] width 2 height 11
click at [879, 355] on button "Edit" at bounding box center [852, 355] width 84 height 20
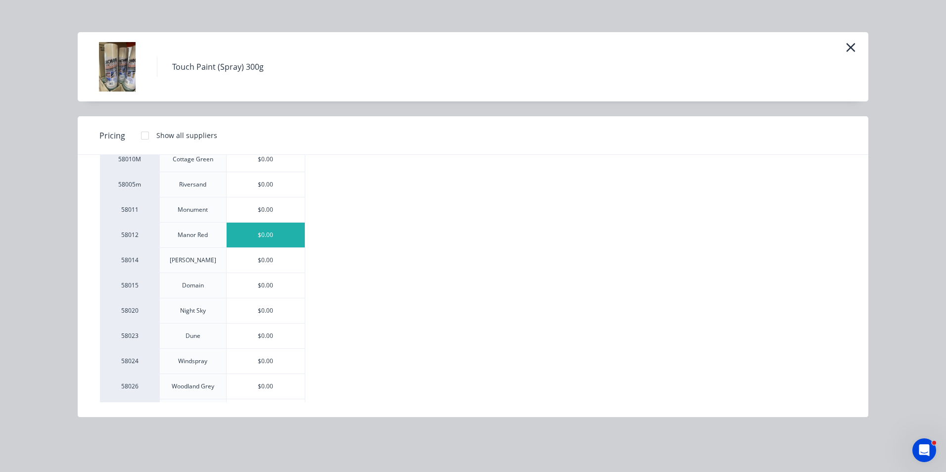
scroll to position [297, 0]
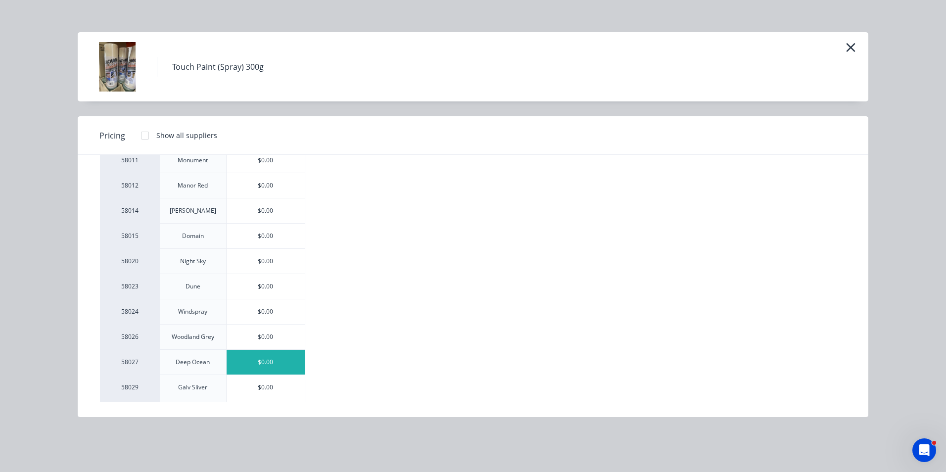
click at [250, 372] on div "$0.00" at bounding box center [266, 362] width 79 height 25
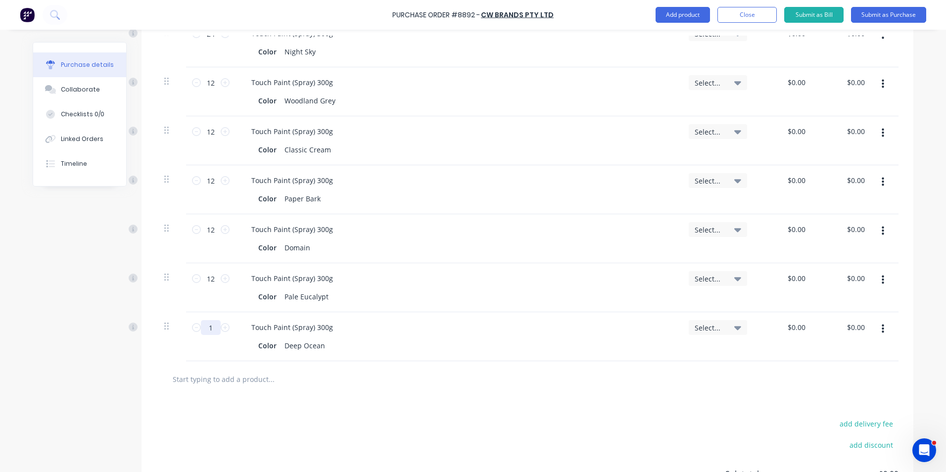
click at [213, 323] on input "1" at bounding box center [211, 327] width 20 height 15
type input "12"
click at [473, 392] on div at bounding box center [527, 379] width 742 height 36
click at [887, 332] on button "button" at bounding box center [882, 329] width 23 height 18
click at [868, 369] on button "Duplicate" at bounding box center [852, 375] width 84 height 20
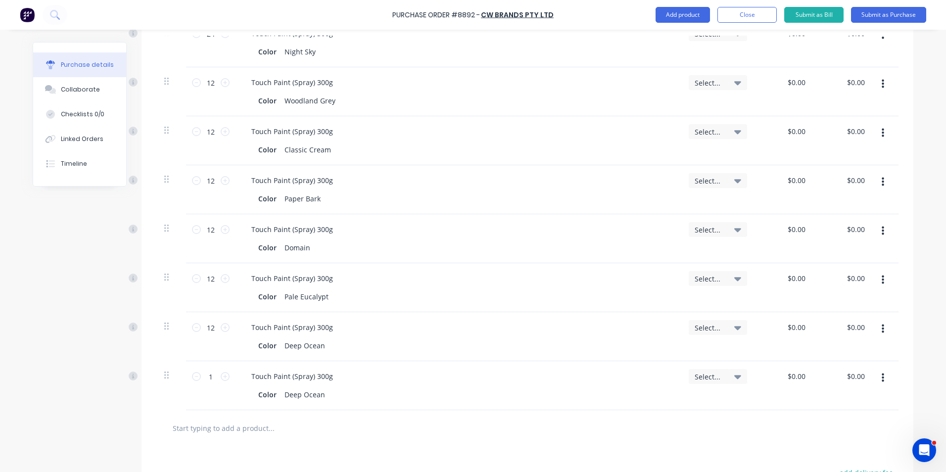
click at [881, 374] on icon "button" at bounding box center [882, 377] width 2 height 11
click at [868, 411] on button "Edit" at bounding box center [852, 404] width 84 height 20
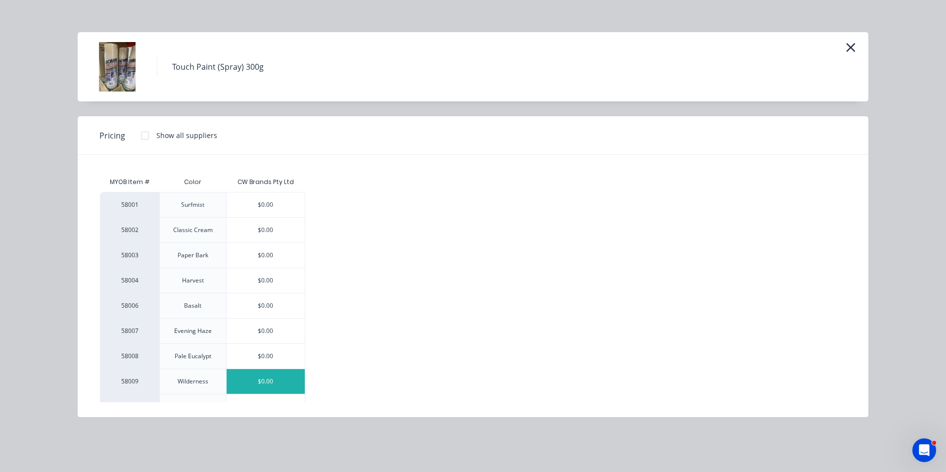
click at [255, 378] on div "$0.00" at bounding box center [266, 381] width 79 height 25
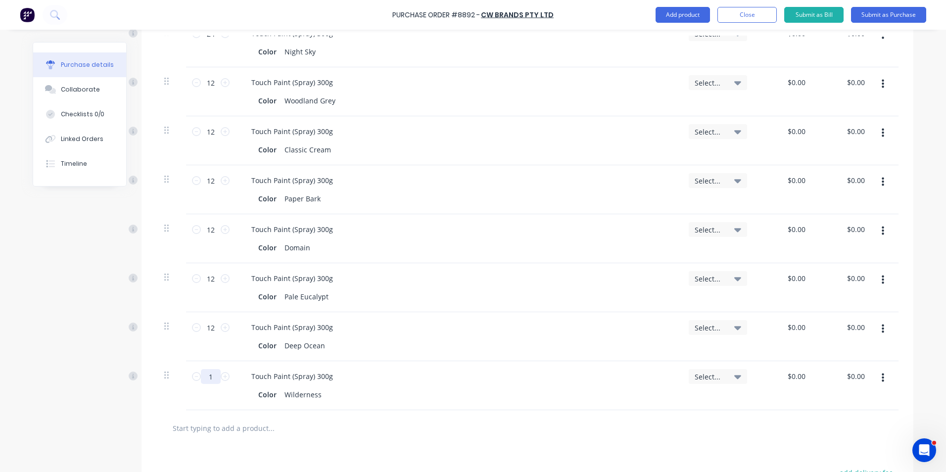
click at [210, 378] on input "1" at bounding box center [211, 376] width 20 height 15
type input "12"
click at [374, 438] on div at bounding box center [527, 428] width 742 height 36
click at [872, 375] on button "button" at bounding box center [882, 378] width 23 height 18
click at [869, 420] on button "Duplicate" at bounding box center [852, 424] width 84 height 20
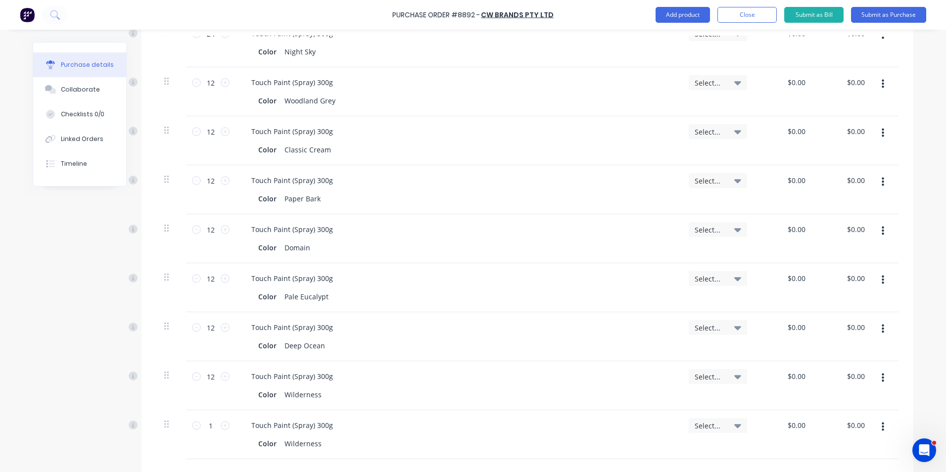
click at [877, 424] on button "button" at bounding box center [882, 427] width 23 height 18
click at [870, 447] on button "Edit" at bounding box center [852, 453] width 84 height 20
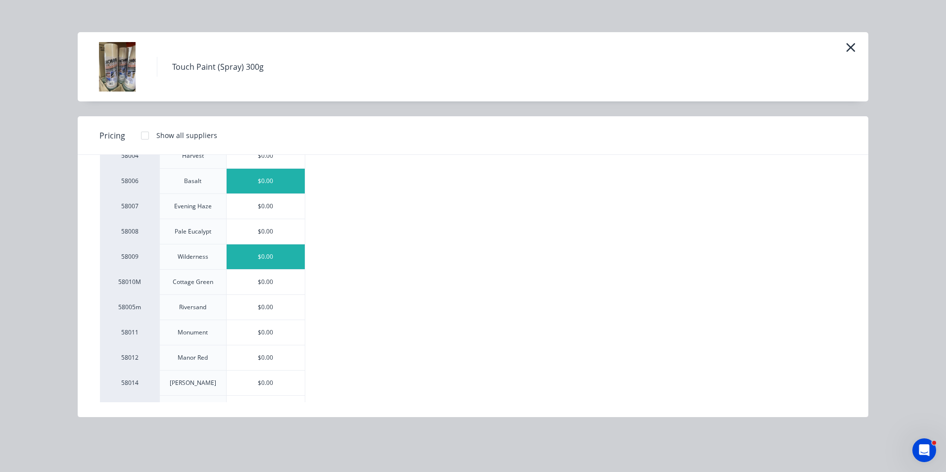
scroll to position [148, 0]
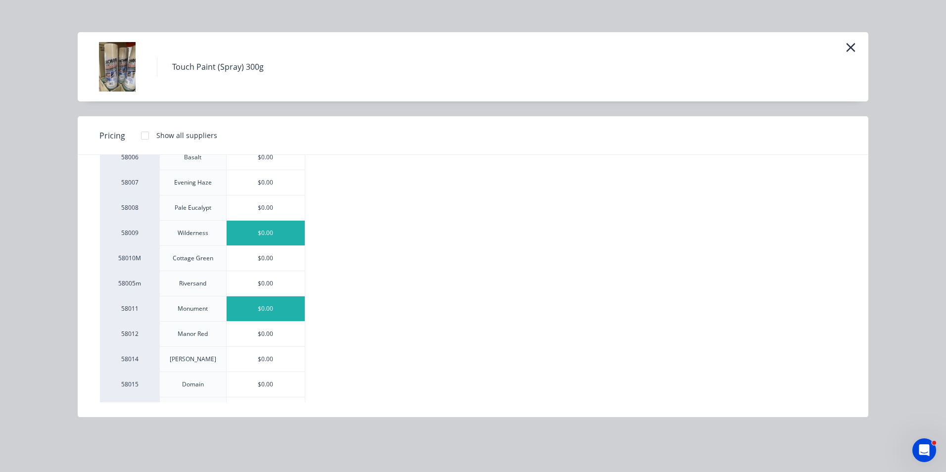
click at [252, 308] on div "$0.00" at bounding box center [266, 308] width 79 height 25
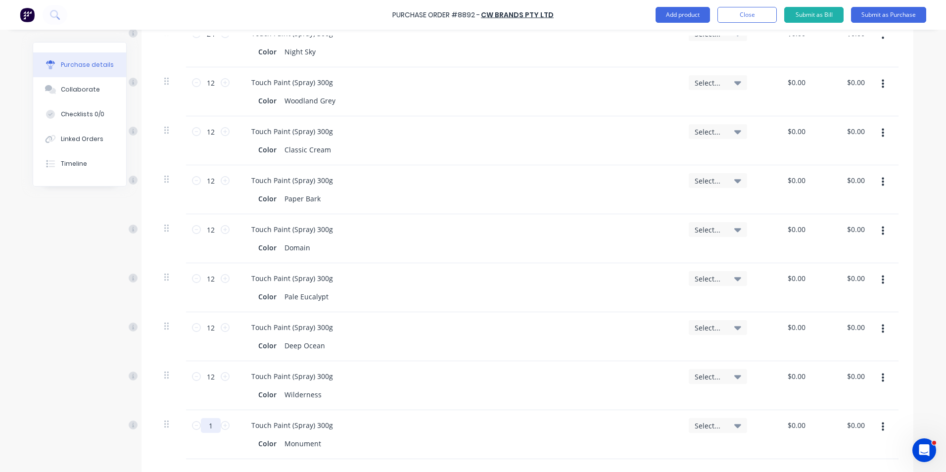
click at [207, 427] on input "1" at bounding box center [211, 425] width 20 height 15
type input "12"
click at [364, 452] on div "Touch Paint (Spray) 300g Color Monument" at bounding box center [457, 434] width 445 height 49
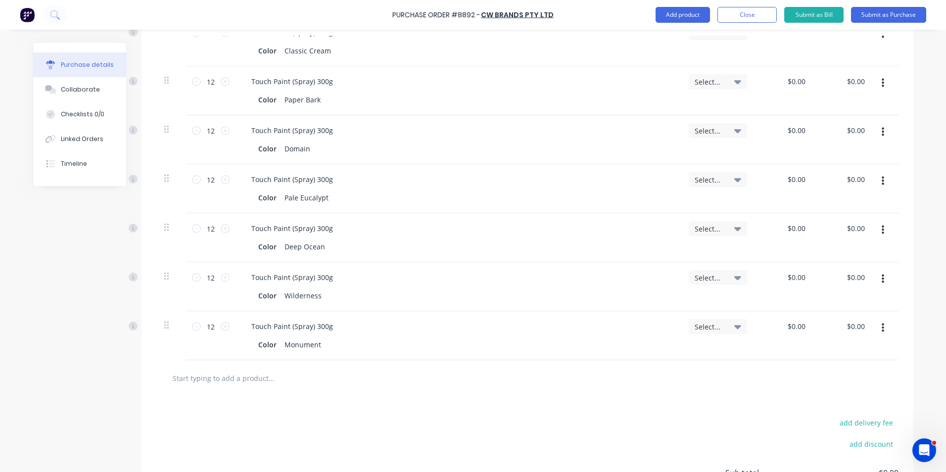
drag, startPoint x: 882, startPoint y: 330, endPoint x: 880, endPoint y: 340, distance: 9.6
click at [881, 332] on button "button" at bounding box center [882, 328] width 23 height 18
click at [870, 378] on button "Duplicate" at bounding box center [852, 374] width 84 height 20
click at [880, 386] on div at bounding box center [885, 384] width 25 height 49
click at [874, 380] on button "button" at bounding box center [882, 377] width 23 height 18
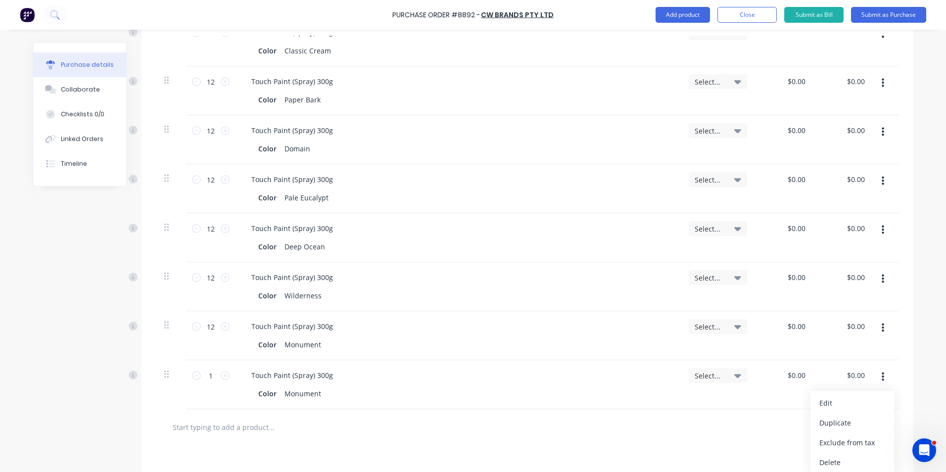
click at [868, 396] on button "Edit" at bounding box center [852, 403] width 84 height 20
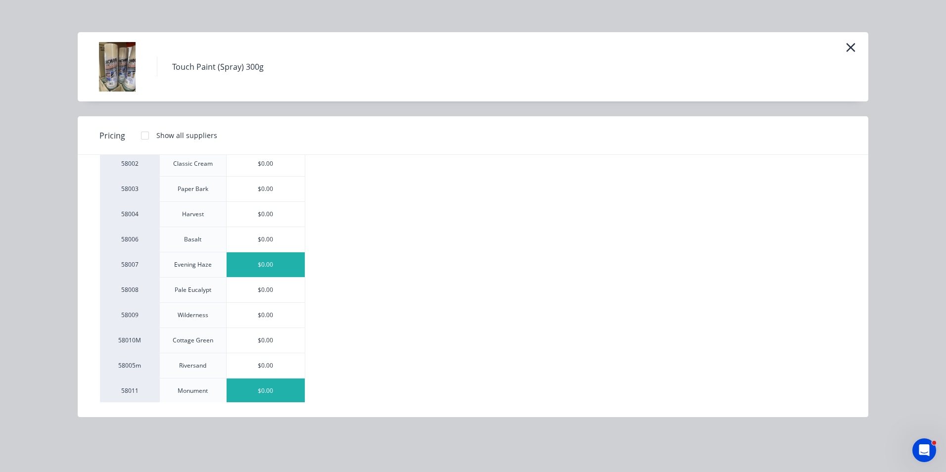
scroll to position [99, 0]
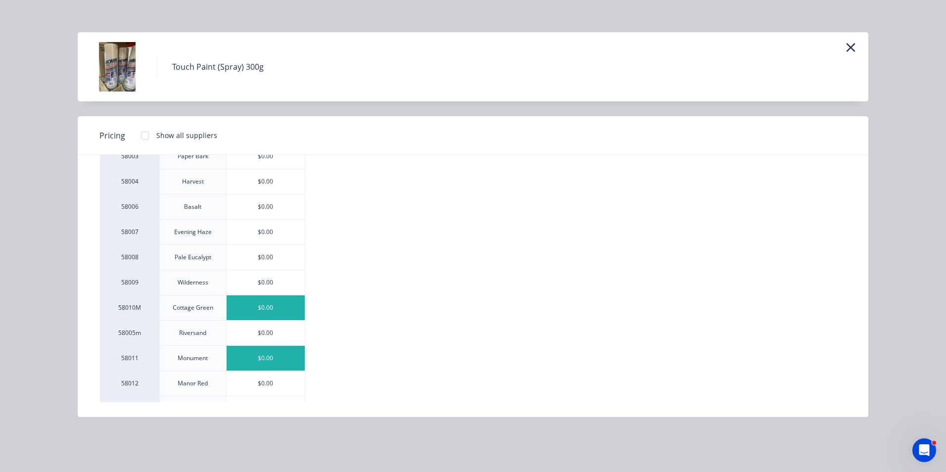
click at [277, 304] on div "$0.00" at bounding box center [266, 307] width 79 height 25
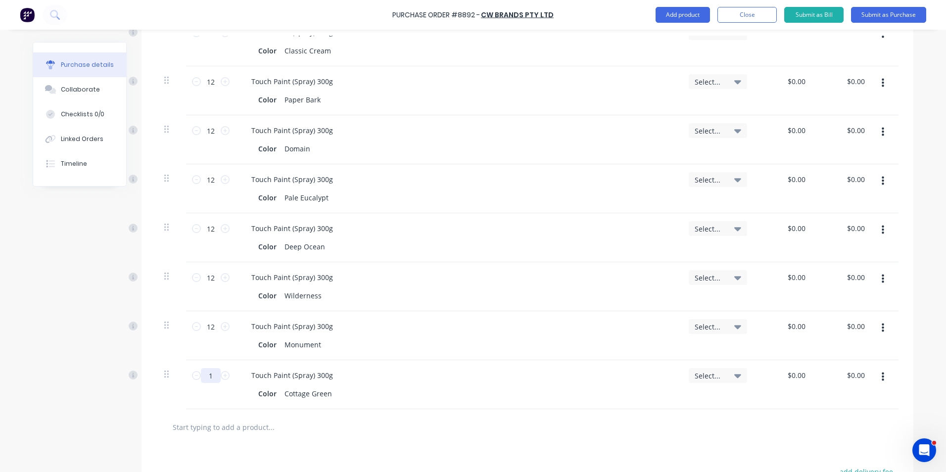
click at [213, 378] on input "1" at bounding box center [211, 375] width 20 height 15
type input "12"
click at [531, 443] on div at bounding box center [527, 427] width 742 height 36
click at [886, 383] on button "button" at bounding box center [882, 377] width 23 height 18
click at [864, 418] on button "Duplicate" at bounding box center [852, 423] width 84 height 20
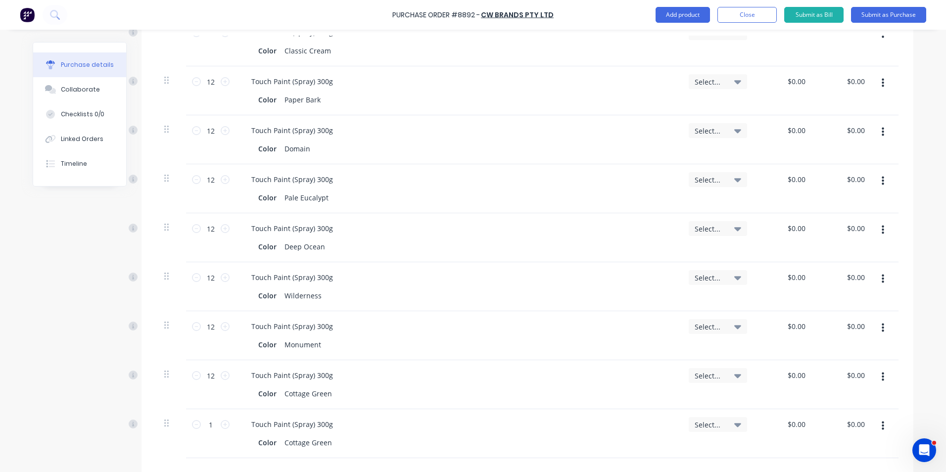
scroll to position [594, 0]
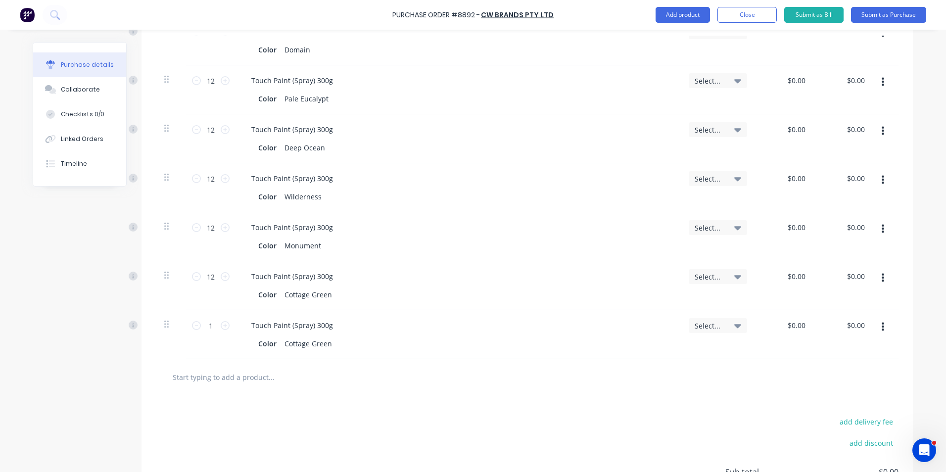
click at [876, 326] on button "button" at bounding box center [882, 327] width 23 height 18
click at [863, 357] on button "Edit" at bounding box center [852, 353] width 84 height 20
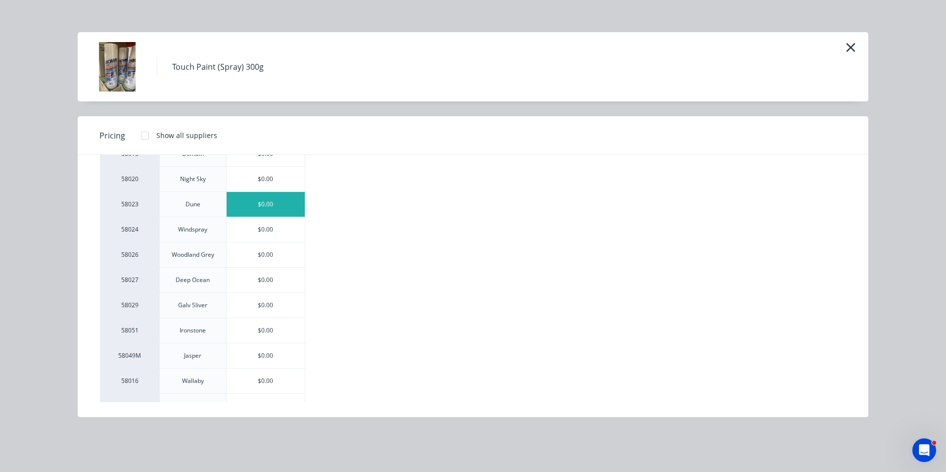
scroll to position [396, 0]
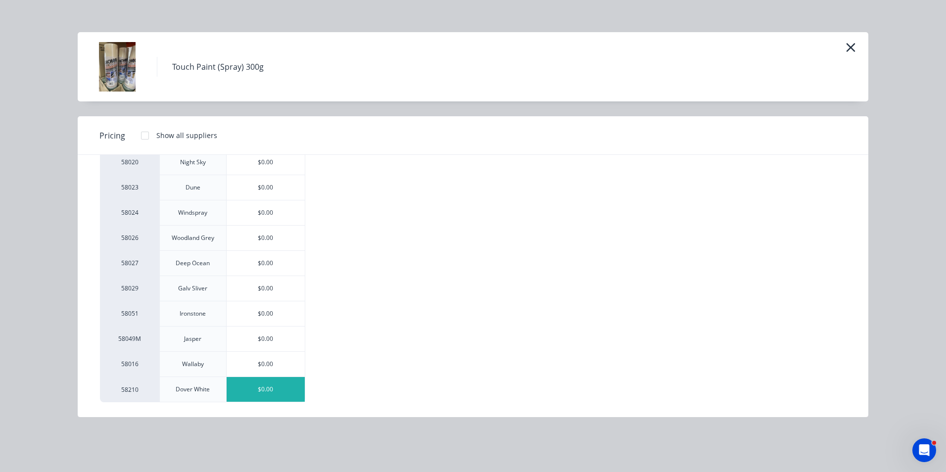
click at [253, 388] on div "$0.00" at bounding box center [266, 389] width 79 height 25
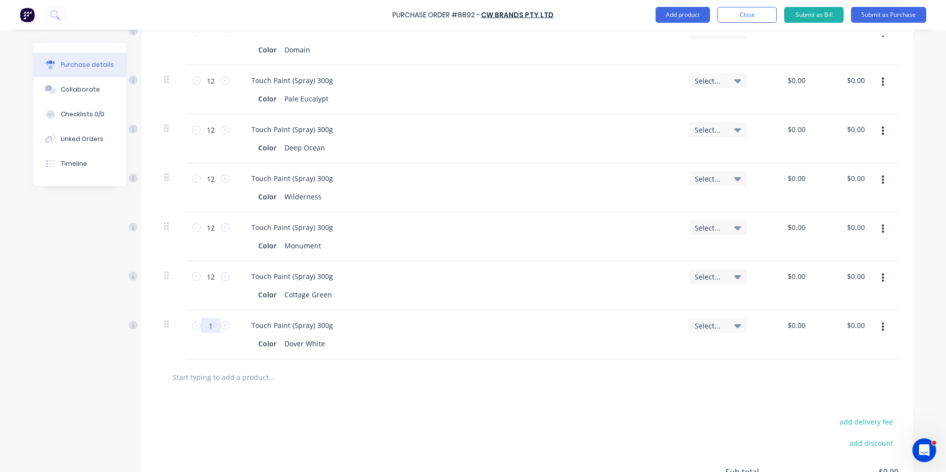
click at [213, 332] on input "1" at bounding box center [211, 325] width 20 height 15
type input "12"
click at [316, 357] on div "Touch Paint (Spray) 300g Color Dover White" at bounding box center [457, 334] width 445 height 49
click at [322, 382] on input "text" at bounding box center [271, 377] width 198 height 20
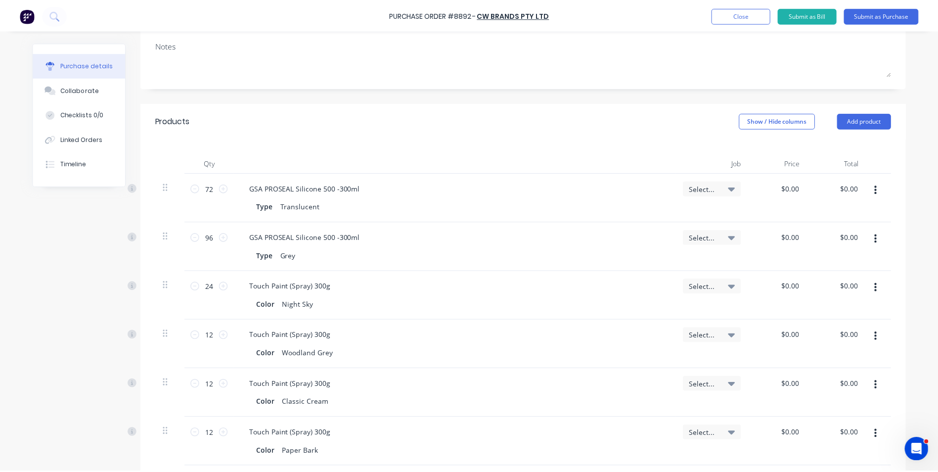
scroll to position [0, 0]
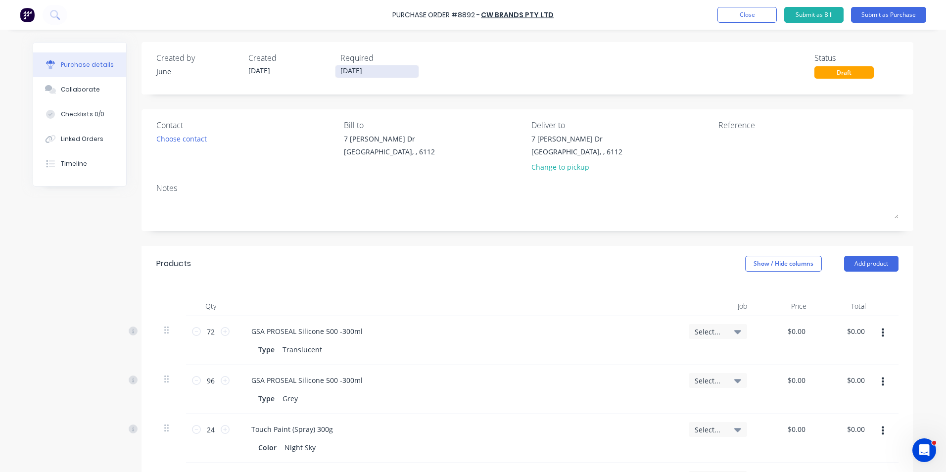
click at [384, 71] on input "[DATE]" at bounding box center [376, 71] width 83 height 12
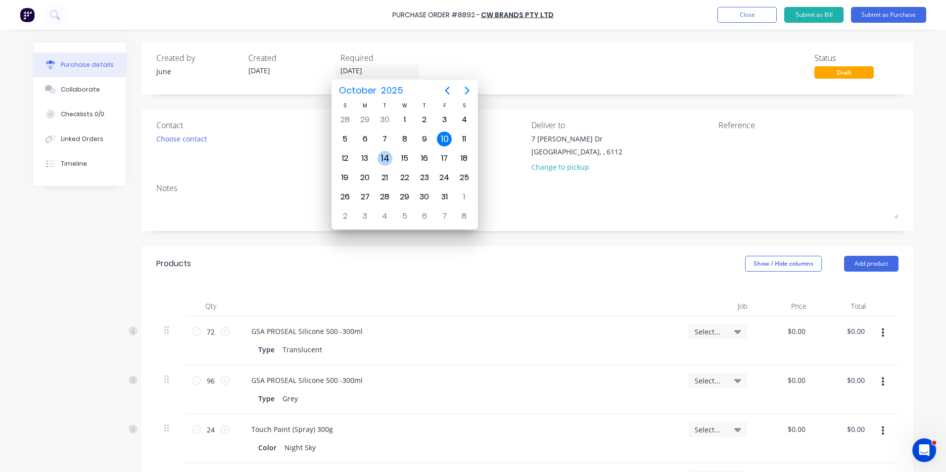
click at [382, 155] on div "14" at bounding box center [384, 158] width 15 height 15
type input "14/10/25"
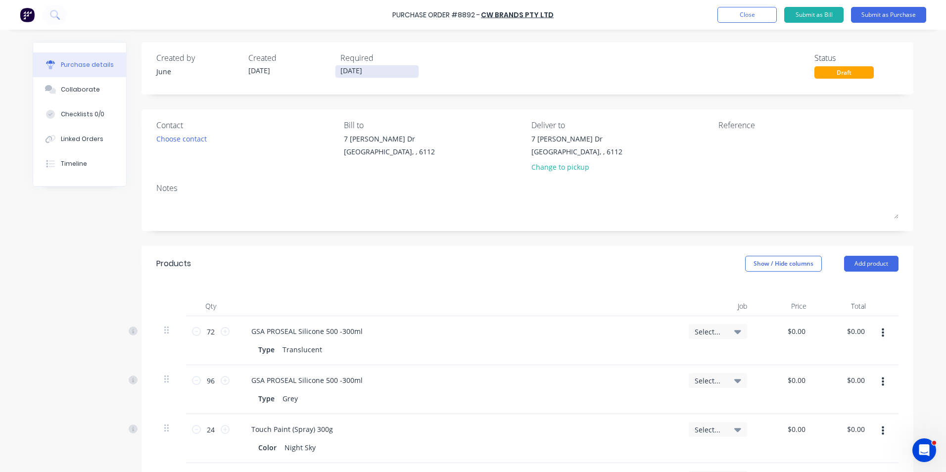
click at [364, 71] on input "14/10/25" at bounding box center [376, 71] width 83 height 12
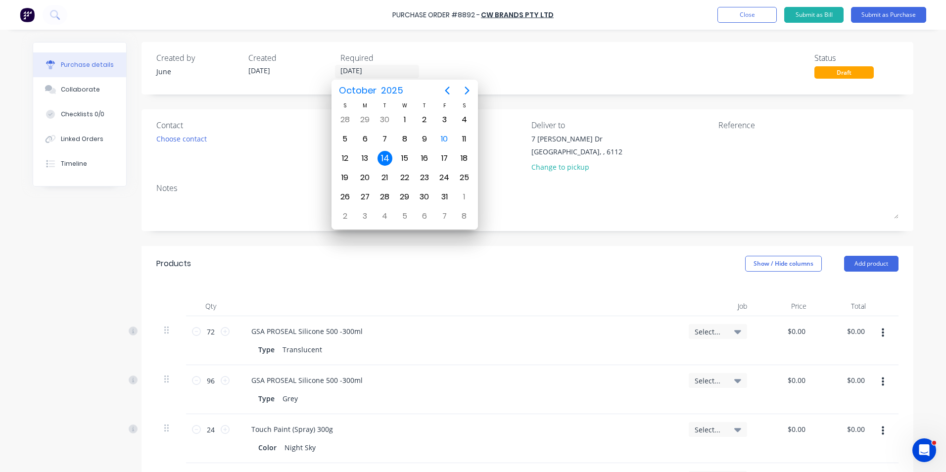
click at [452, 55] on div "Created by June Created 10/10/25 Required 14/10/25 Status Draft" at bounding box center [527, 65] width 742 height 27
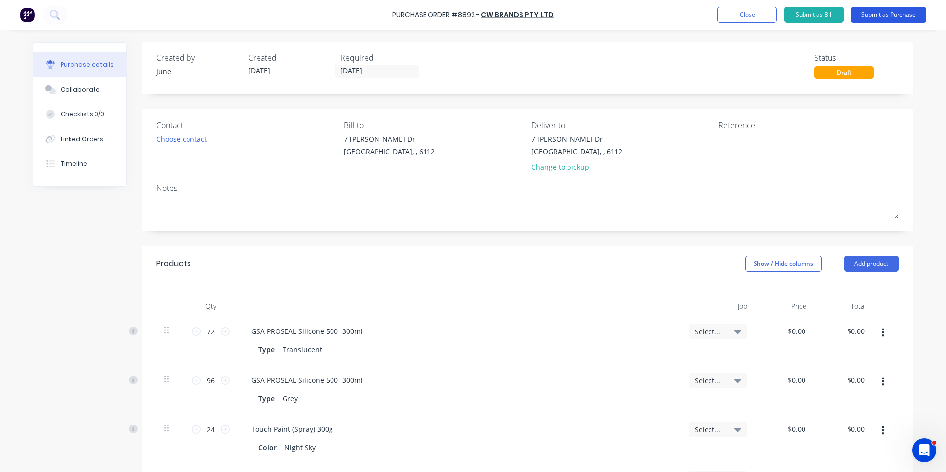
click at [882, 16] on button "Submit as Purchase" at bounding box center [888, 15] width 75 height 16
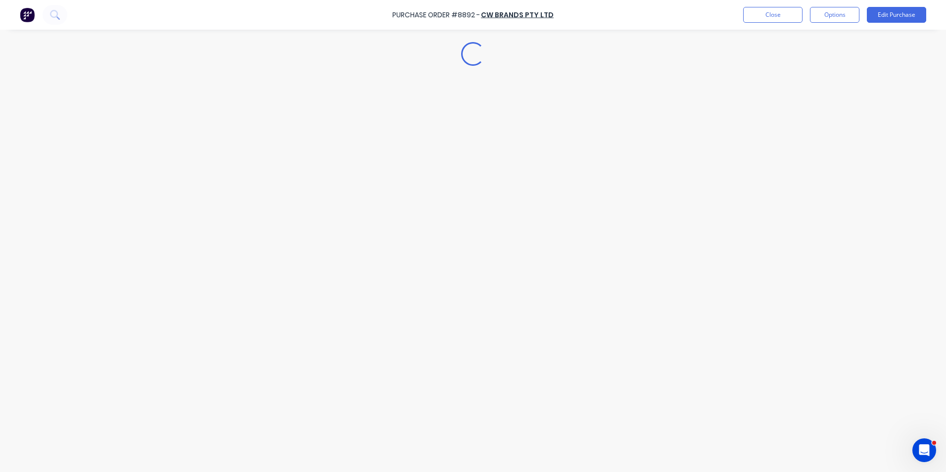
click at [823, 19] on button "Options" at bounding box center [834, 15] width 49 height 16
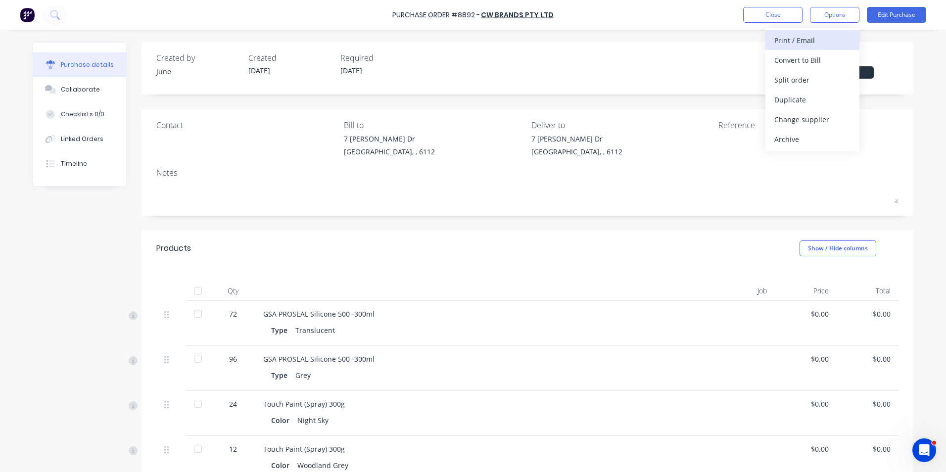
click at [818, 45] on div "Print / Email" at bounding box center [812, 40] width 76 height 14
click at [804, 84] on div "Without pricing" at bounding box center [812, 80] width 76 height 14
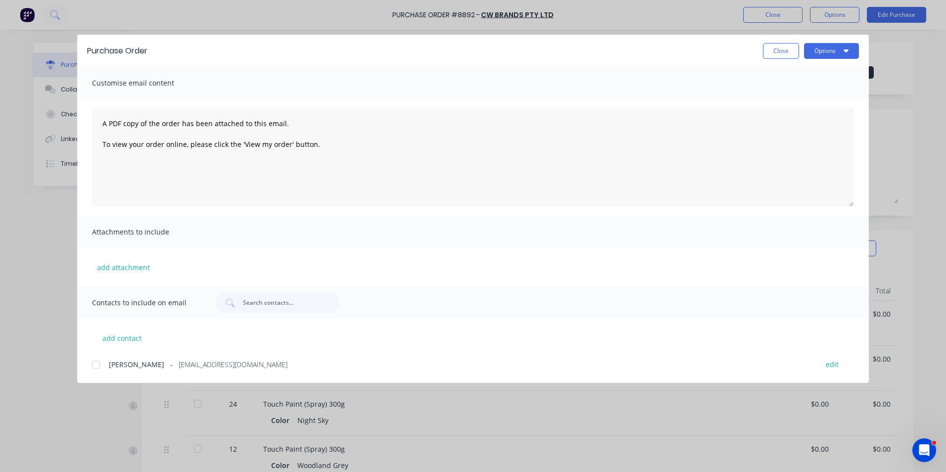
click at [97, 358] on div at bounding box center [96, 365] width 20 height 20
click at [816, 51] on button "Options" at bounding box center [831, 51] width 55 height 16
click at [805, 110] on div "Email" at bounding box center [812, 115] width 76 height 14
click at [775, 58] on div "Purchase Order Close Options" at bounding box center [472, 51] width 791 height 32
click at [775, 58] on button "Close" at bounding box center [781, 51] width 36 height 16
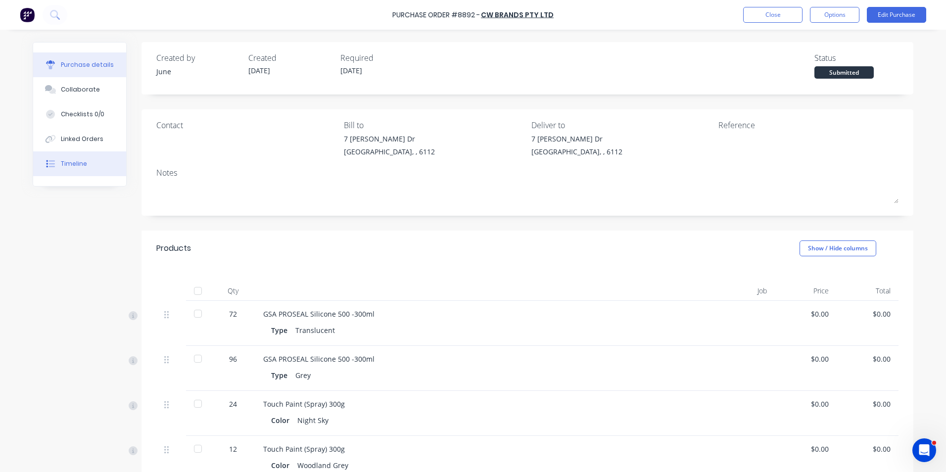
click at [61, 164] on div "Timeline" at bounding box center [74, 163] width 26 height 9
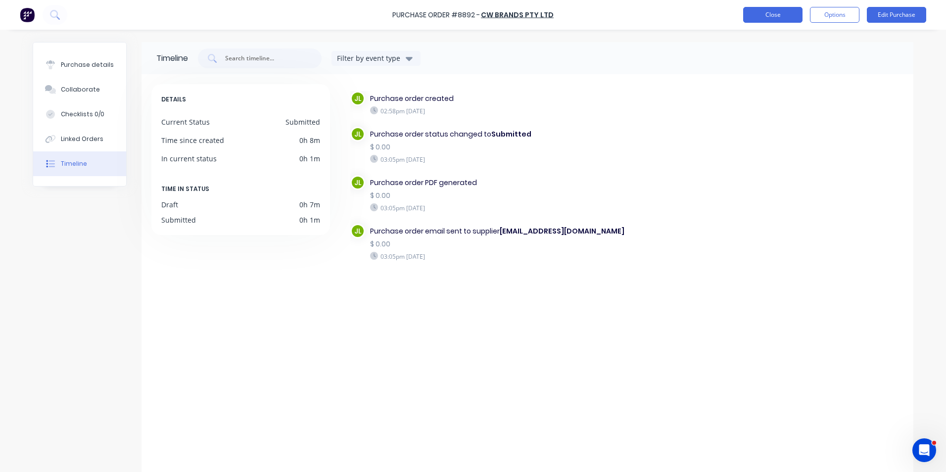
click at [772, 17] on button "Close" at bounding box center [772, 15] width 59 height 16
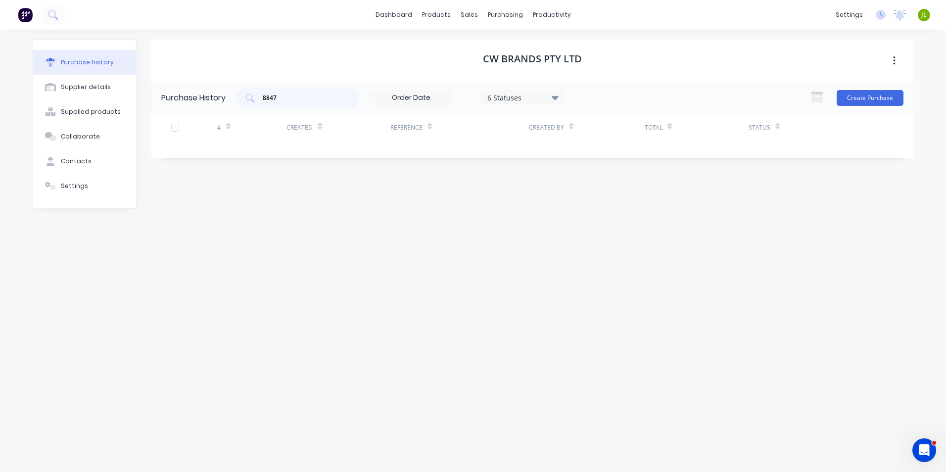
click at [319, 318] on div "CW Brands Pty Ltd Purchase History 8847 6 Statuses 6 Statuses Create Purchase #…" at bounding box center [532, 246] width 762 height 412
click at [478, 57] on link "Customers" at bounding box center [521, 67] width 131 height 20
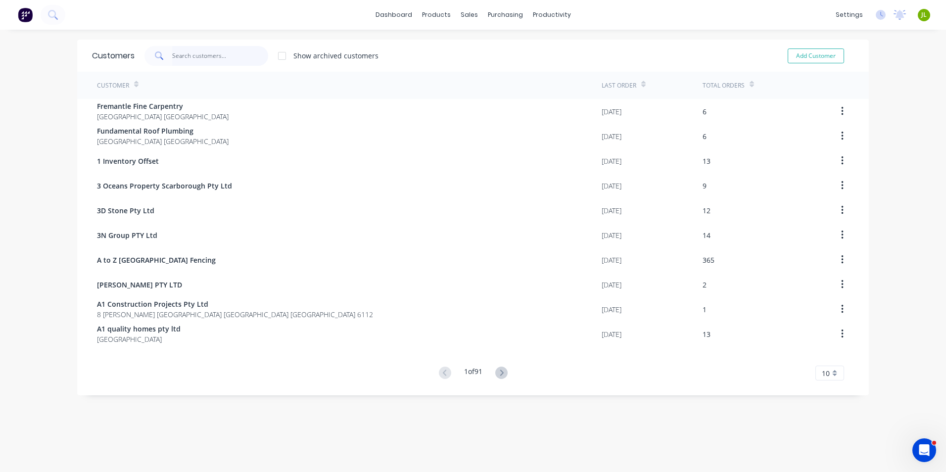
click at [203, 52] on input "text" at bounding box center [220, 56] width 96 height 20
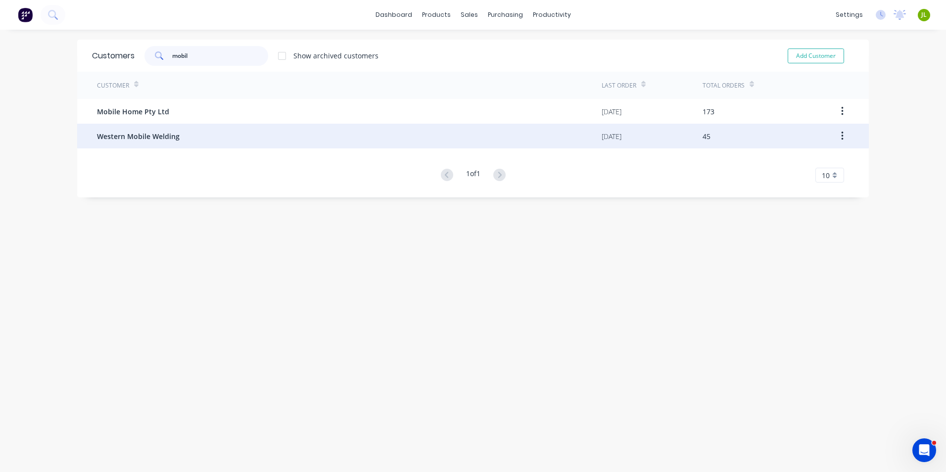
type input "mobil"
click at [198, 130] on div "Western Mobile Welding" at bounding box center [349, 136] width 504 height 25
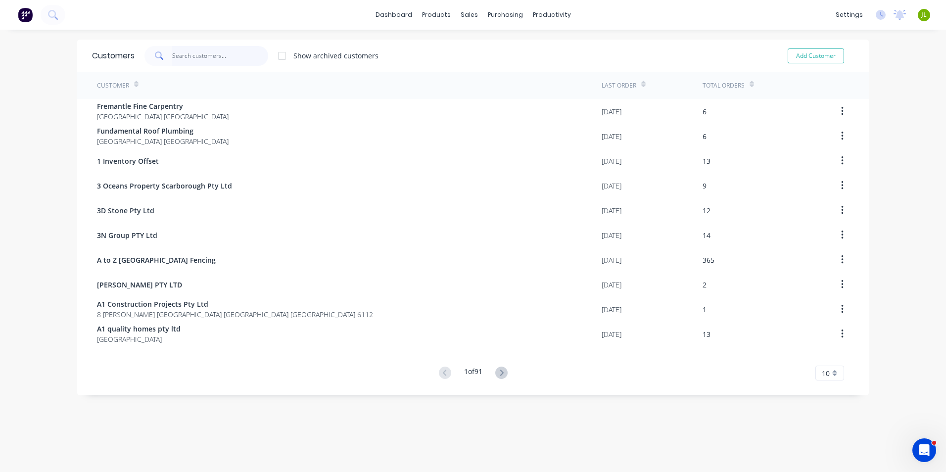
click at [192, 58] on input "text" at bounding box center [220, 56] width 96 height 20
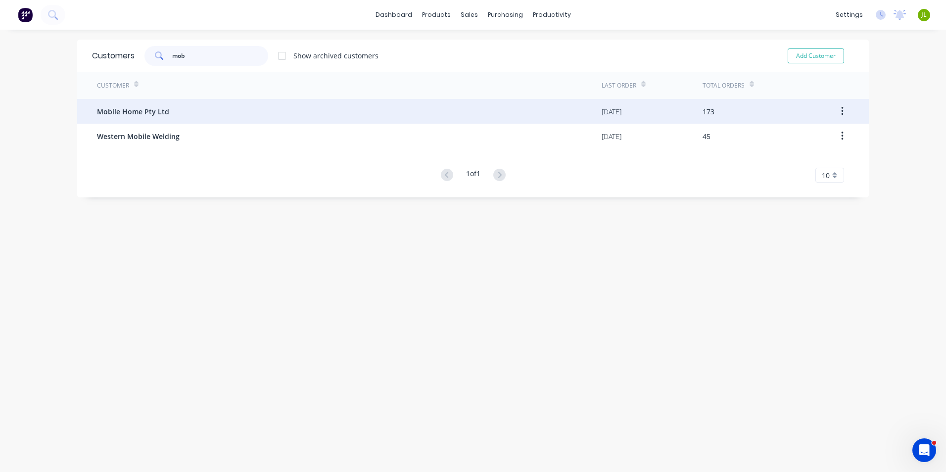
type input "mob"
click at [159, 104] on div "Mobile Home Pty Ltd" at bounding box center [349, 111] width 504 height 25
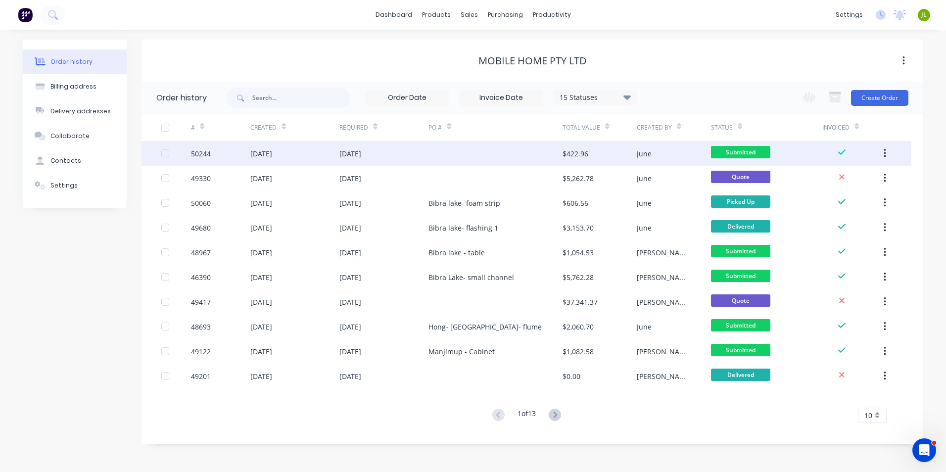
click at [445, 153] on div at bounding box center [495, 153] width 134 height 25
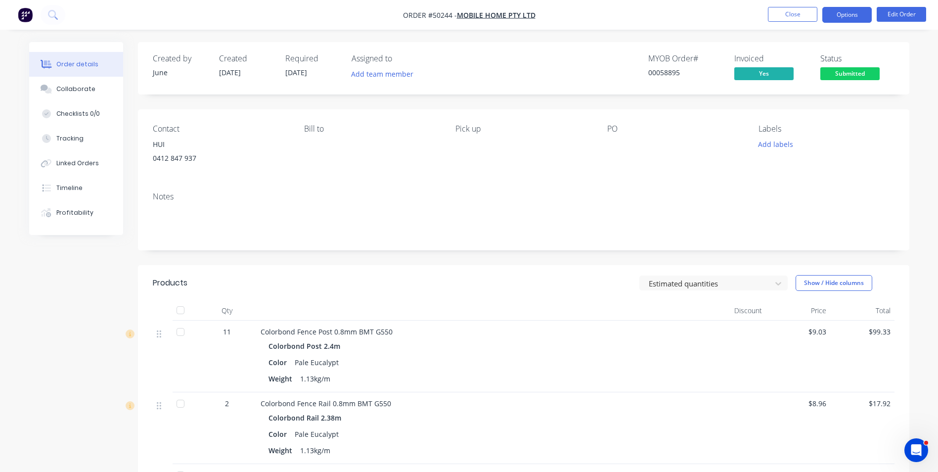
click at [852, 22] on button "Options" at bounding box center [847, 15] width 49 height 16
click at [884, 14] on button "Edit Order" at bounding box center [901, 14] width 49 height 15
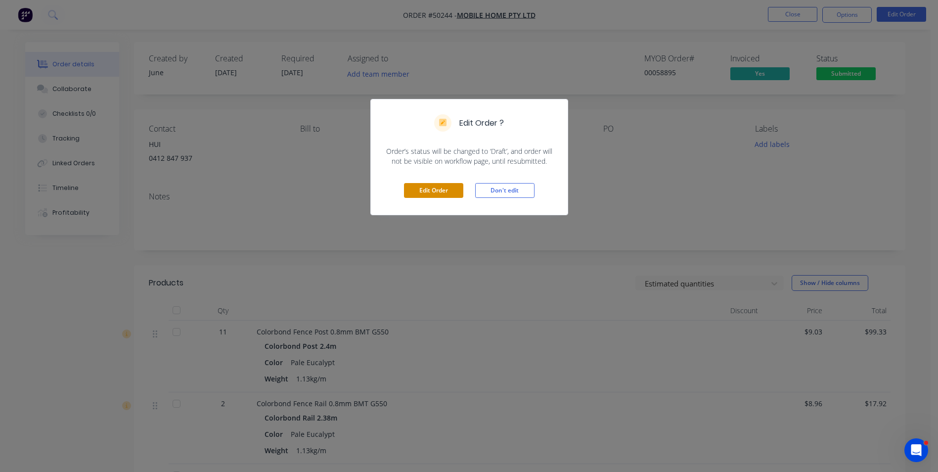
click at [442, 197] on button "Edit Order" at bounding box center [433, 190] width 59 height 15
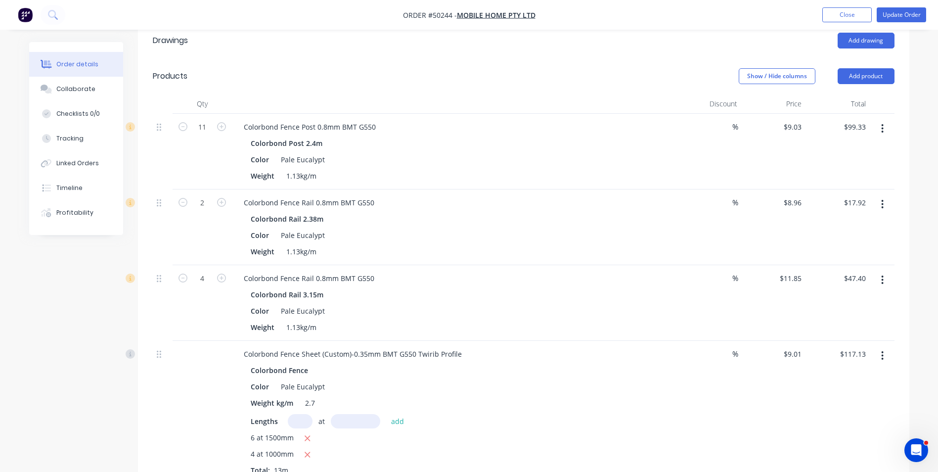
scroll to position [247, 0]
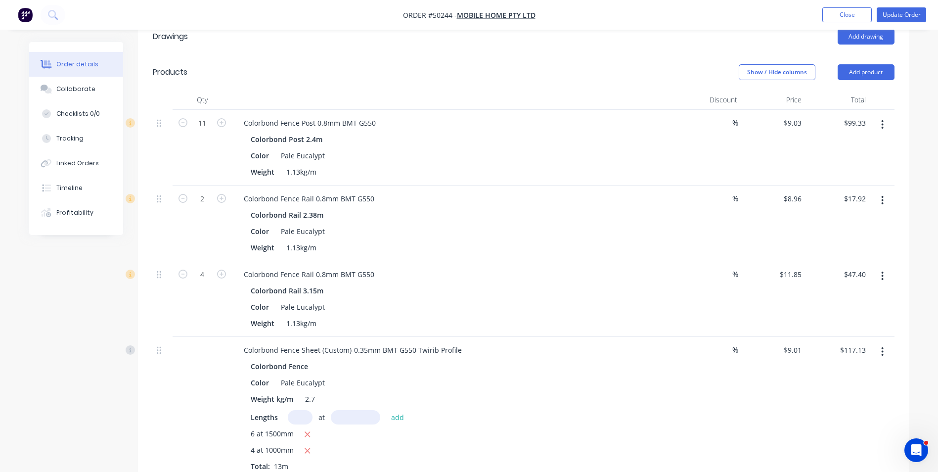
drag, startPoint x: 646, startPoint y: 413, endPoint x: 618, endPoint y: 374, distance: 48.2
click at [646, 413] on div "Lengths at add" at bounding box center [455, 417] width 408 height 14
click at [881, 122] on button "button" at bounding box center [882, 125] width 23 height 18
click at [837, 169] on div "Duplicate" at bounding box center [848, 170] width 76 height 14
click at [181, 124] on icon "button" at bounding box center [183, 122] width 9 height 9
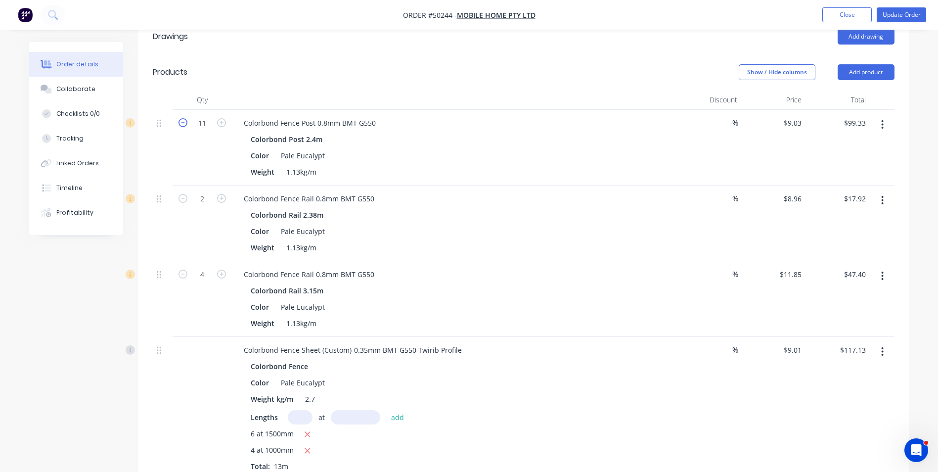
type input "10"
type input "$90.30"
click at [181, 124] on icon "button" at bounding box center [183, 122] width 9 height 9
type input "9"
type input "$81.27"
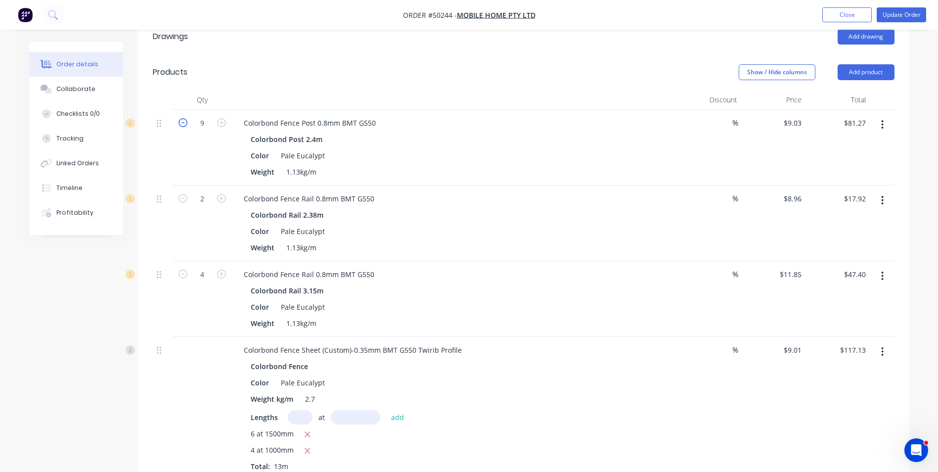
click at [179, 125] on icon "button" at bounding box center [183, 122] width 9 height 9
type input "8"
type input "$72.24"
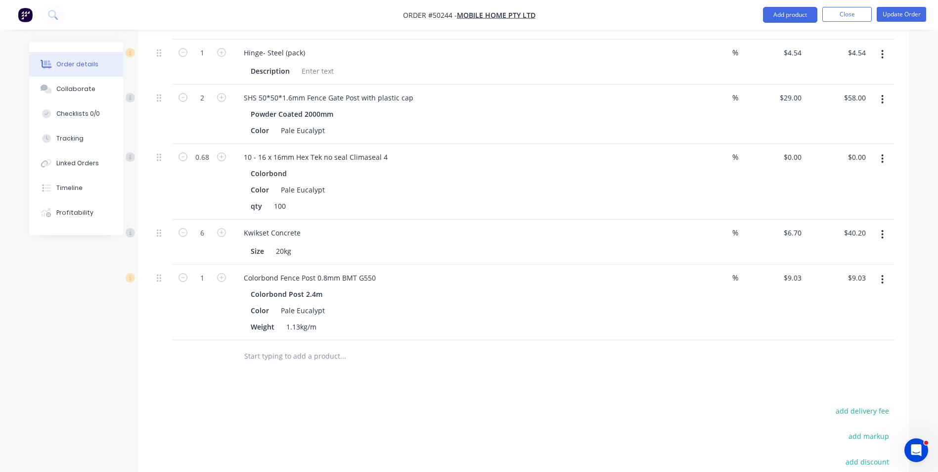
scroll to position [692, 0]
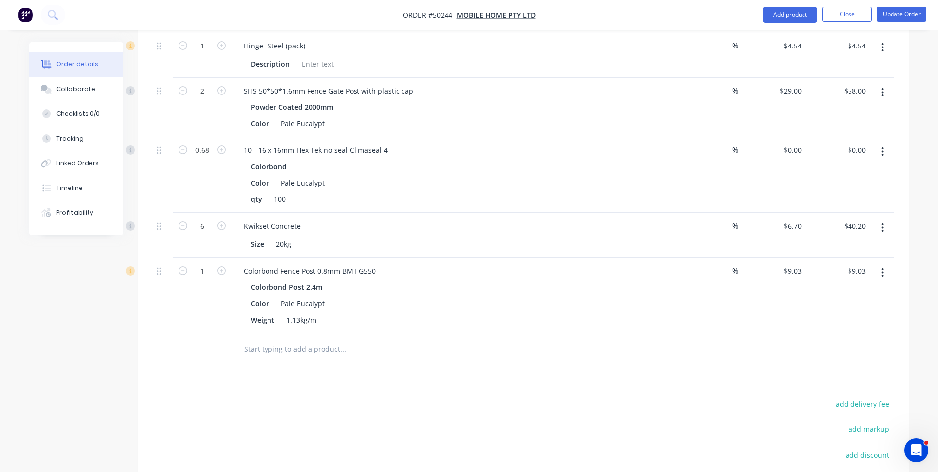
click at [883, 265] on button "button" at bounding box center [882, 273] width 23 height 18
click at [868, 297] on div "Edit" at bounding box center [848, 298] width 76 height 14
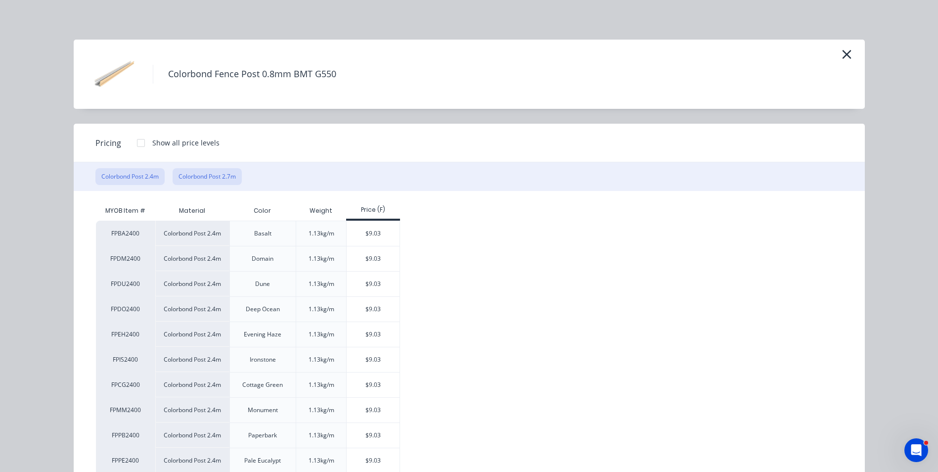
click at [234, 169] on button "Colorbond Post 2.7m" at bounding box center [207, 176] width 69 height 17
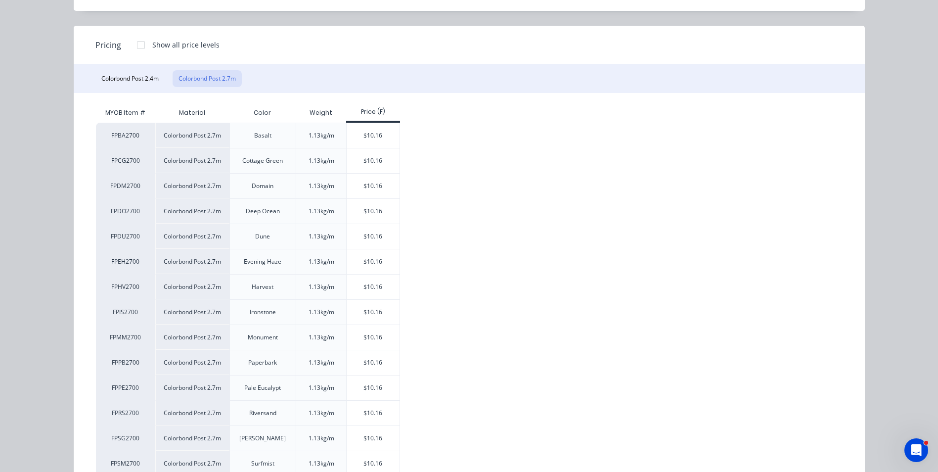
scroll to position [99, 0]
click at [358, 386] on div "$10.16" at bounding box center [373, 386] width 53 height 25
type input "$10.16"
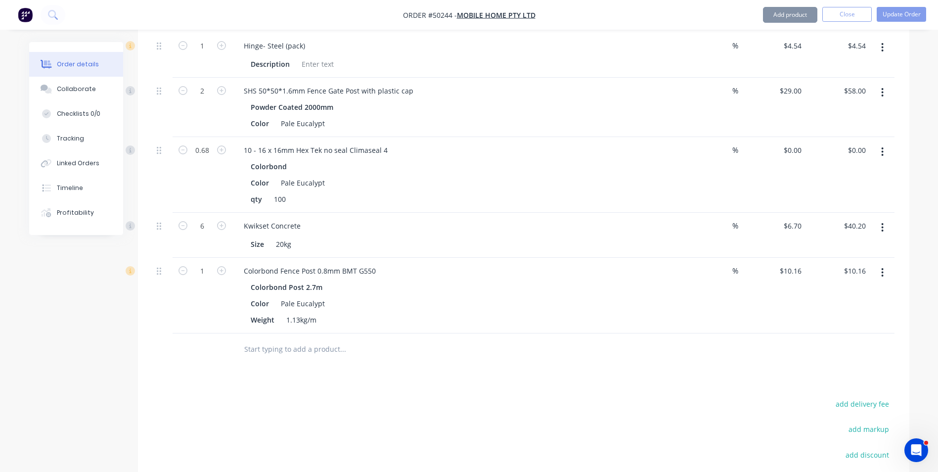
scroll to position [643, 0]
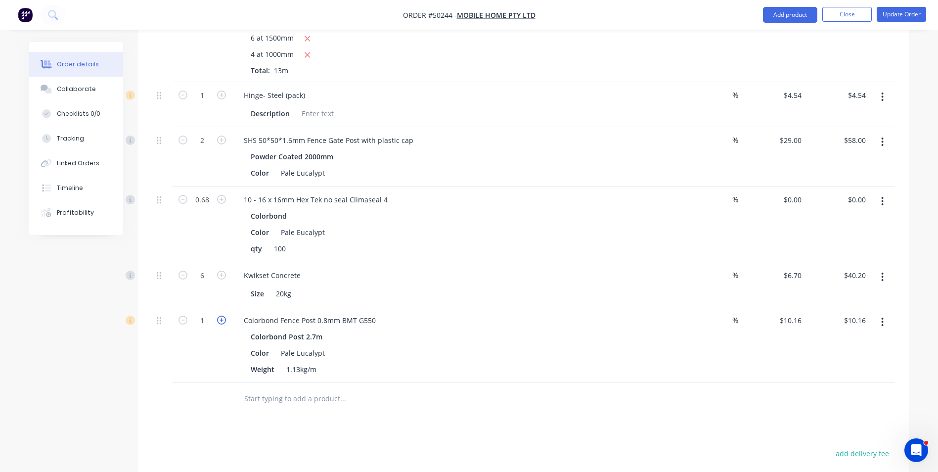
click at [220, 321] on icon "button" at bounding box center [221, 320] width 9 height 9
type input "2"
type input "$20.32"
click at [182, 353] on div "2" at bounding box center [202, 345] width 59 height 76
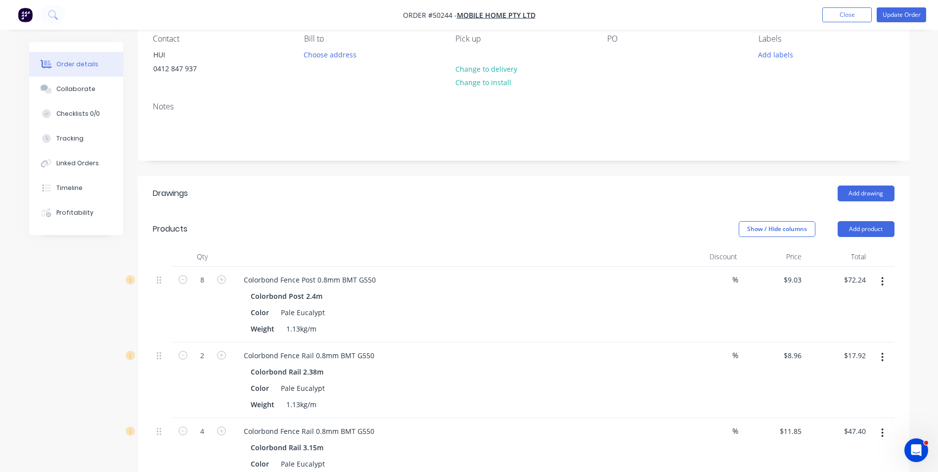
scroll to position [0, 0]
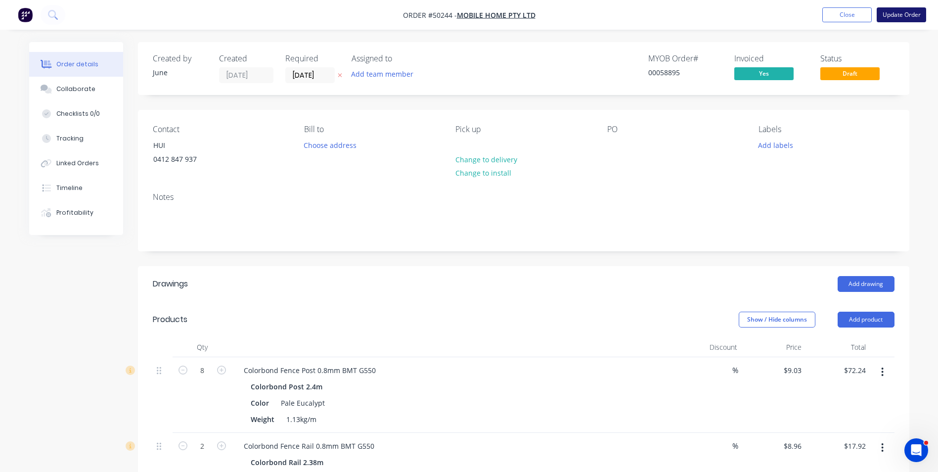
click at [903, 20] on button "Update Order" at bounding box center [901, 14] width 49 height 15
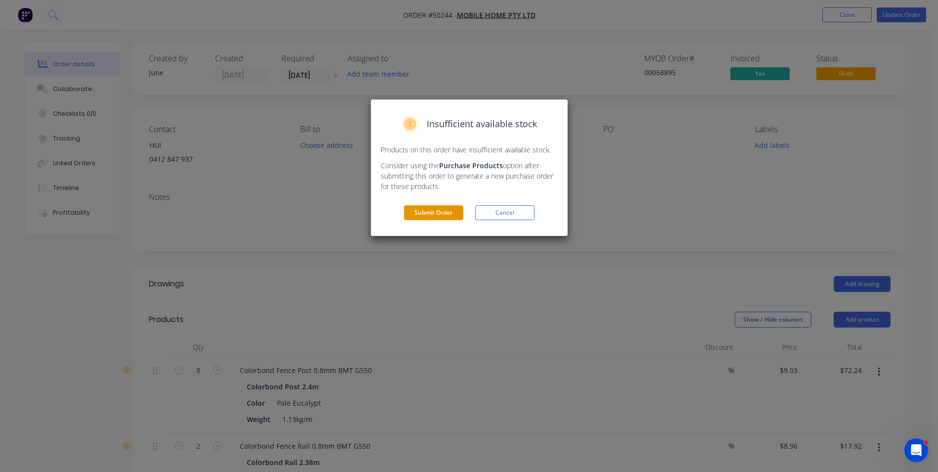
click at [445, 211] on button "Submit Order" at bounding box center [433, 212] width 59 height 15
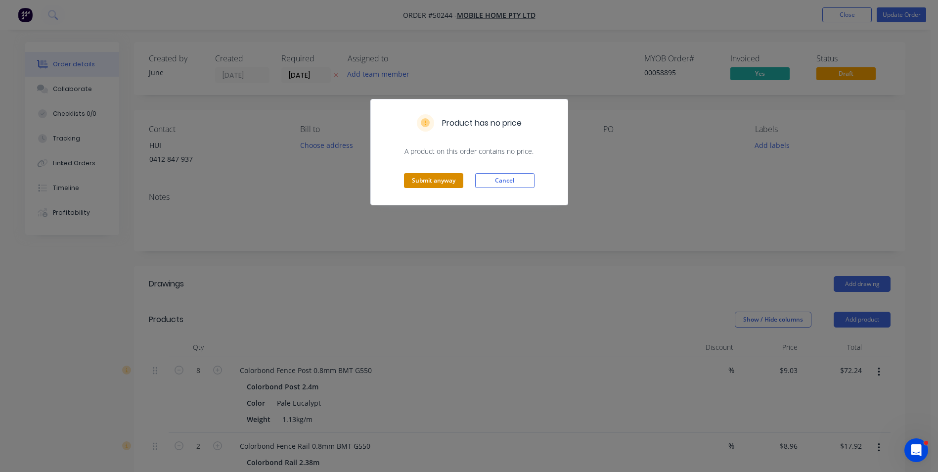
click at [437, 176] on button "Submit anyway" at bounding box center [433, 180] width 59 height 15
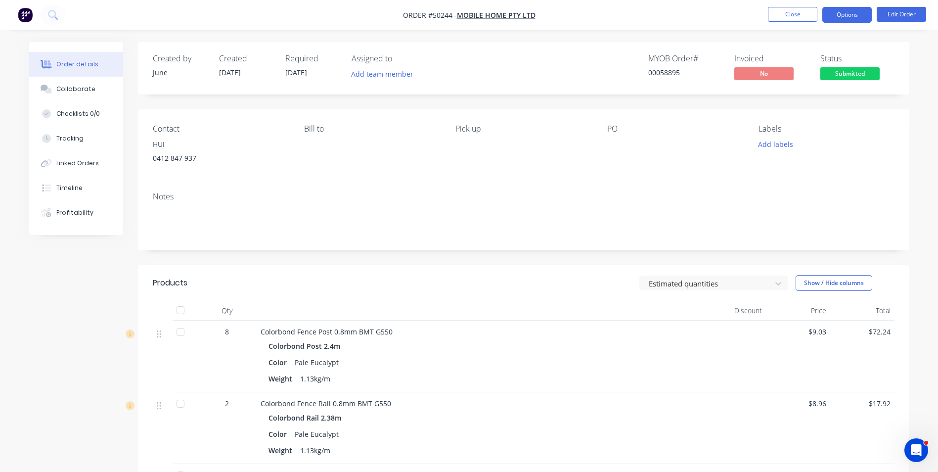
click at [851, 16] on button "Options" at bounding box center [847, 15] width 49 height 16
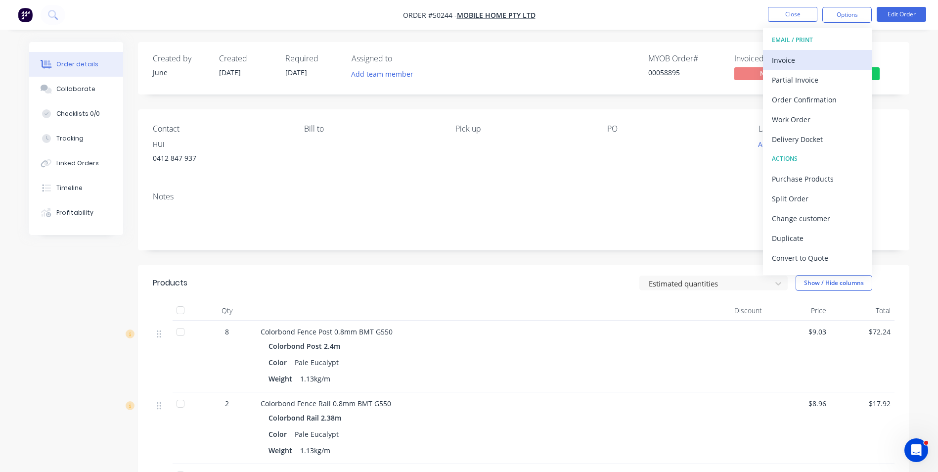
click at [827, 53] on div "Invoice" at bounding box center [817, 60] width 91 height 14
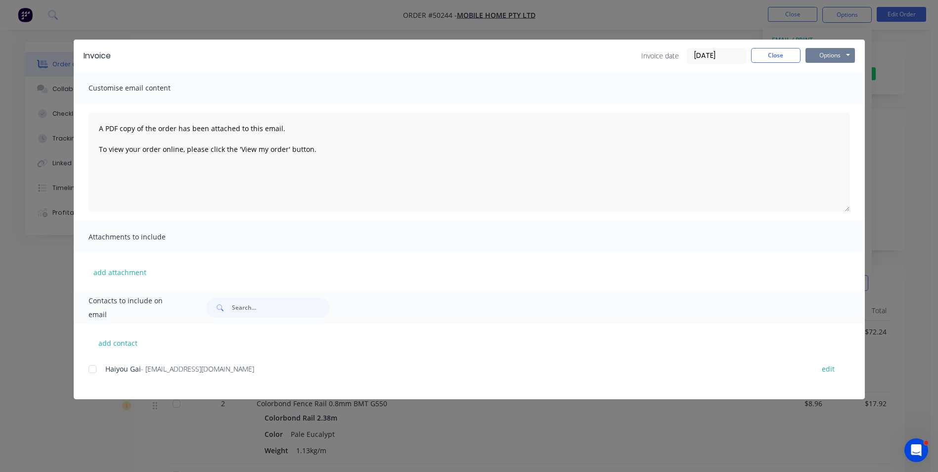
click at [823, 52] on button "Options" at bounding box center [830, 55] width 49 height 15
click at [812, 91] on button "Print" at bounding box center [837, 89] width 63 height 16
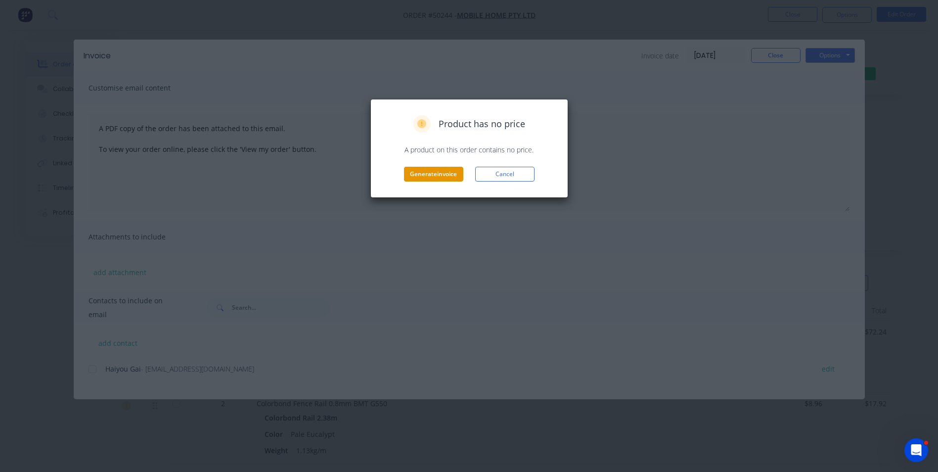
click at [443, 172] on button "Generate invoice" at bounding box center [433, 174] width 59 height 15
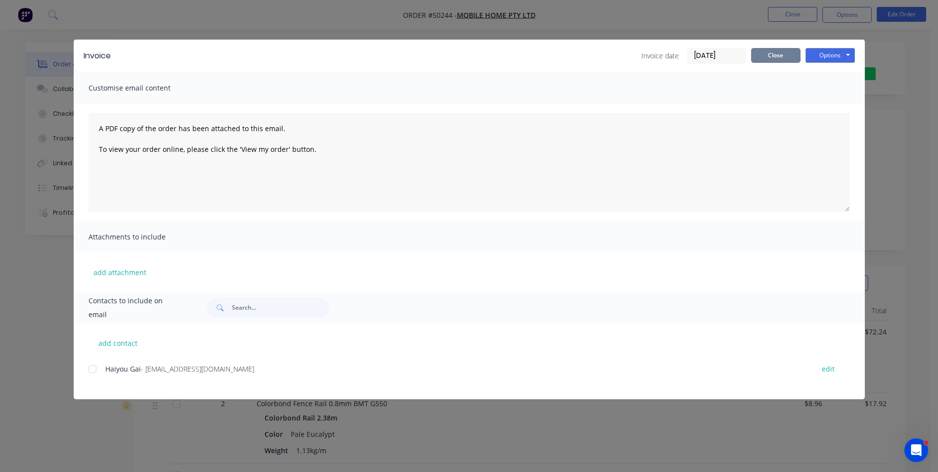
click at [777, 54] on button "Close" at bounding box center [775, 55] width 49 height 15
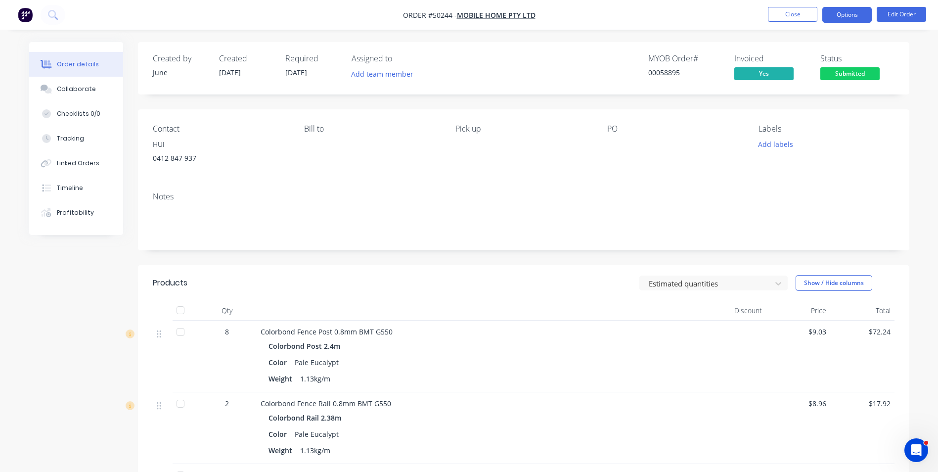
click at [846, 12] on button "Options" at bounding box center [847, 15] width 49 height 16
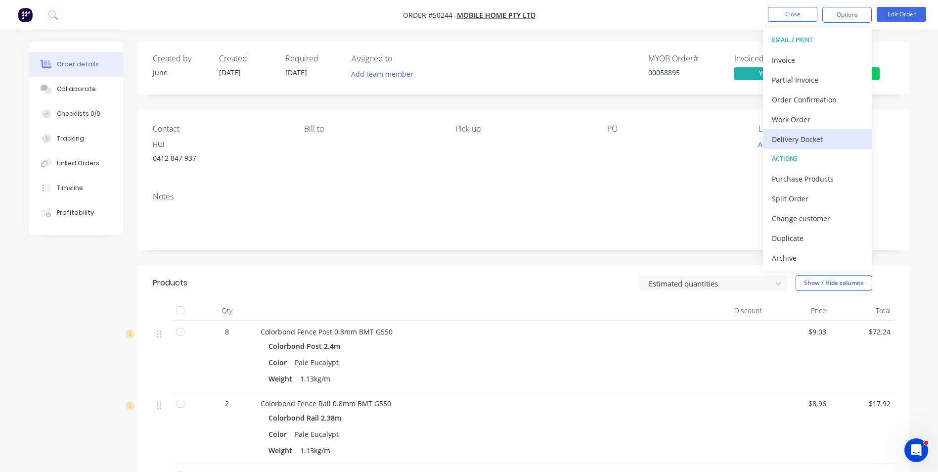
click at [823, 135] on div "Delivery Docket" at bounding box center [817, 139] width 91 height 14
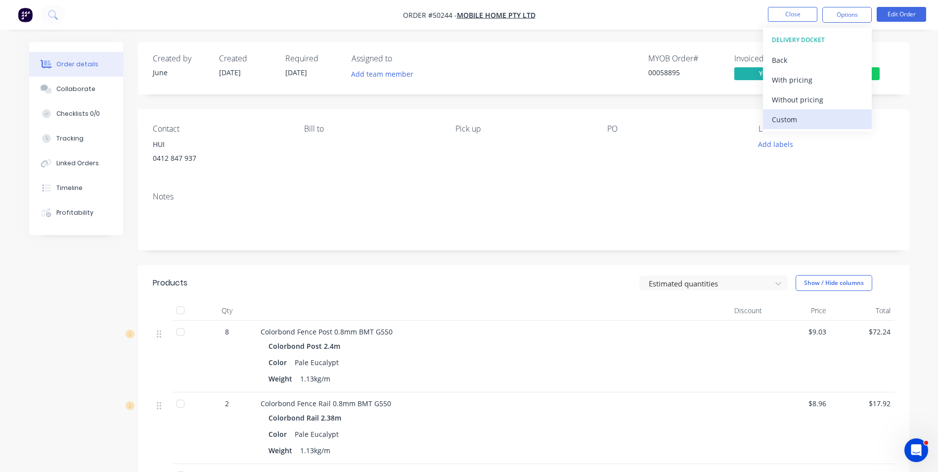
click at [822, 122] on div "Custom" at bounding box center [817, 119] width 91 height 14
click at [823, 106] on div "Without pricing" at bounding box center [817, 99] width 91 height 14
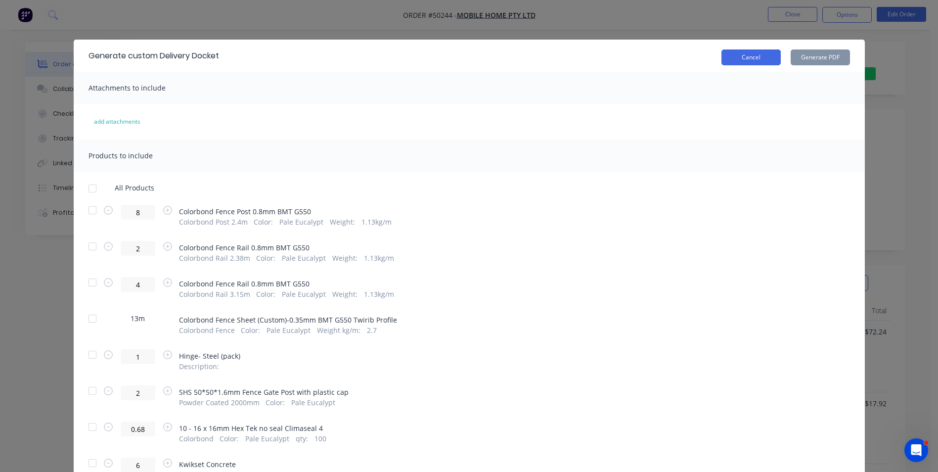
click at [767, 56] on button "Cancel" at bounding box center [751, 57] width 59 height 16
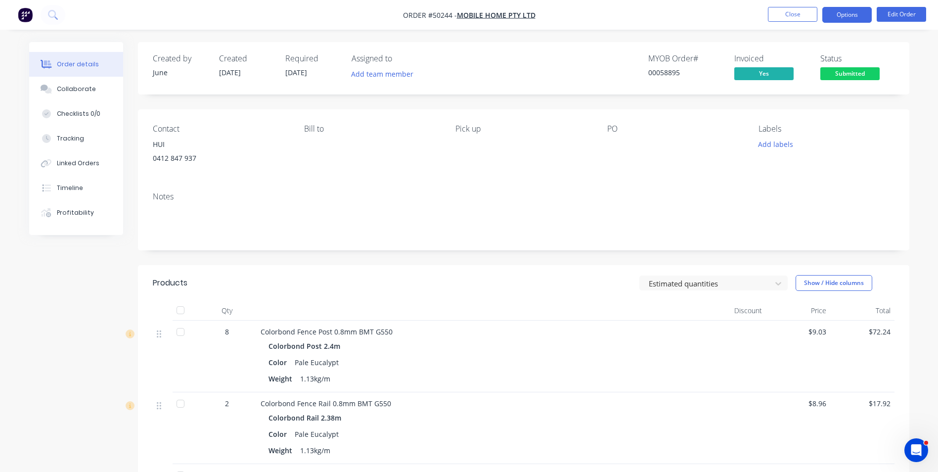
click at [865, 19] on button "Options" at bounding box center [847, 15] width 49 height 16
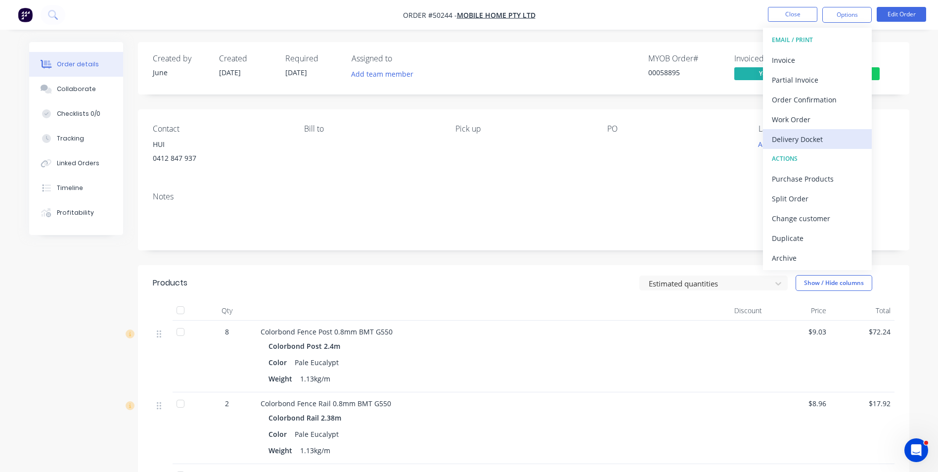
click at [829, 137] on div "Delivery Docket" at bounding box center [817, 139] width 91 height 14
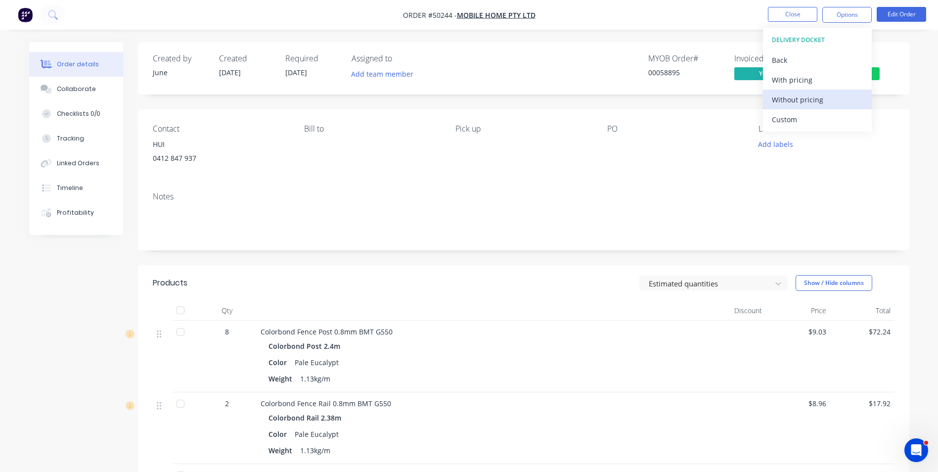
click at [828, 98] on div "Without pricing" at bounding box center [817, 99] width 91 height 14
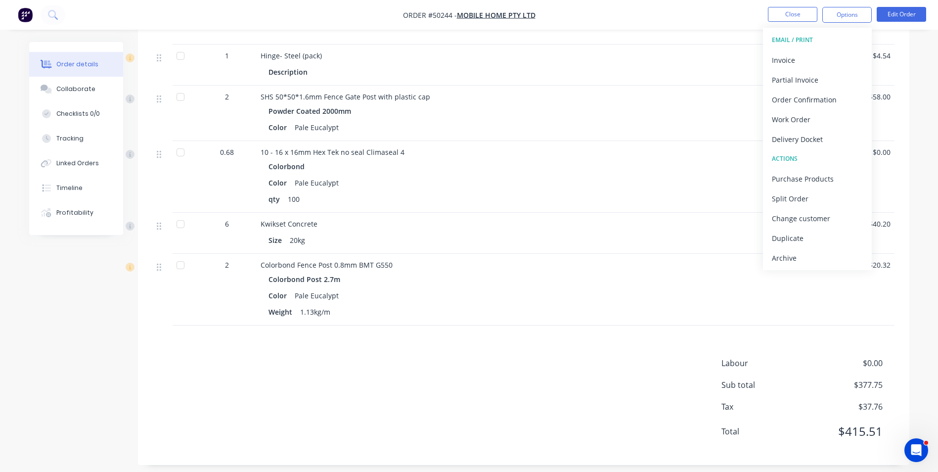
scroll to position [628, 0]
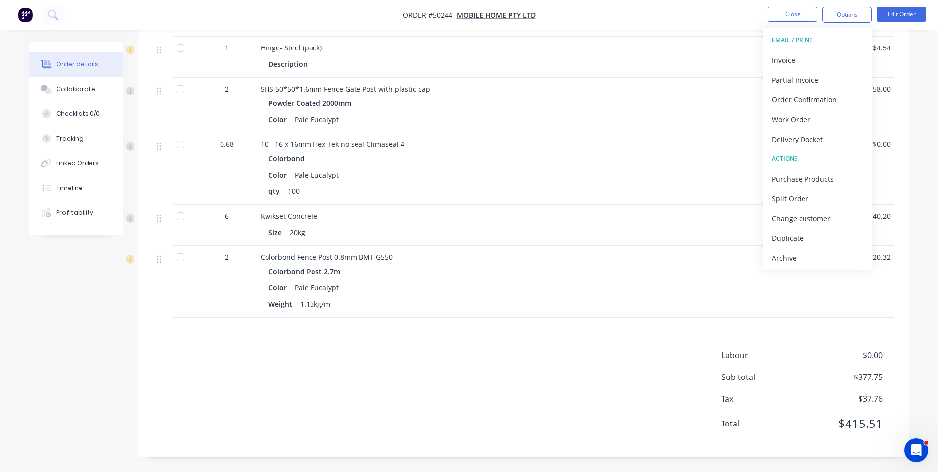
click at [562, 367] on div "Labour $0.00 Sub total $377.75 Tax $37.76 Total $415.51" at bounding box center [524, 395] width 742 height 93
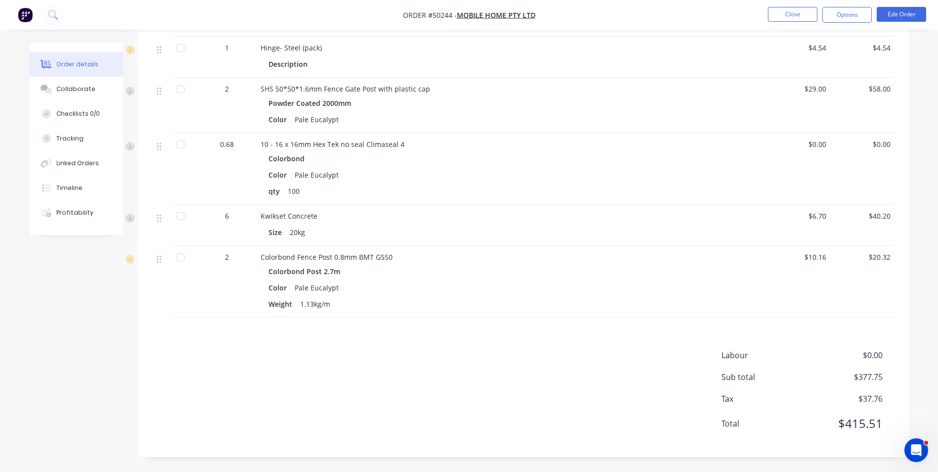
click at [565, 352] on div "Labour $0.00 Sub total $377.75 Tax $37.76 Total $415.51" at bounding box center [524, 395] width 742 height 93
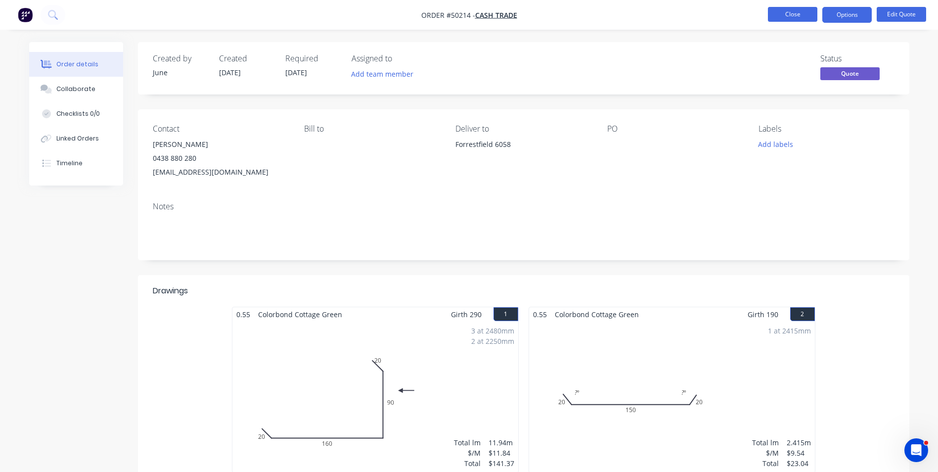
click at [790, 17] on button "Close" at bounding box center [792, 14] width 49 height 15
